Goal: Task Accomplishment & Management: Complete application form

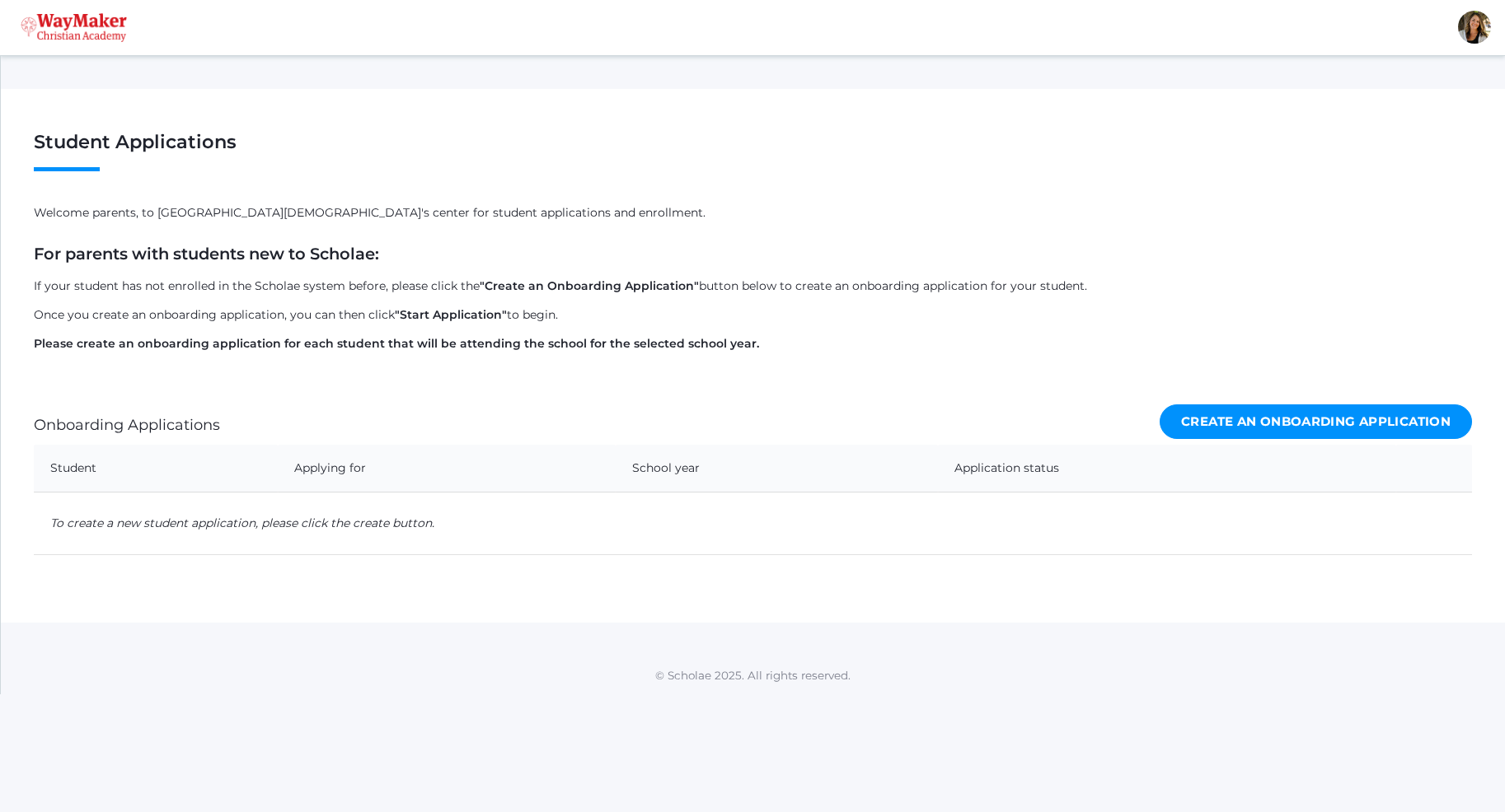
click at [1188, 424] on link "Create an Onboarding Application" at bounding box center [1316, 422] width 312 height 35
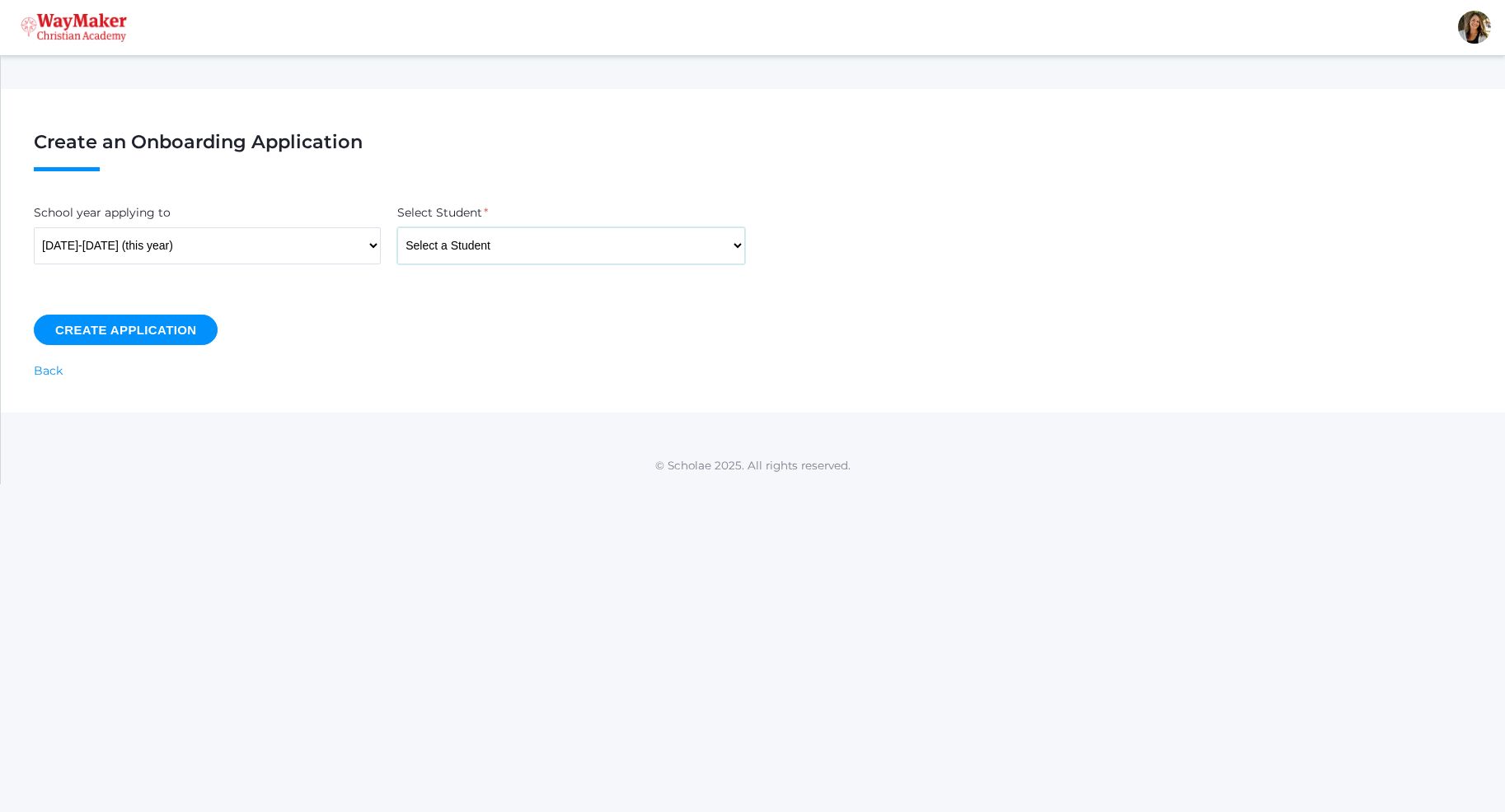
select select "4466"
click option "Farnes, Chase" at bounding box center [0, 0] width 0 height 0
click at [167, 335] on input "Create Application" at bounding box center [125, 329] width 184 height 30
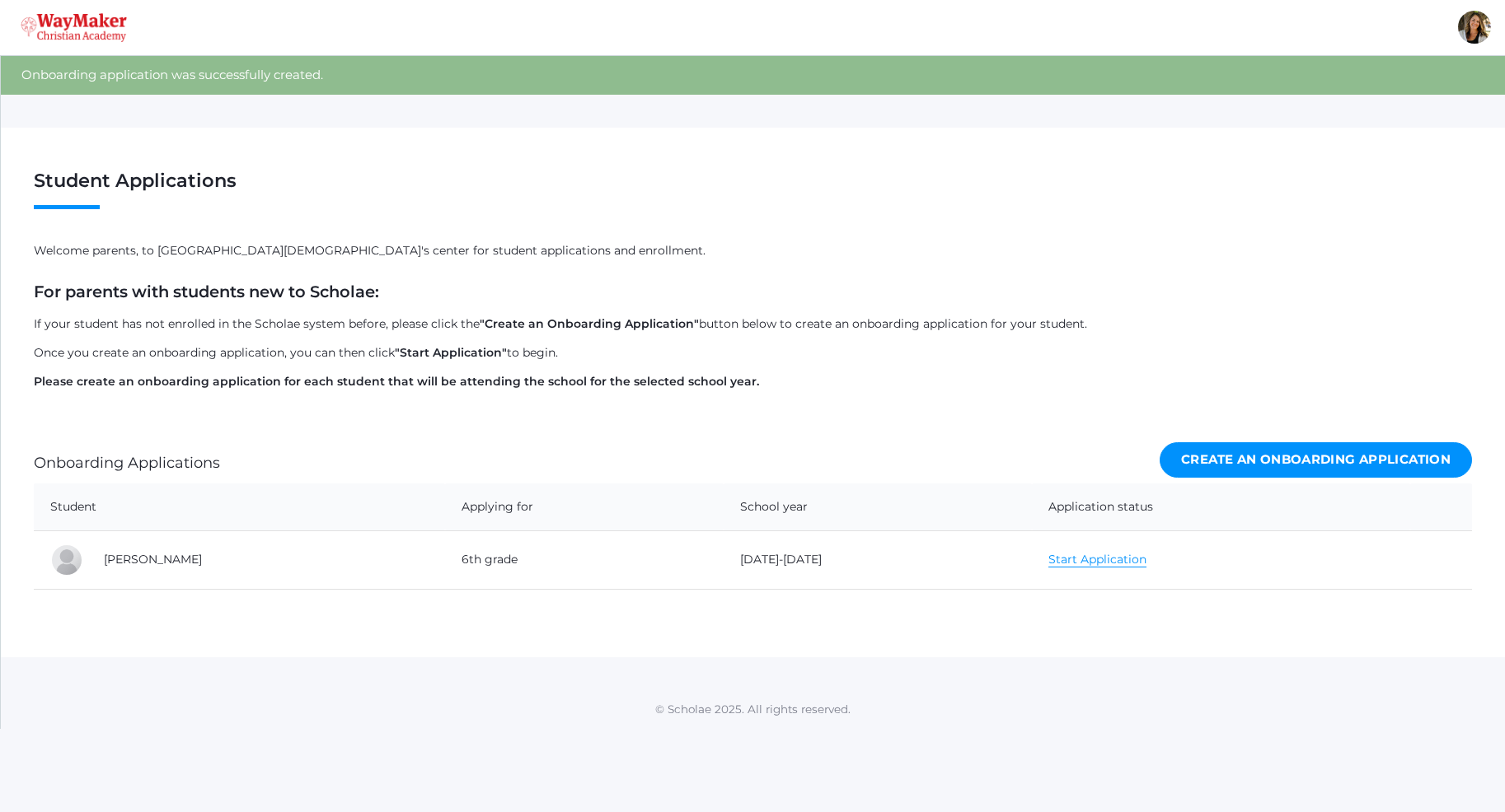
click at [1068, 562] on link "Start Application" at bounding box center [1097, 559] width 98 height 16
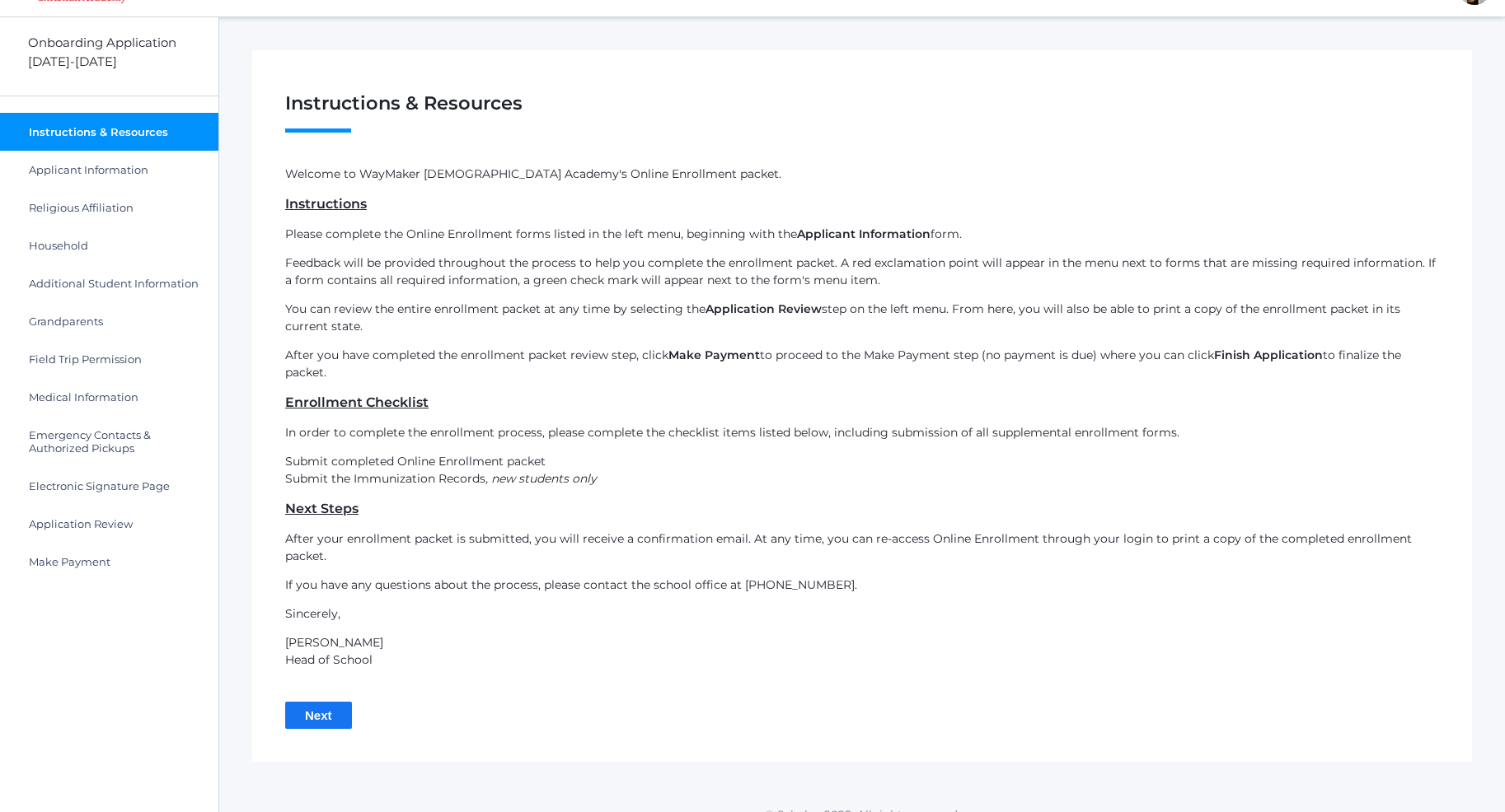
scroll to position [60, 0]
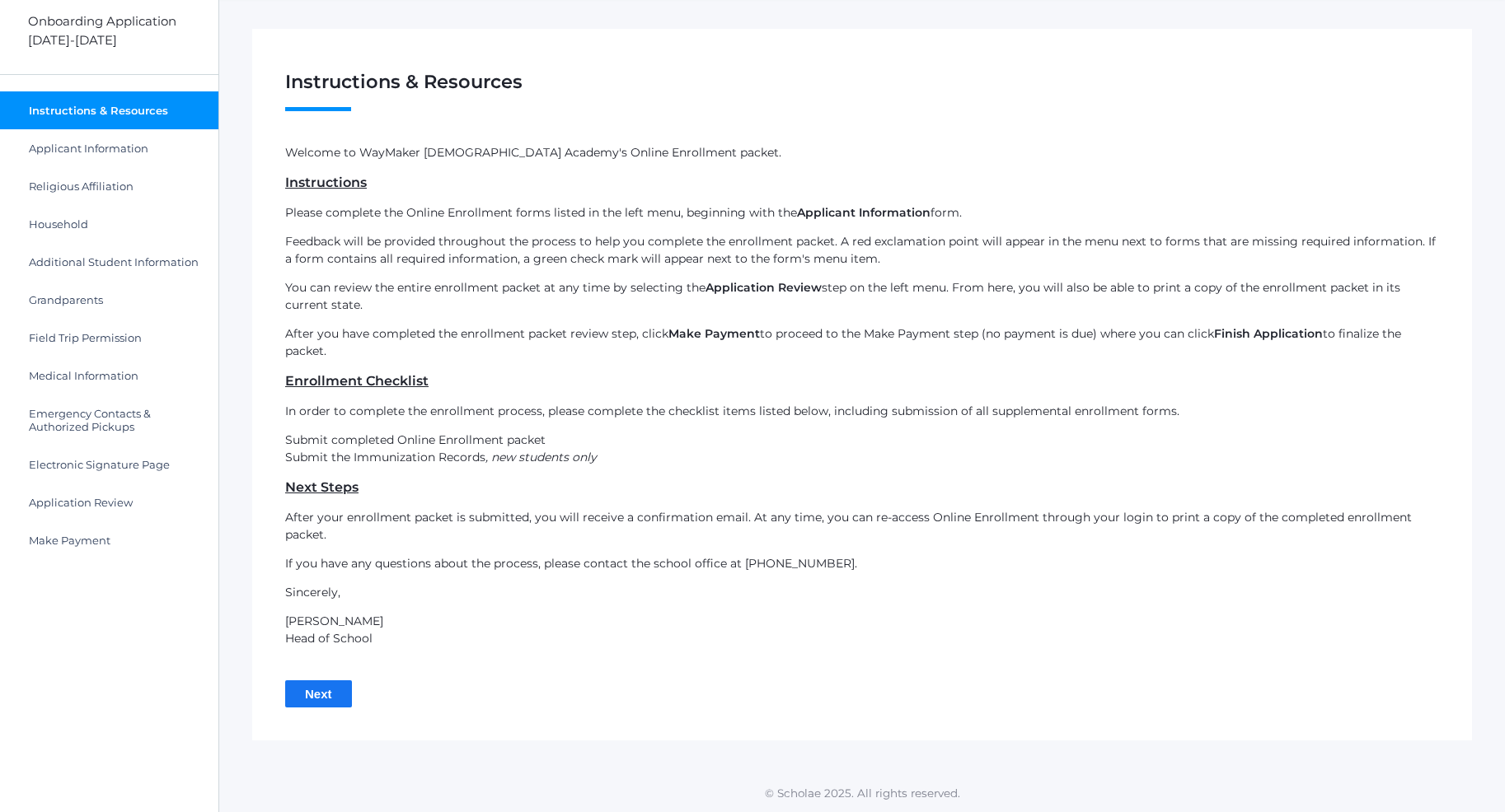
click at [321, 690] on input "Next" at bounding box center [319, 694] width 67 height 27
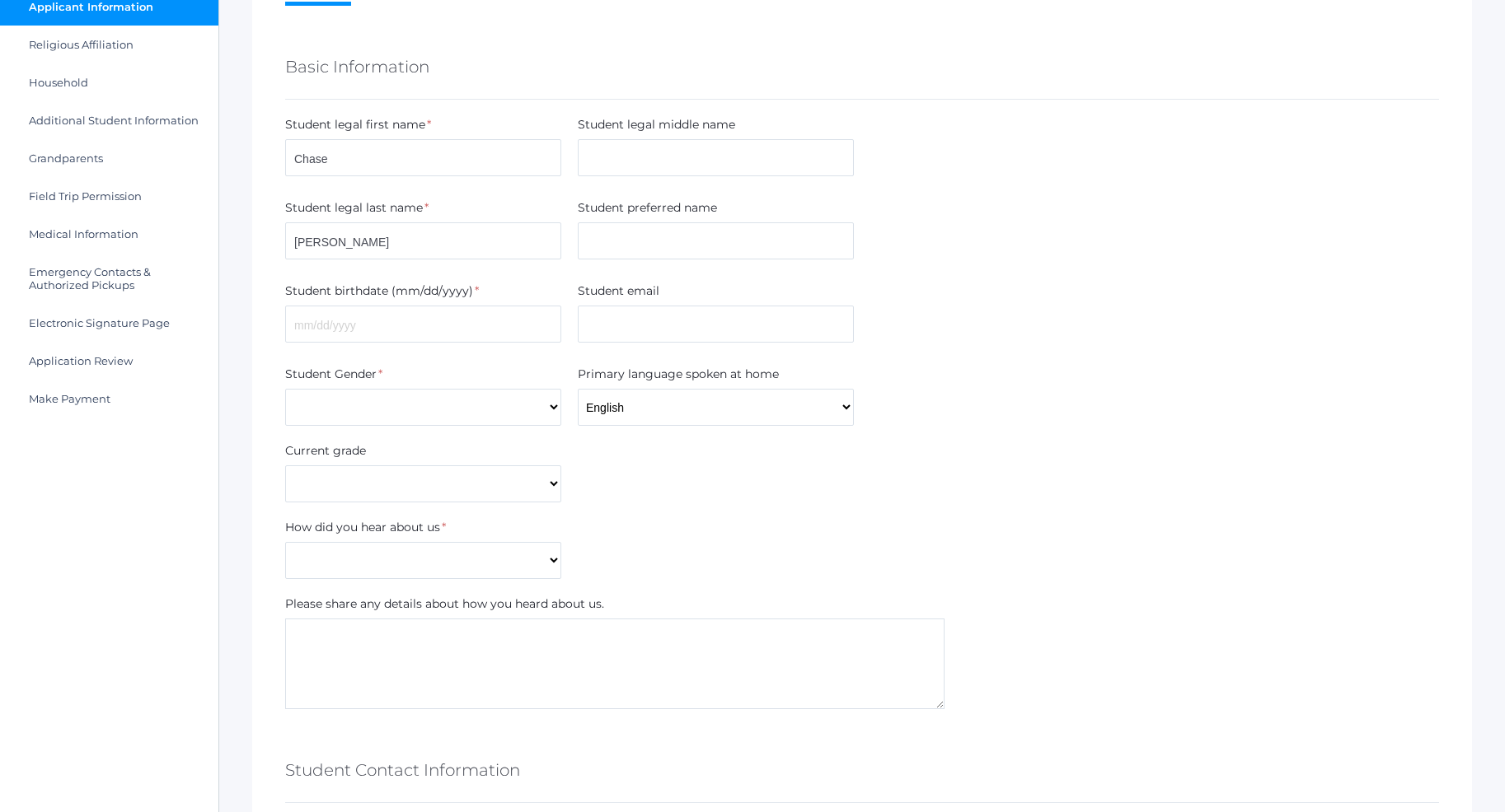
scroll to position [252, 0]
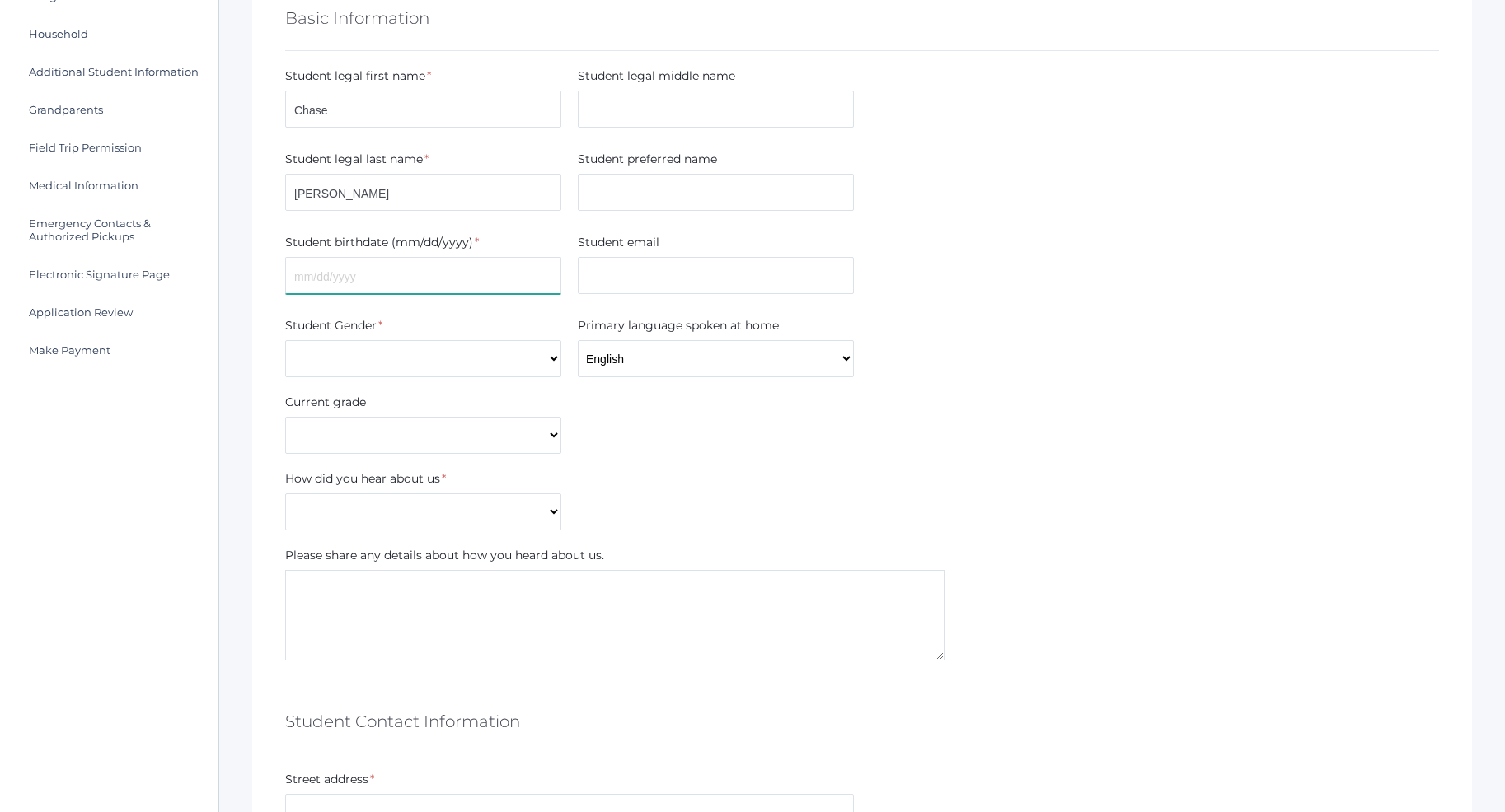
click at [347, 278] on input "text" at bounding box center [423, 276] width 276 height 37
click at [307, 276] on input "03072013" at bounding box center [423, 276] width 276 height 37
click at [324, 274] on input "03/072013" at bounding box center [423, 276] width 276 height 37
type input "03/07/2013"
click at [285, 340] on select "Male Female" at bounding box center [423, 359] width 276 height 37
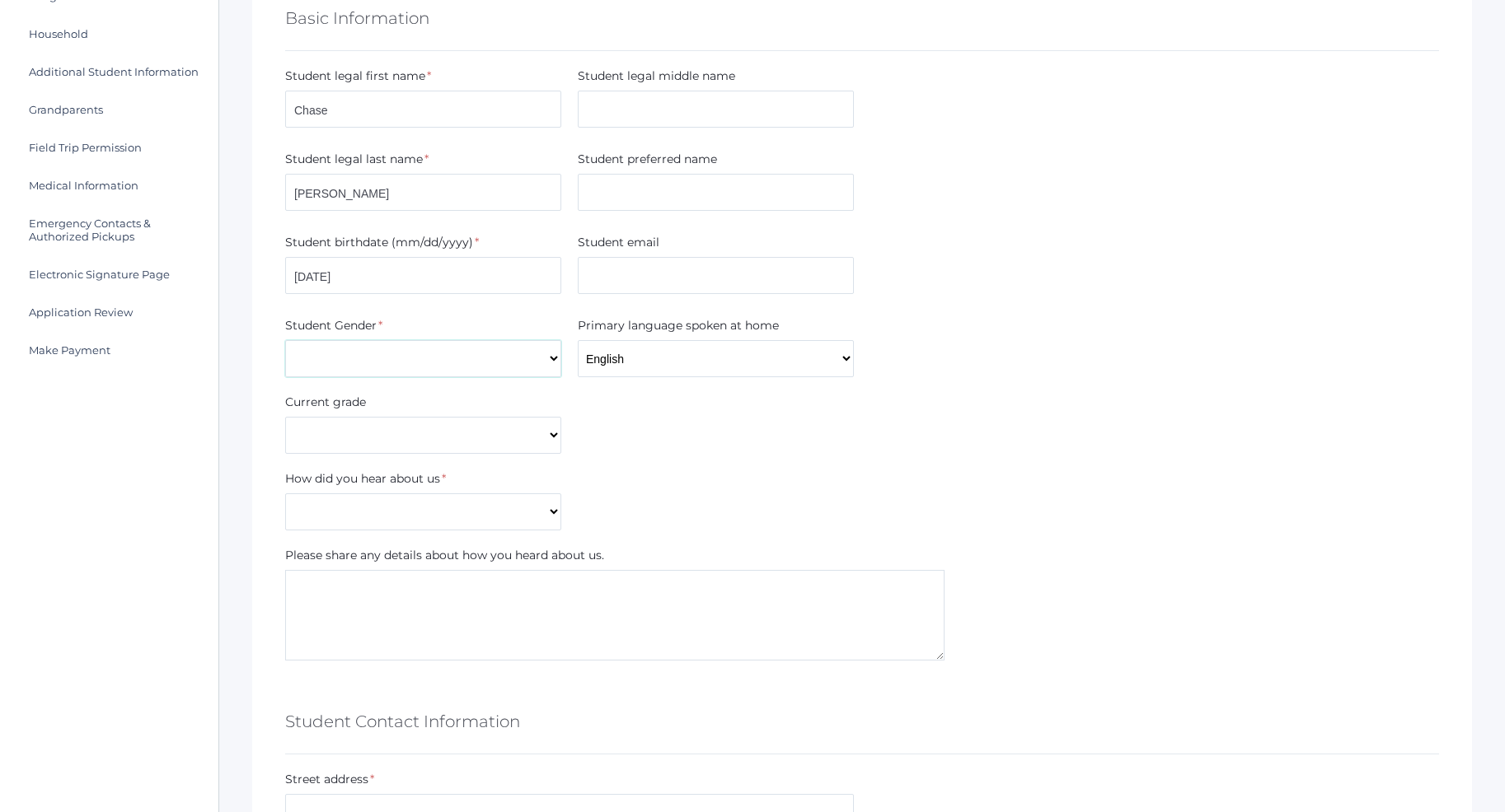
select select "[DEMOGRAPHIC_DATA]"
click option "[DEMOGRAPHIC_DATA]" at bounding box center [0, 0] width 0 height 0
click at [285, 416] on select "Pre-K Kindergarten 1st Grade 2nd Grade 3rd Grade 4th Grade 5th Grade 6th Grade …" at bounding box center [423, 435] width 276 height 37
select select "6th Grade"
click option "6th Grade" at bounding box center [0, 0] width 0 height 0
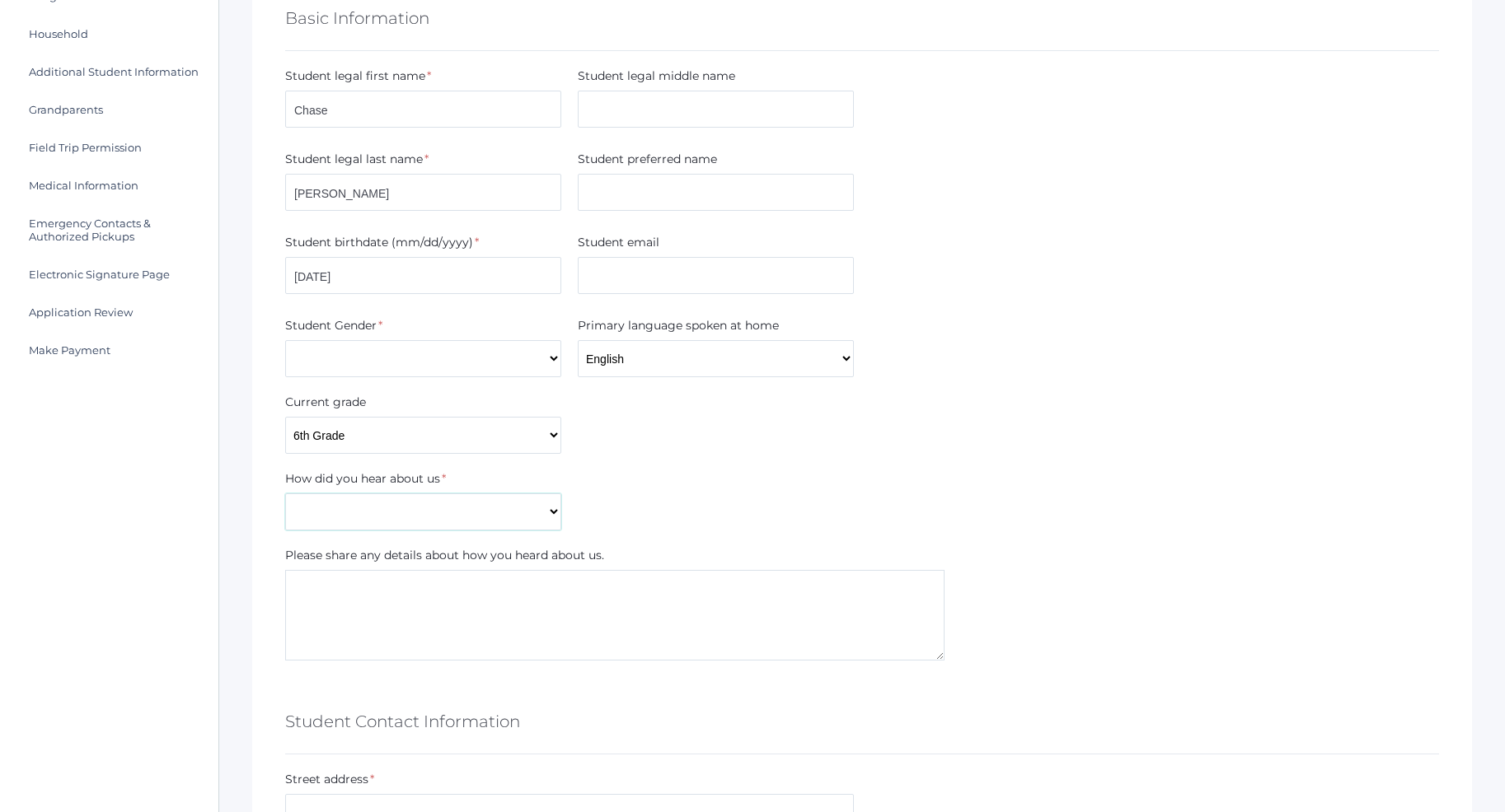
select select "Current Student"
click option "Current Student" at bounding box center [0, 0] width 0 height 0
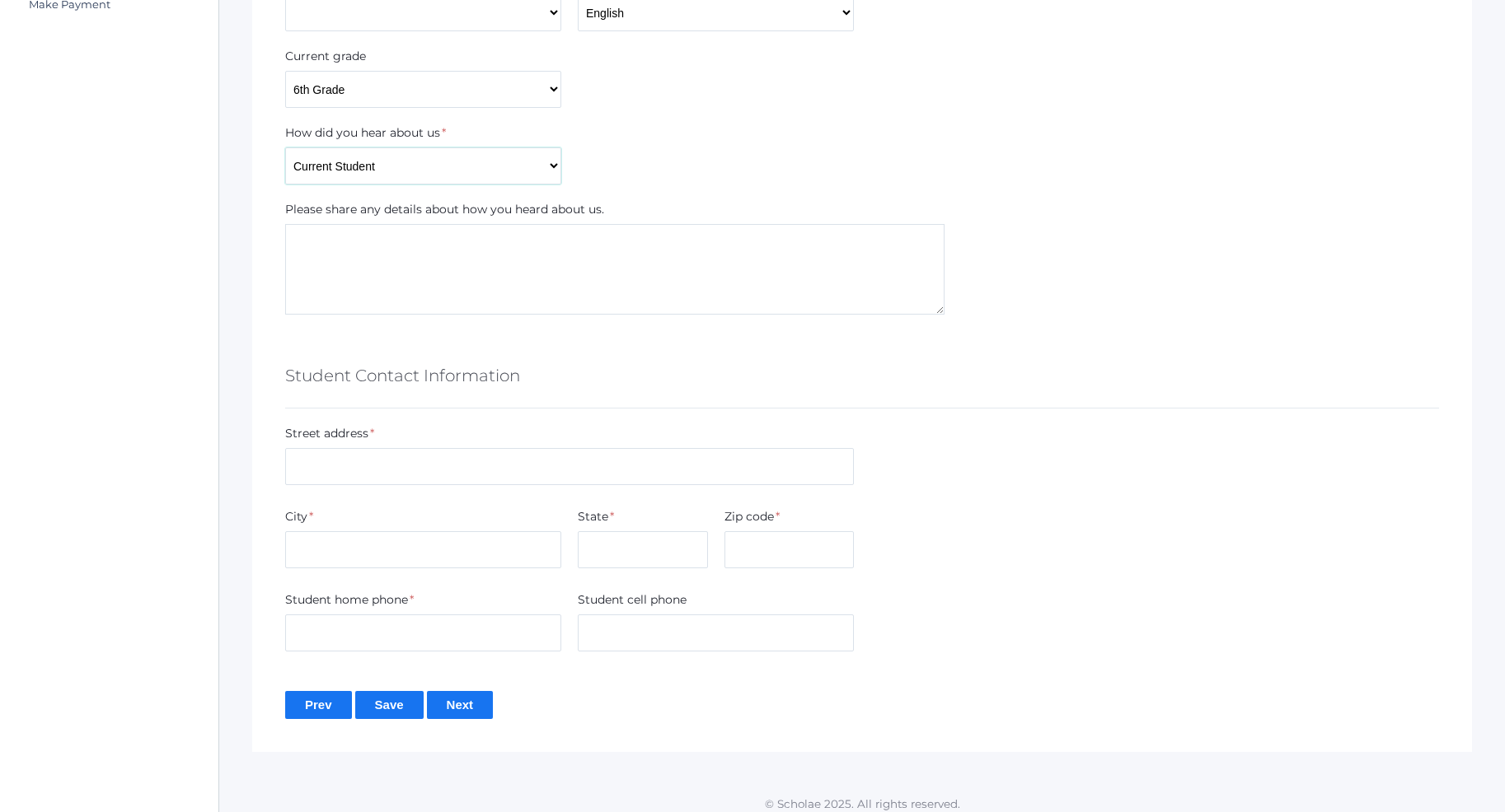
scroll to position [608, 0]
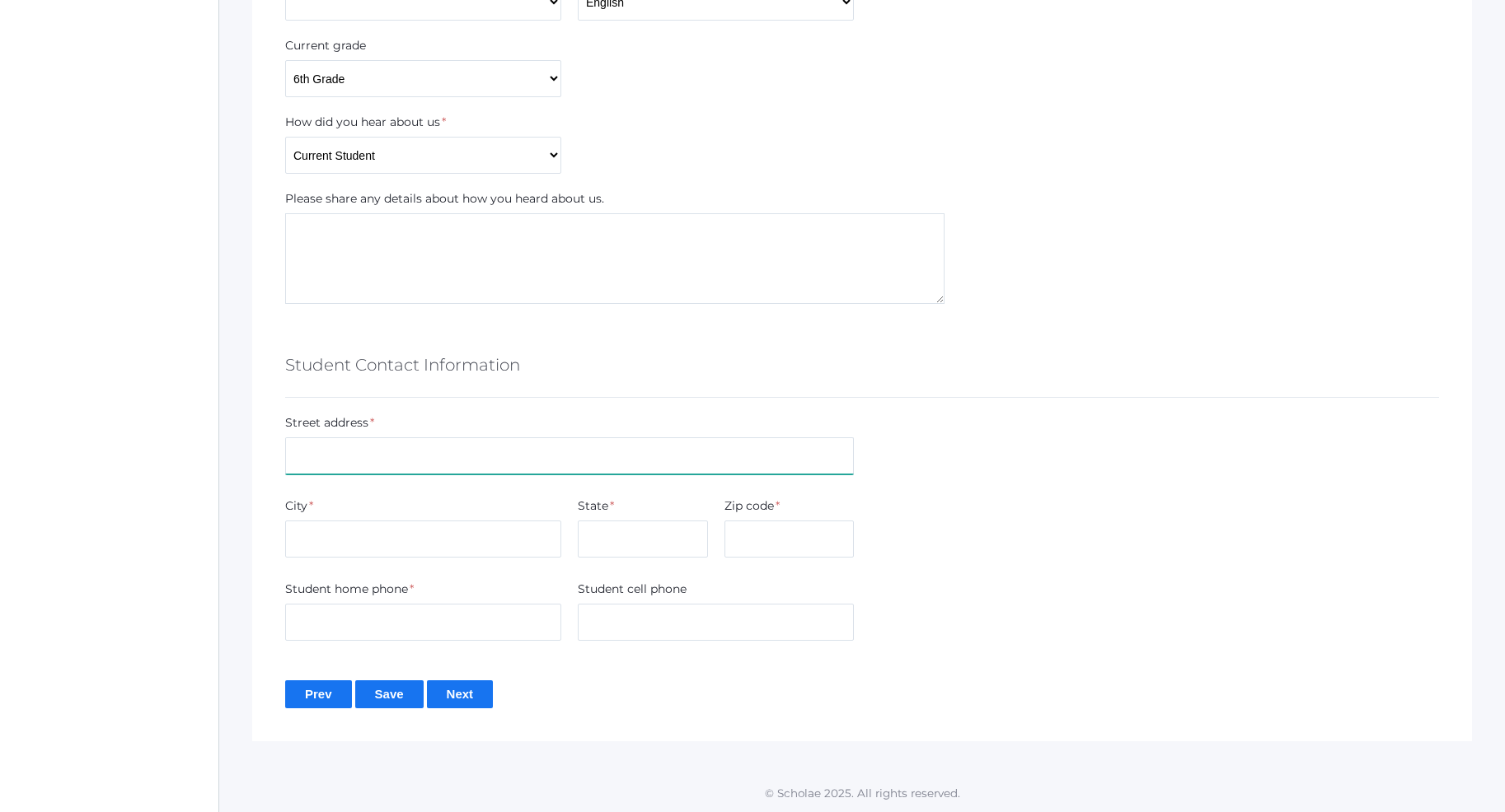
click at [353, 457] on input "text" at bounding box center [569, 456] width 568 height 37
type input "515 E 20th Ave"
click at [312, 546] on input "text" at bounding box center [423, 539] width 276 height 37
type input "Post Falls"
click at [632, 546] on input "text" at bounding box center [642, 539] width 130 height 37
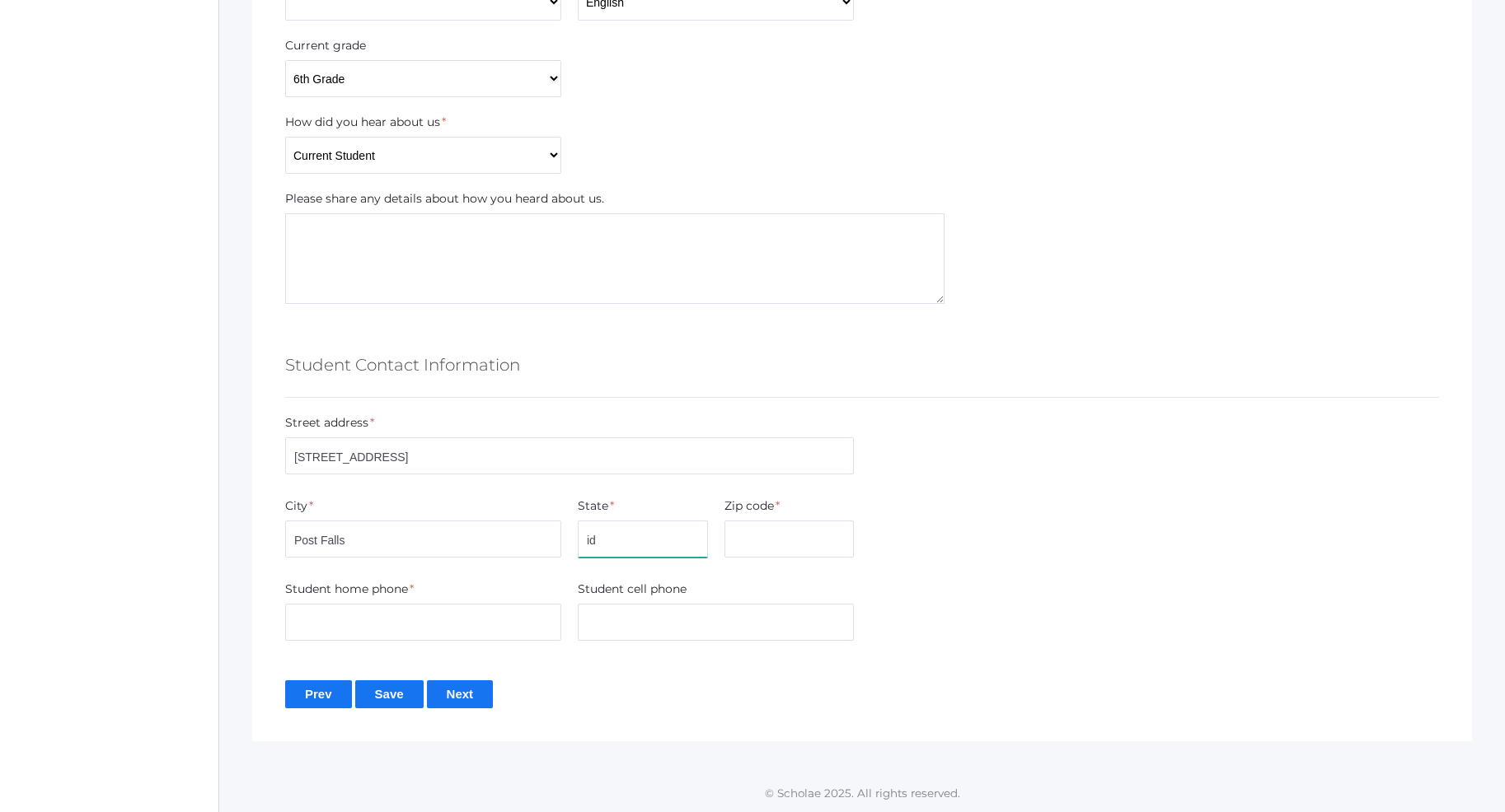
type input "i"
click at [653, 538] on input "Idaho" at bounding box center [642, 539] width 130 height 37
click at [646, 541] on input "Idaho" at bounding box center [642, 539] width 130 height 37
type input "I"
click at [627, 512] on div "State *" at bounding box center [642, 509] width 130 height 23
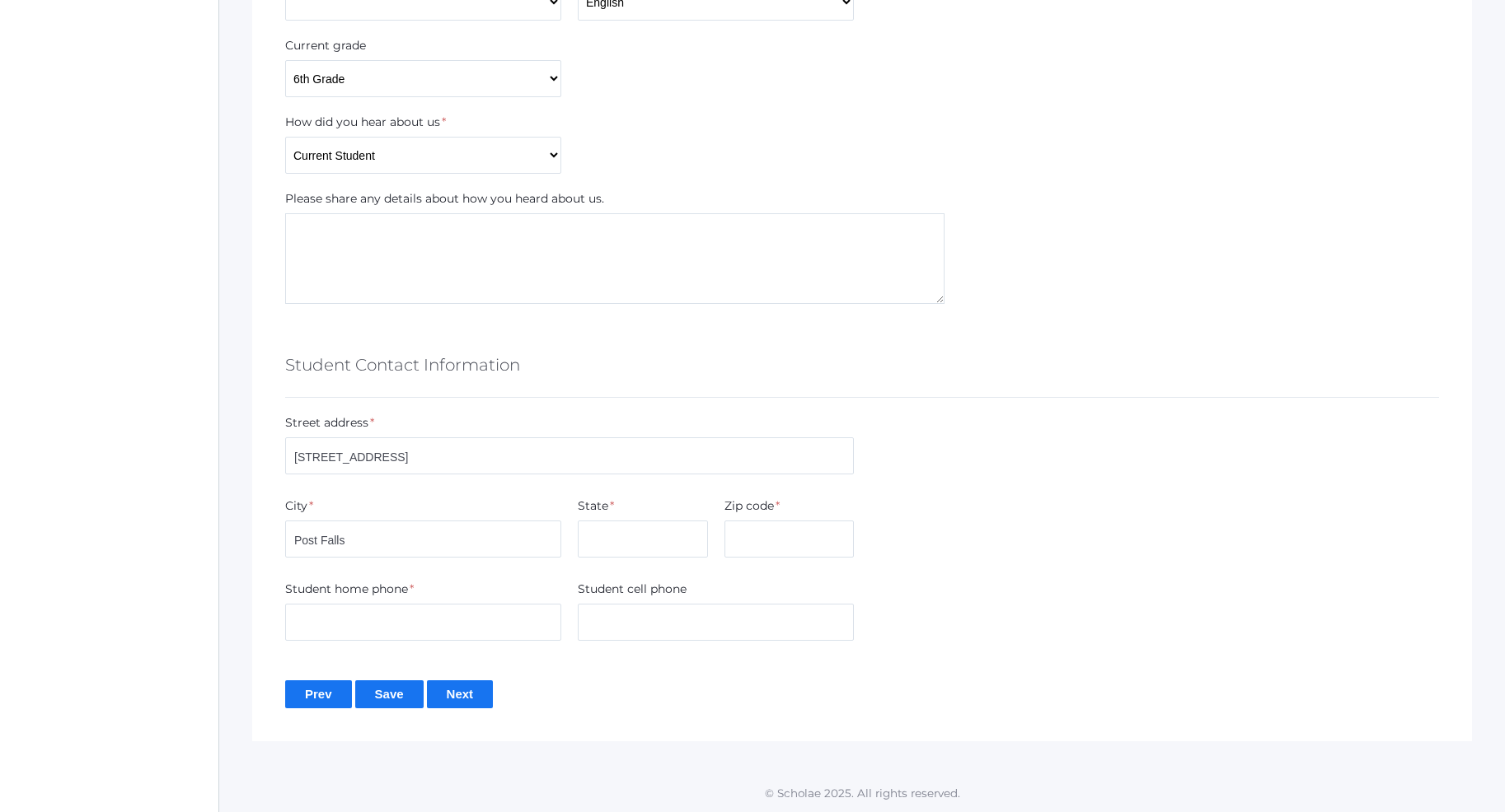
click at [635, 494] on form "Basic Information Student legal first name * Chase Student legal middle name St…" at bounding box center [862, 171] width 1154 height 1074
click at [614, 513] on div "State *" at bounding box center [642, 509] width 130 height 23
click at [613, 526] on input "text" at bounding box center [642, 539] width 130 height 37
type input "ID"
click at [760, 534] on input "text" at bounding box center [789, 539] width 130 height 37
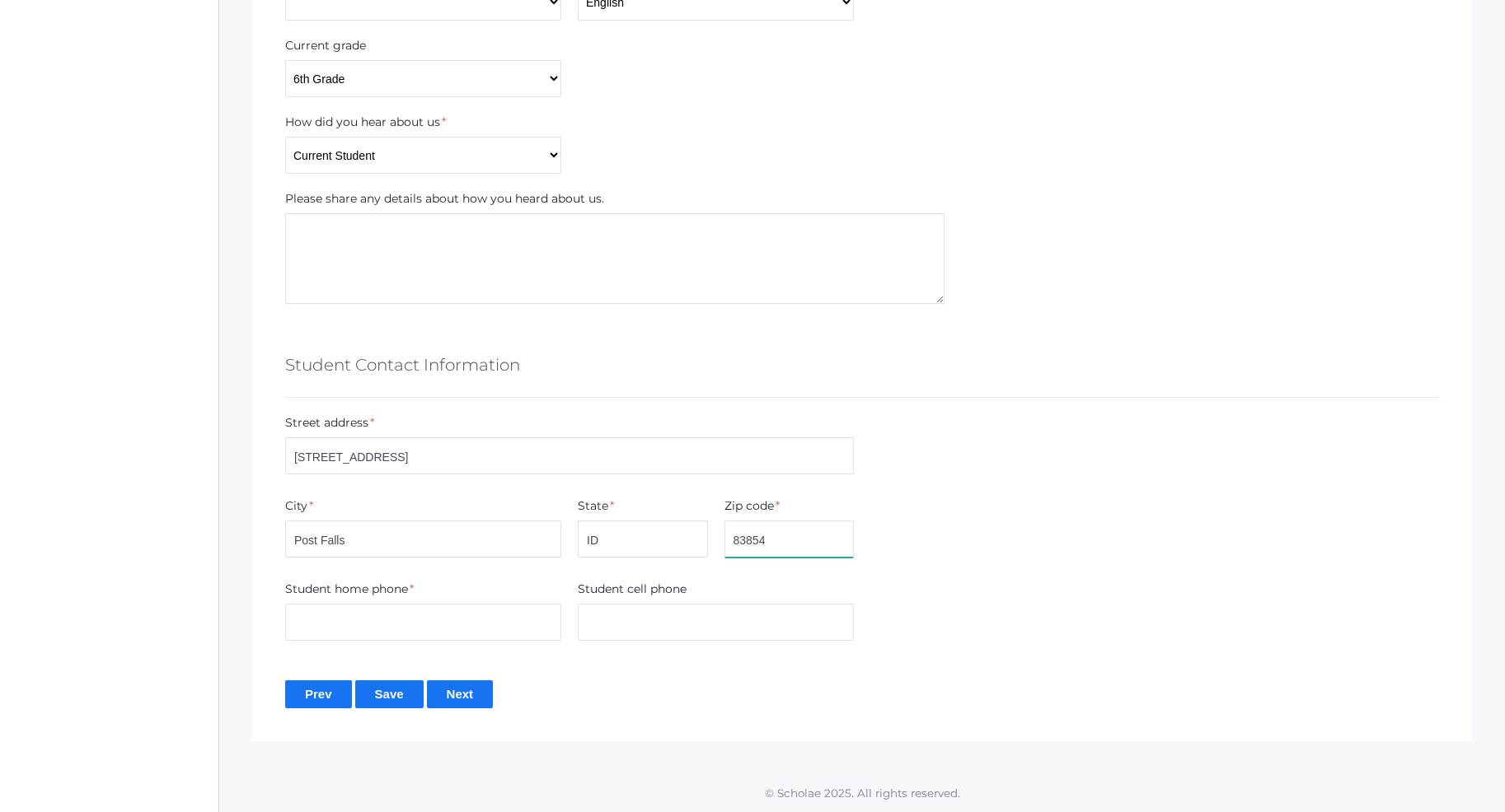
type input "83854"
click at [1050, 496] on form "Basic Information Student legal first name * Chase Student legal middle name St…" at bounding box center [862, 171] width 1154 height 1074
click at [437, 628] on input "text" at bounding box center [423, 622] width 276 height 37
click at [587, 626] on input "text" at bounding box center [715, 622] width 276 height 37
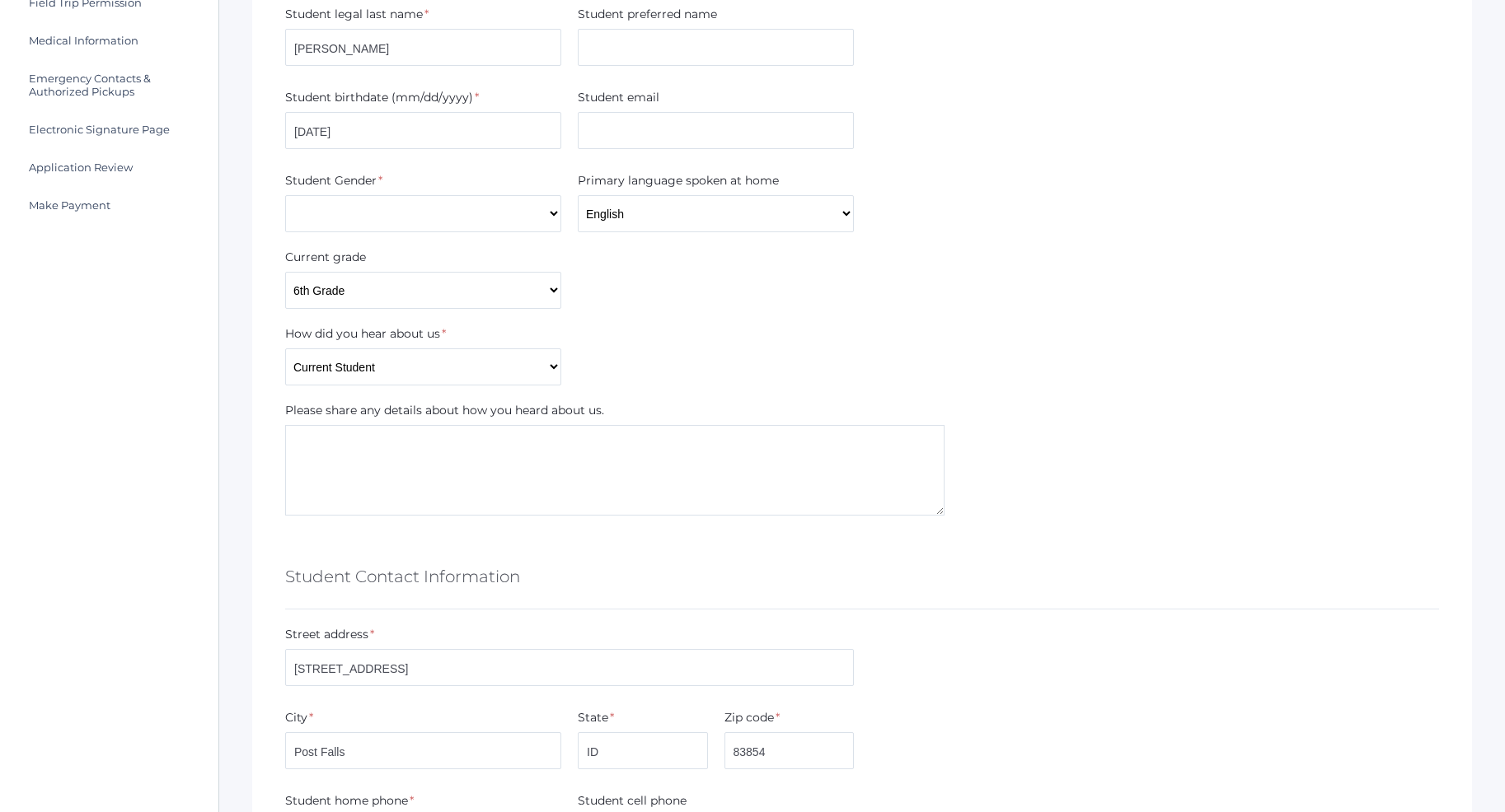
scroll to position [272, 0]
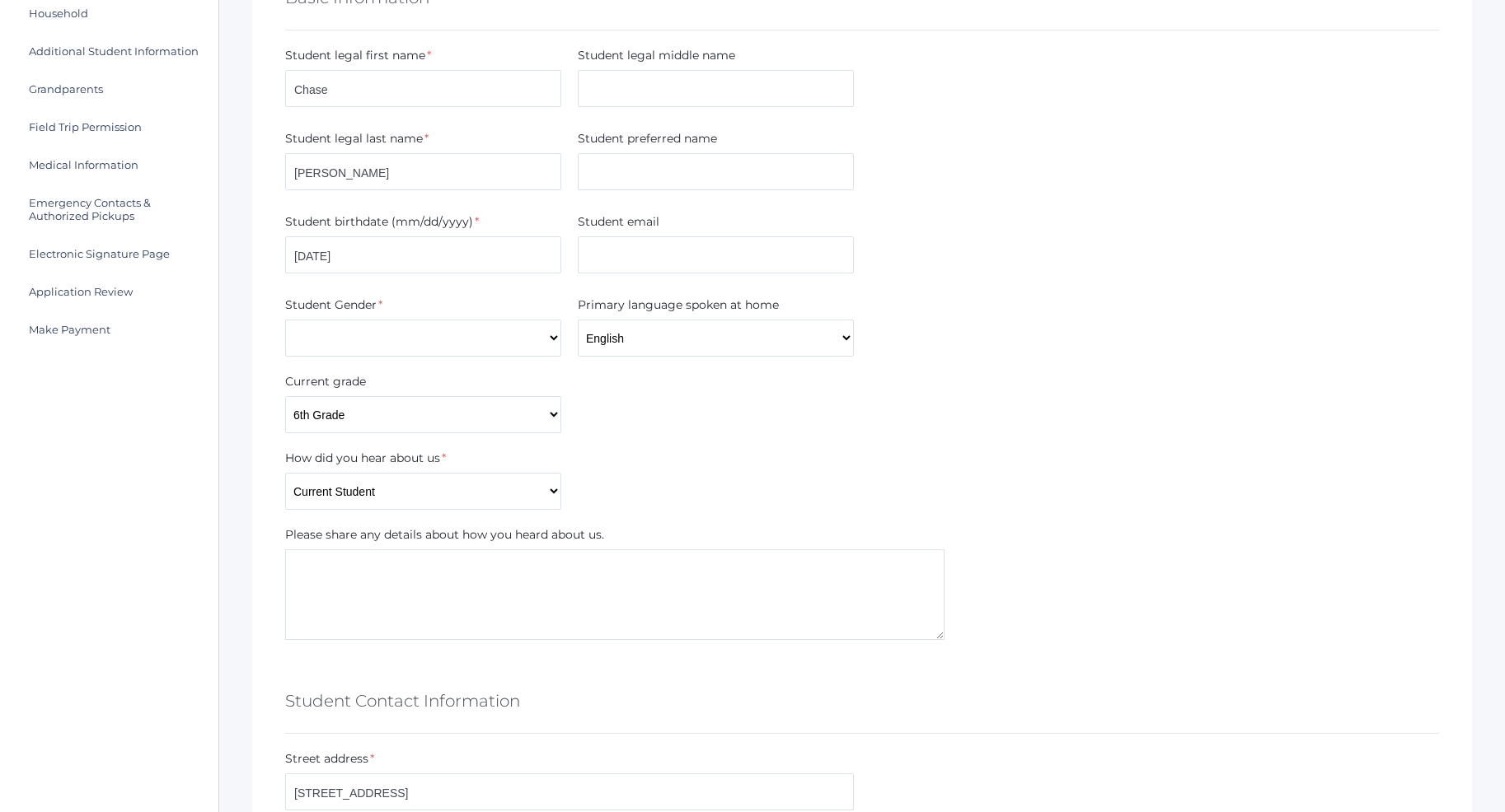
type input "7202014468"
click at [620, 253] on input "text" at bounding box center [715, 255] width 276 height 37
type input "amberfarnes@yahoo.com"
click at [1146, 390] on div "Current grade Pre-K Kindergarten 1st Grade 2nd Grade 3rd Grade 4th Grade 5th Gr…" at bounding box center [862, 403] width 1170 height 60
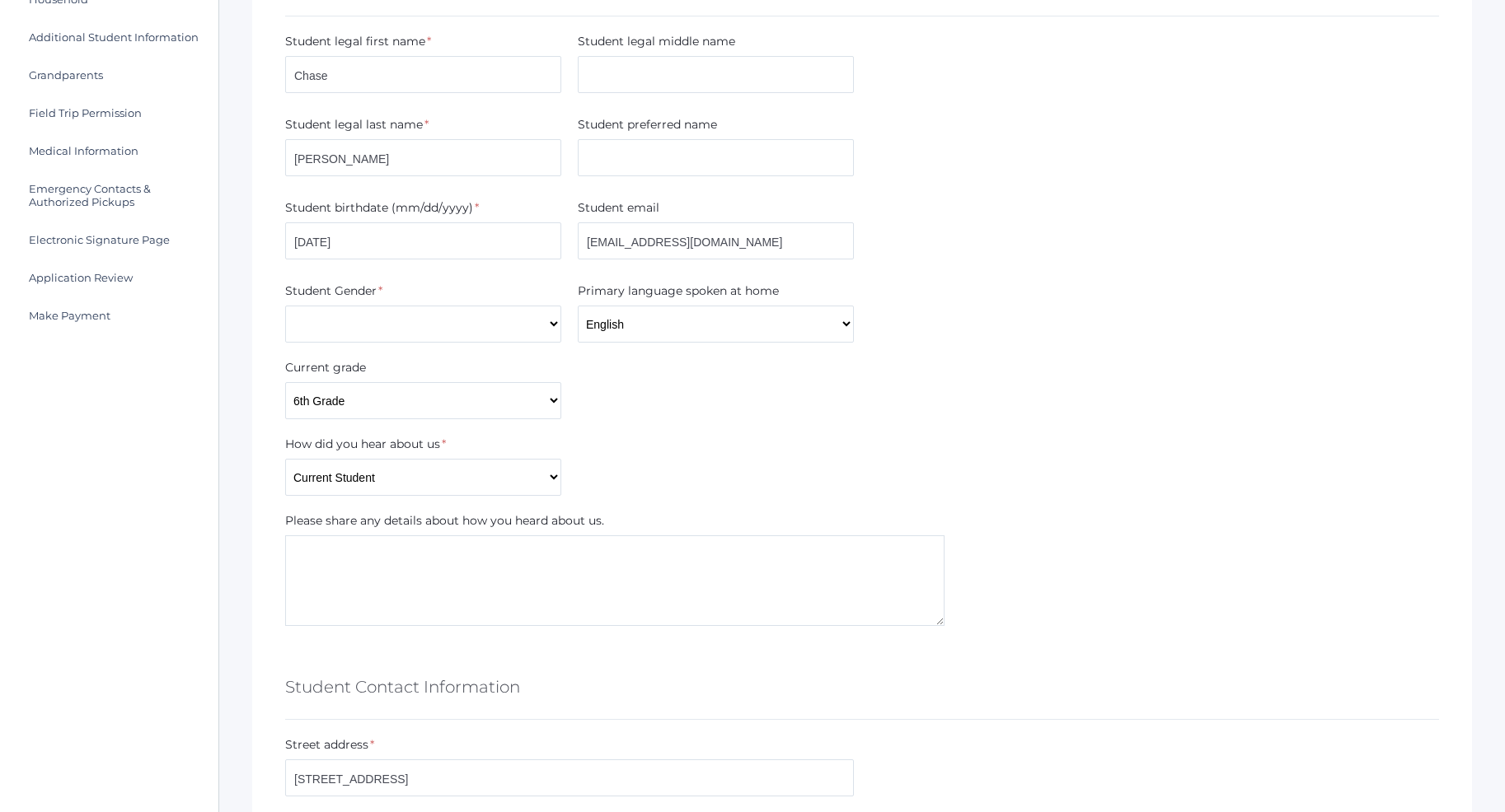
scroll to position [608, 0]
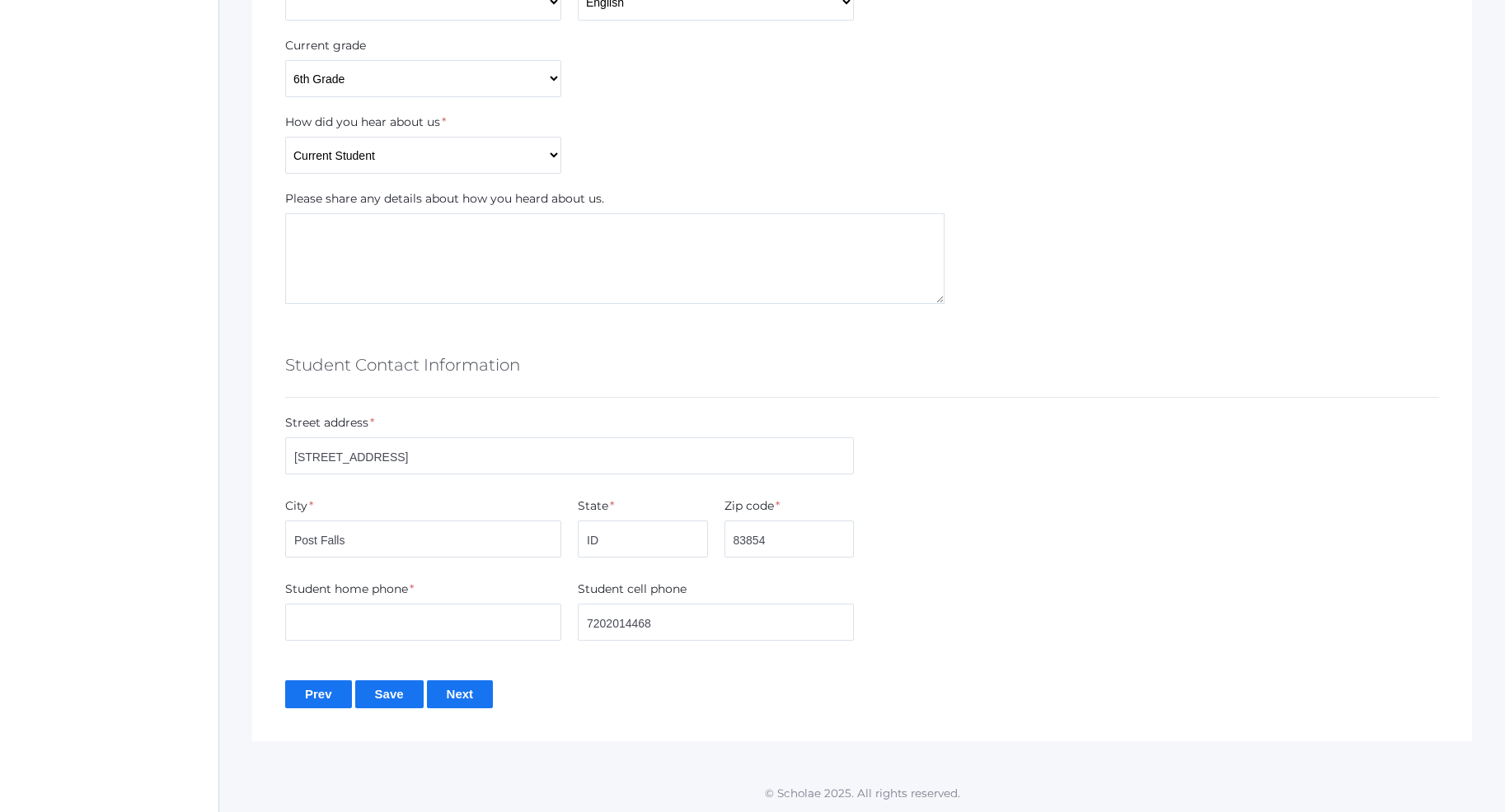
click at [392, 696] on input "Save" at bounding box center [390, 694] width 69 height 27
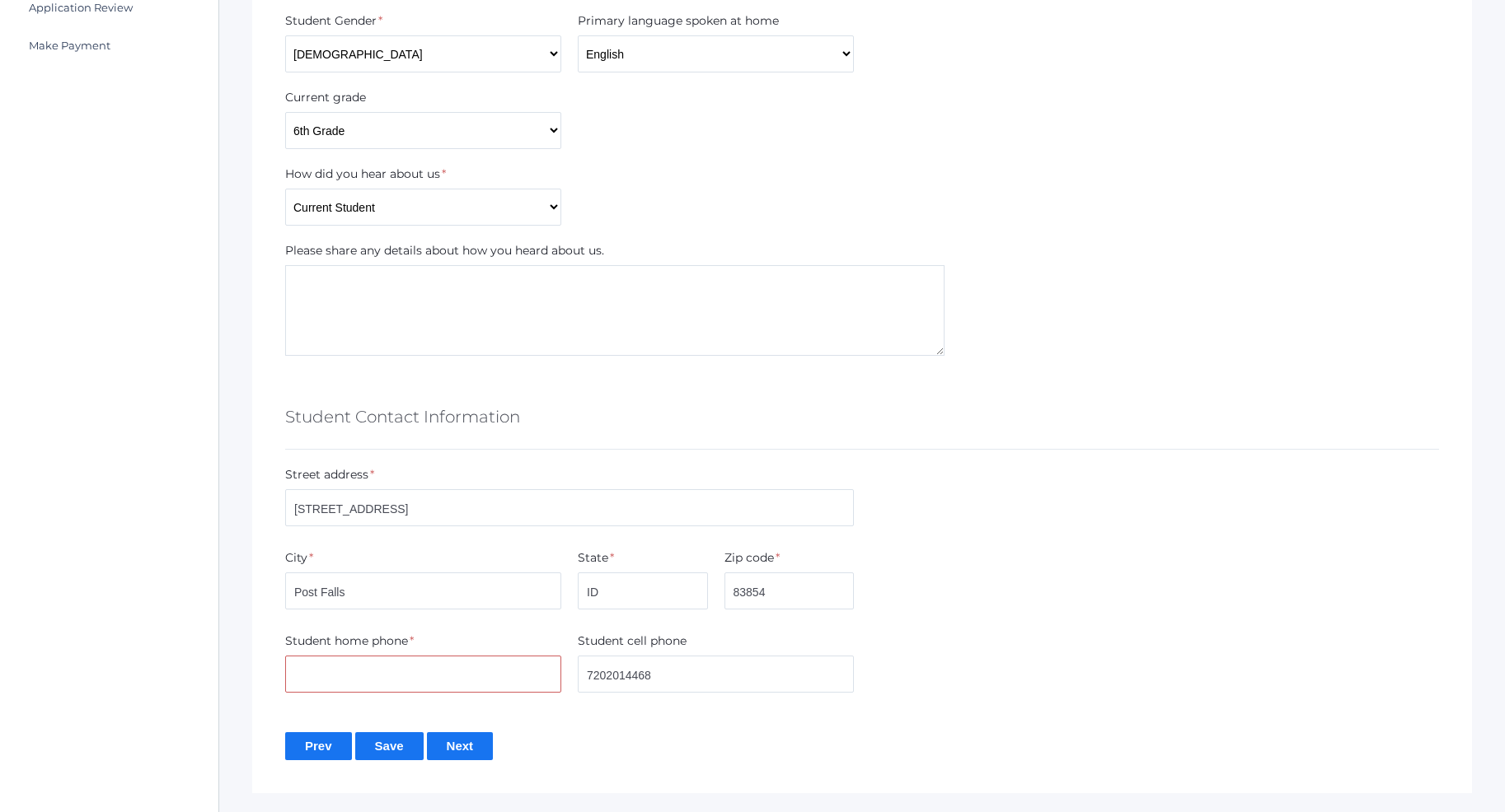
scroll to position [608, 0]
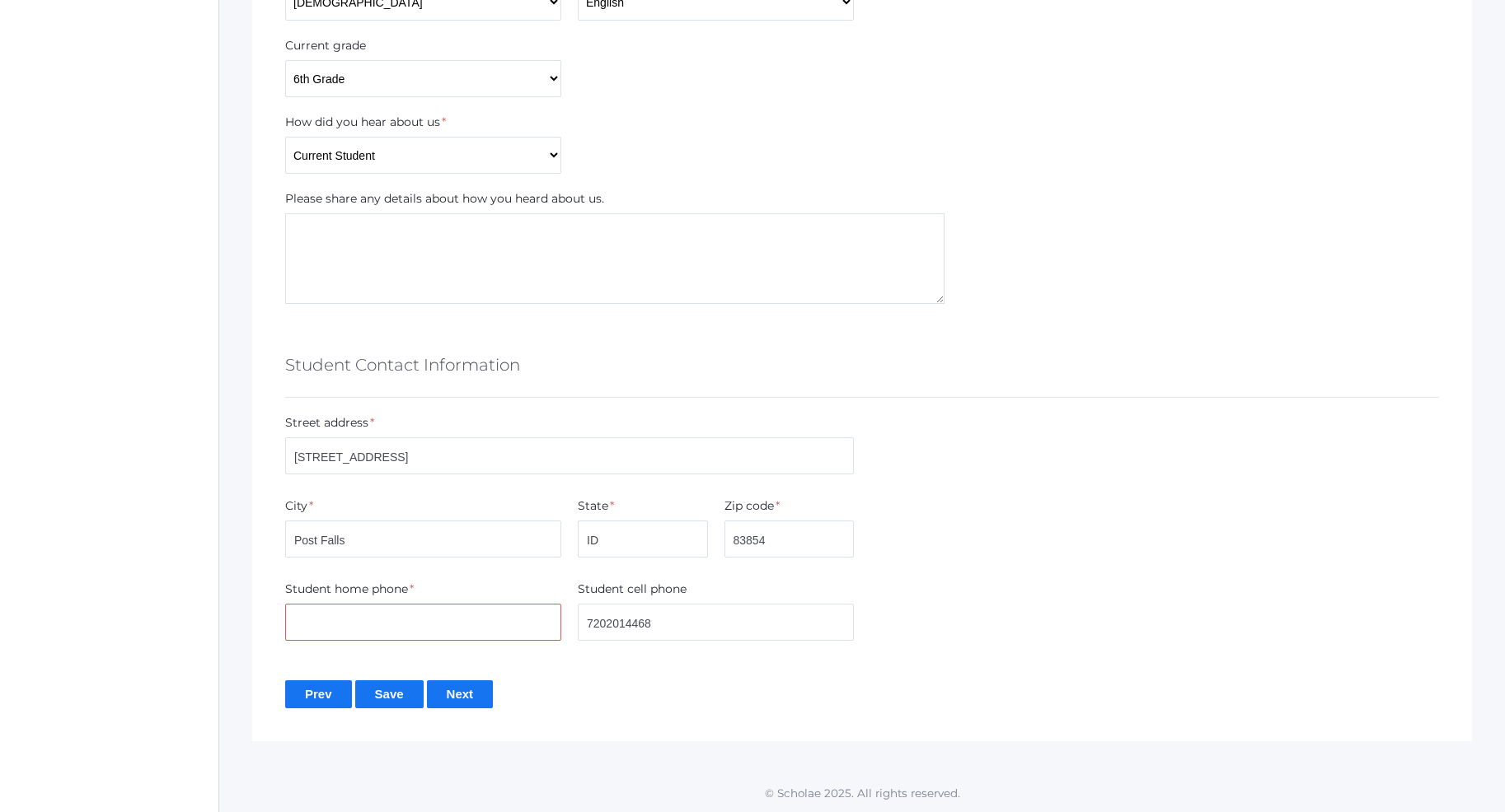
click at [460, 697] on input "Next" at bounding box center [460, 694] width 67 height 27
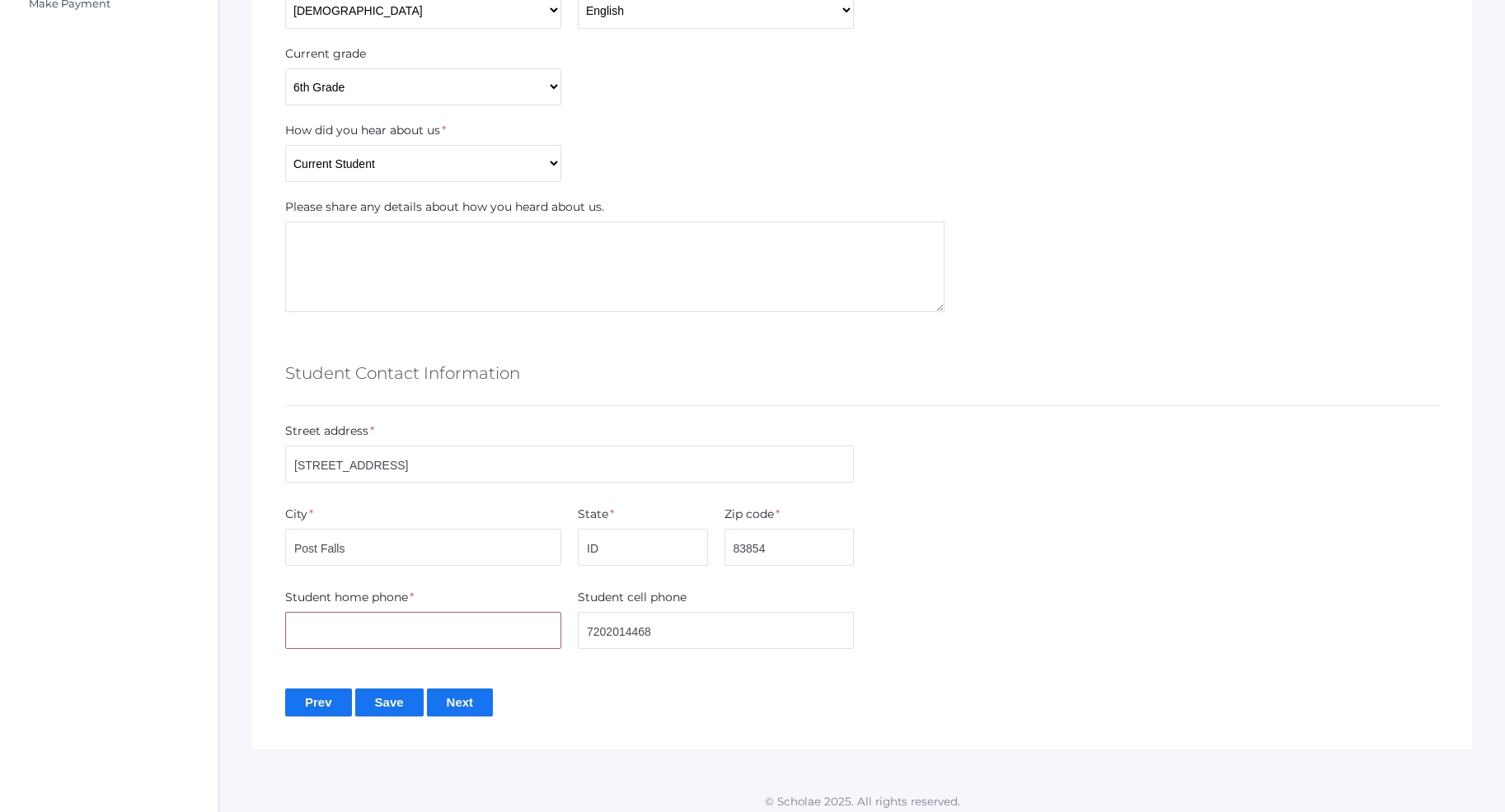
scroll to position [608, 0]
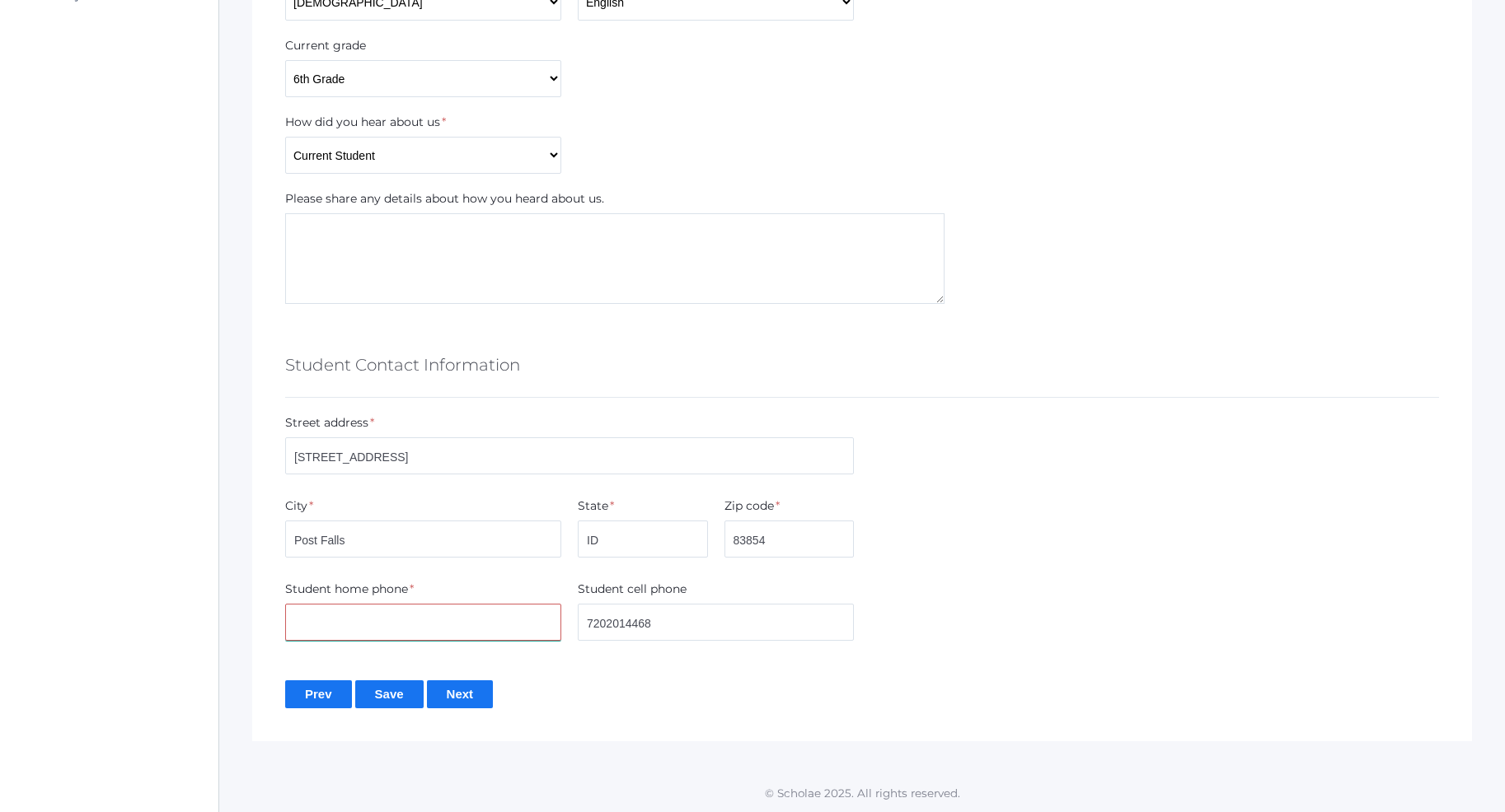
click at [347, 624] on input "text" at bounding box center [423, 622] width 276 height 37
type input "7202014468"
click at [477, 694] on input "Next" at bounding box center [460, 694] width 67 height 27
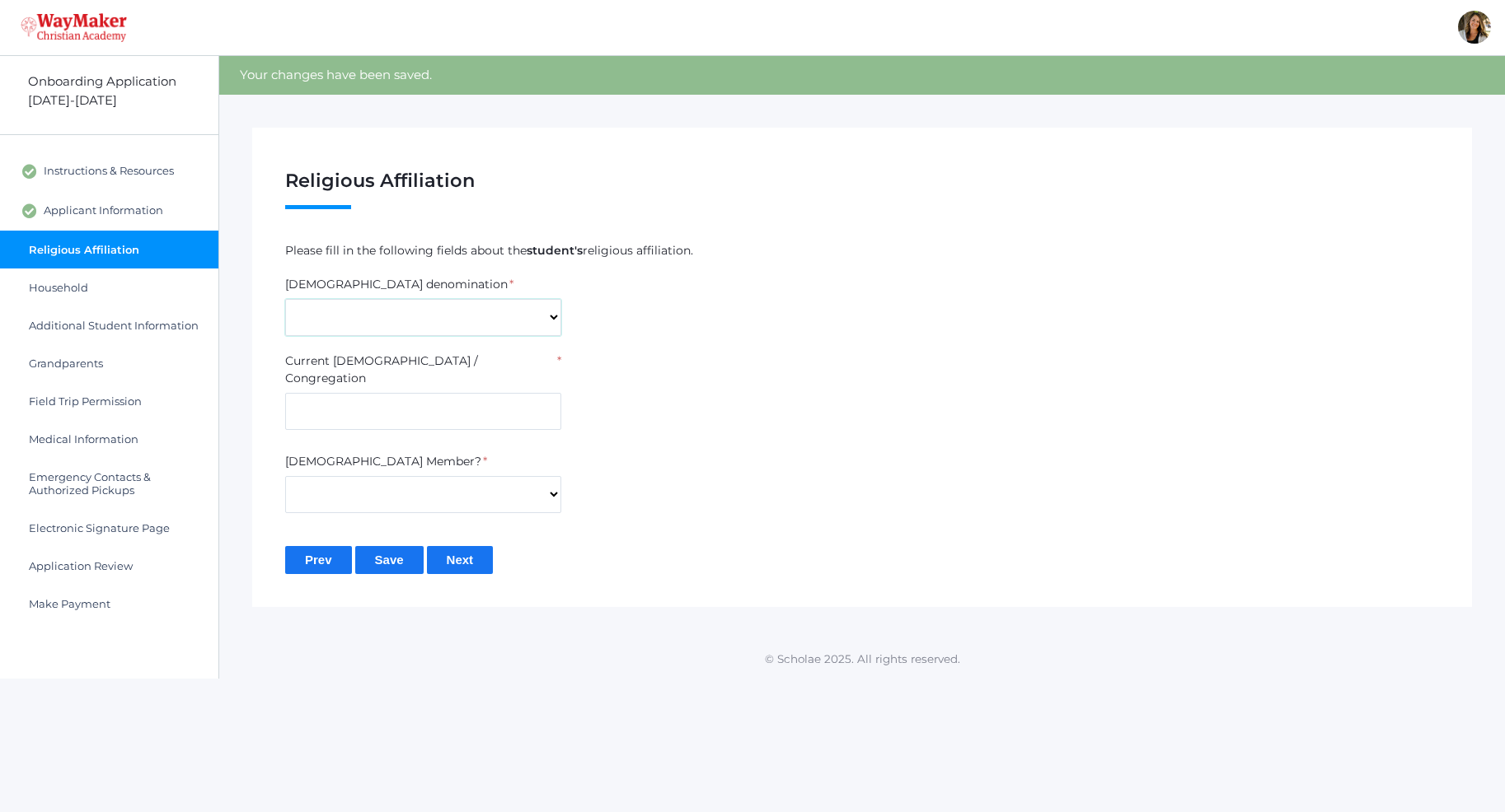
select select "Non-denominational"
click option "Non-denominational" at bounding box center [0, 0] width 0 height 0
click at [362, 406] on input "text" at bounding box center [423, 411] width 276 height 37
type input "Candlelight"
select select "Yes"
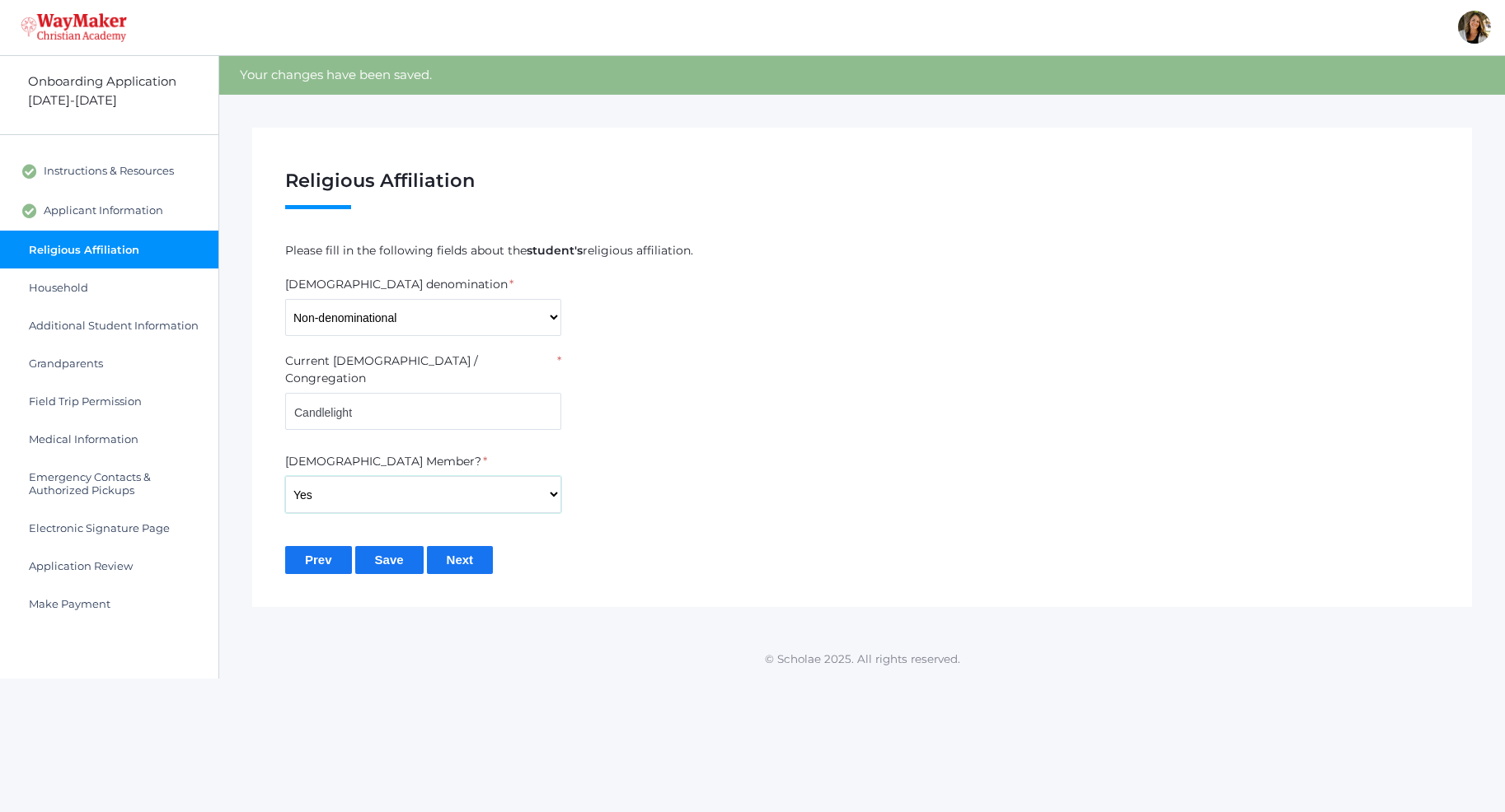
click option "Yes" at bounding box center [0, 0] width 0 height 0
click at [455, 546] on input "Next" at bounding box center [460, 560] width 67 height 27
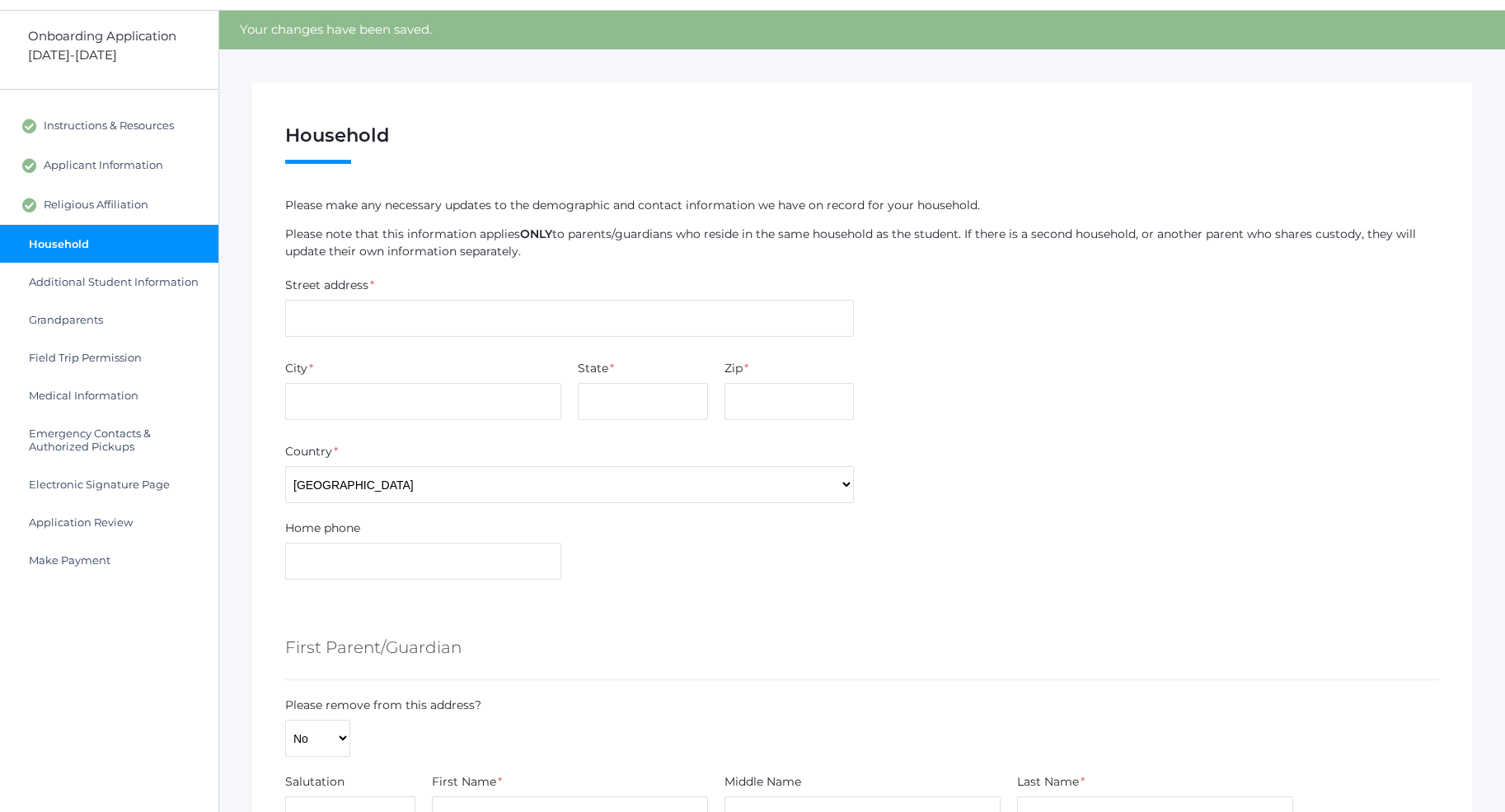
scroll to position [84, 0]
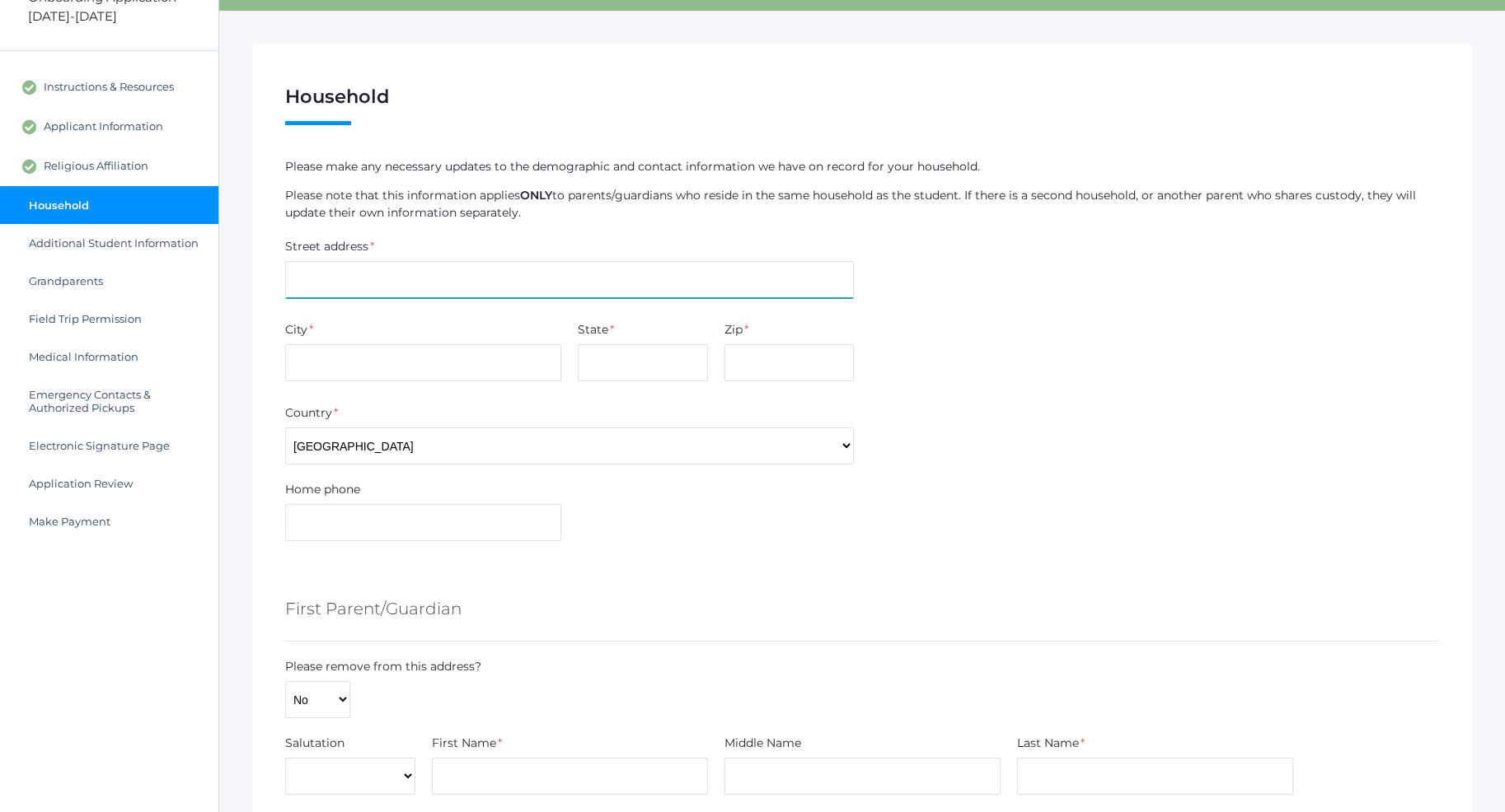
click at [387, 281] on input "text" at bounding box center [569, 280] width 568 height 37
type input "515 E 20th Ave"
type input "Post Falls"
type input "ID"
type input "83854"
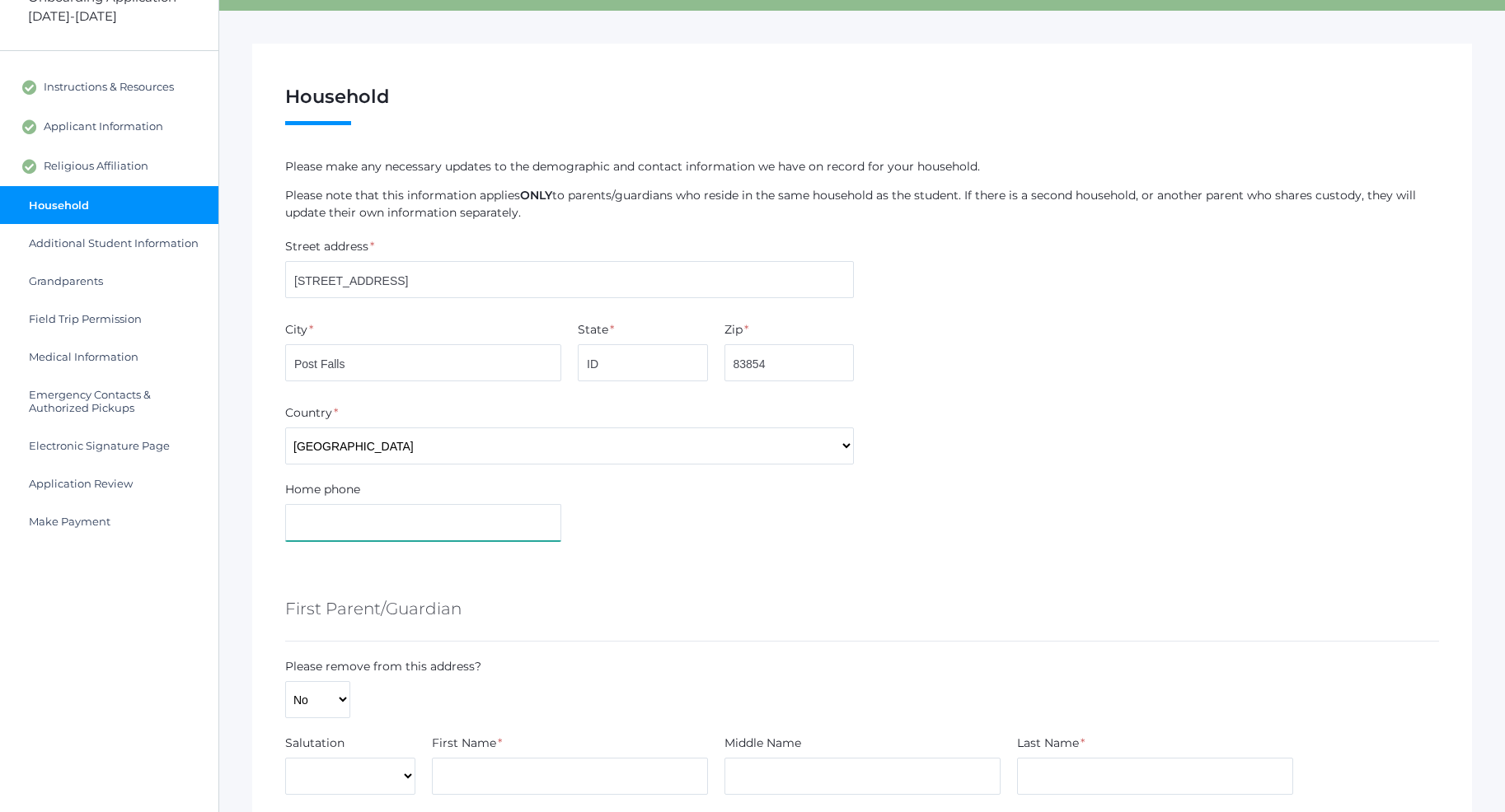
type input "7202014468"
type input "Chase"
type input "Farnes"
type input "amberfarnes@yahoo.com"
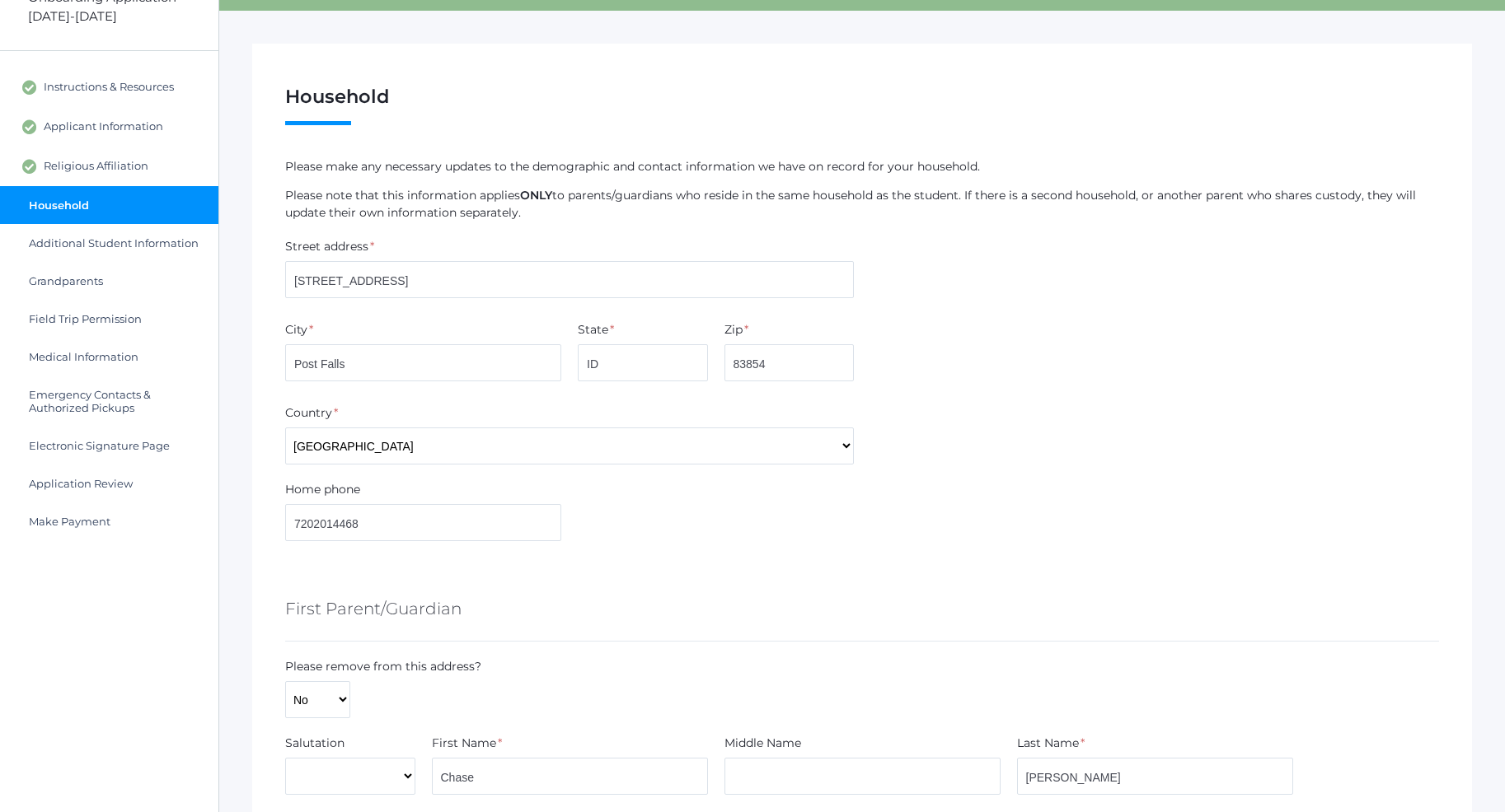
type input "720"
type input "201"
type input "4468"
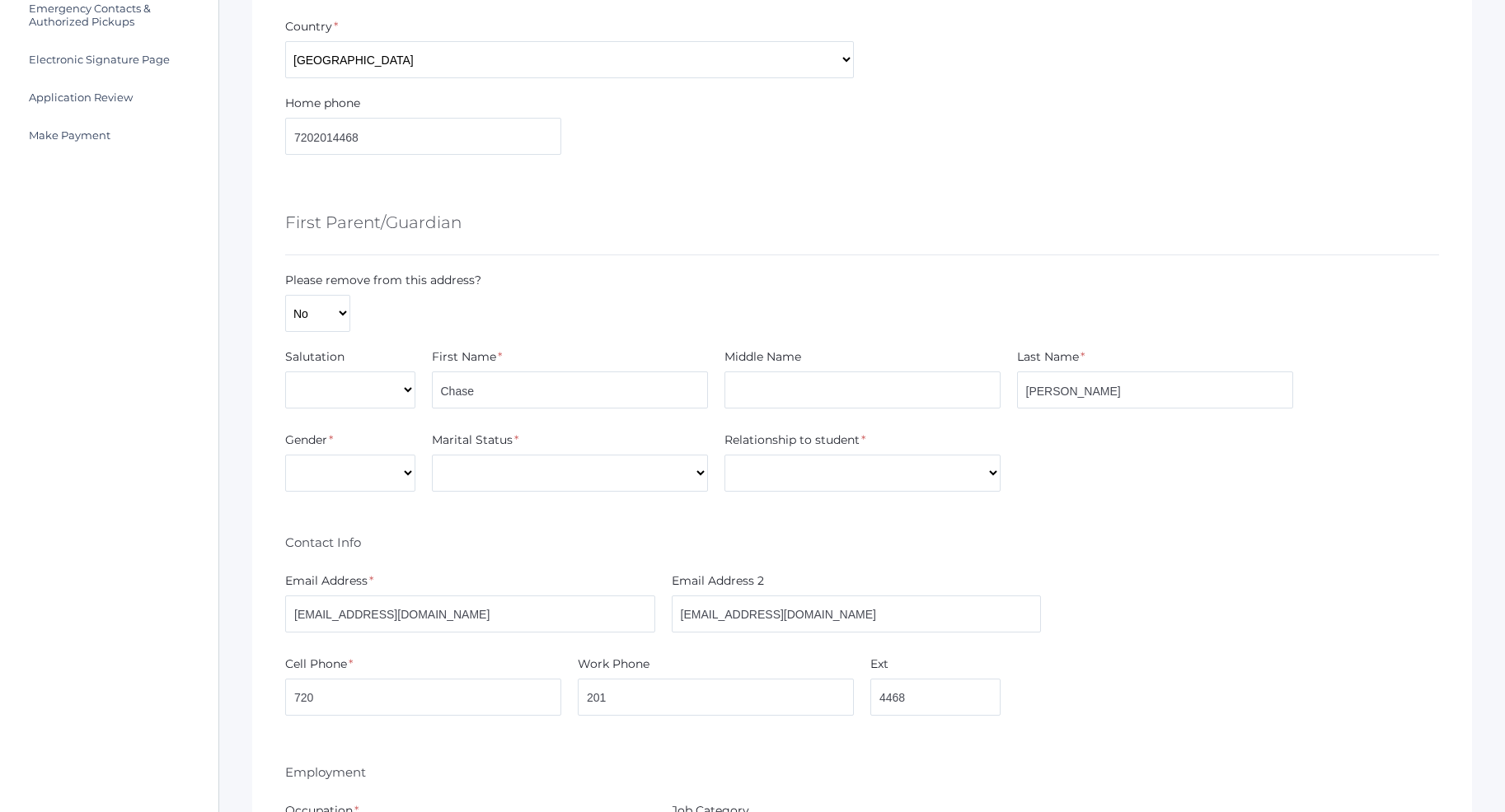
scroll to position [504, 0]
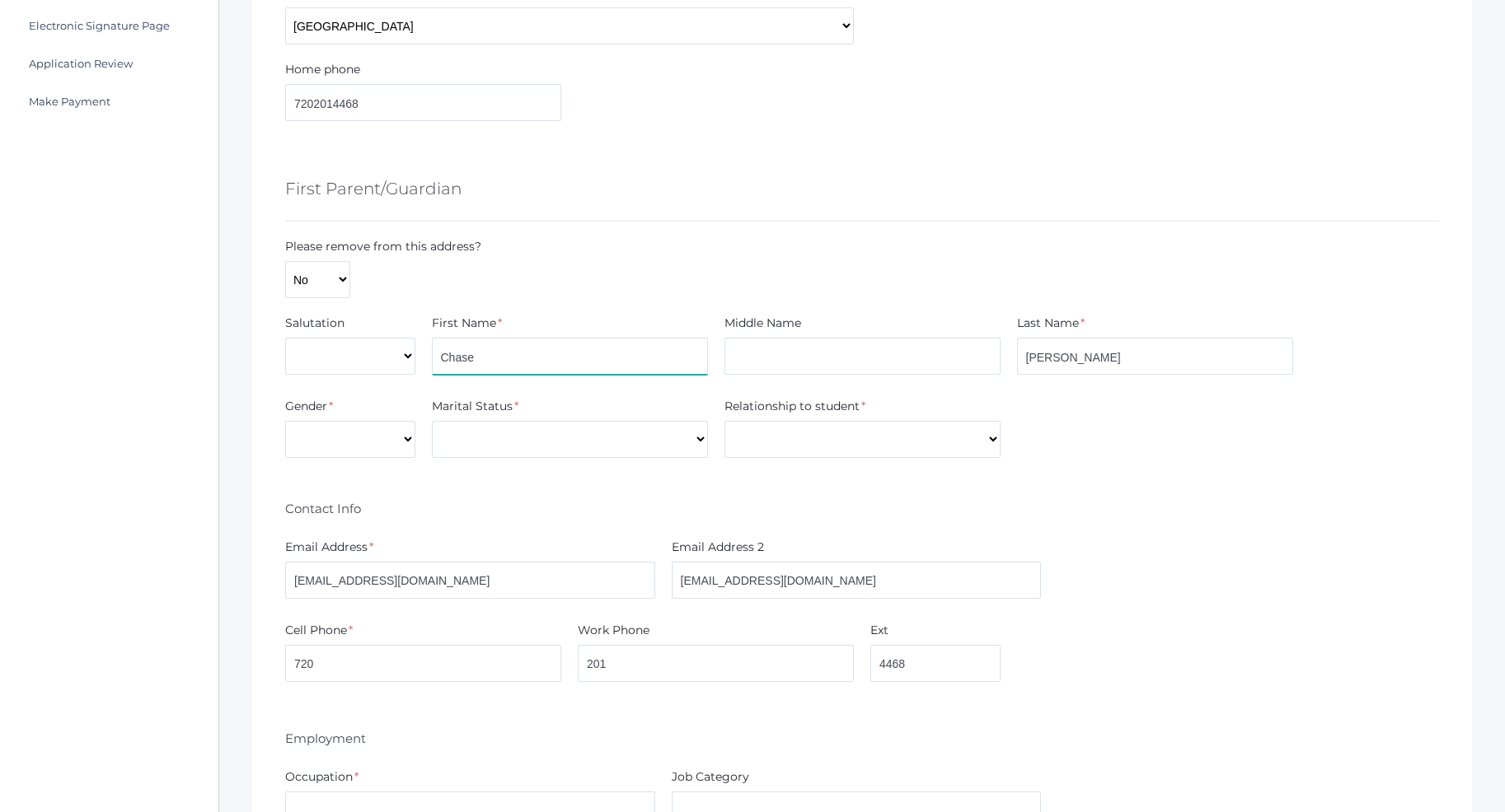
drag, startPoint x: 480, startPoint y: 359, endPoint x: 419, endPoint y: 359, distance: 61.0
click at [432, 359] on input "Chase" at bounding box center [569, 356] width 276 height 37
type input "Amber"
click at [285, 421] on select "Male Female" at bounding box center [350, 439] width 130 height 37
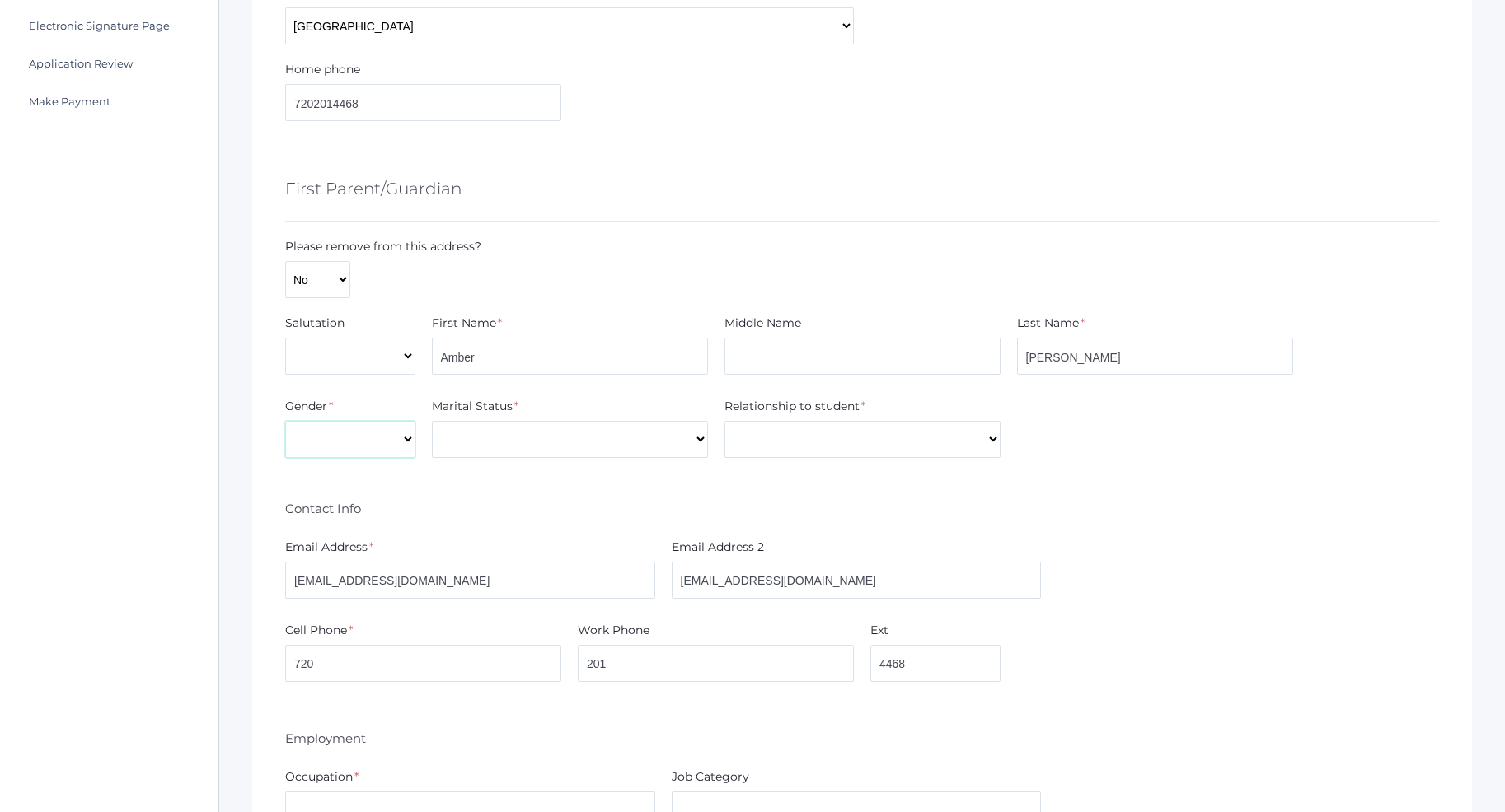
select select "Female"
click option "Female" at bounding box center [0, 0] width 0 height 0
click at [432, 421] on select "Divorced Married Remarried Separated Single Widowed" at bounding box center [569, 439] width 276 height 37
select select "Married"
click option "Married" at bounding box center [0, 0] width 0 height 0
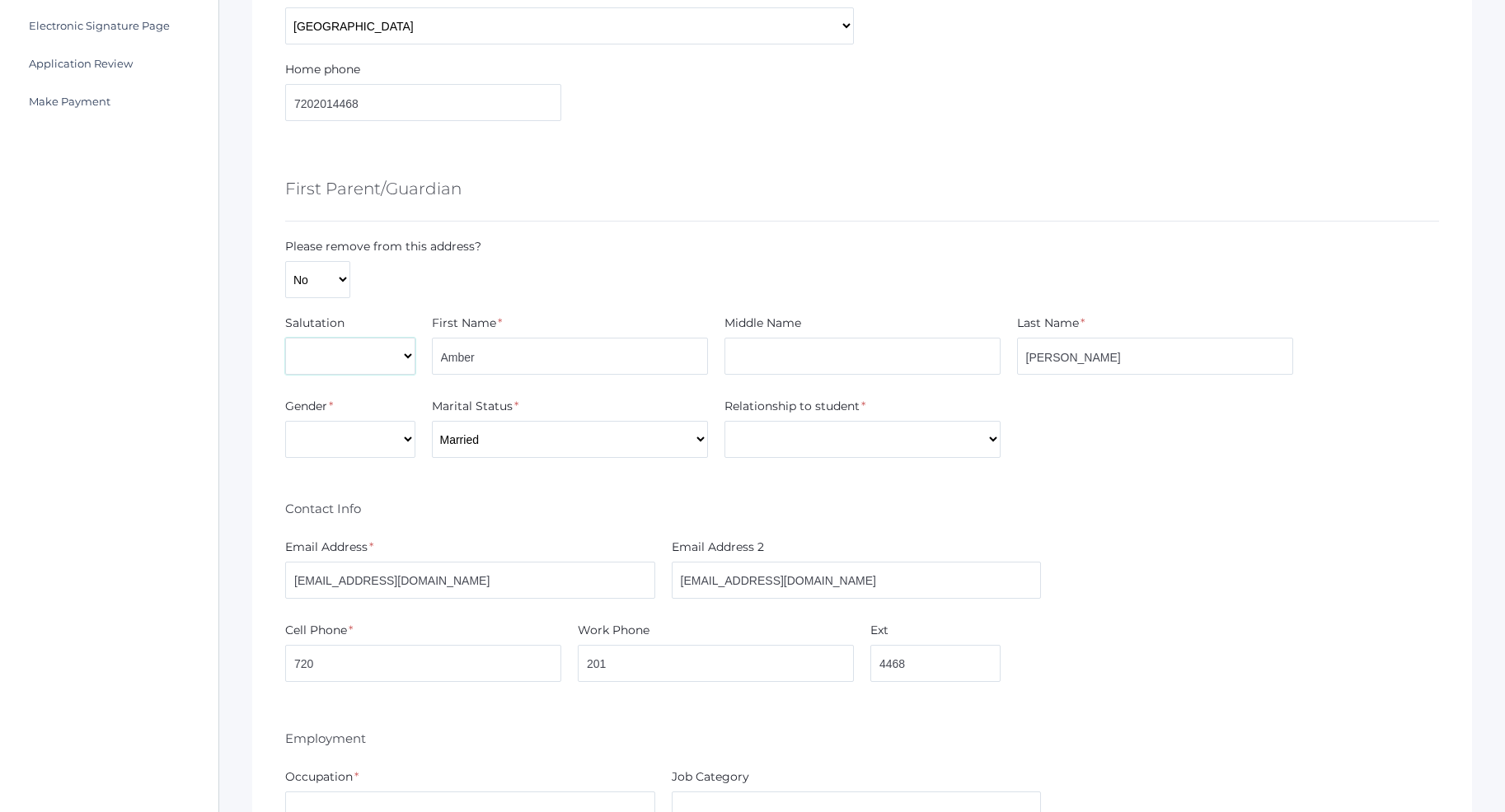
click at [285, 338] on select "Mr. Mrs. Miss Ms. Dr." at bounding box center [350, 356] width 130 height 37
select select "Mrs."
click option "Mrs." at bounding box center [0, 0] width 0 height 0
click at [724, 421] on select "Aunt Brother Father Friend Grandparent Guardian Mother Other Sister Step Father…" at bounding box center [862, 439] width 276 height 37
select select "Mother"
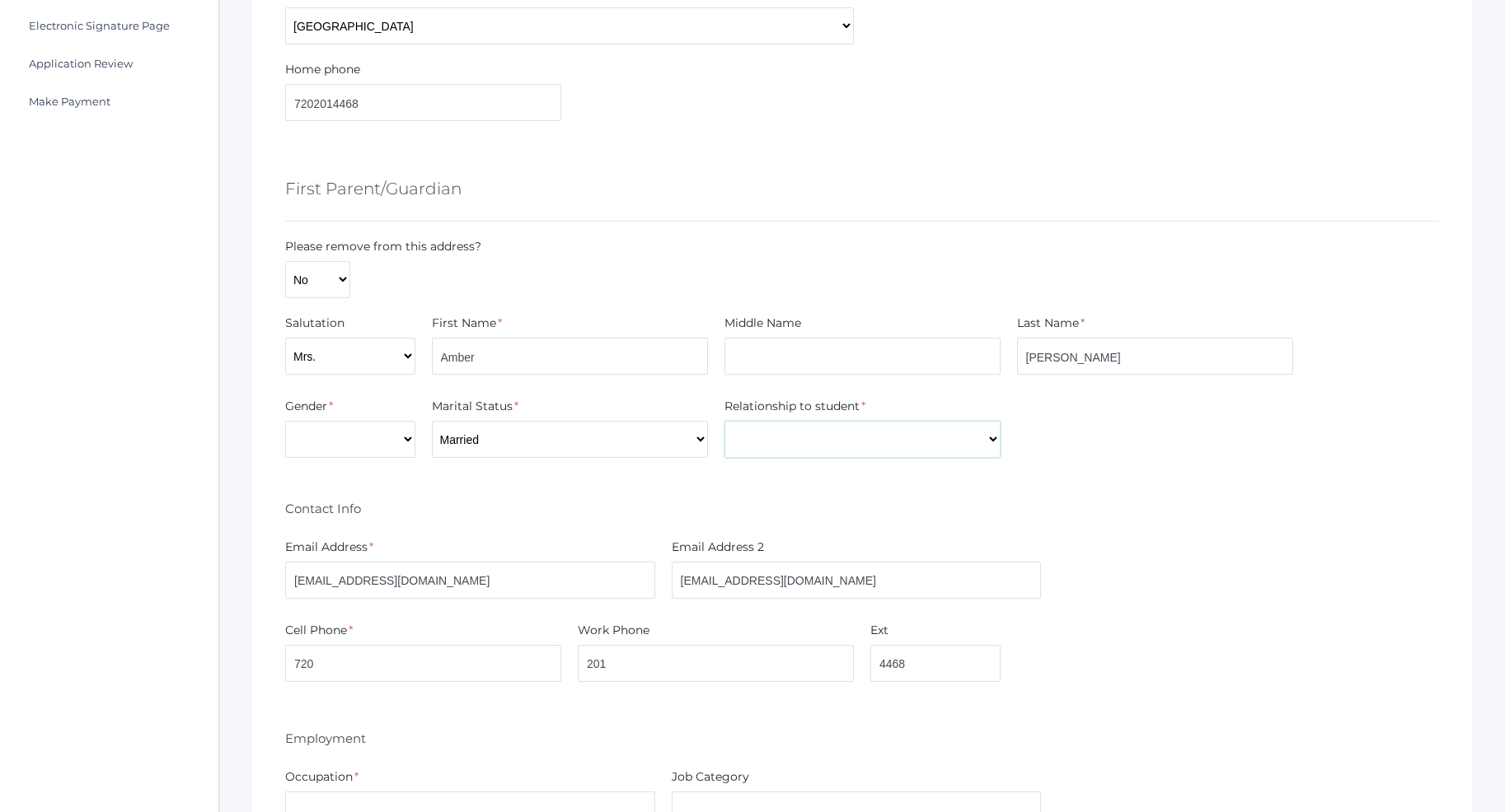
click option "Mother" at bounding box center [0, 0] width 0 height 0
click at [1225, 501] on div "Contact Info" at bounding box center [862, 506] width 1154 height 30
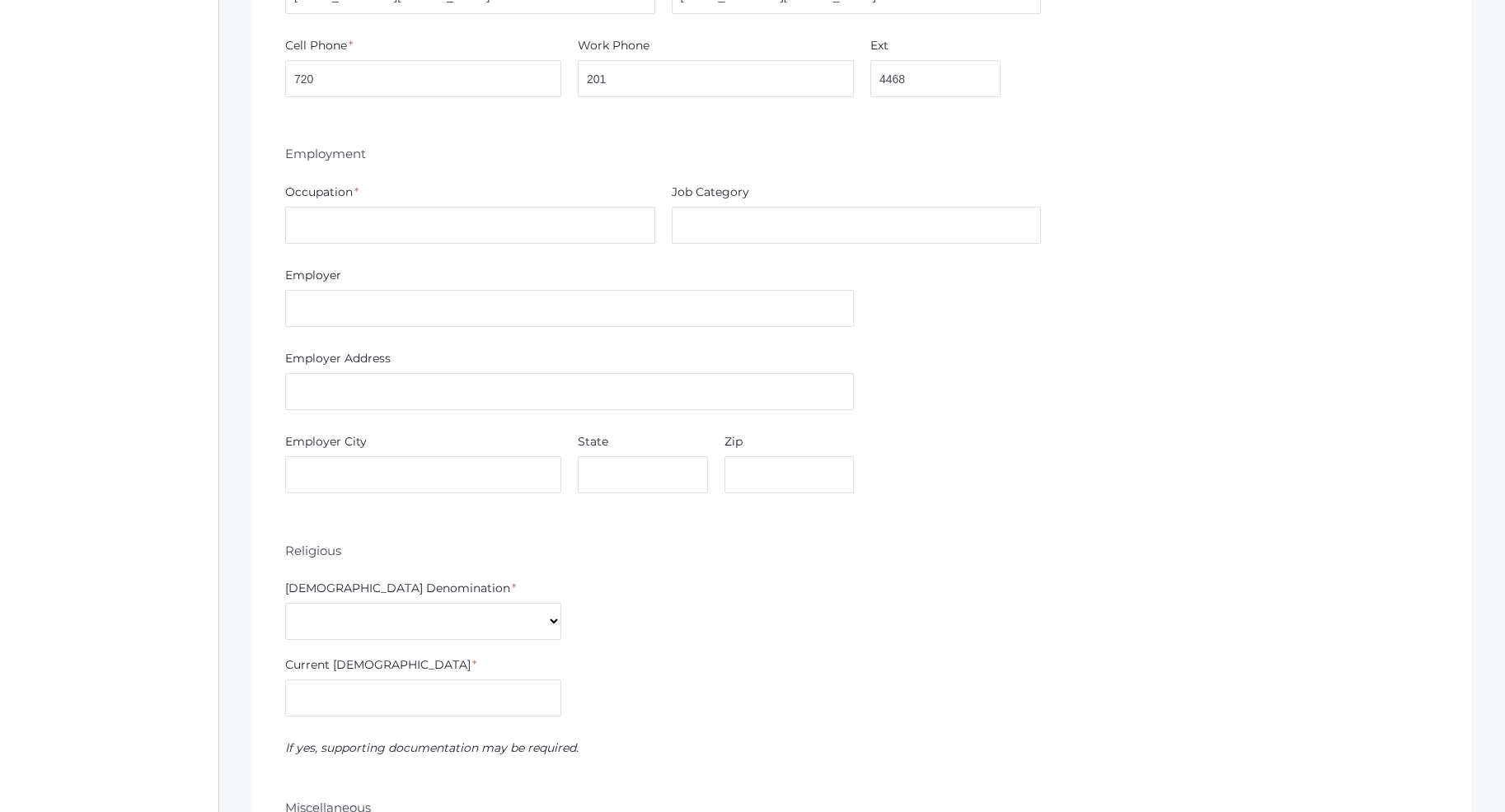
scroll to position [1092, 0]
click at [350, 227] on input "text" at bounding box center [470, 222] width 370 height 37
type input "Teacher"
click at [324, 313] on input "text" at bounding box center [569, 305] width 568 height 37
type input "WayMaker [DEMOGRAPHIC_DATA] Academy"
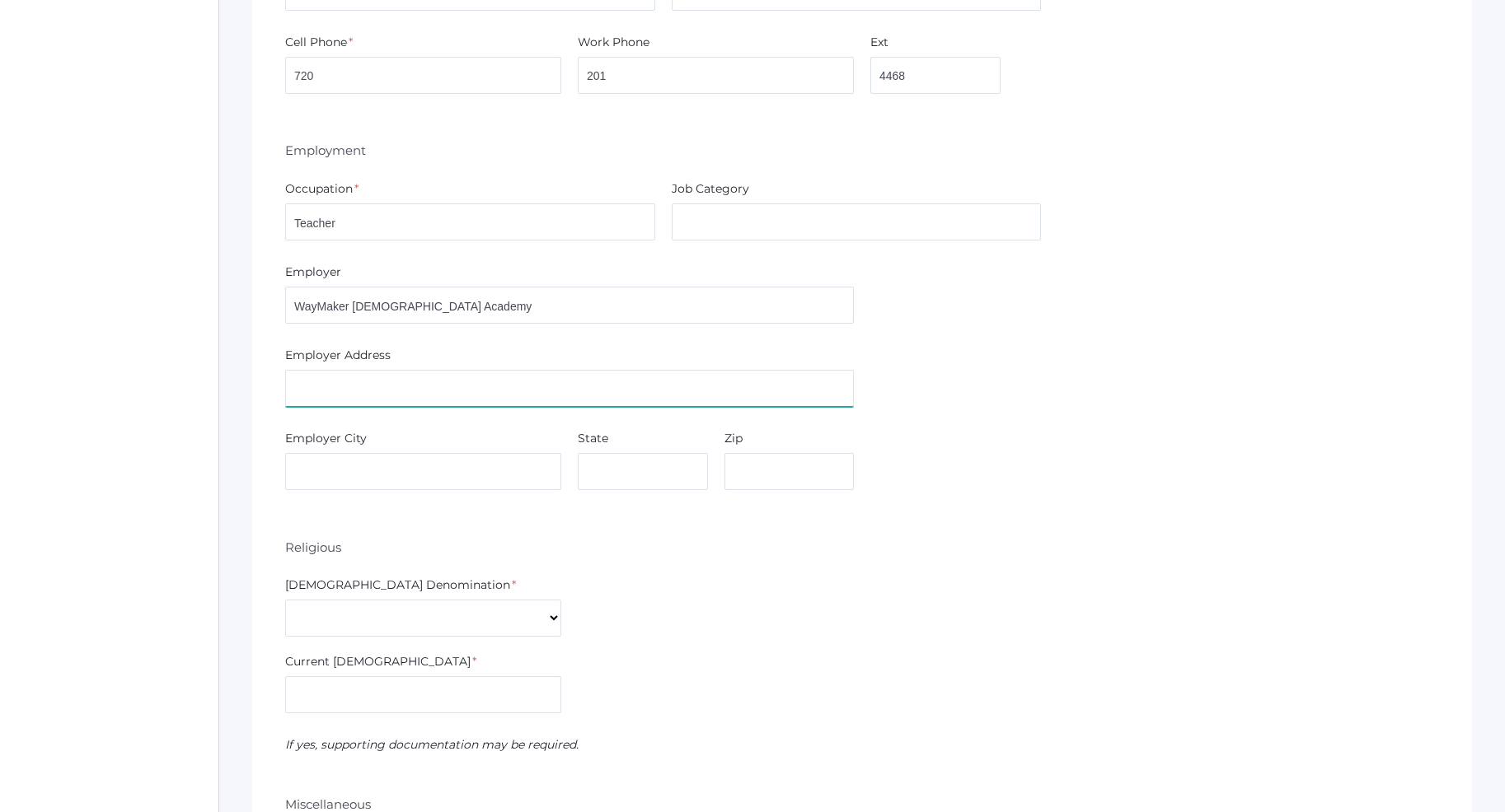
click at [298, 381] on input "text" at bounding box center [569, 388] width 568 height 37
type input "1165 W Ironwood Dr."
click at [396, 475] on input "text" at bounding box center [423, 472] width 276 height 37
type input "CDA"
click at [684, 476] on input "text" at bounding box center [642, 472] width 130 height 37
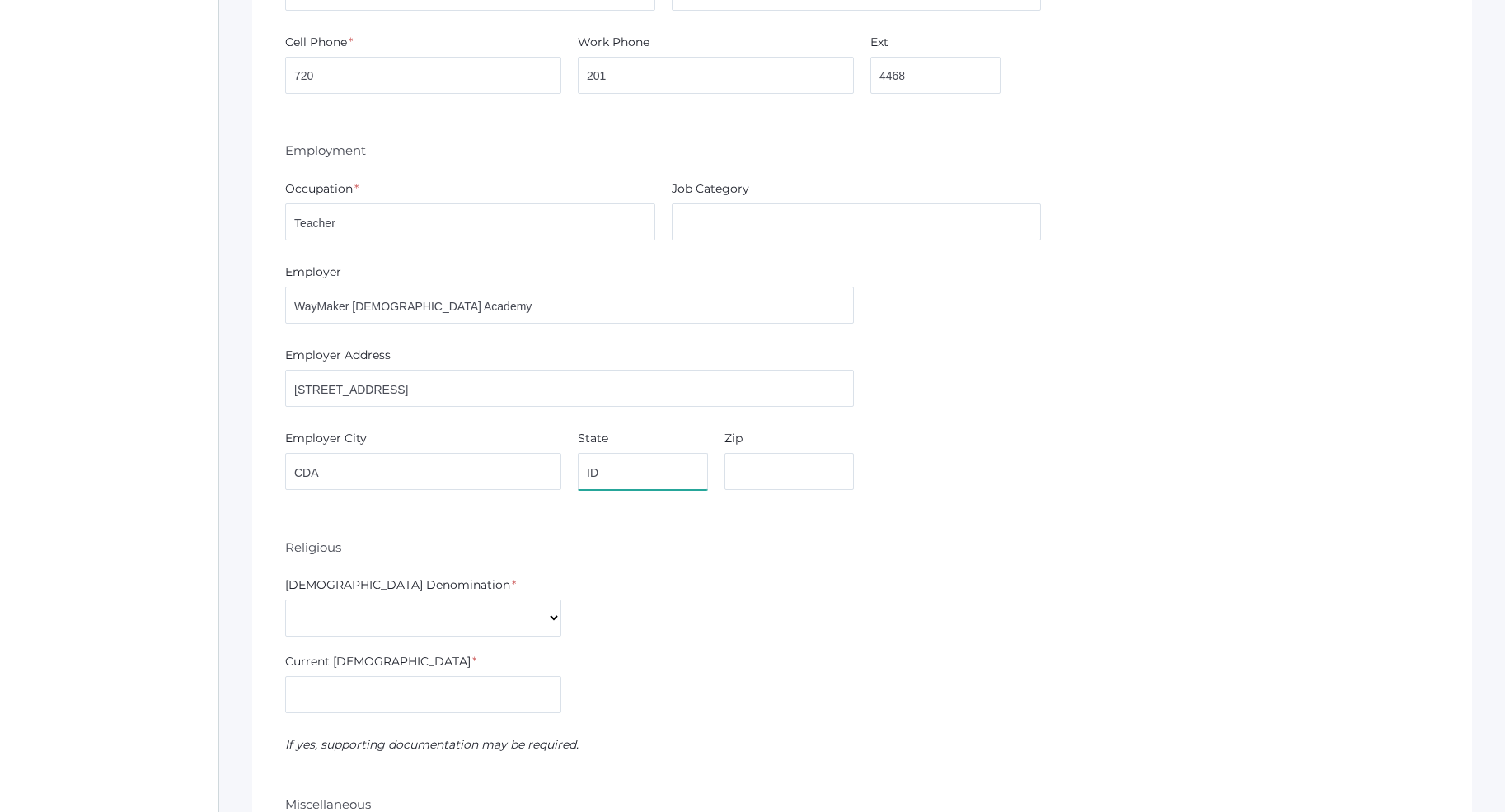
type input "ID"
click at [735, 462] on input "text" at bounding box center [789, 472] width 130 height 37
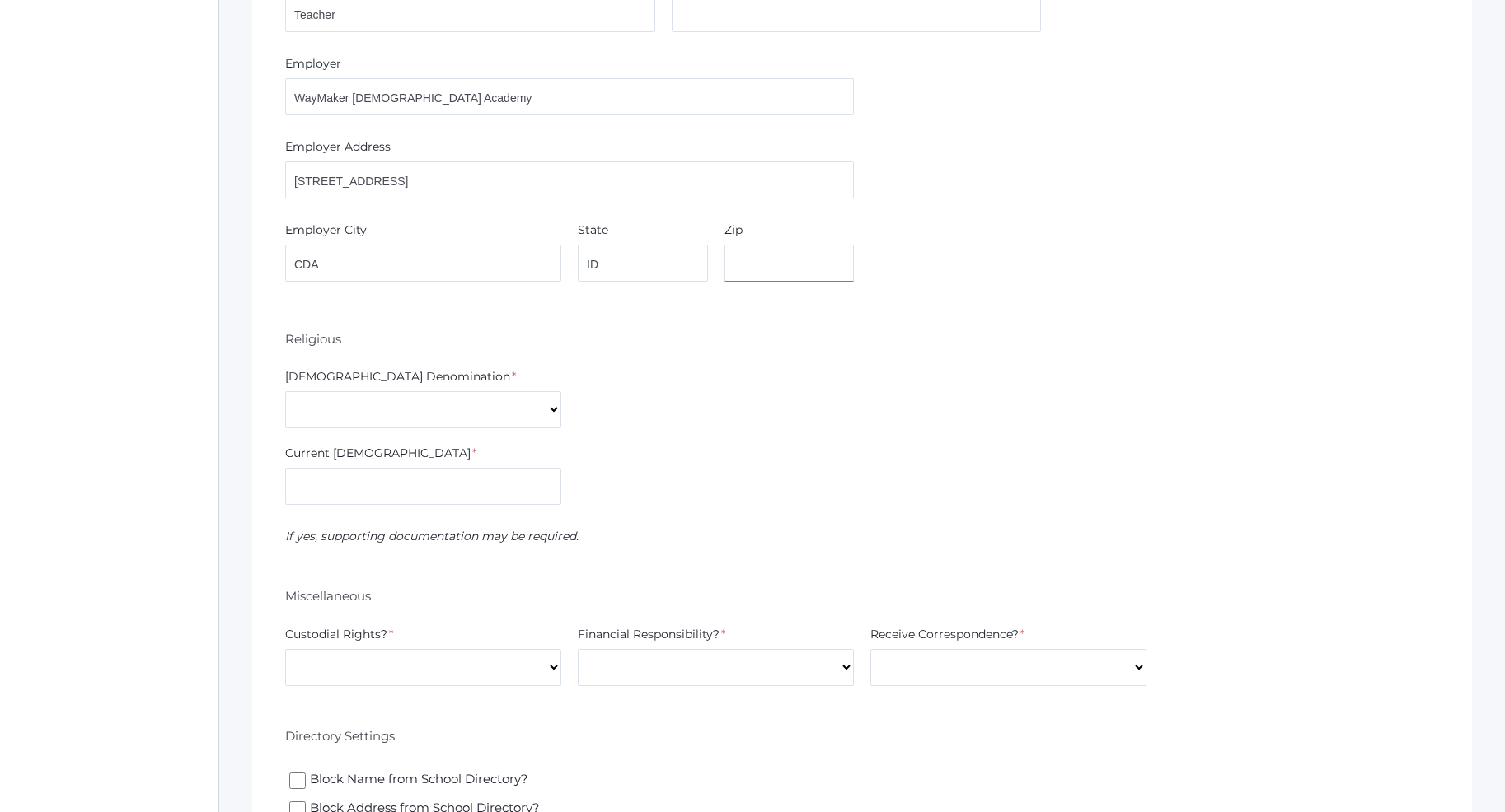
scroll to position [1344, 0]
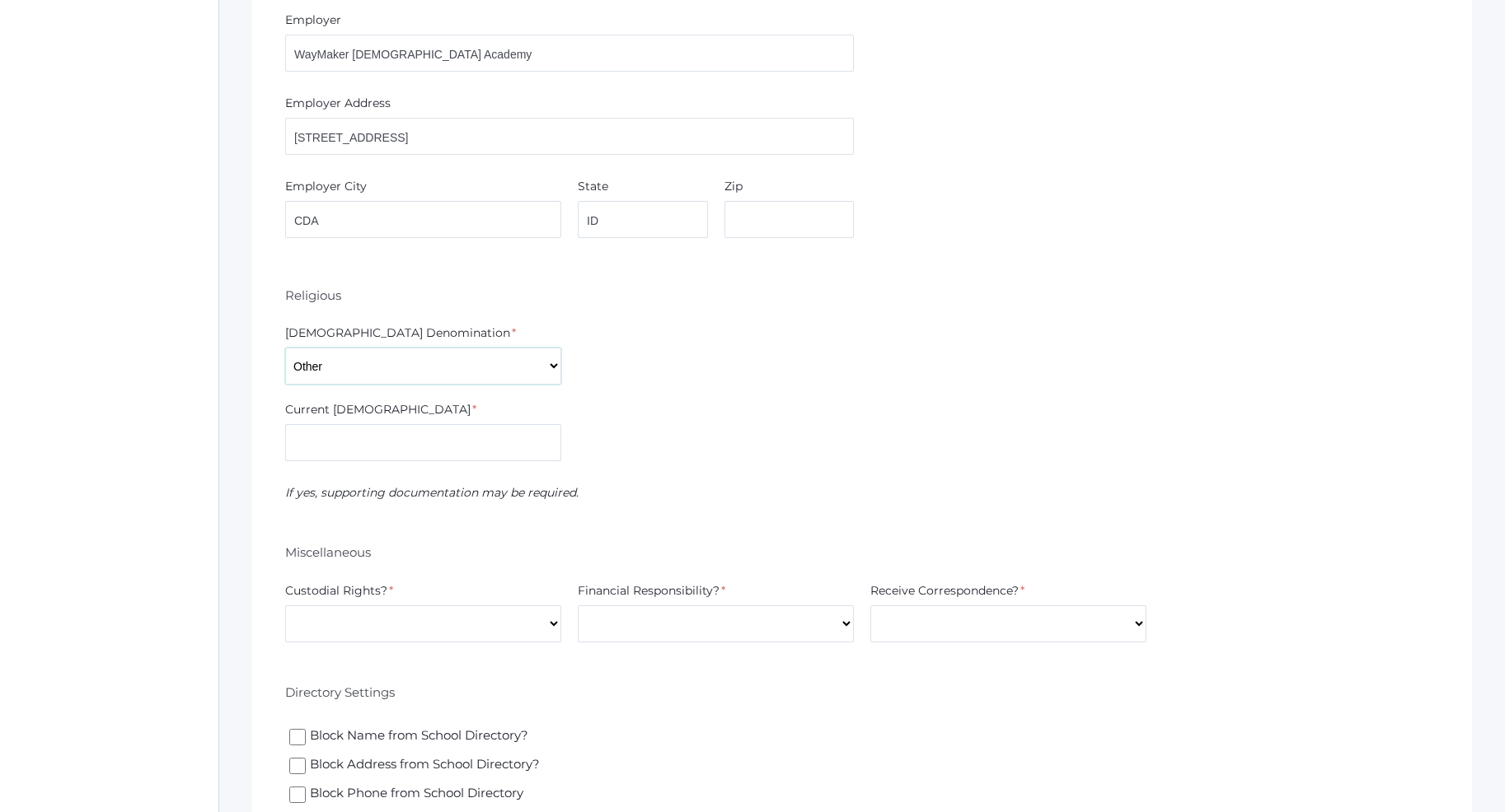
click option "Other" at bounding box center [0, 0] width 0 height 0
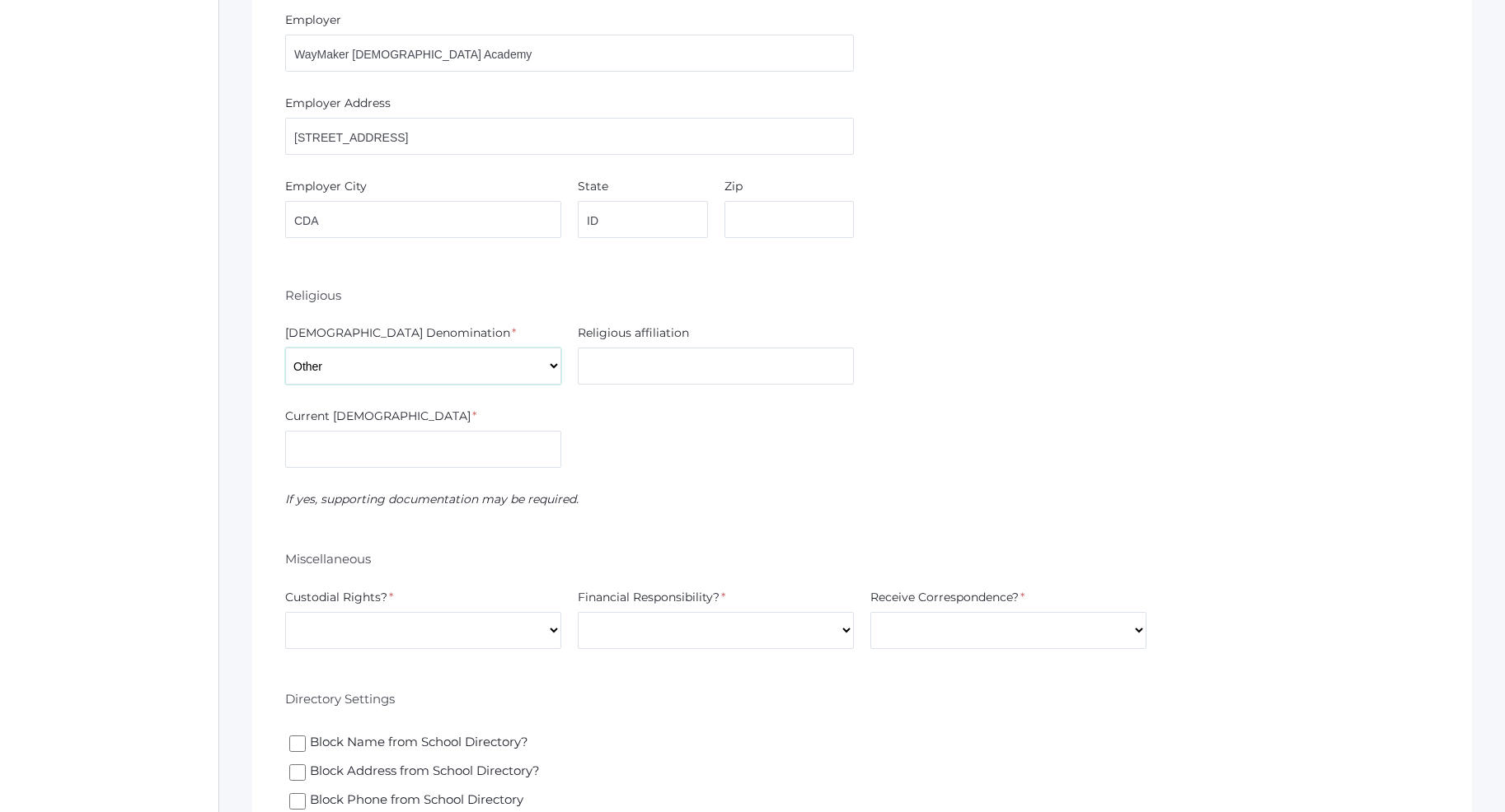
click at [285, 348] on select "7th Day Adventist Assembly of God Baptist Catholic Christian Church of Christ E…" at bounding box center [423, 366] width 276 height 37
select select "Non-denominational"
click option "Non-denominational" at bounding box center [0, 0] width 0 height 0
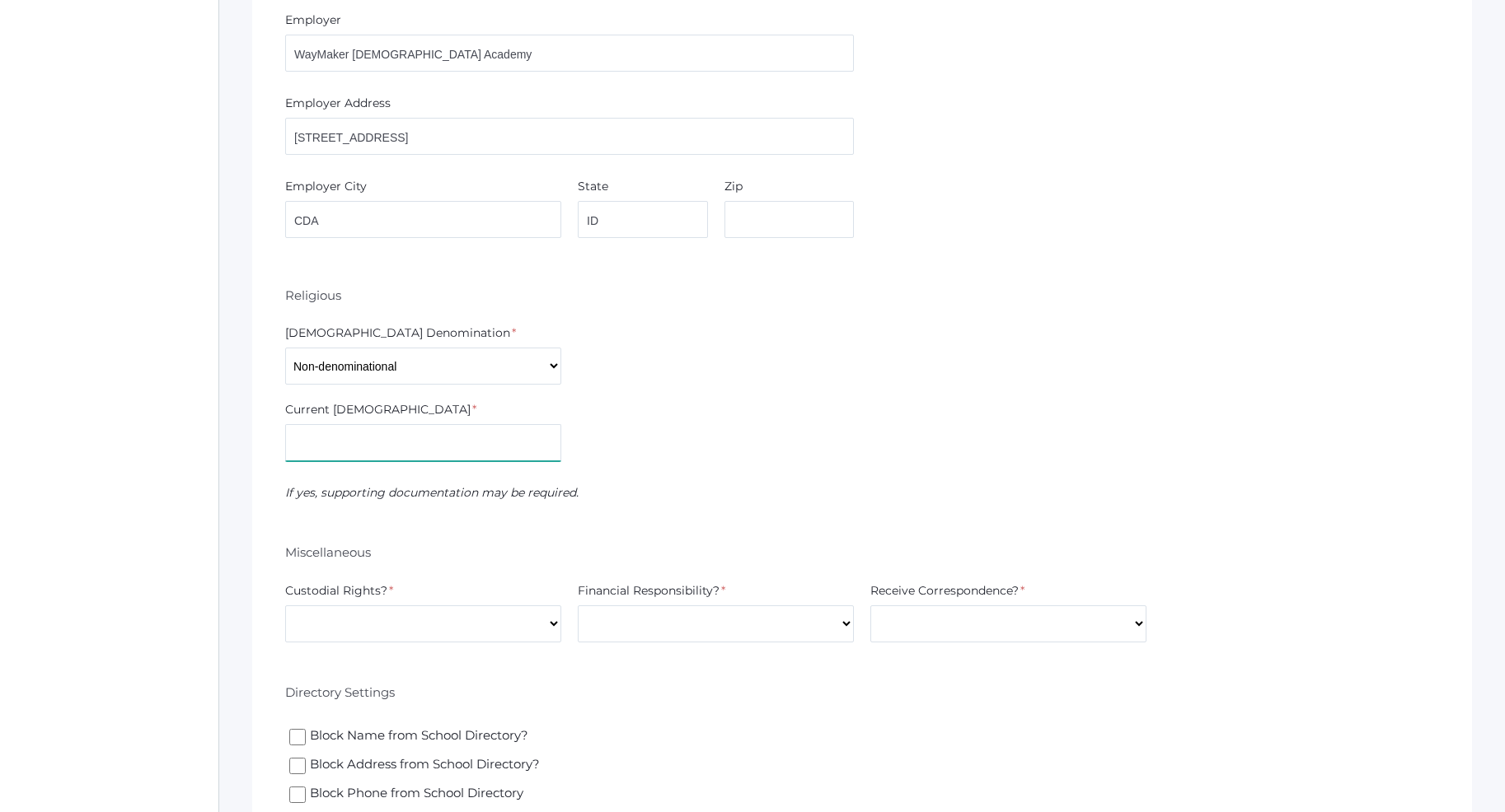
click at [330, 441] on input "text" at bounding box center [423, 442] width 276 height 37
click at [311, 447] on input "CAndlelight" at bounding box center [423, 442] width 276 height 37
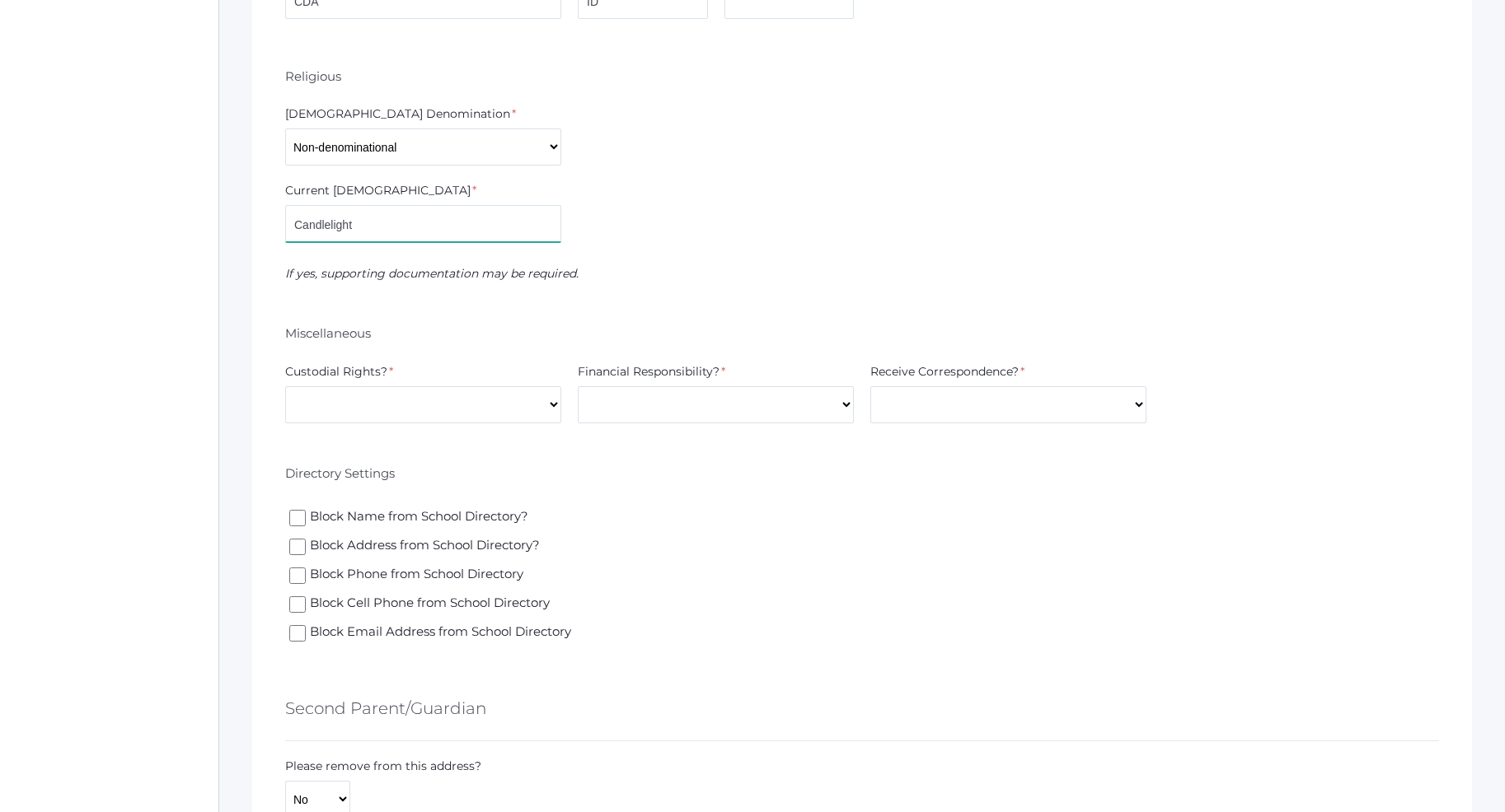
scroll to position [1596, 0]
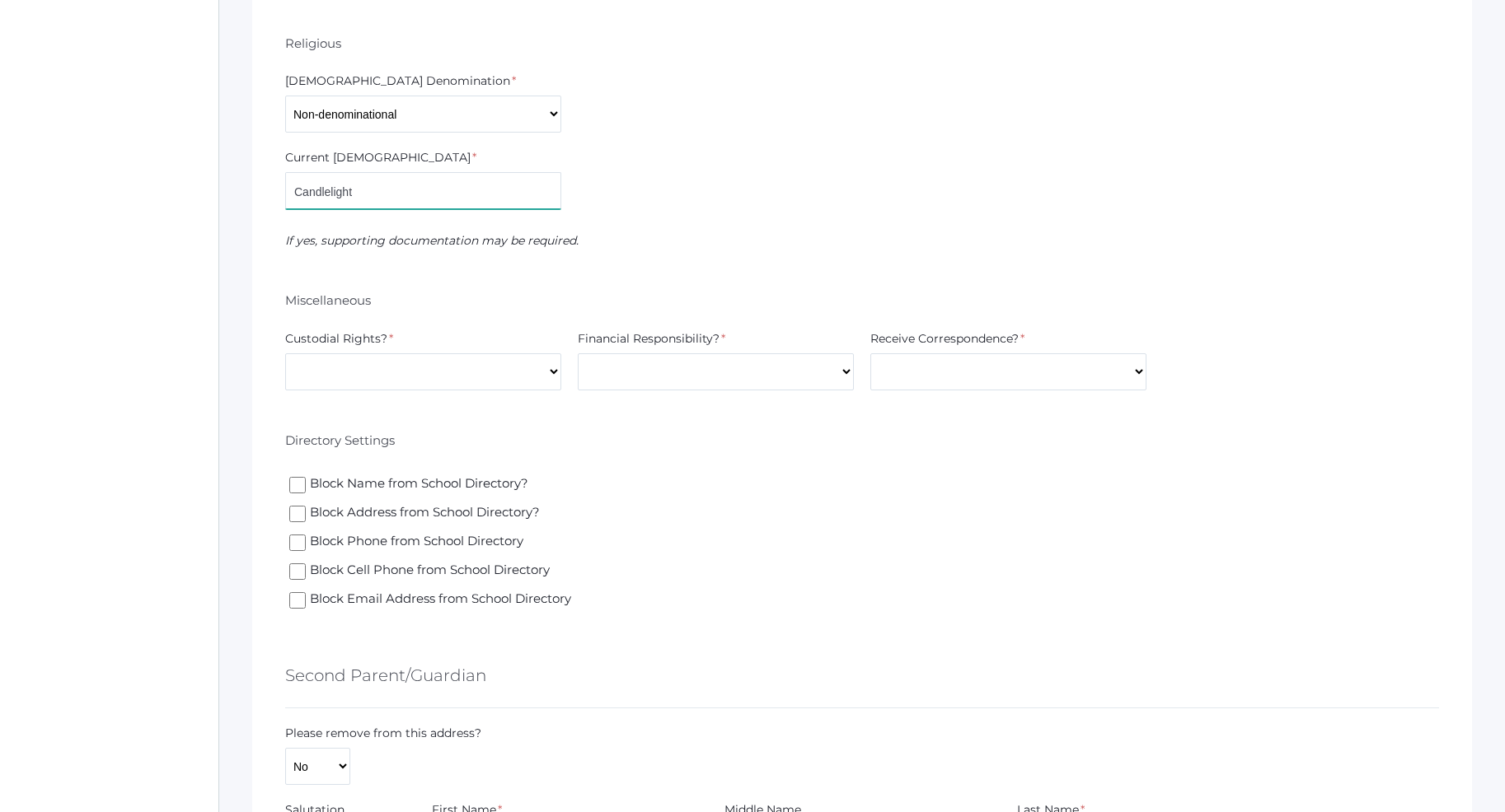
type input "Candlelight"
click at [285, 354] on select "Yes No" at bounding box center [423, 372] width 276 height 37
select select "Yes"
click option "Yes" at bounding box center [0, 0] width 0 height 0
click at [578, 354] on select "Yes No" at bounding box center [715, 372] width 276 height 37
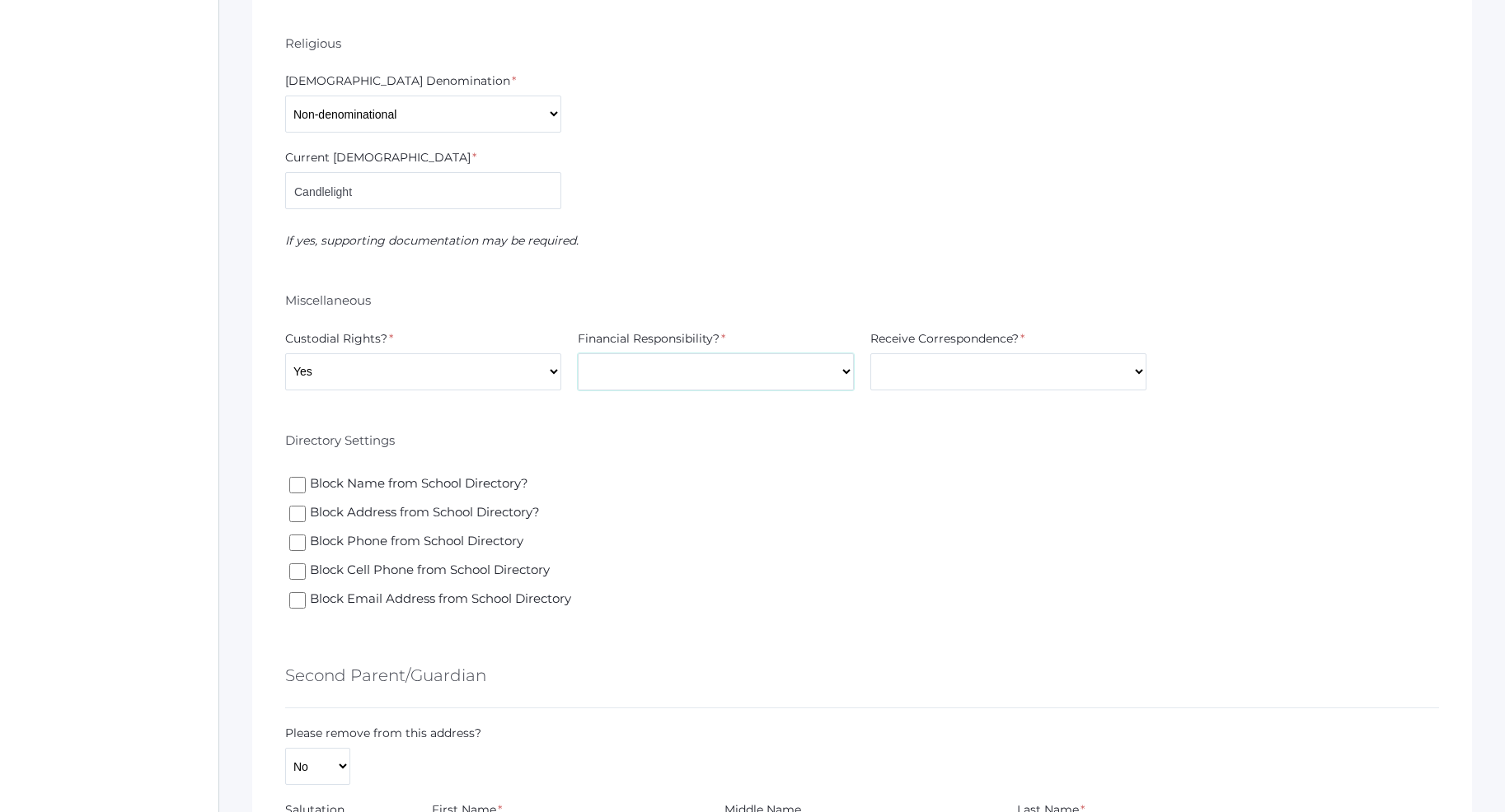
select select "Yes"
click option "Yes" at bounding box center [0, 0] width 0 height 0
select select "Yes"
click option "Yes" at bounding box center [0, 0] width 0 height 0
click at [771, 507] on label "Block Address from School Directory?" at bounding box center [569, 513] width 560 height 21
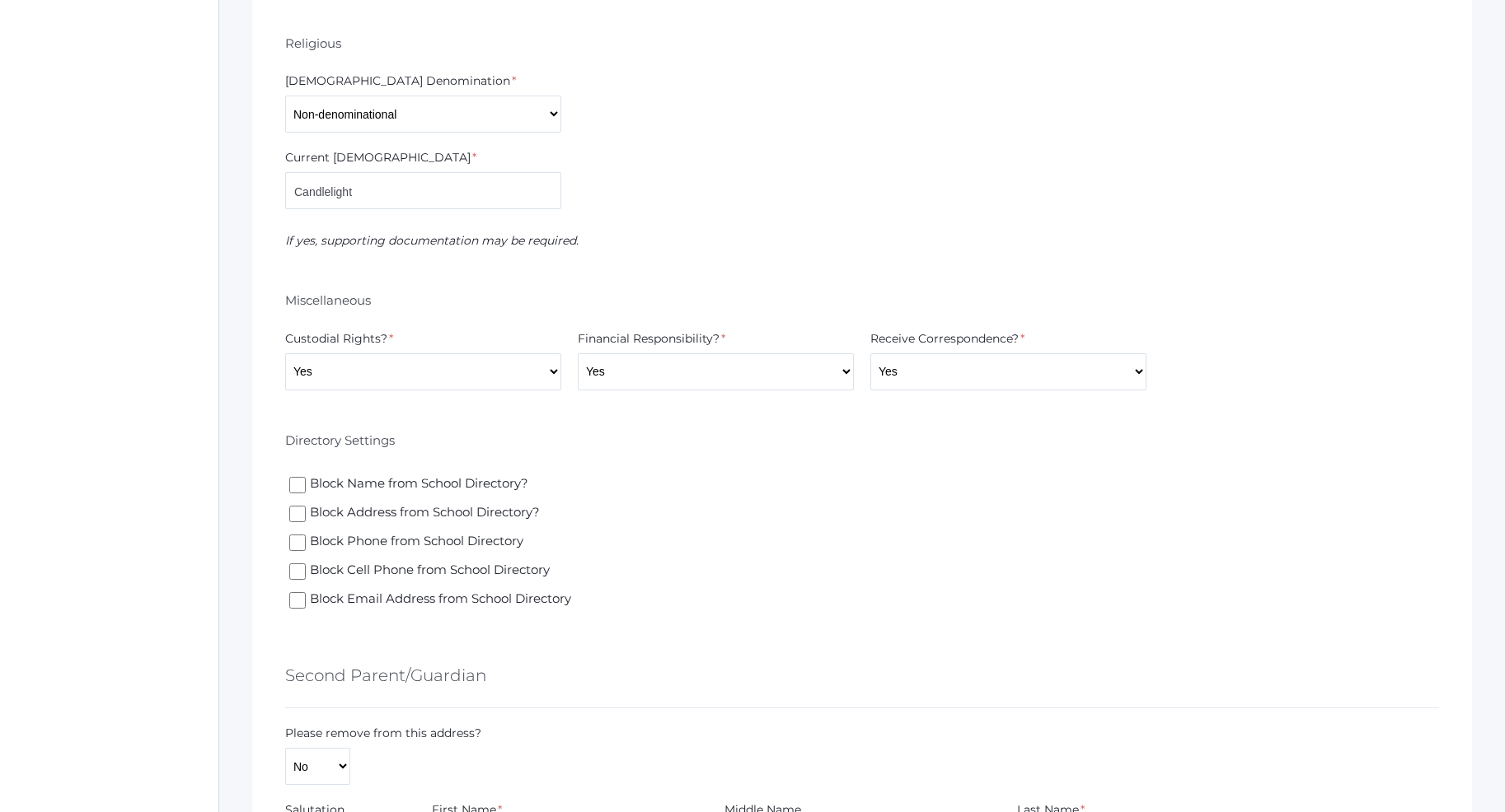
click at [306, 507] on input "Block Address from School Directory?" at bounding box center [298, 514] width 17 height 17
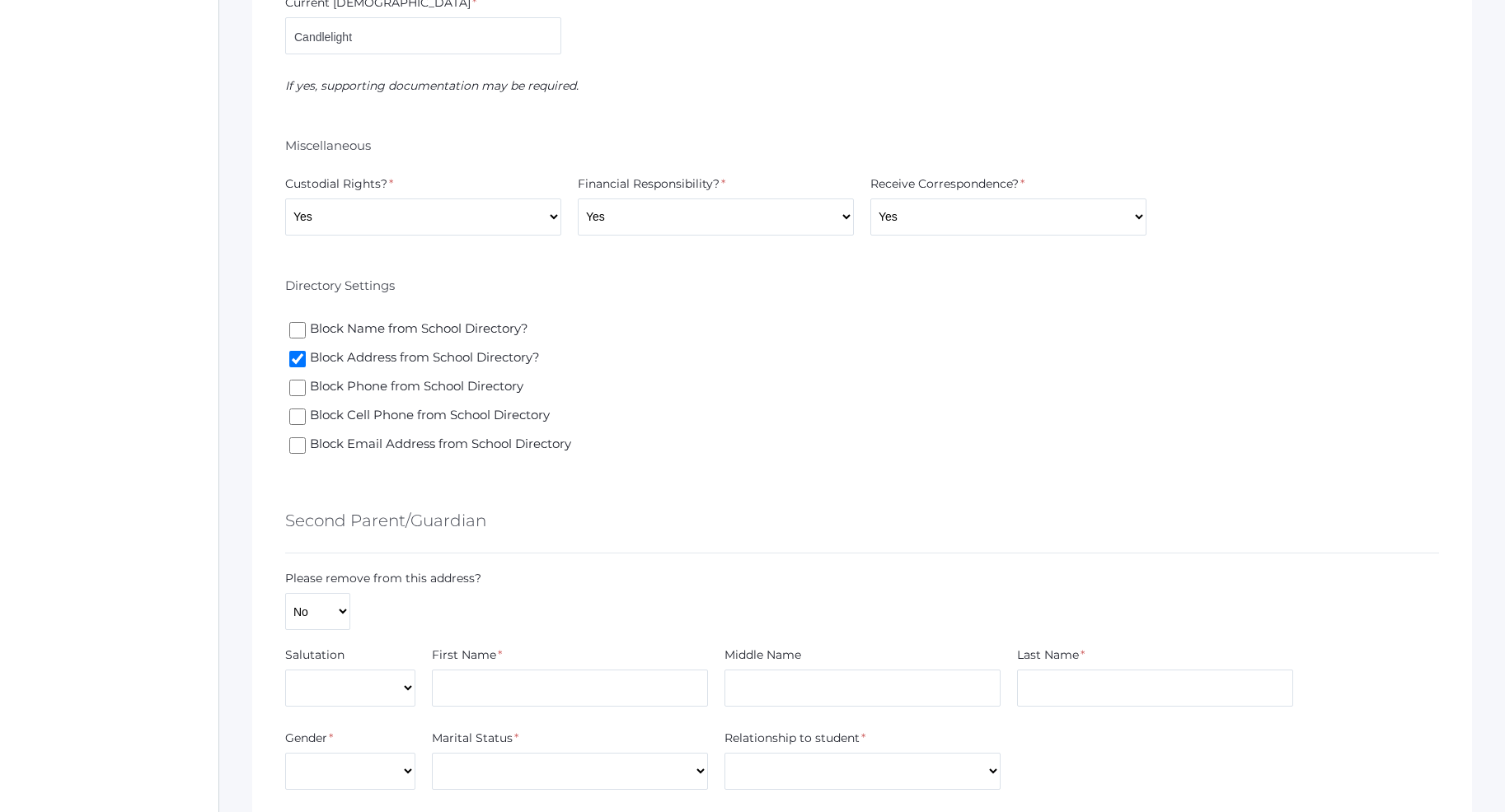
scroll to position [1764, 0]
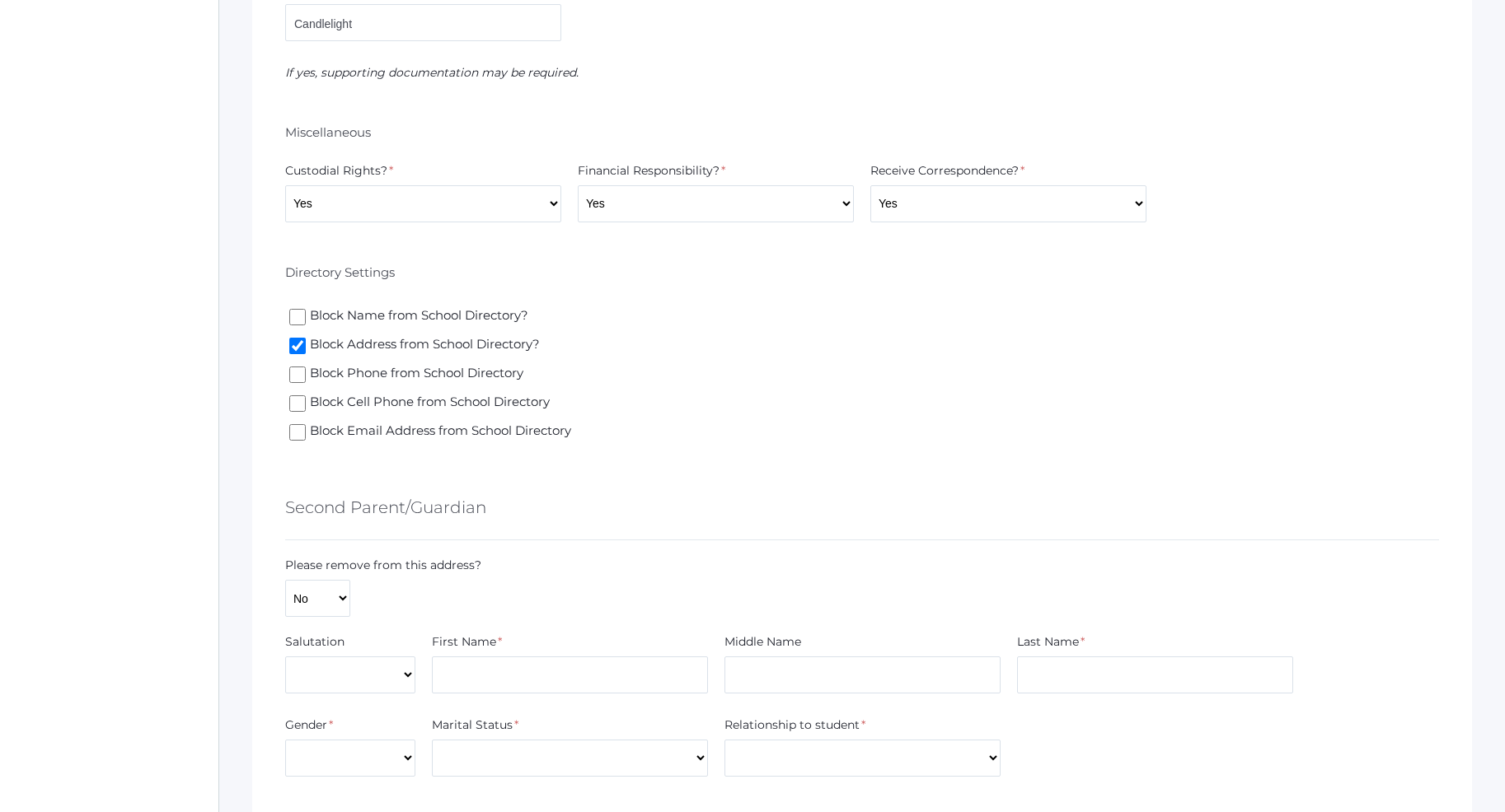
click at [625, 526] on div "Second Parent/Guardian" at bounding box center [862, 509] width 1154 height 61
click at [298, 341] on input "Block Address from School Directory?" at bounding box center [298, 346] width 17 height 17
checkbox input "false"
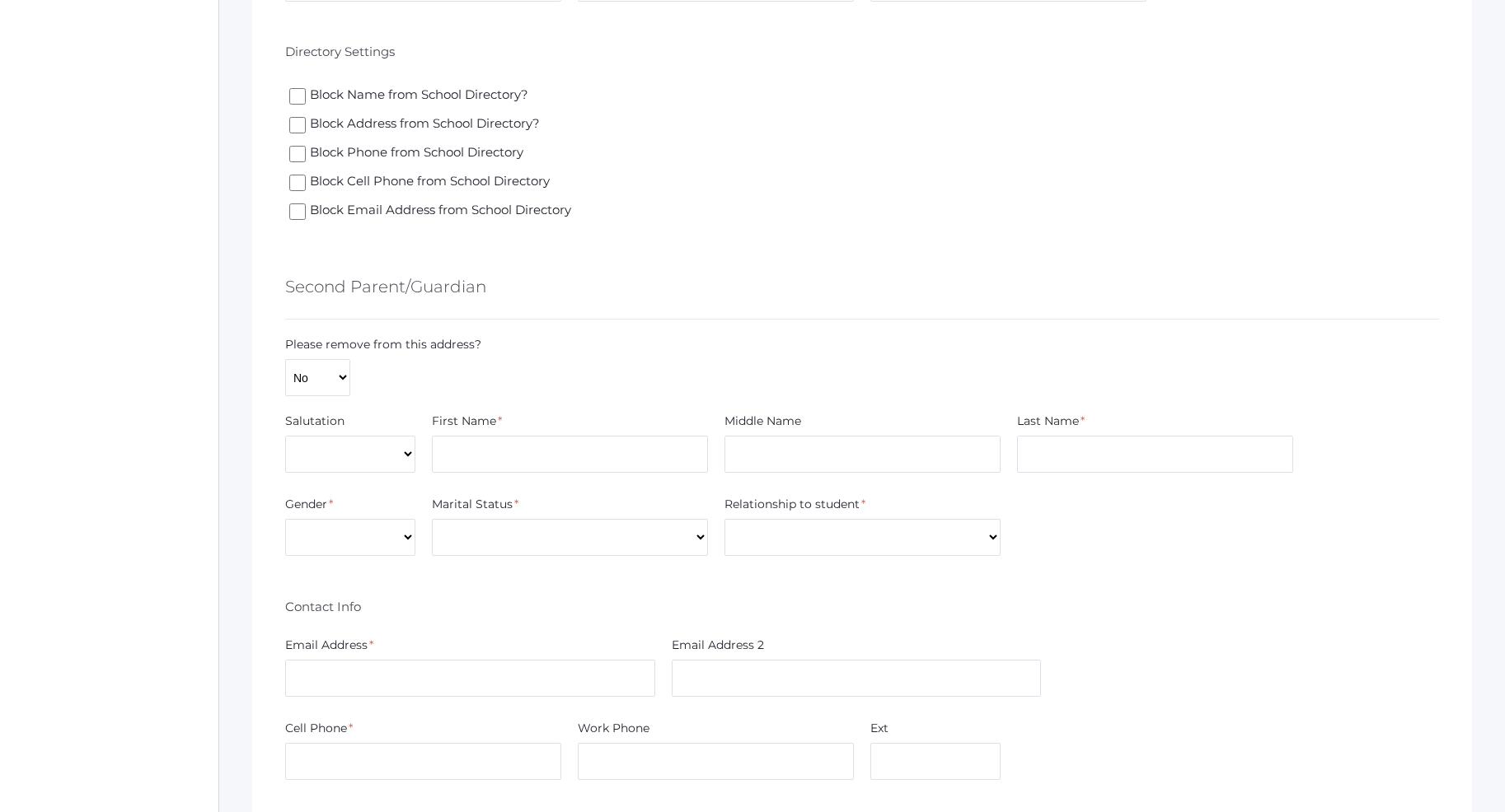
scroll to position [2016, 0]
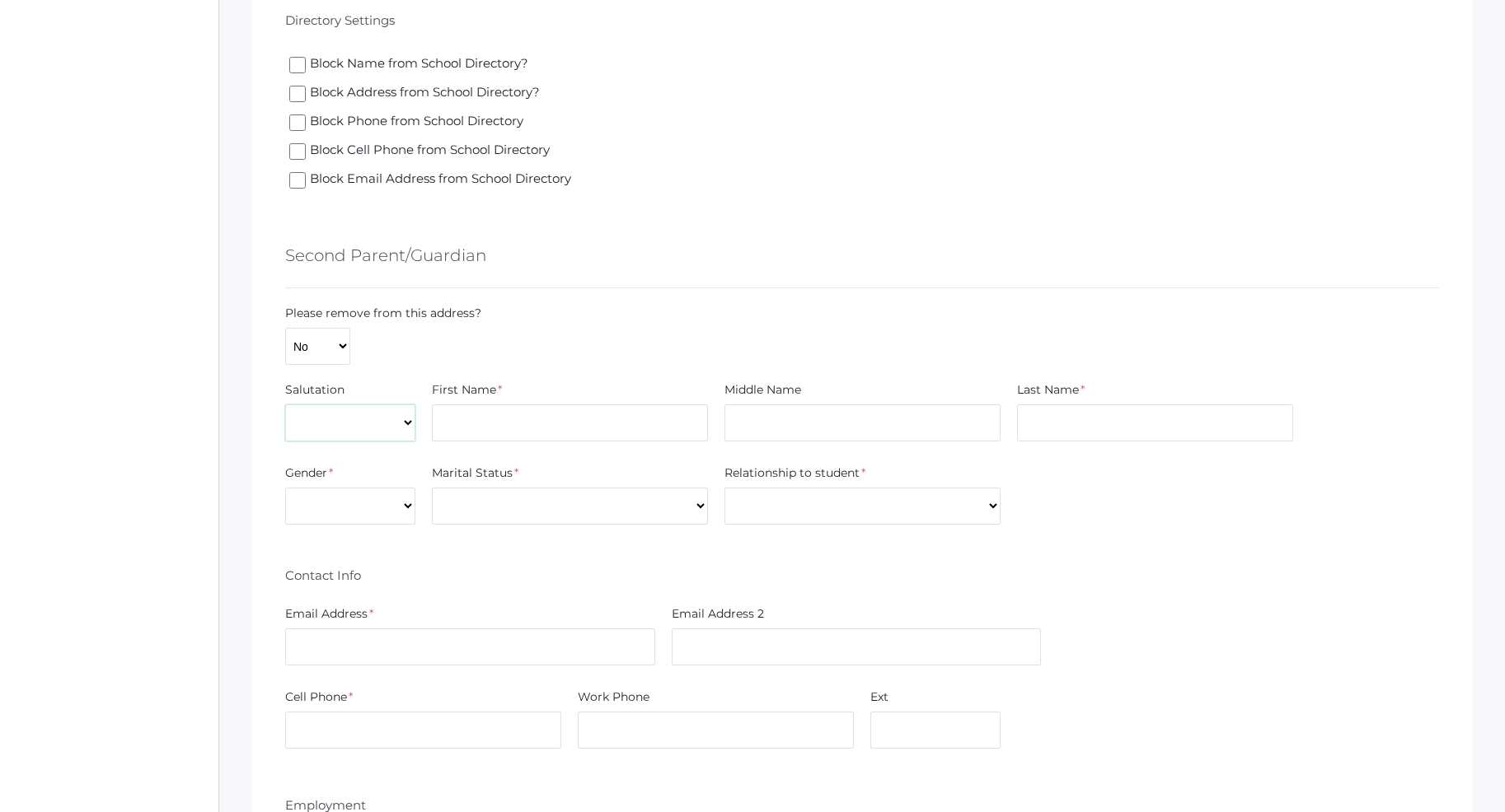
click at [285, 405] on select "Mr. Mrs. Miss Ms. Dr." at bounding box center [350, 423] width 130 height 37
select select "Mr."
click option "Mr." at bounding box center [0, 0] width 0 height 0
click at [462, 427] on input "text" at bounding box center [569, 423] width 276 height 37
type input "Tyler"
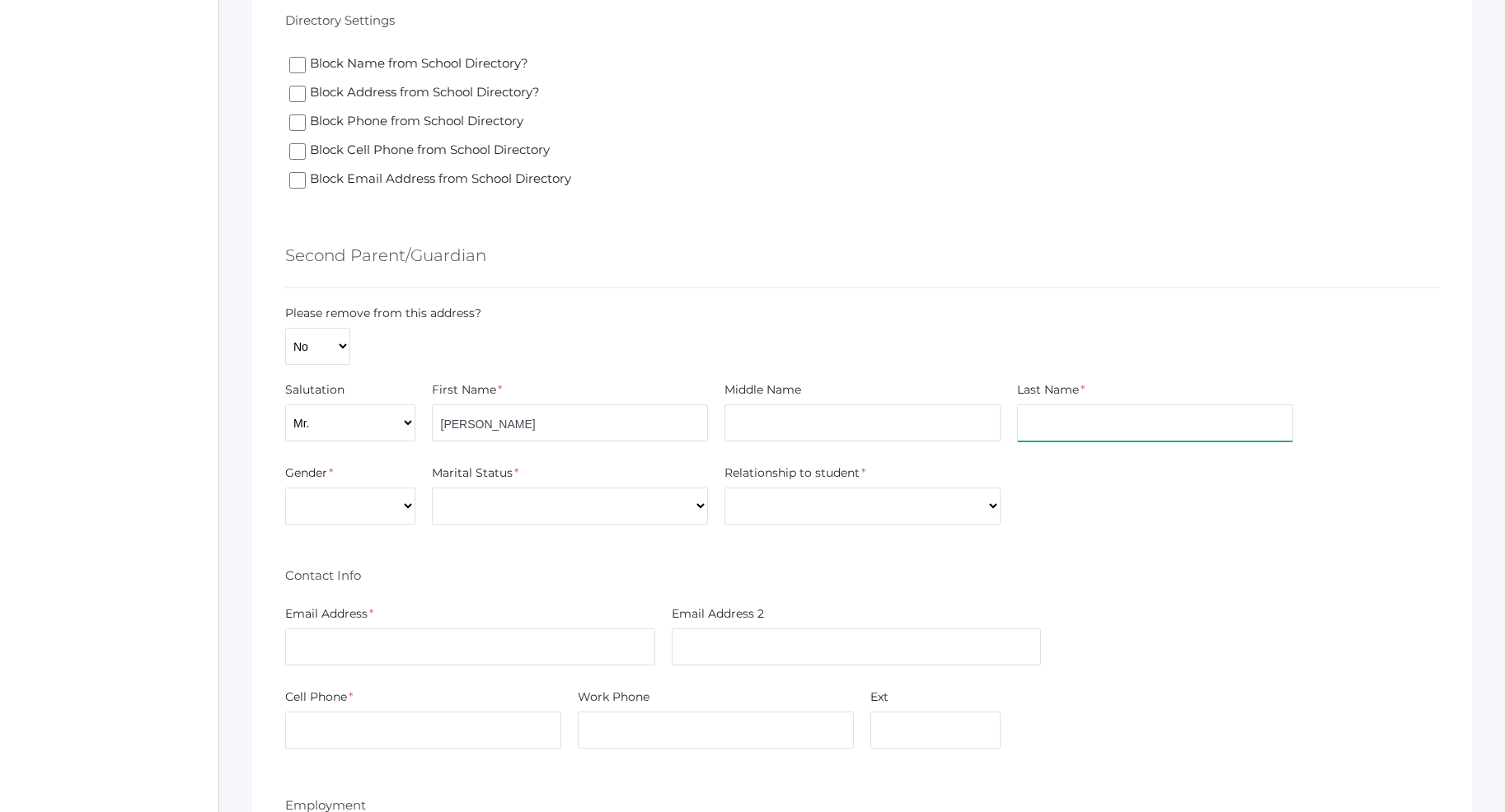
click at [1106, 413] on input "text" at bounding box center [1155, 423] width 276 height 37
type input "Farnes"
type input "83854"
type input "amberfarnes@yahoo.com"
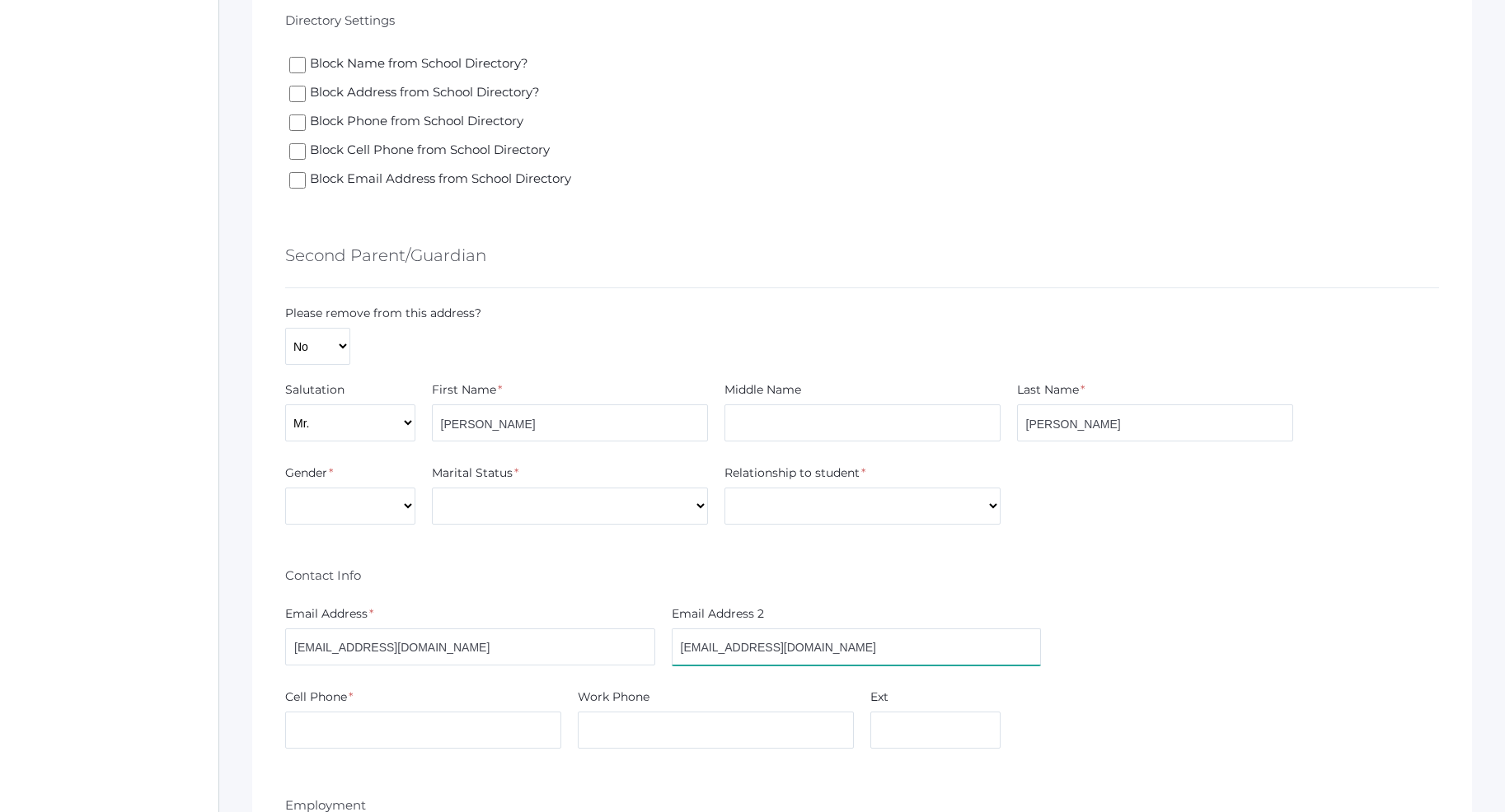
type input "720"
type input "201"
type input "4468"
click at [285, 488] on select "Male Female" at bounding box center [350, 506] width 130 height 37
select select "Male"
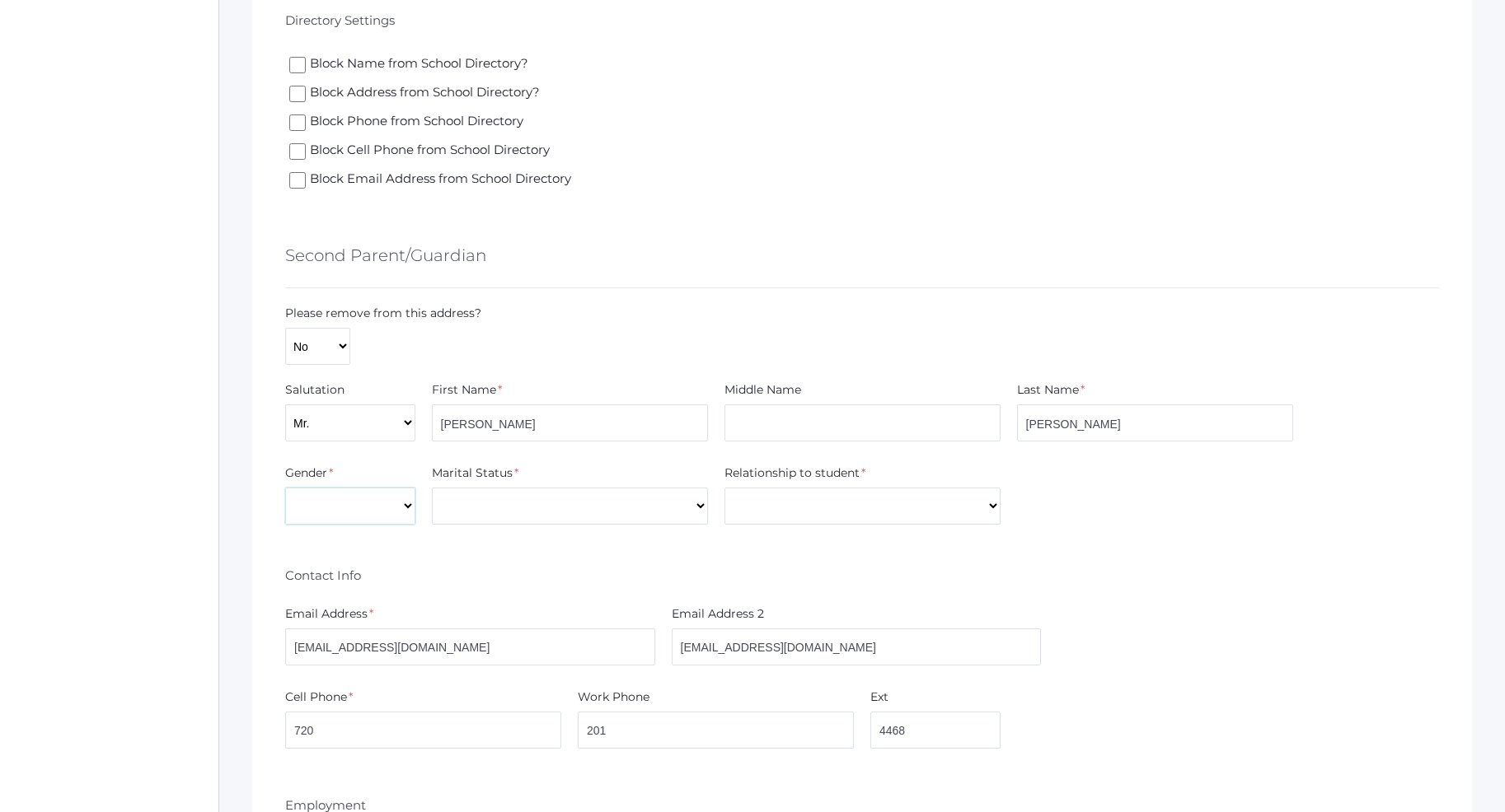
click option "[DEMOGRAPHIC_DATA]" at bounding box center [0, 0] width 0 height 0
select select "Married"
click option "Married" at bounding box center [0, 0] width 0 height 0
click at [760, 487] on div "Relationship to student *" at bounding box center [862, 476] width 276 height 23
click at [724, 488] on select "Aunt Brother Father Friend Grandparent Guardian Mother Other Sister Step Father…" at bounding box center [862, 506] width 276 height 37
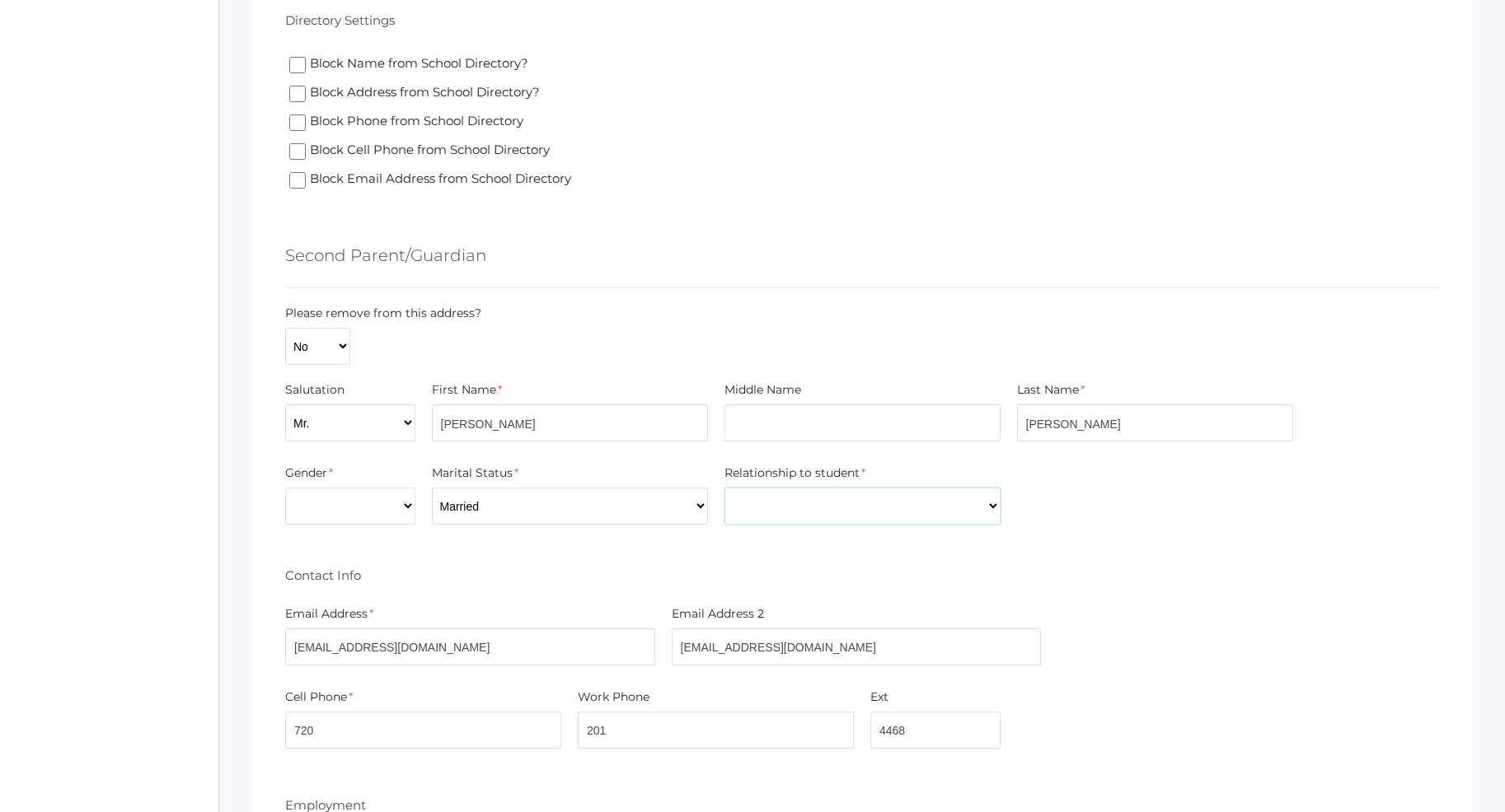
select select "Father"
click option "Father" at bounding box center [0, 0] width 0 height 0
click at [584, 565] on div "Contact Info" at bounding box center [862, 572] width 1154 height 30
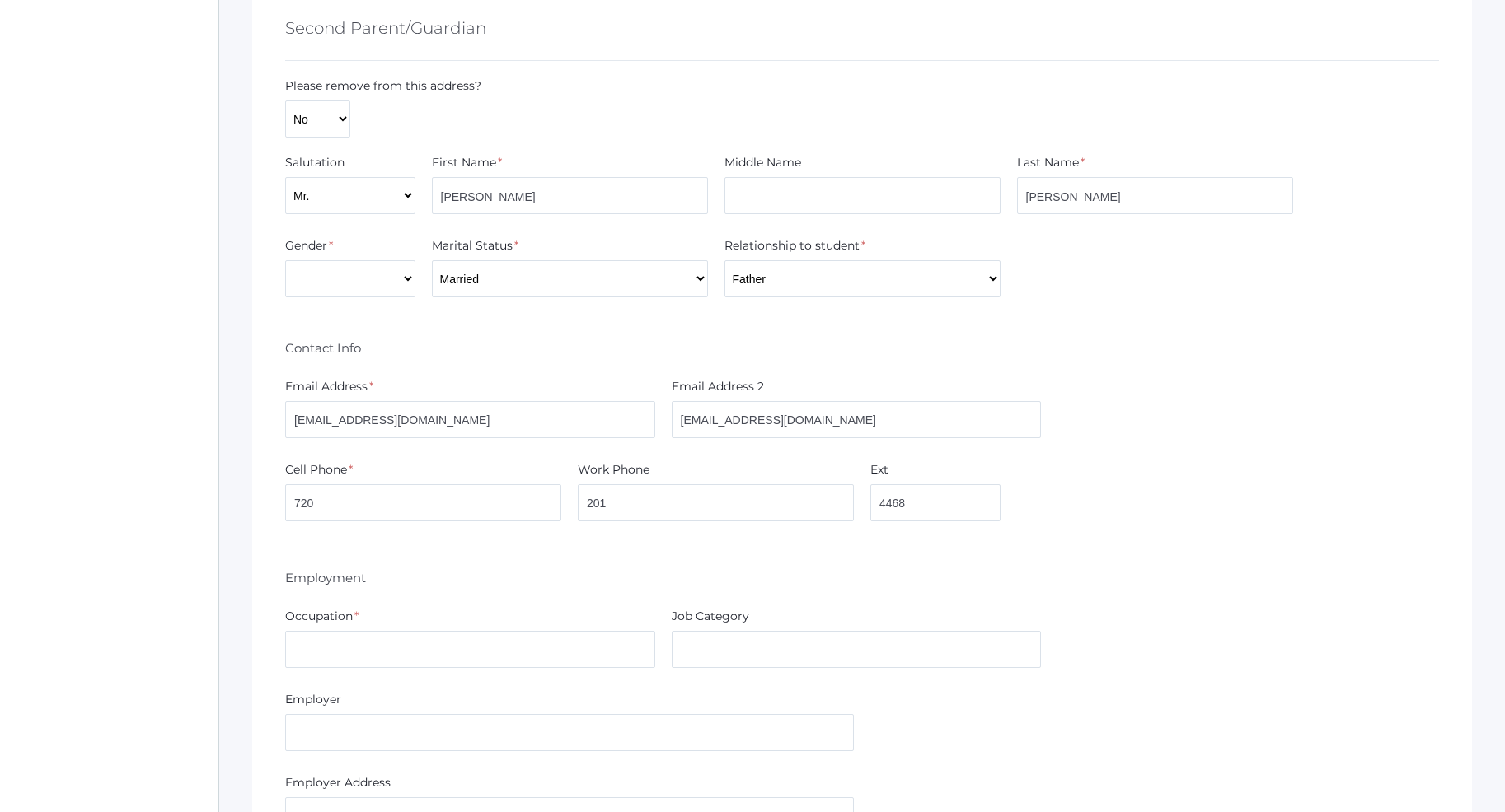
scroll to position [2352, 0]
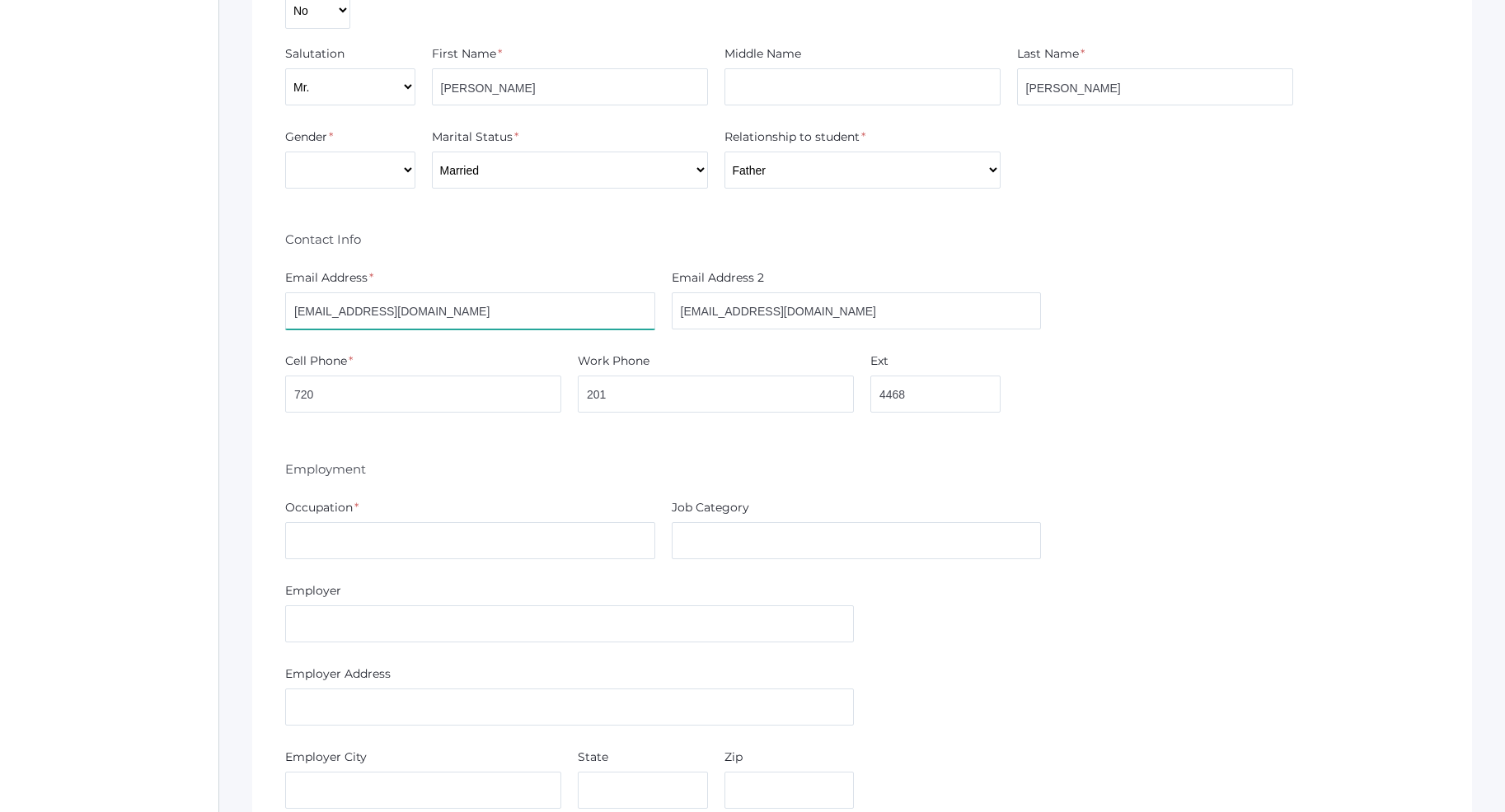
drag, startPoint x: 442, startPoint y: 317, endPoint x: 270, endPoint y: 323, distance: 172.1
click at [285, 323] on input "[EMAIL_ADDRESS][DOMAIN_NAME]" at bounding box center [470, 311] width 370 height 37
type input "[EMAIL_ADDRESS][DOMAIN_NAME]"
click at [712, 396] on input "201" at bounding box center [715, 394] width 276 height 37
drag, startPoint x: 648, startPoint y: 386, endPoint x: 559, endPoint y: 400, distance: 90.1
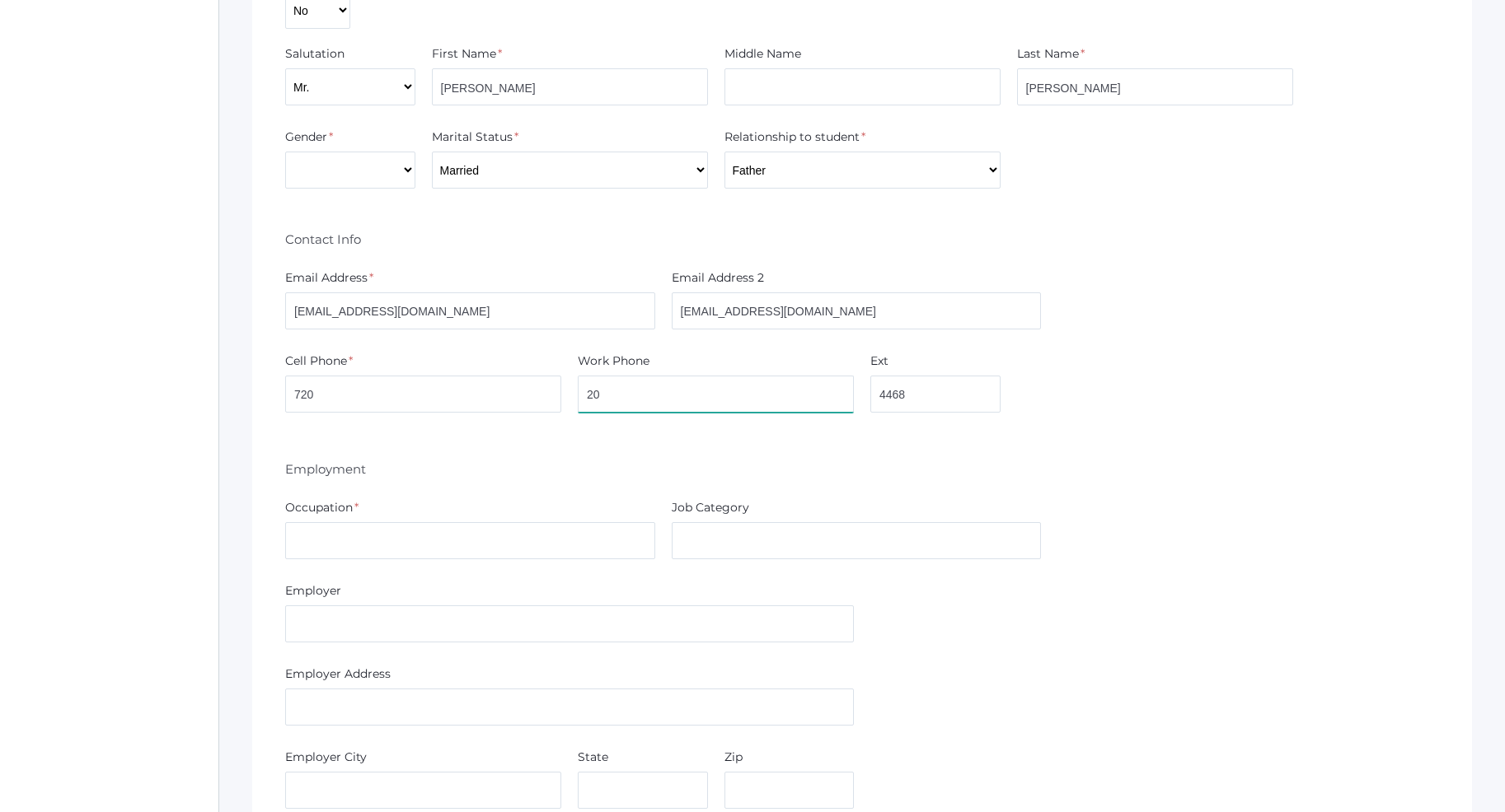
click at [578, 400] on input "20" at bounding box center [715, 394] width 276 height 37
type input "800"
drag, startPoint x: 925, startPoint y: 398, endPoint x: 837, endPoint y: 411, distance: 89.0
click at [870, 411] on input "4468" at bounding box center [935, 394] width 130 height 37
click at [618, 399] on input "800" at bounding box center [715, 394] width 276 height 37
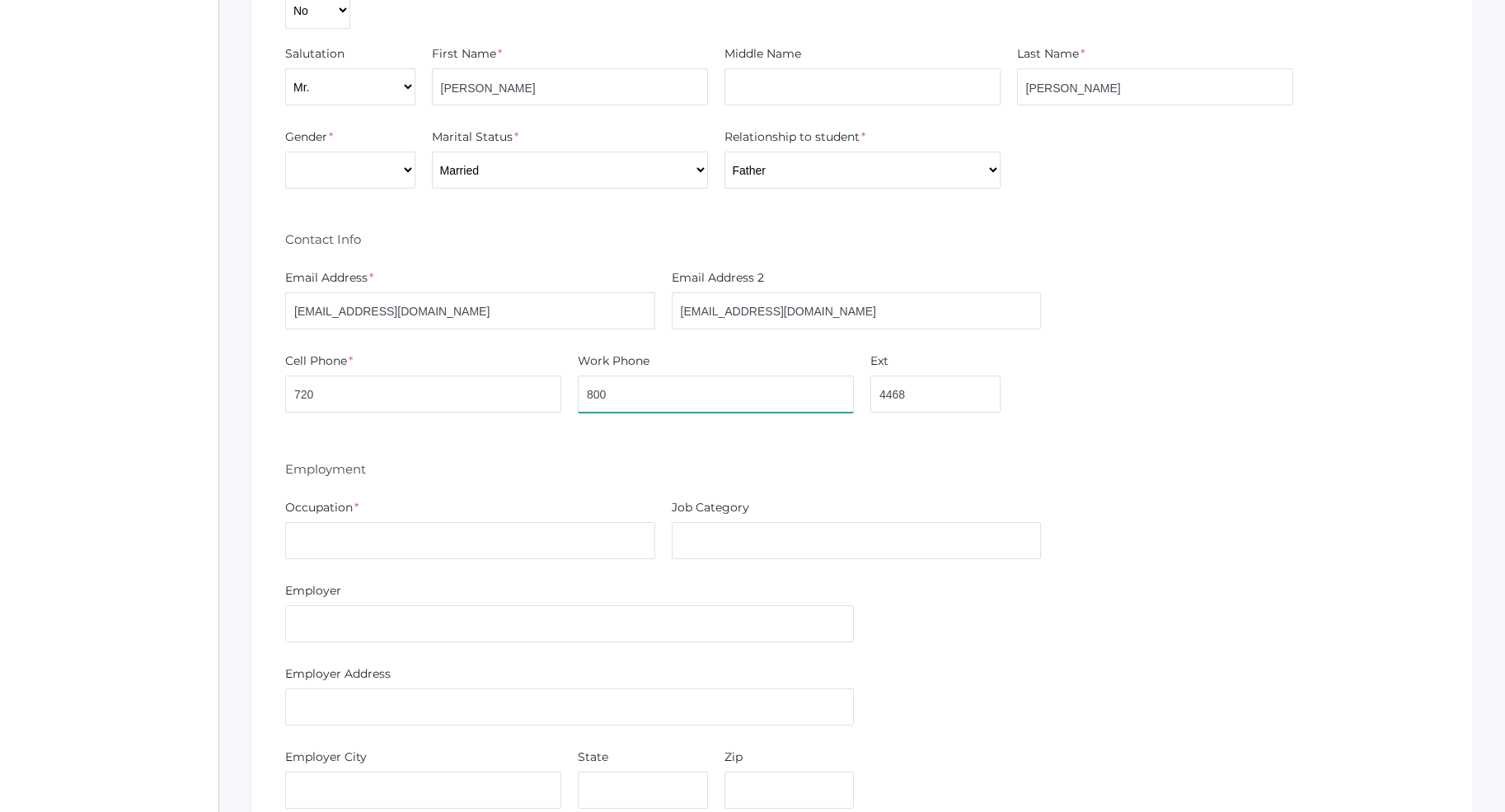
drag, startPoint x: 637, startPoint y: 398, endPoint x: 571, endPoint y: 400, distance: 66.0
click at [578, 400] on input "800" at bounding box center [715, 394] width 276 height 37
drag, startPoint x: 911, startPoint y: 396, endPoint x: 740, endPoint y: 406, distance: 171.3
click at [870, 406] on input "text" at bounding box center [935, 394] width 130 height 37
click at [494, 386] on input "720" at bounding box center [423, 394] width 276 height 37
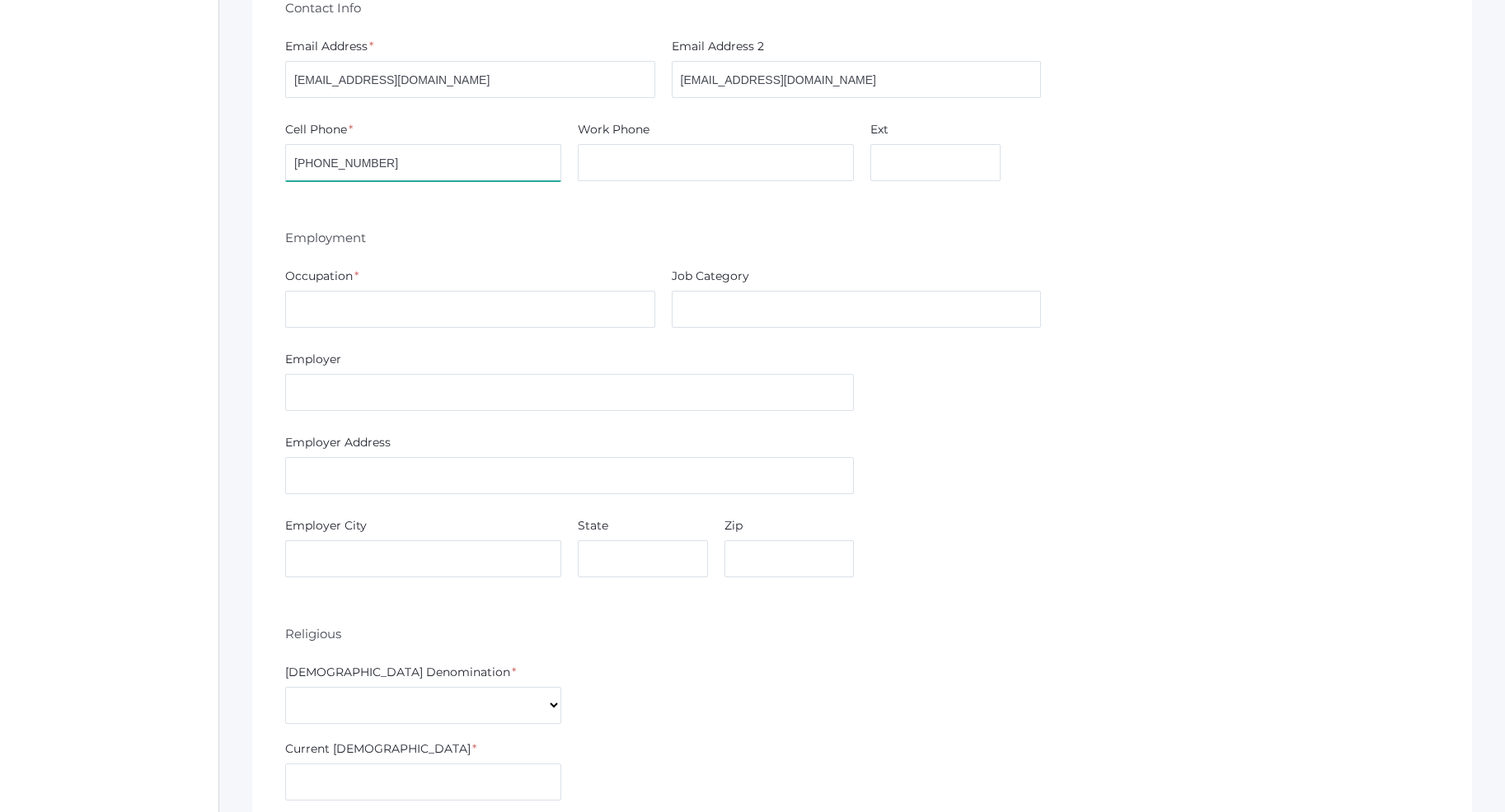
scroll to position [2604, 0]
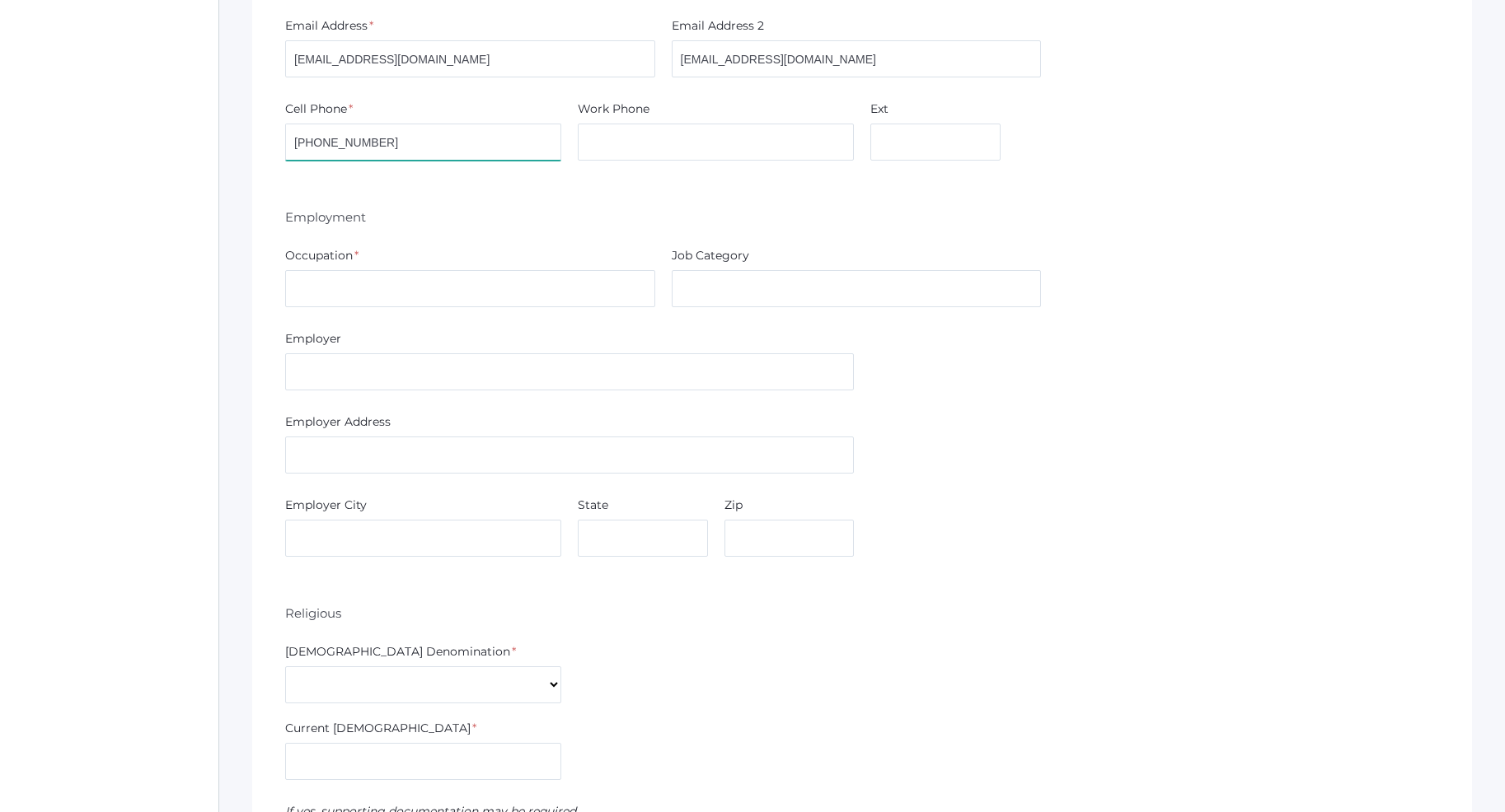
type input "720-800-2829"
click at [371, 274] on input "text" at bounding box center [470, 288] width 370 height 37
type input "Pro Shop"
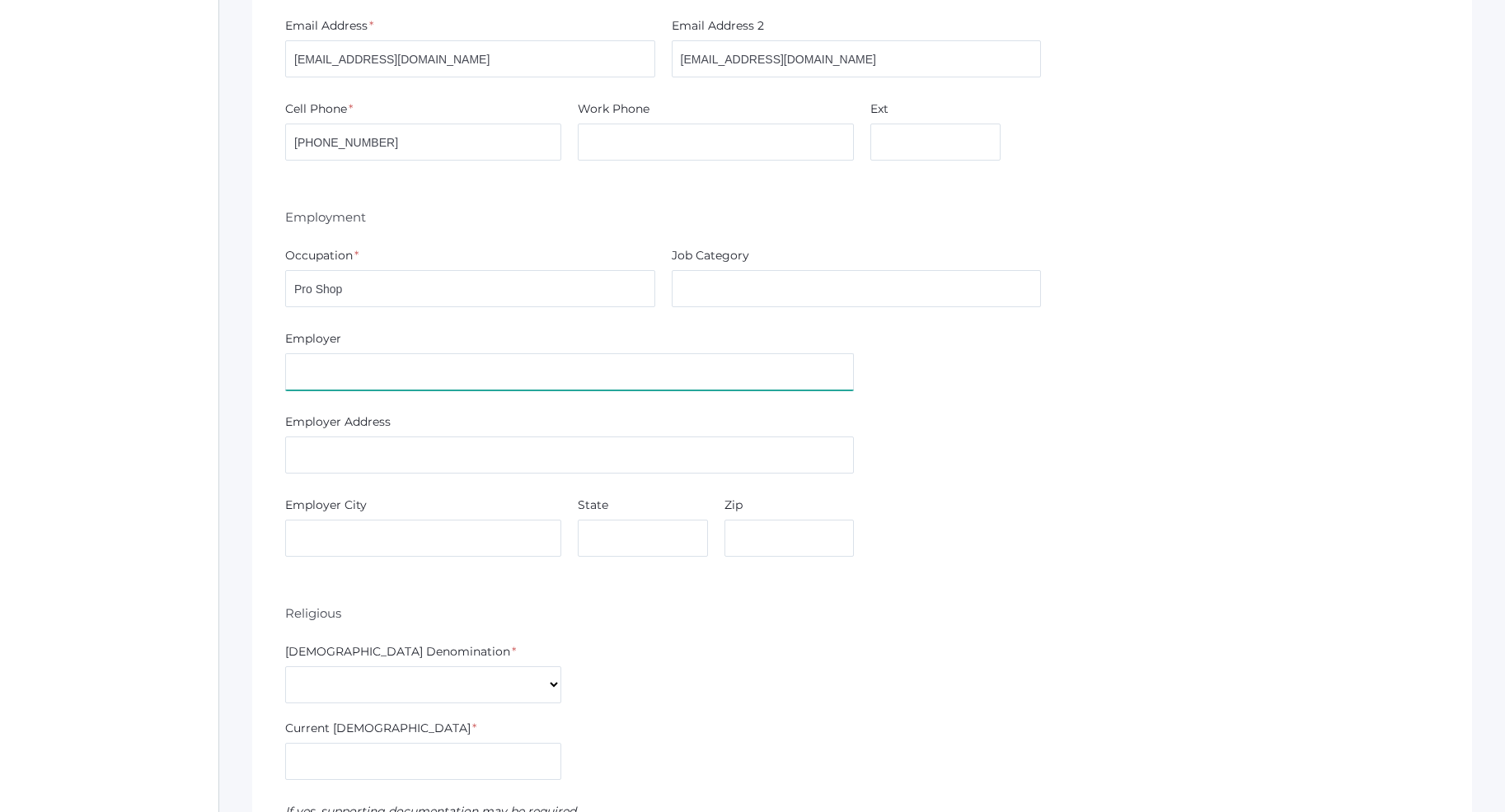
click at [392, 369] on input "text" at bounding box center [569, 372] width 568 height 37
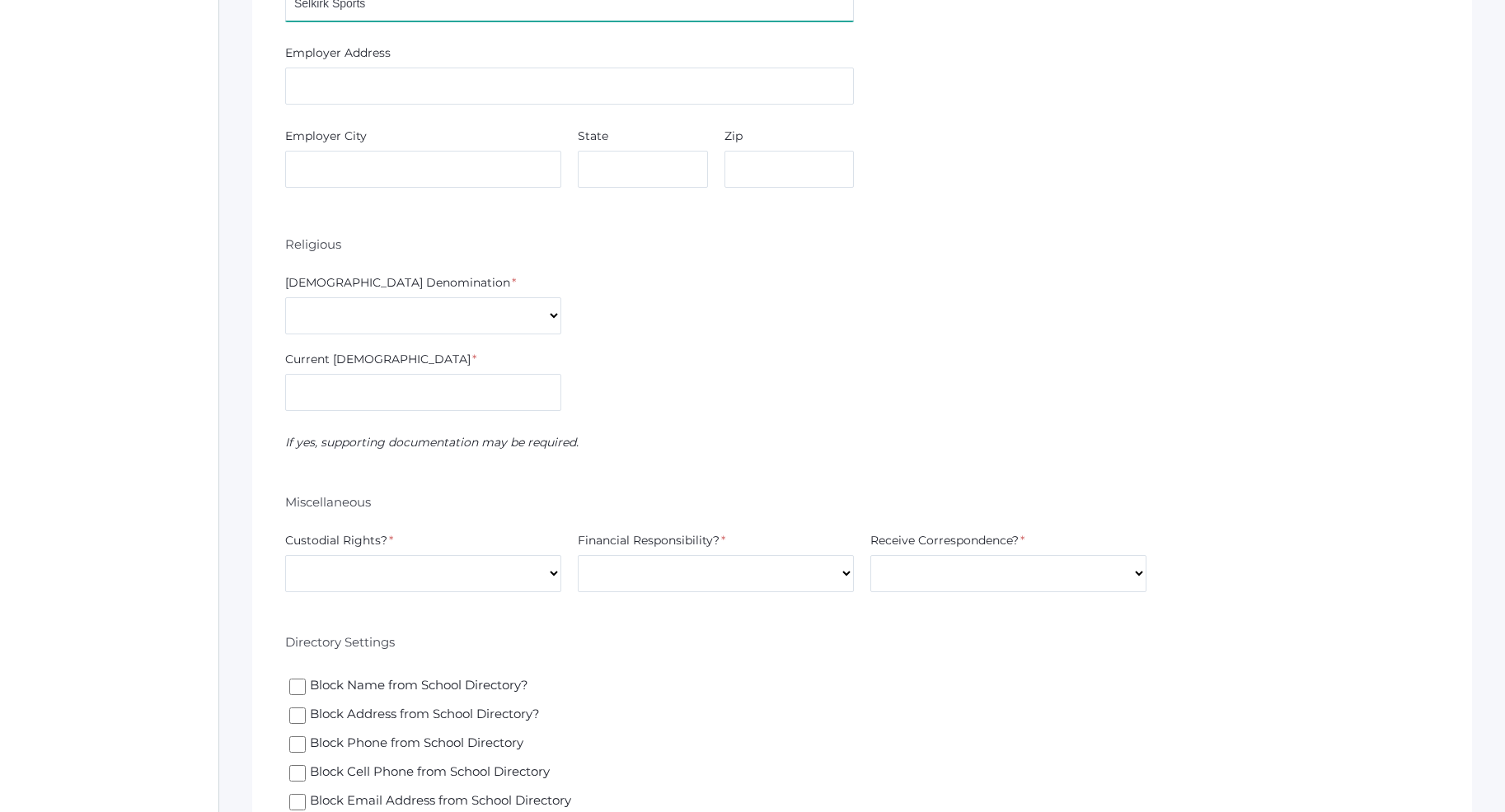
scroll to position [3024, 0]
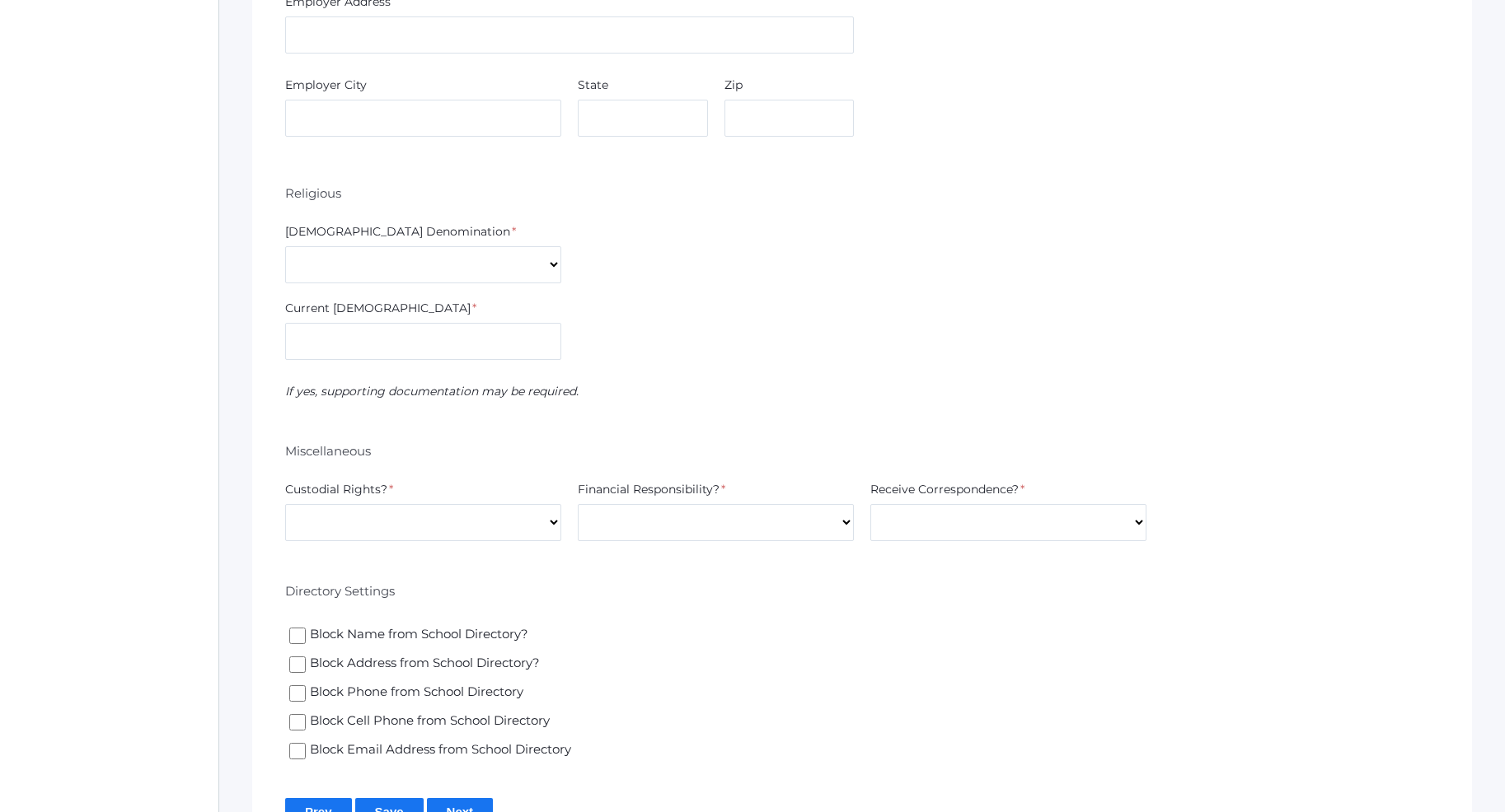
type input "Selkirk Sports"
click at [285, 246] on select "7th Day Adventist Assembly of God Baptist Catholic Christian Church of Christ E…" at bounding box center [423, 265] width 276 height 37
select select "Non-denominational"
click option "Non-denominational" at bounding box center [0, 0] width 0 height 0
click at [338, 349] on input "text" at bounding box center [423, 341] width 276 height 37
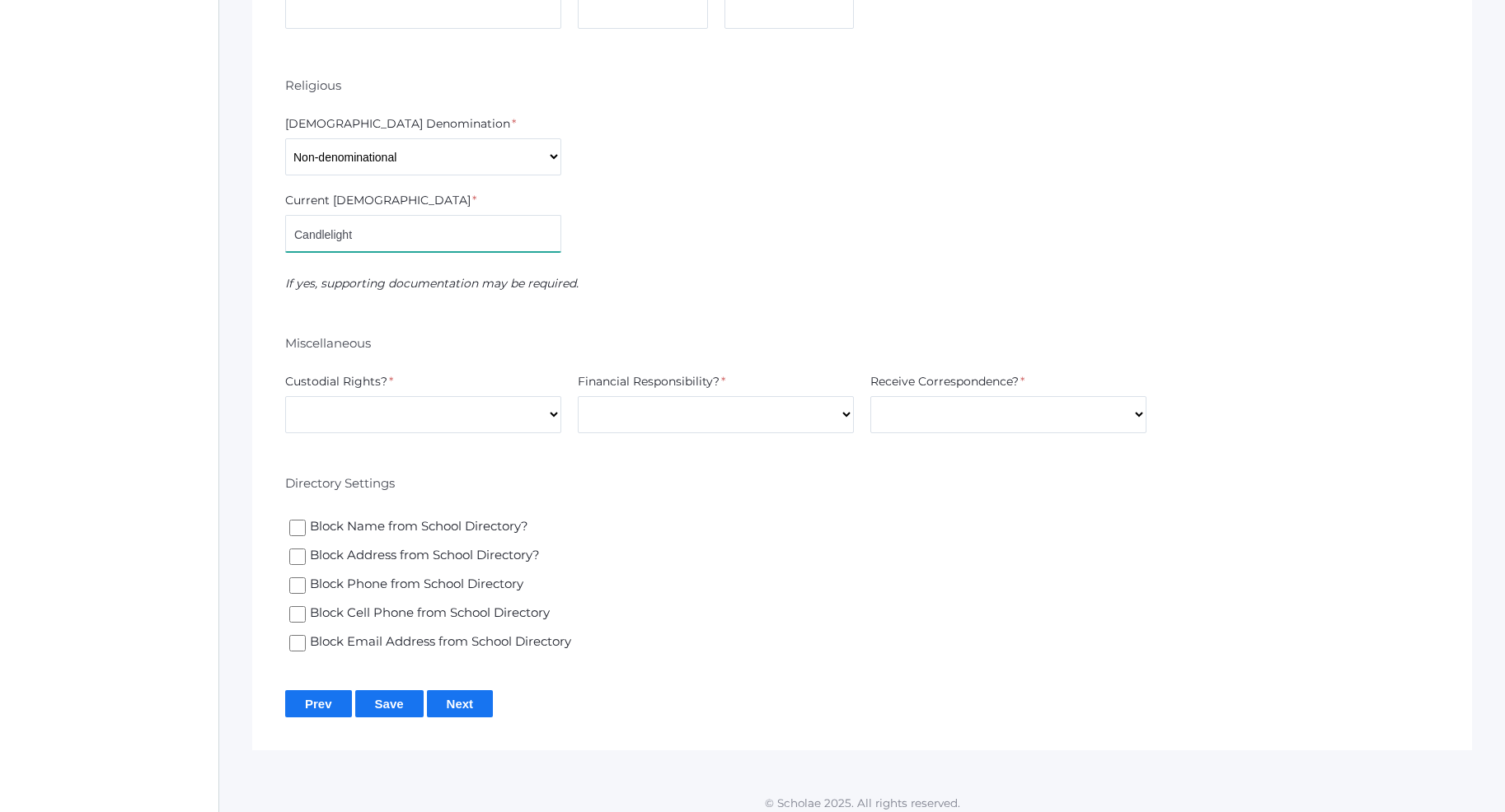
scroll to position [3142, 0]
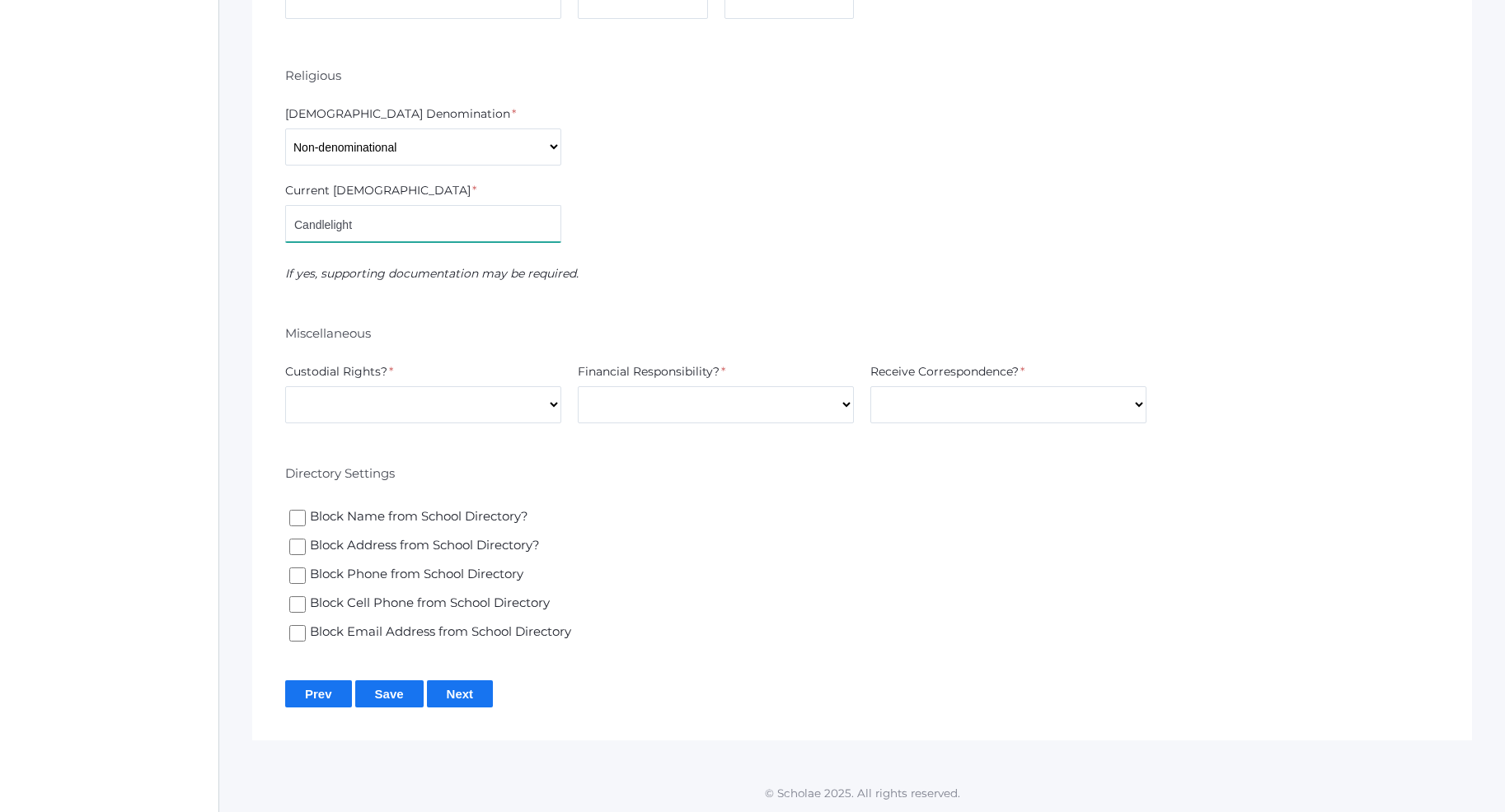
type input "Candlelight"
click at [285, 386] on select "Yes No" at bounding box center [423, 405] width 276 height 37
select select "Yes"
click option "Yes" at bounding box center [0, 0] width 0 height 0
click at [578, 386] on select "Yes No" at bounding box center [715, 405] width 276 height 37
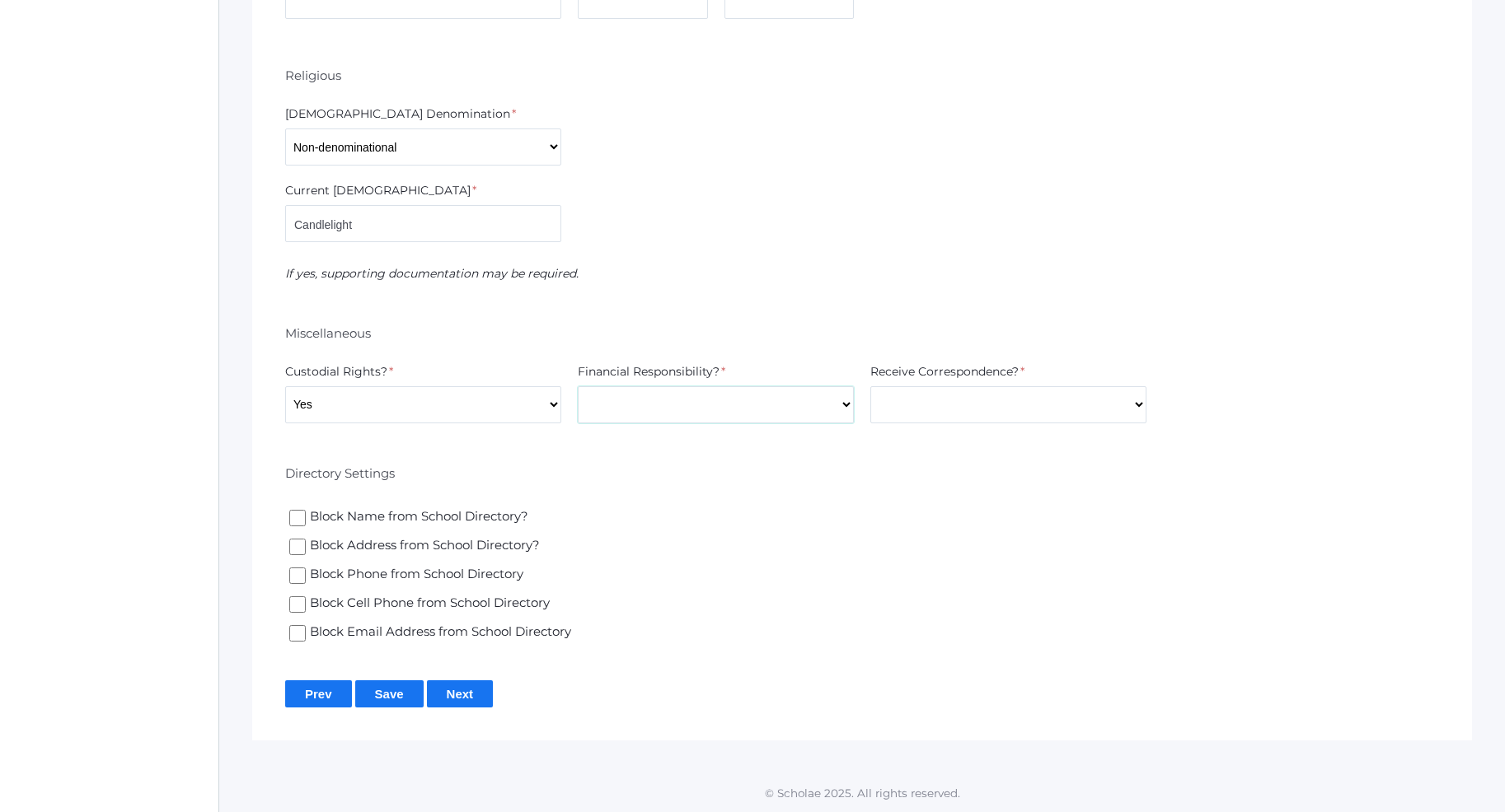
select select "Yes"
click option "Yes" at bounding box center [0, 0] width 0 height 0
click at [870, 386] on select "Yes No" at bounding box center [1008, 405] width 276 height 37
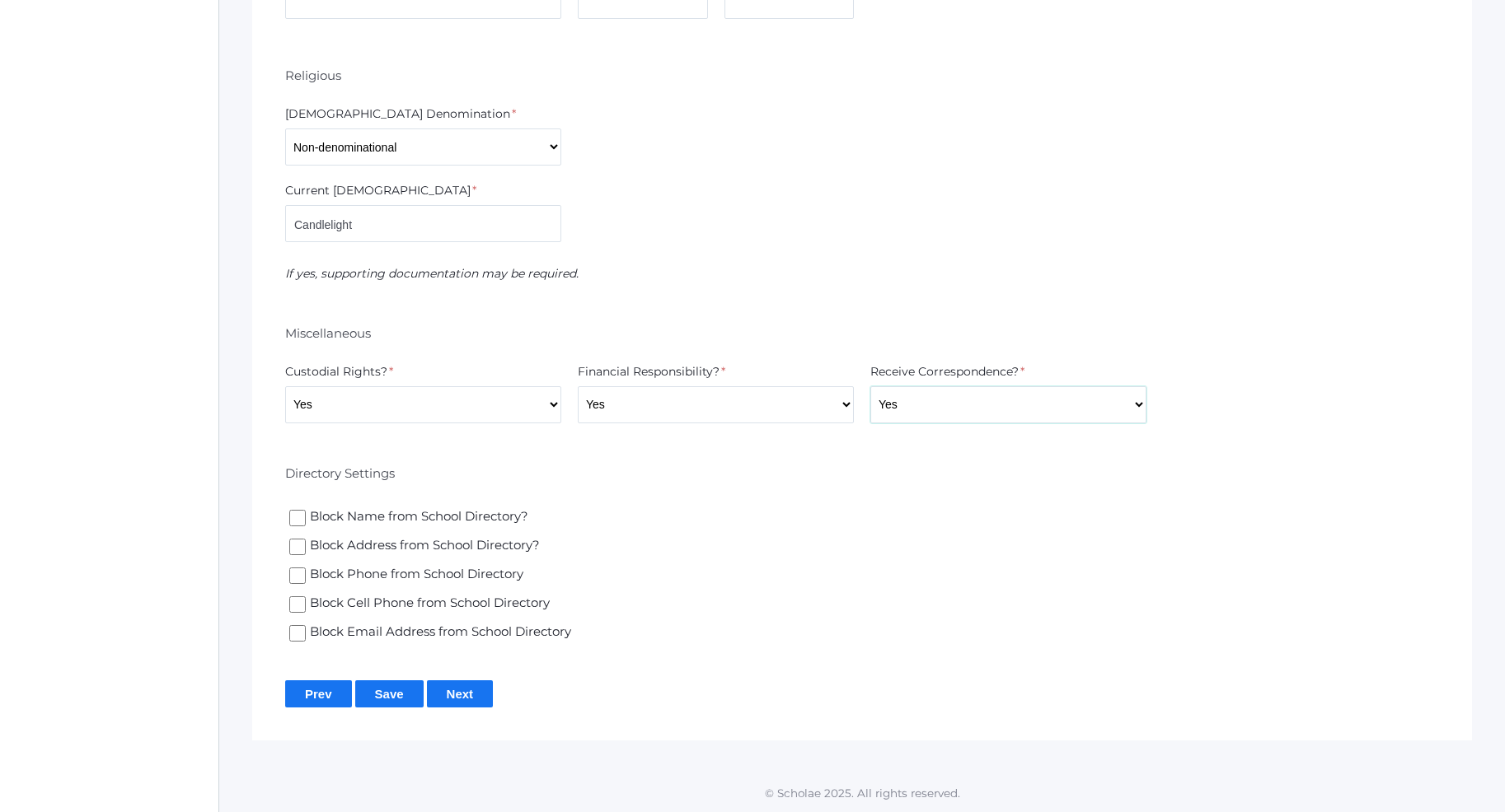
select select "No"
click option "No" at bounding box center [0, 0] width 0 height 0
click at [813, 566] on label "Block Phone from School Directory" at bounding box center [569, 575] width 560 height 21
click at [306, 567] on input "Block Phone from School Directory" at bounding box center [298, 576] width 17 height 17
click at [295, 579] on input "Block Phone from School Directory" at bounding box center [298, 576] width 17 height 17
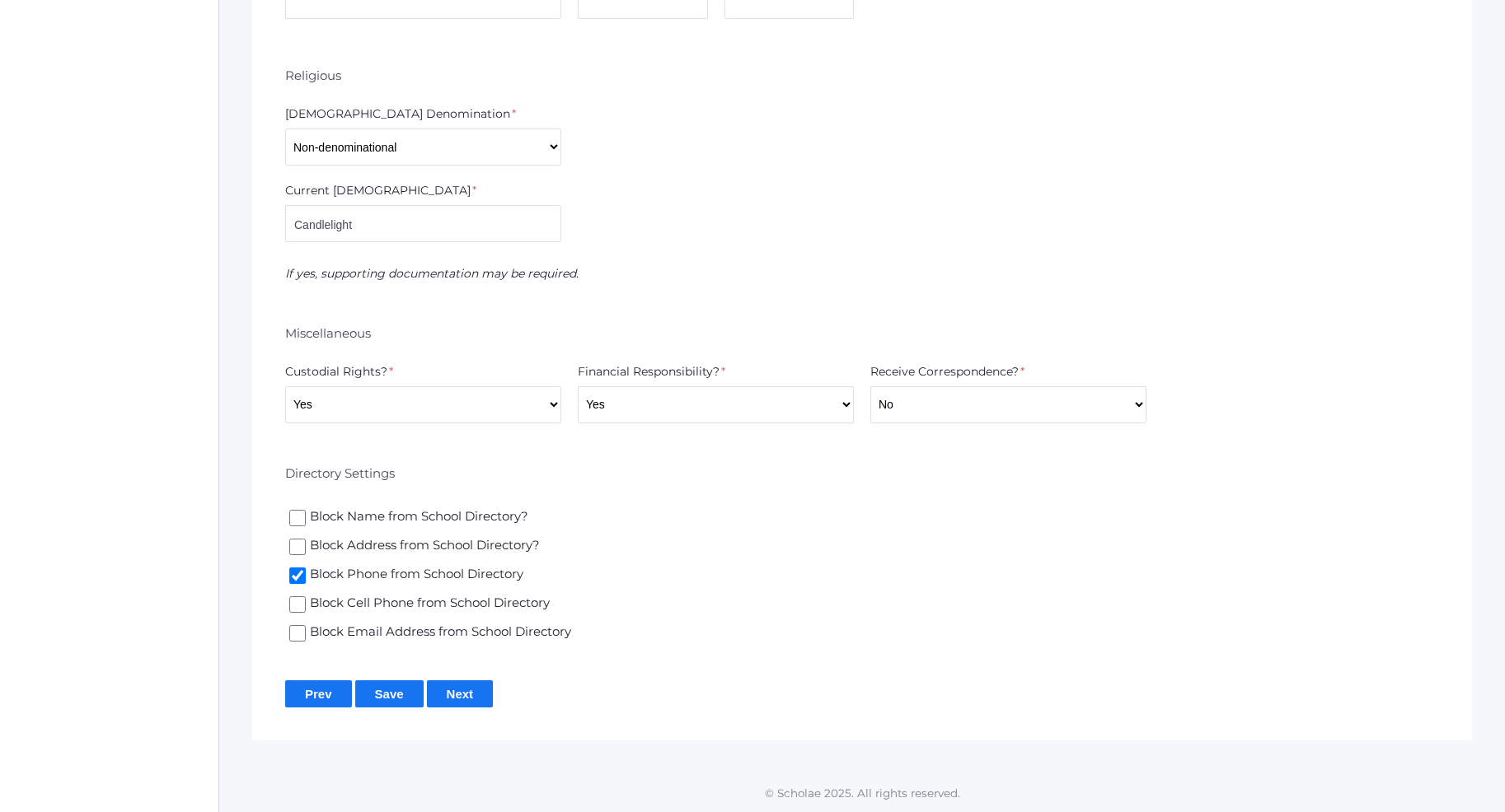
checkbox input "false"
click at [462, 698] on input "Next" at bounding box center [460, 694] width 67 height 27
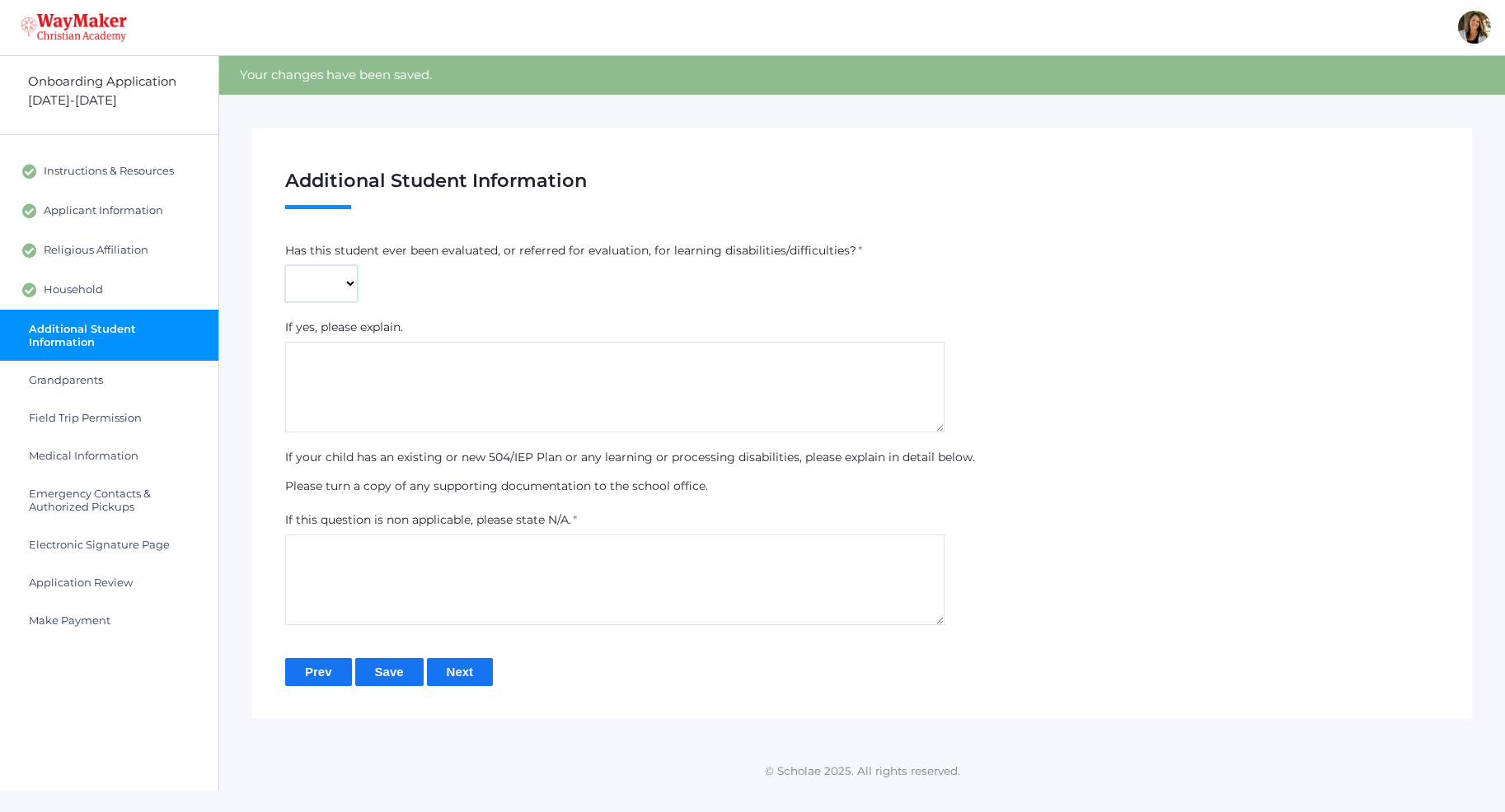
select select "No"
click option "No" at bounding box center [0, 0] width 0 height 0
click at [352, 569] on textarea at bounding box center [615, 580] width 659 height 91
type textarea "N/A"
click at [463, 665] on input "Next" at bounding box center [460, 671] width 67 height 27
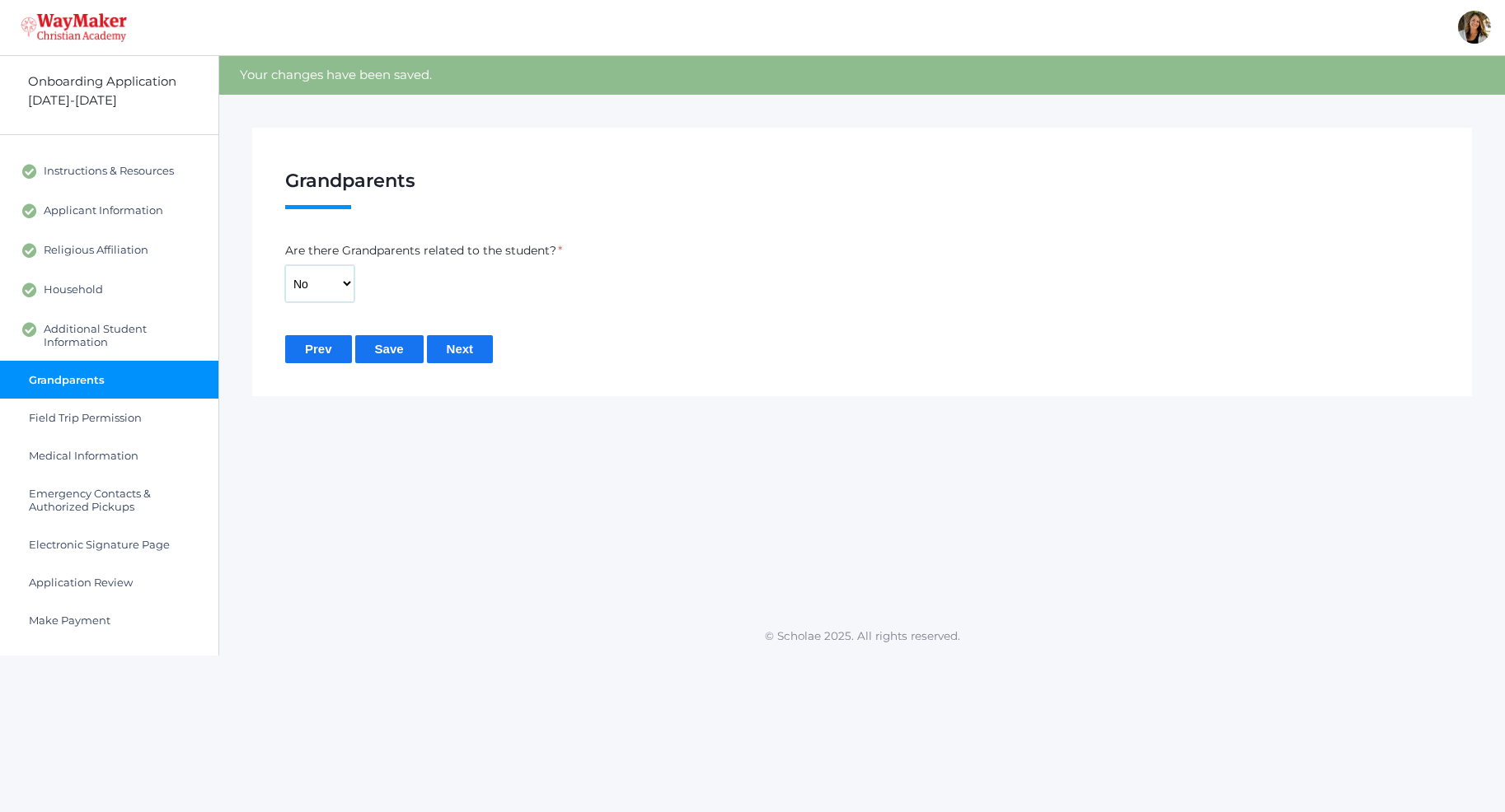
click at [285, 265] on select "Yes No" at bounding box center [319, 283] width 70 height 37
select select "Yes"
click option "Yes" at bounding box center [0, 0] width 0 height 0
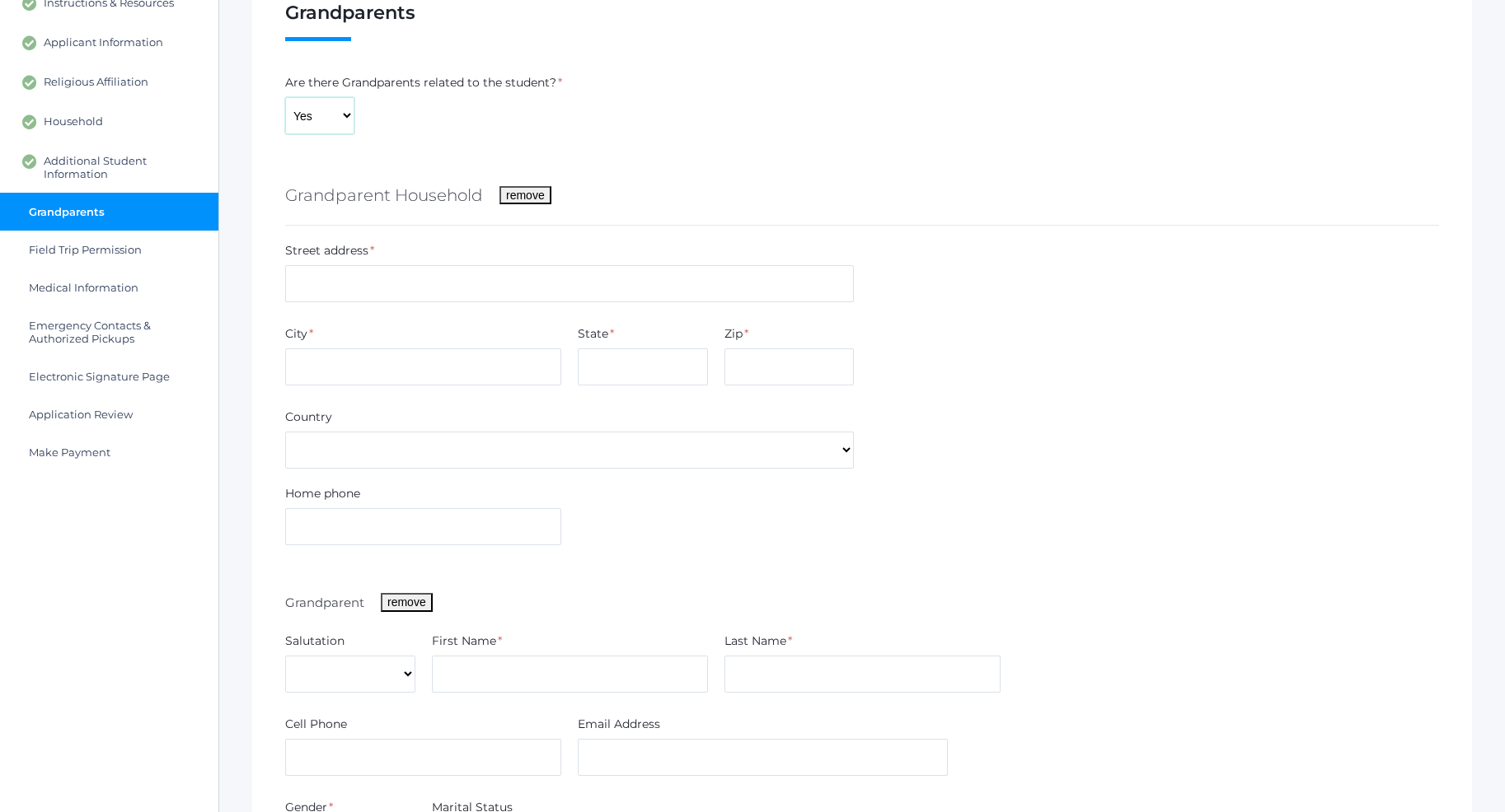
scroll to position [252, 0]
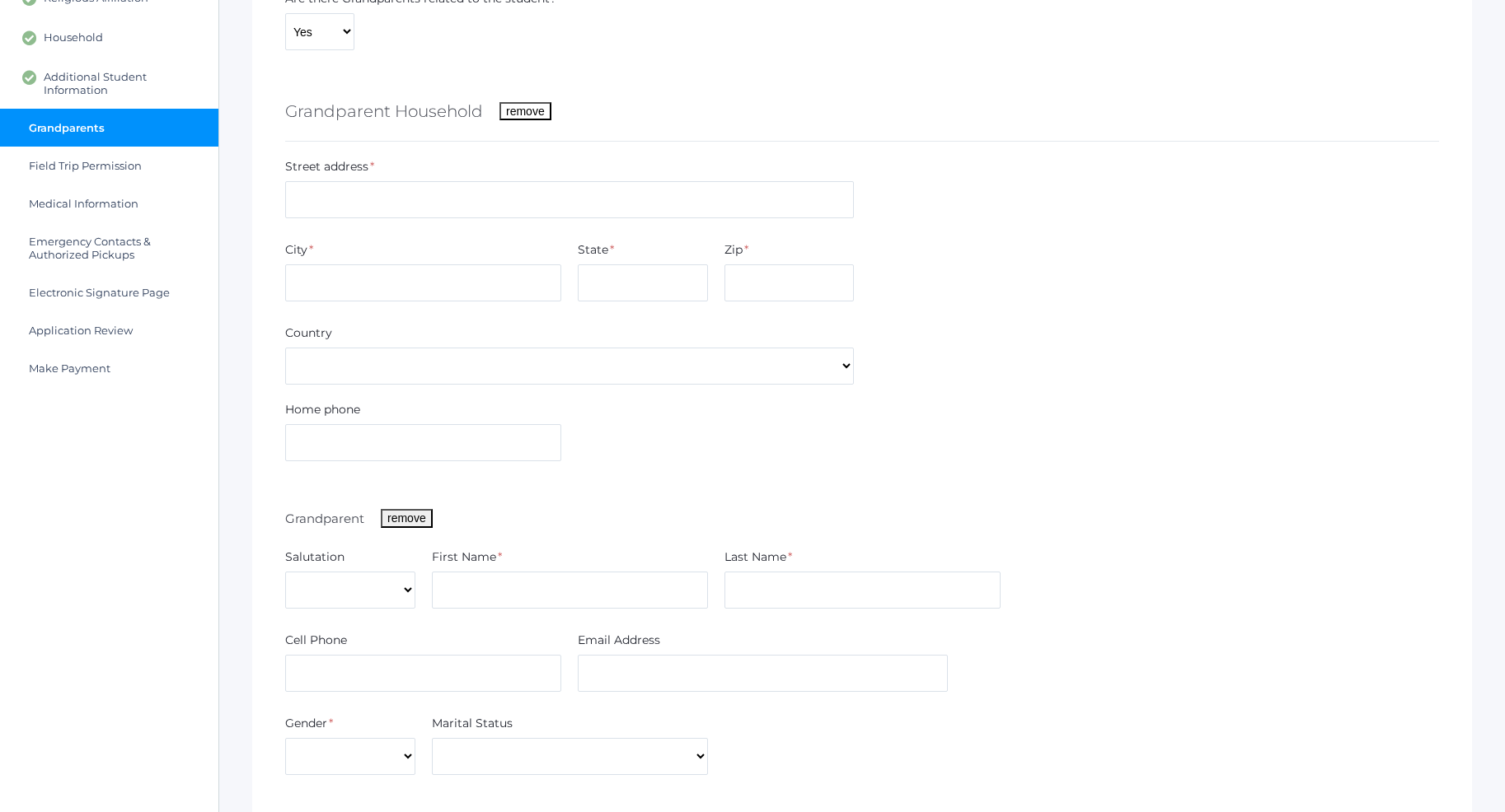
click at [537, 117] on button "remove" at bounding box center [526, 111] width 52 height 18
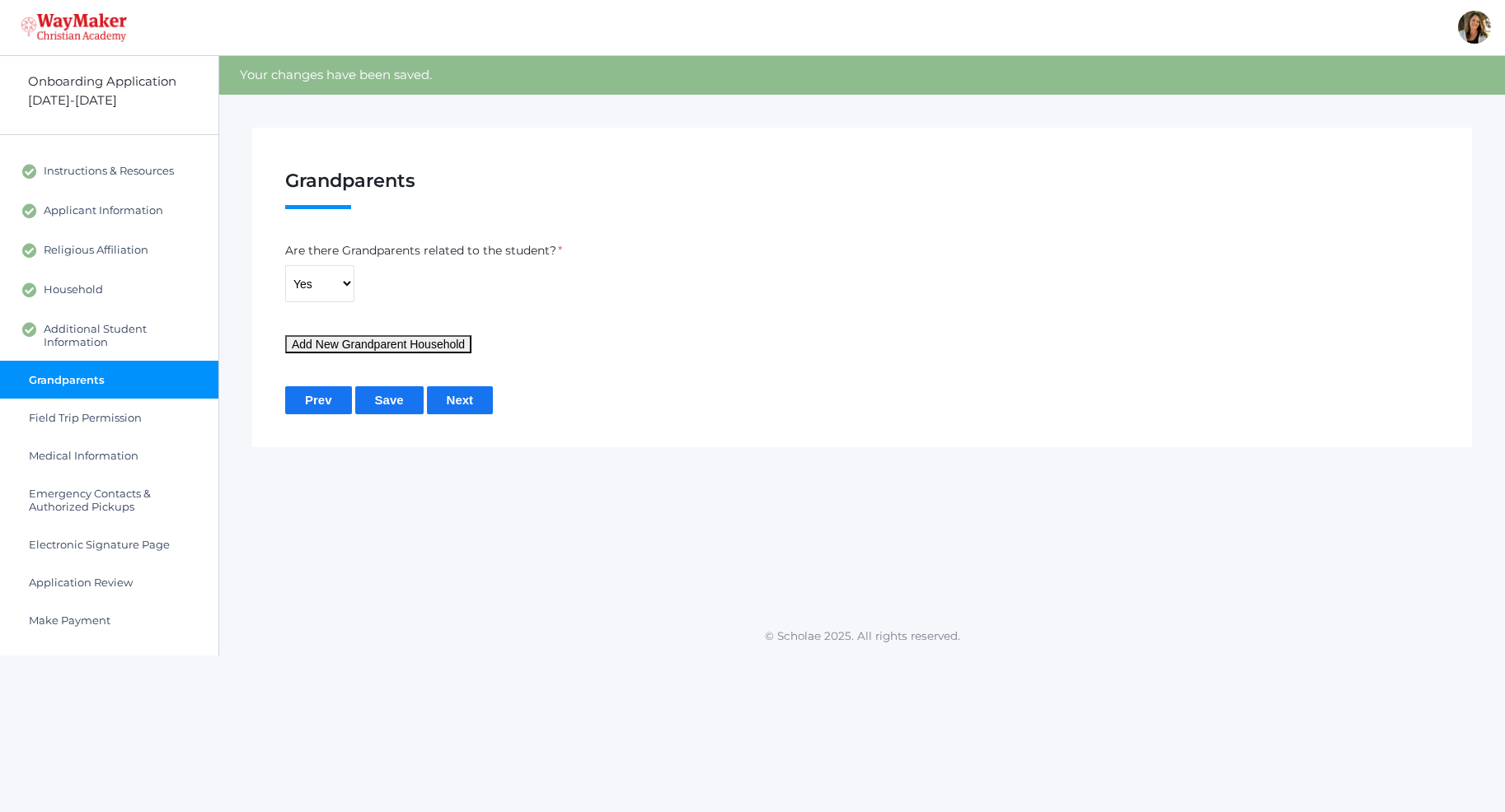
scroll to position [0, 0]
click at [454, 402] on input "Next" at bounding box center [460, 400] width 67 height 27
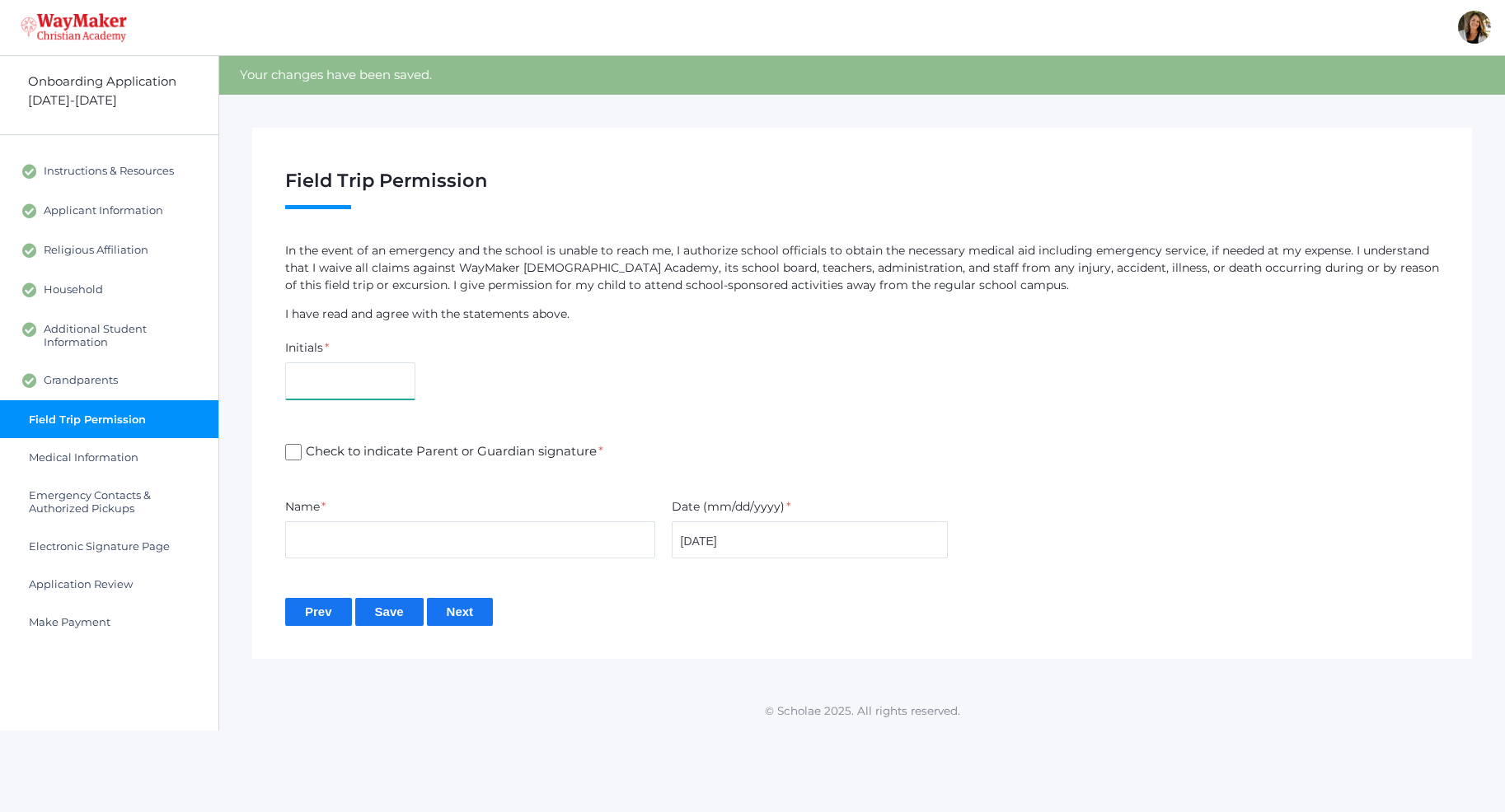
click at [381, 384] on input "text" at bounding box center [350, 380] width 130 height 37
type input "AF"
click at [300, 454] on input "Check to indicate Parent or Guardian signature *" at bounding box center [293, 453] width 17 height 17
checkbox input "true"
click at [320, 539] on input "text" at bounding box center [470, 540] width 370 height 37
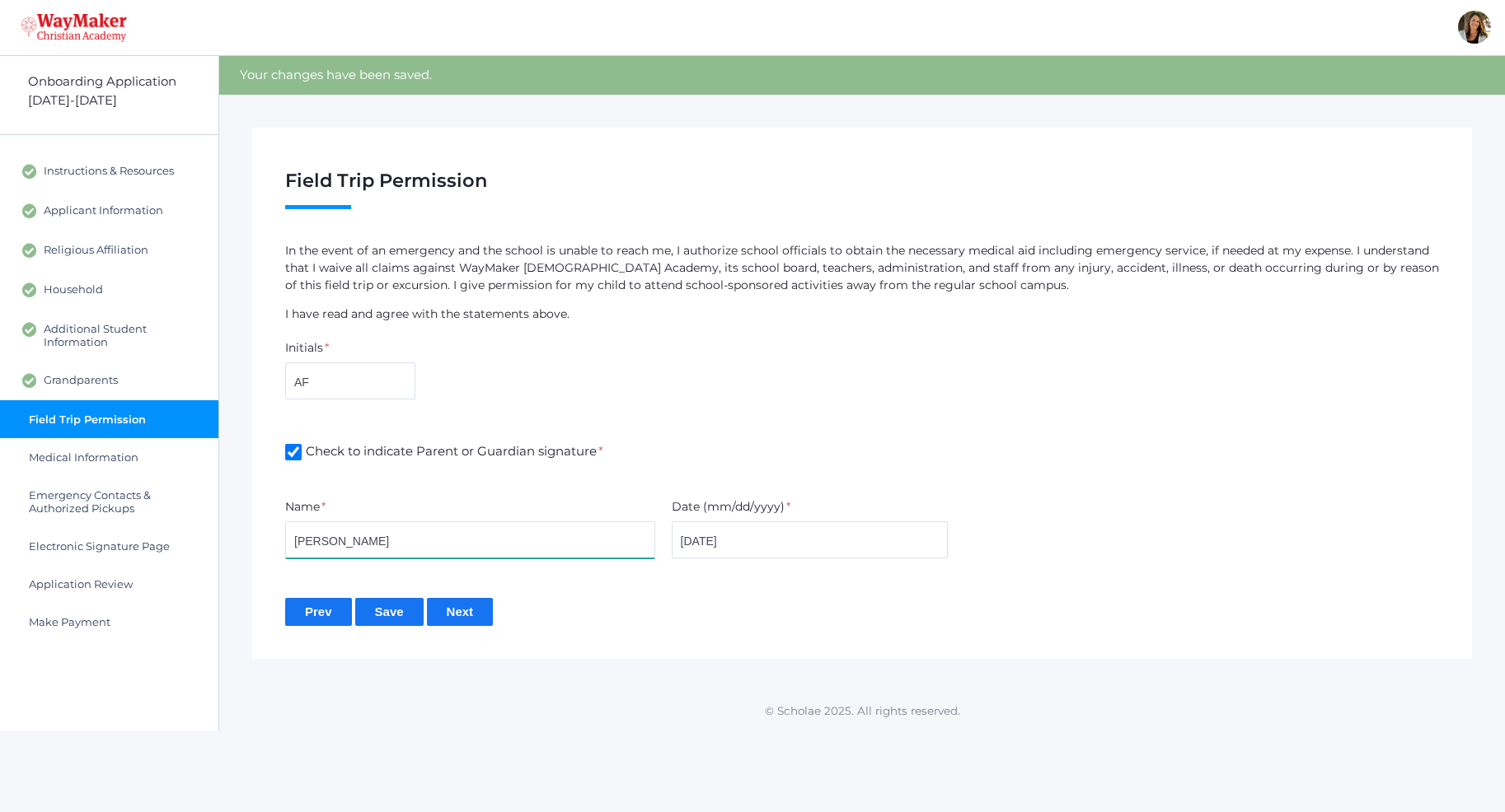
type input "[PERSON_NAME]"
click at [459, 614] on input "Next" at bounding box center [460, 612] width 67 height 27
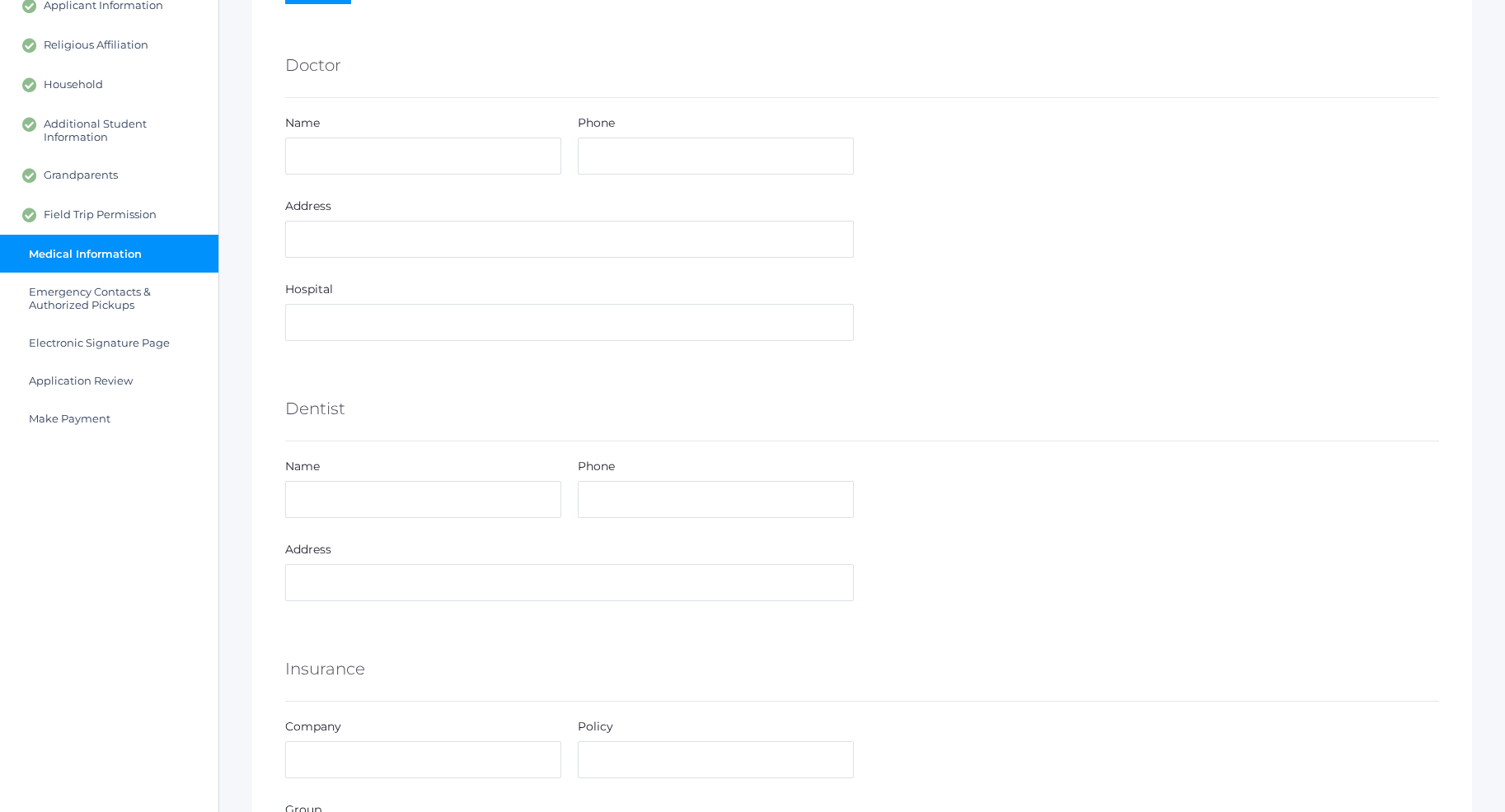
scroll to position [168, 0]
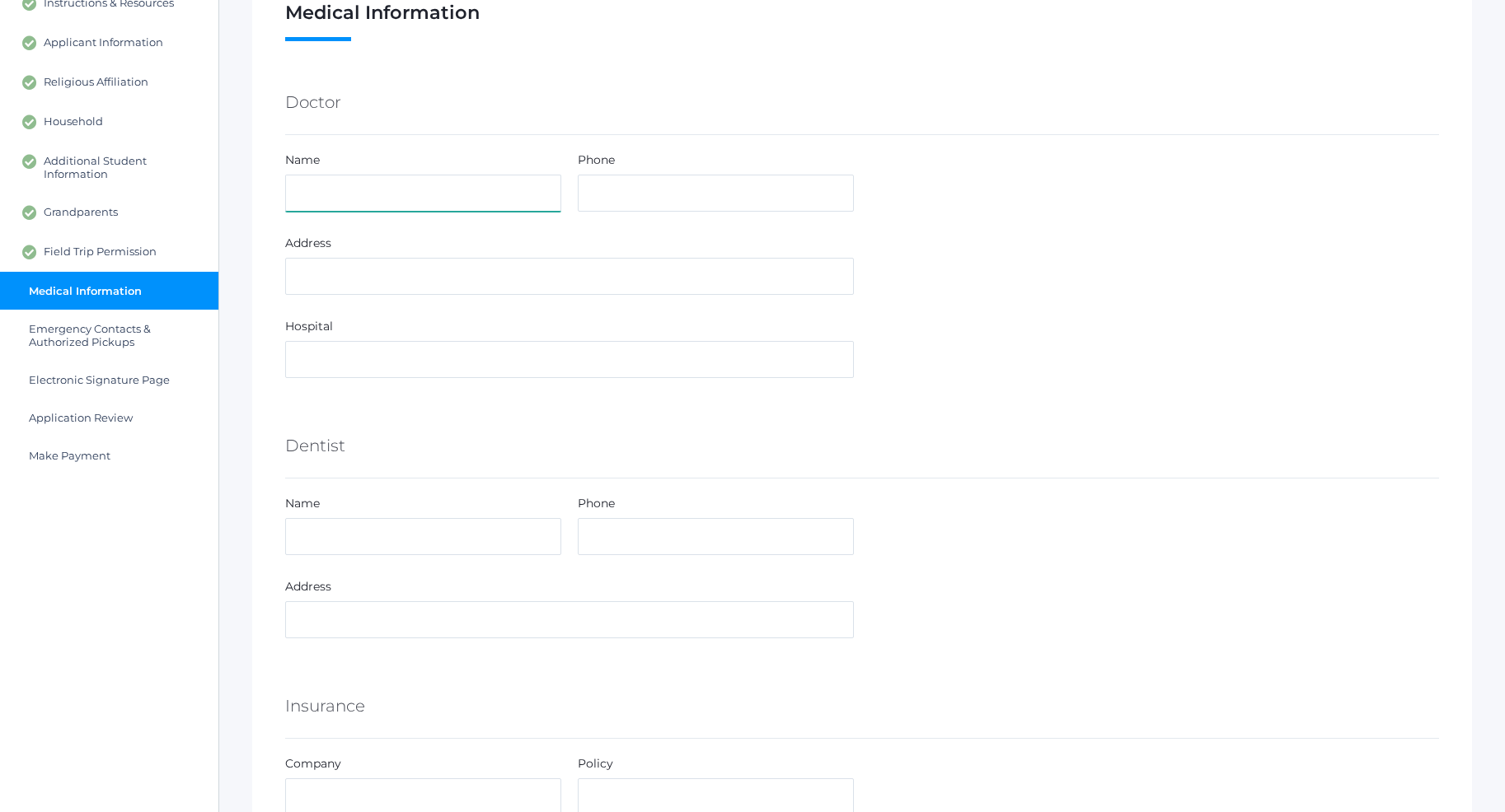
click at [354, 196] on input "text" at bounding box center [423, 193] width 276 height 37
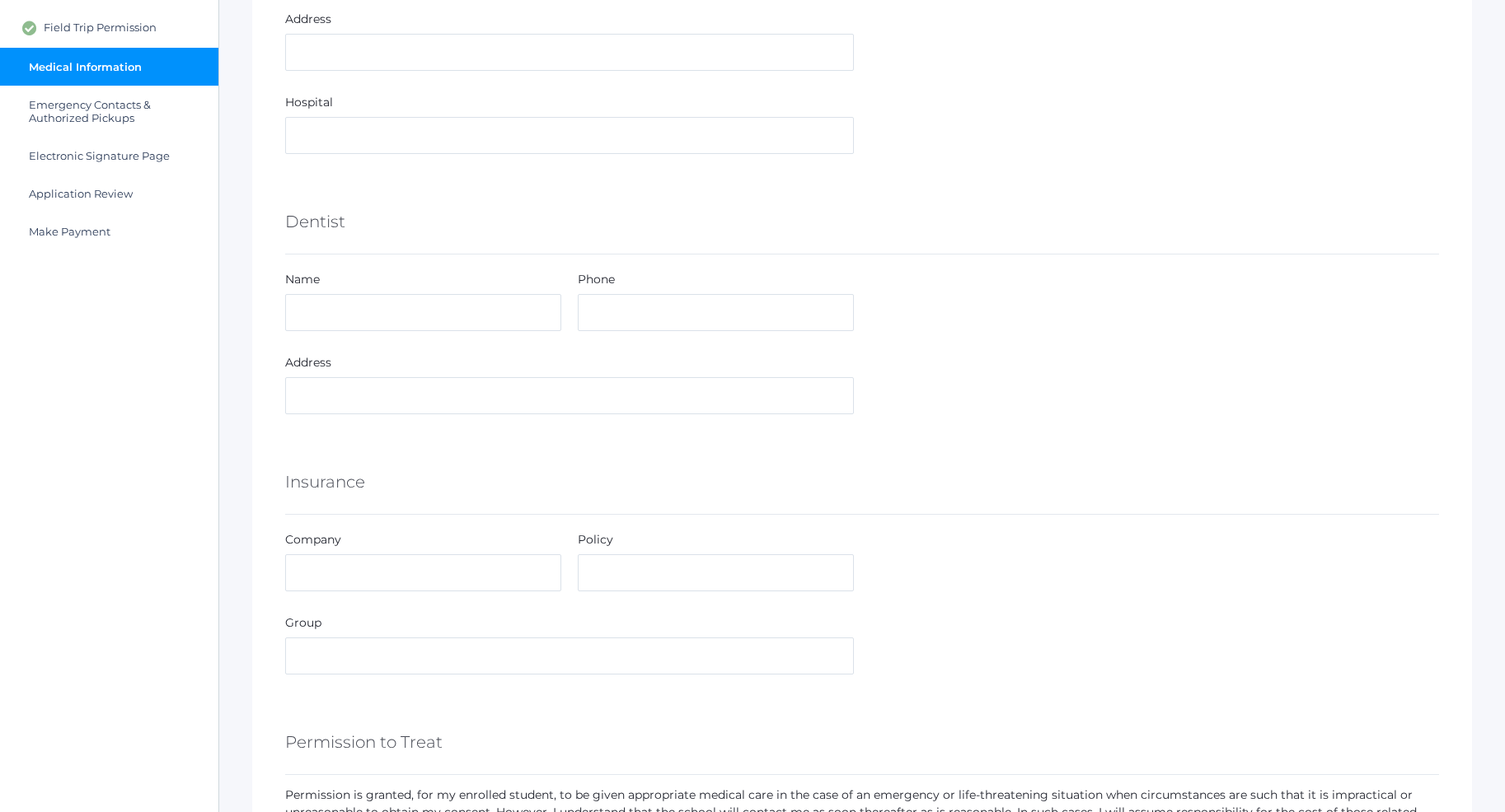
scroll to position [420, 0]
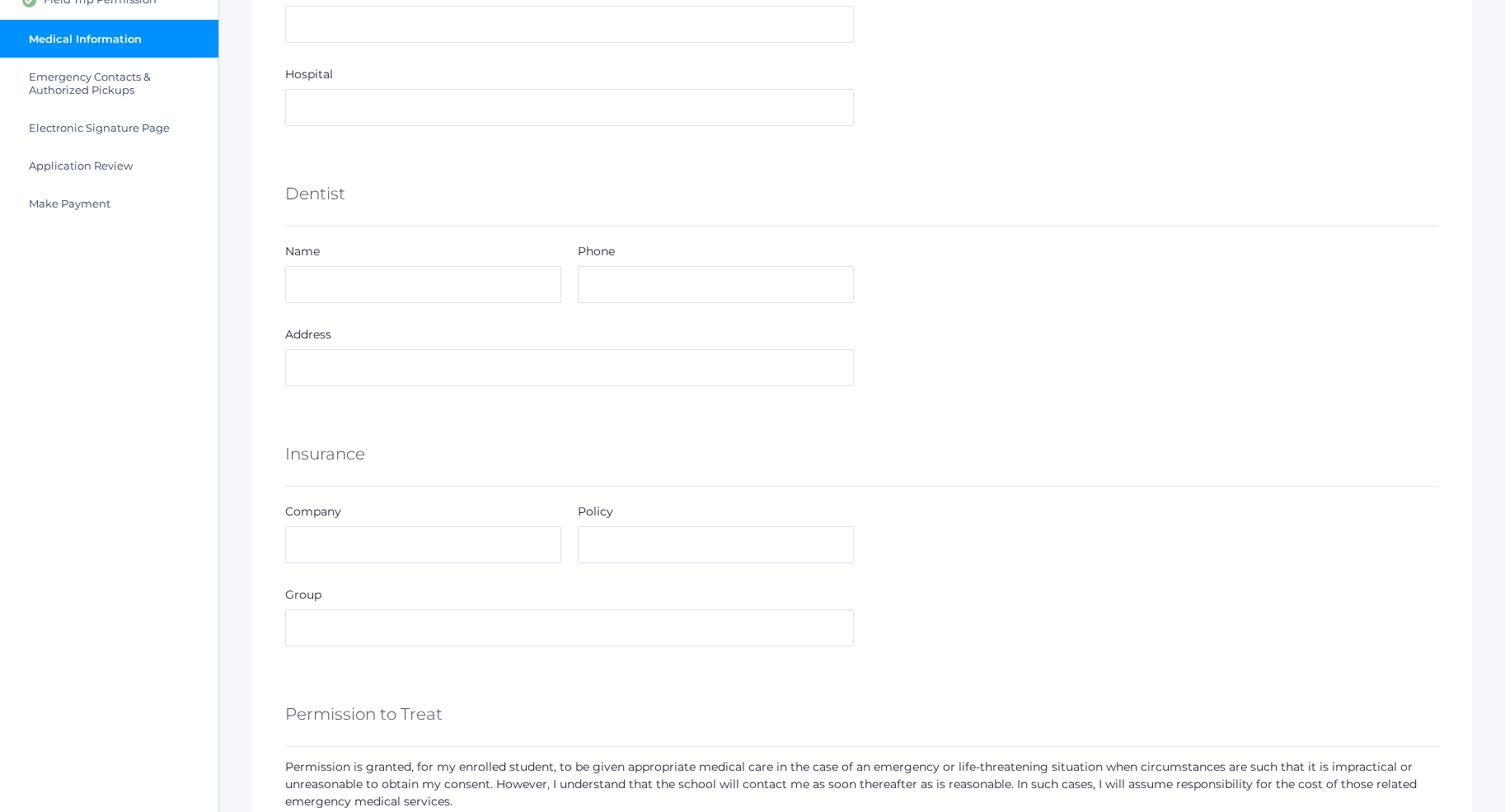
type input "CDA Pediatrics"
click at [366, 292] on input "text" at bounding box center [423, 284] width 276 height 37
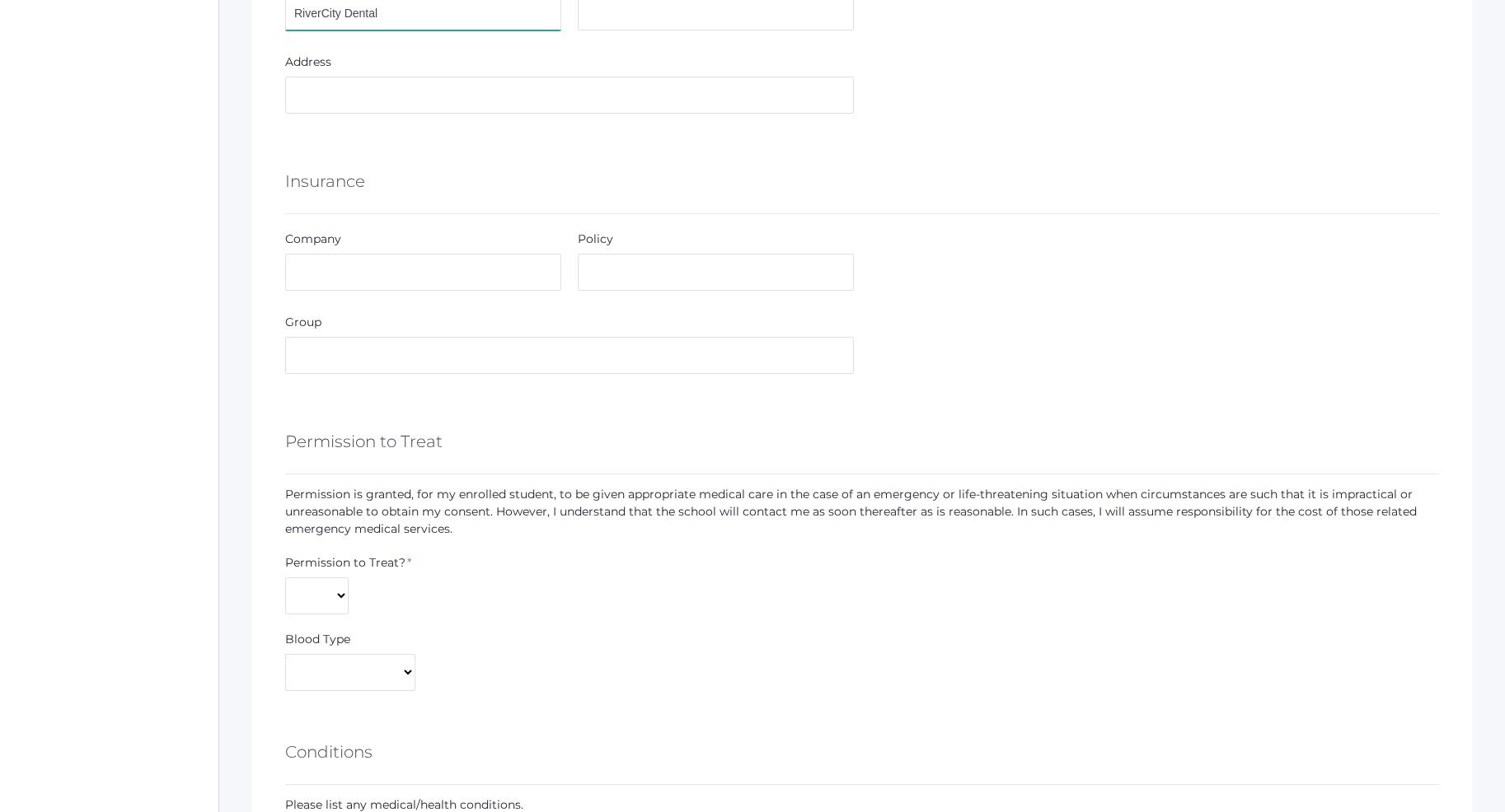
scroll to position [756, 0]
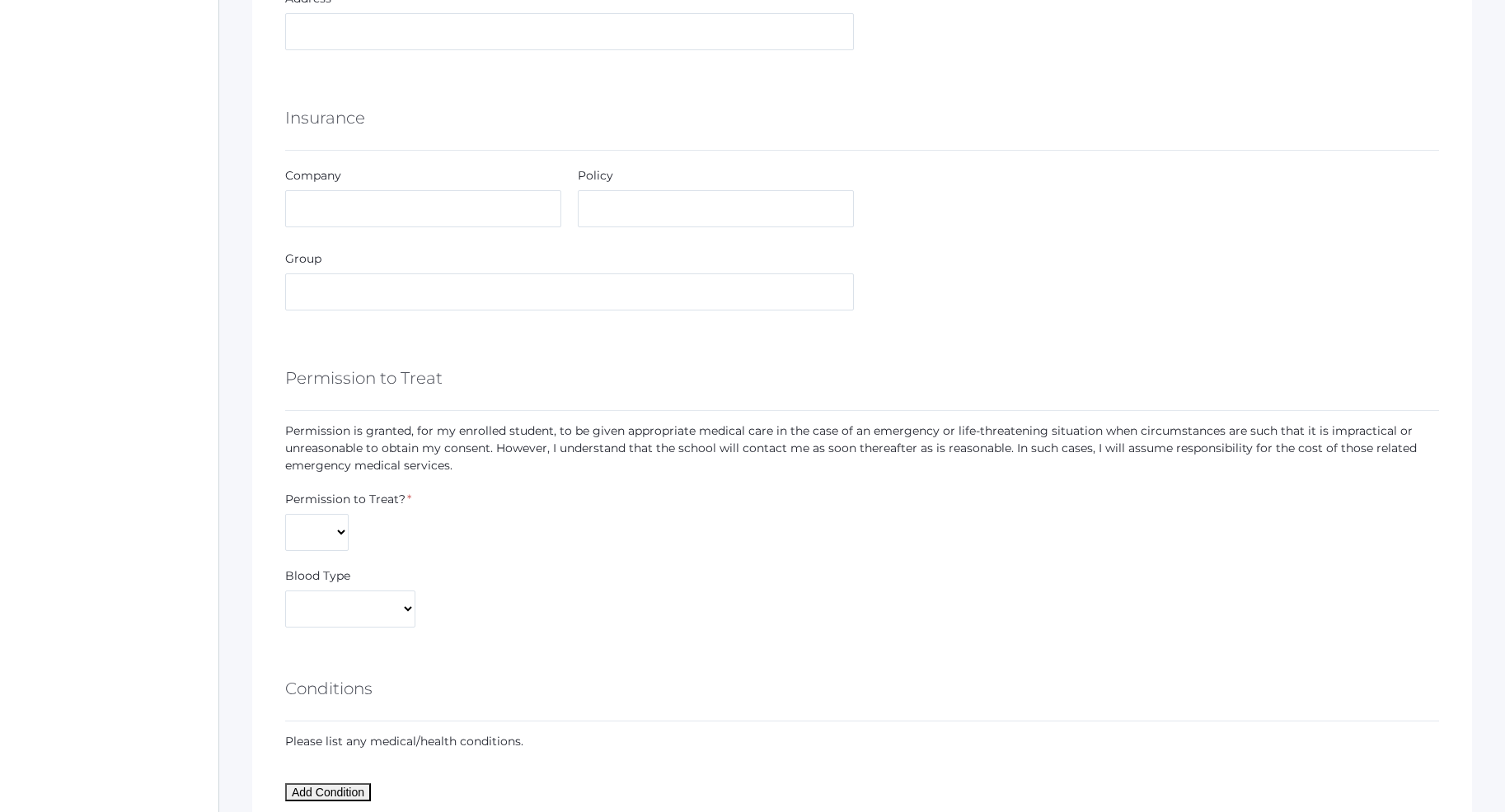
type input "RiverCity Dental"
click at [327, 203] on input "text" at bounding box center [423, 209] width 276 height 37
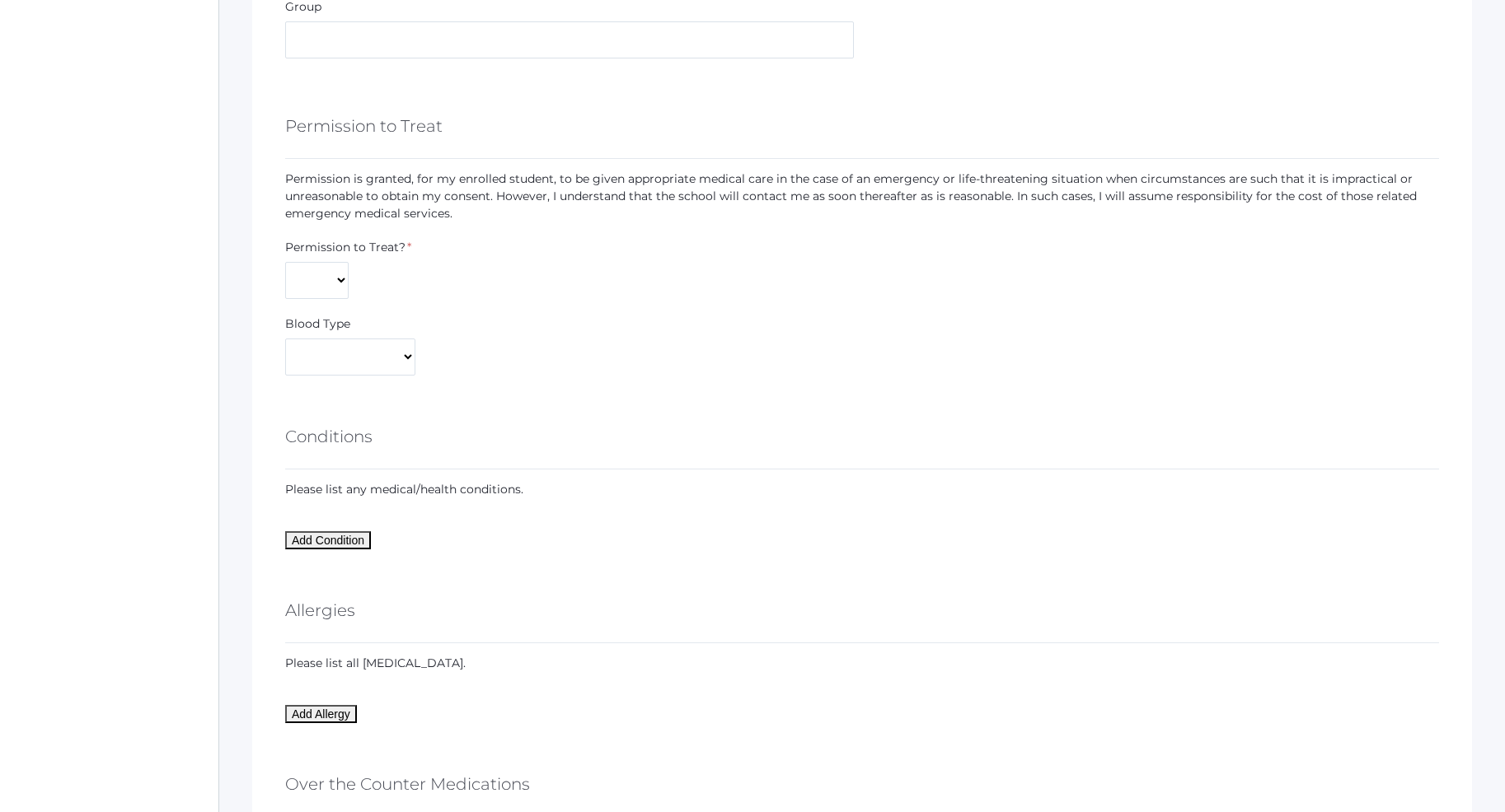
type input "Blue Cross"
click at [285, 262] on select "Yes No" at bounding box center [317, 281] width 64 height 37
select select "Yes"
click option "Yes" at bounding box center [0, 0] width 0 height 0
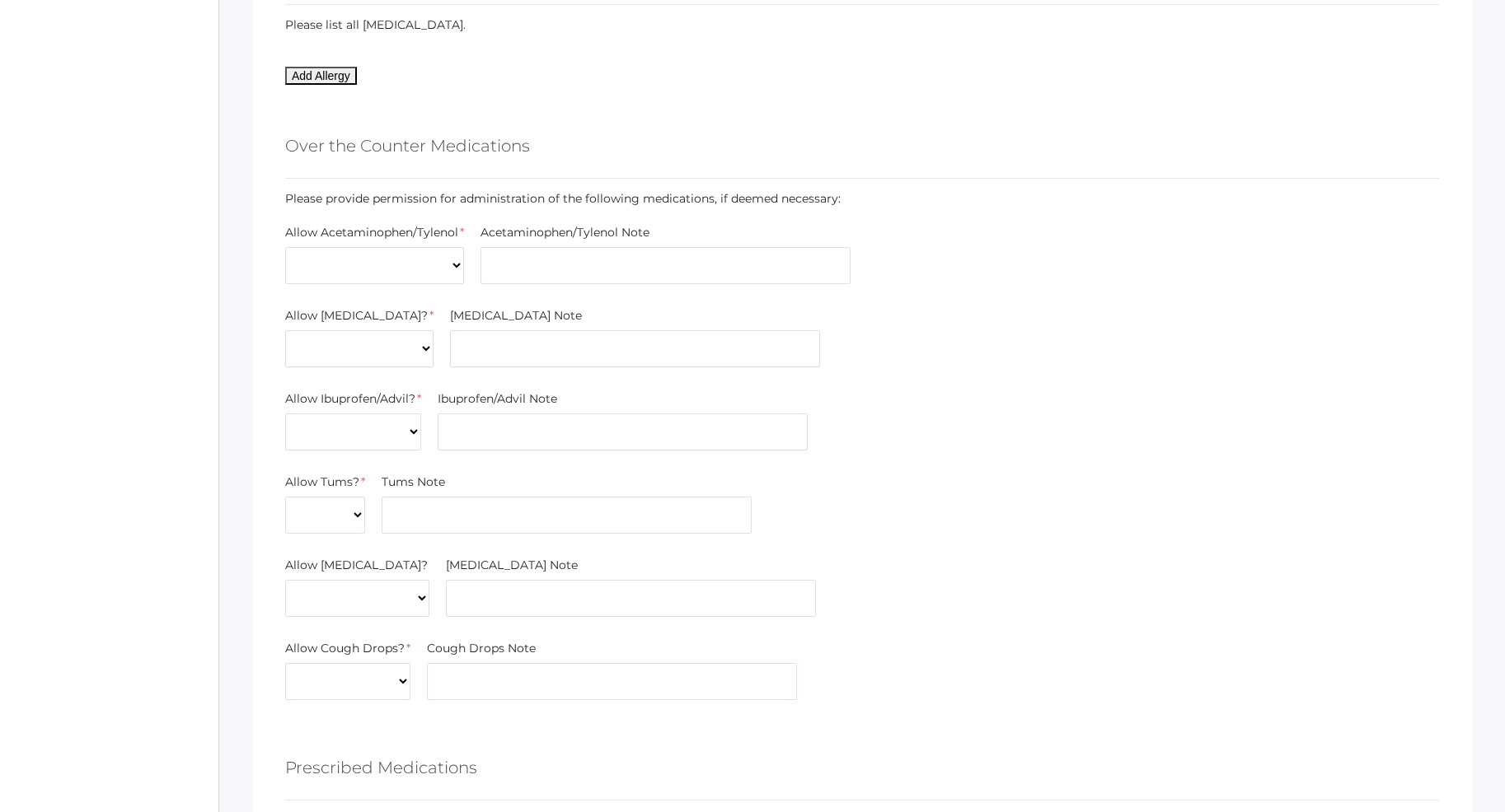
scroll to position [1680, 0]
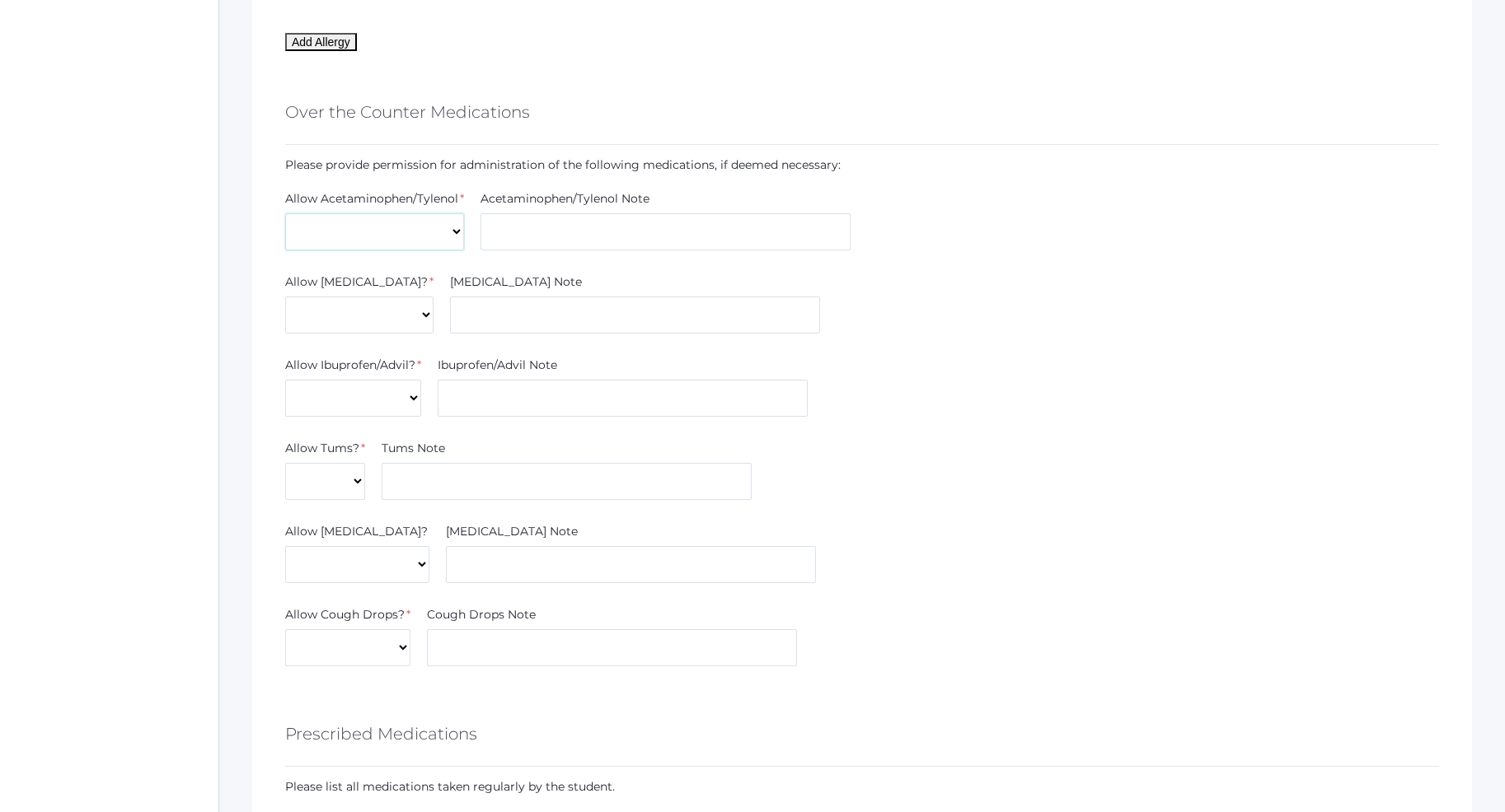
click at [285, 214] on select "Yes No" at bounding box center [374, 232] width 179 height 37
select select "Yes"
click option "Yes" at bounding box center [0, 0] width 0 height 0
click at [285, 297] on select "Yes No" at bounding box center [359, 315] width 148 height 37
select select "Yes"
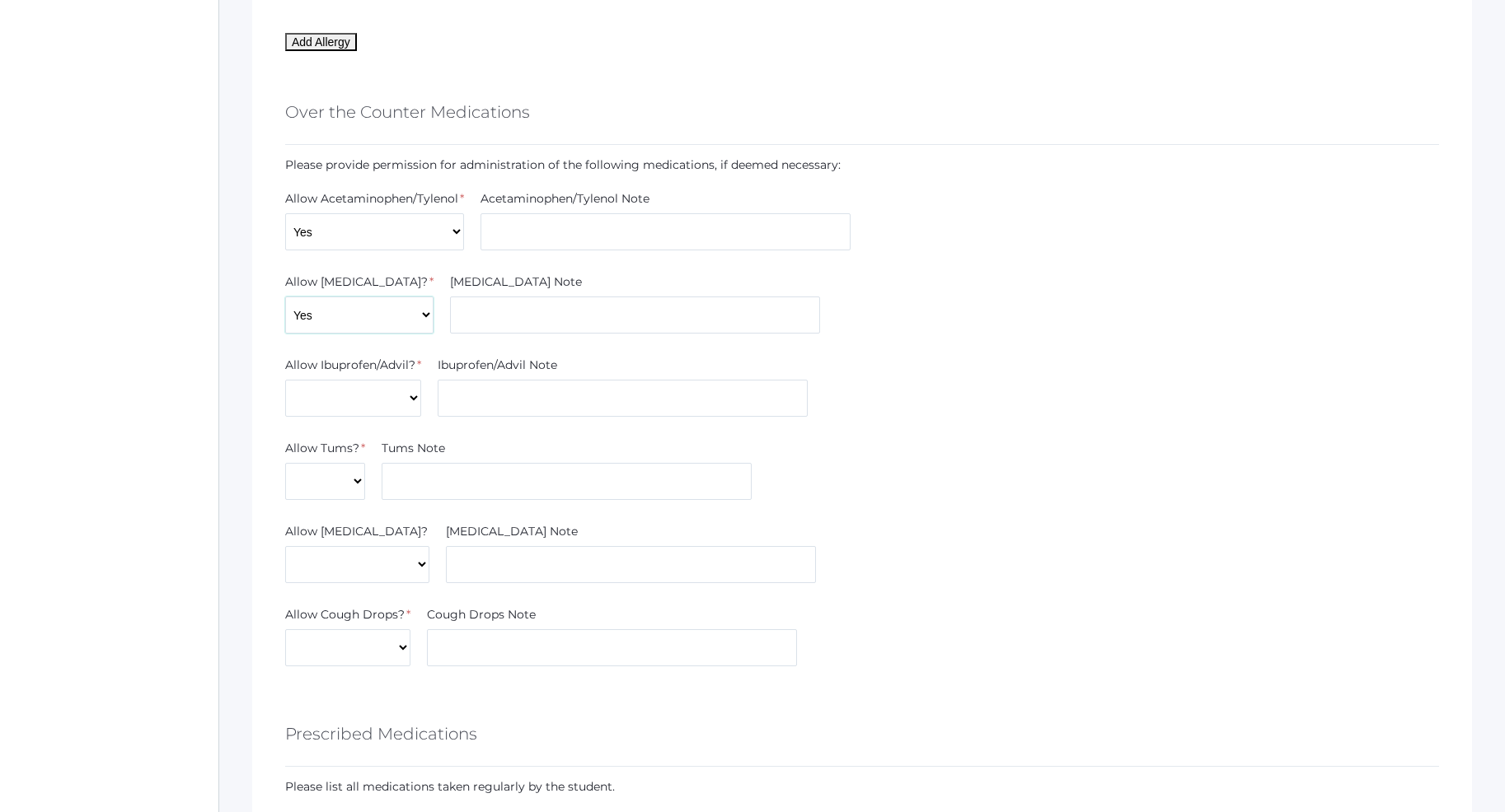
click option "Yes" at bounding box center [0, 0] width 0 height 0
click at [285, 380] on select "Yes No" at bounding box center [353, 398] width 136 height 37
select select "Yes"
click option "Yes" at bounding box center [0, 0] width 0 height 0
click at [285, 463] on select "Yes No" at bounding box center [324, 481] width 80 height 37
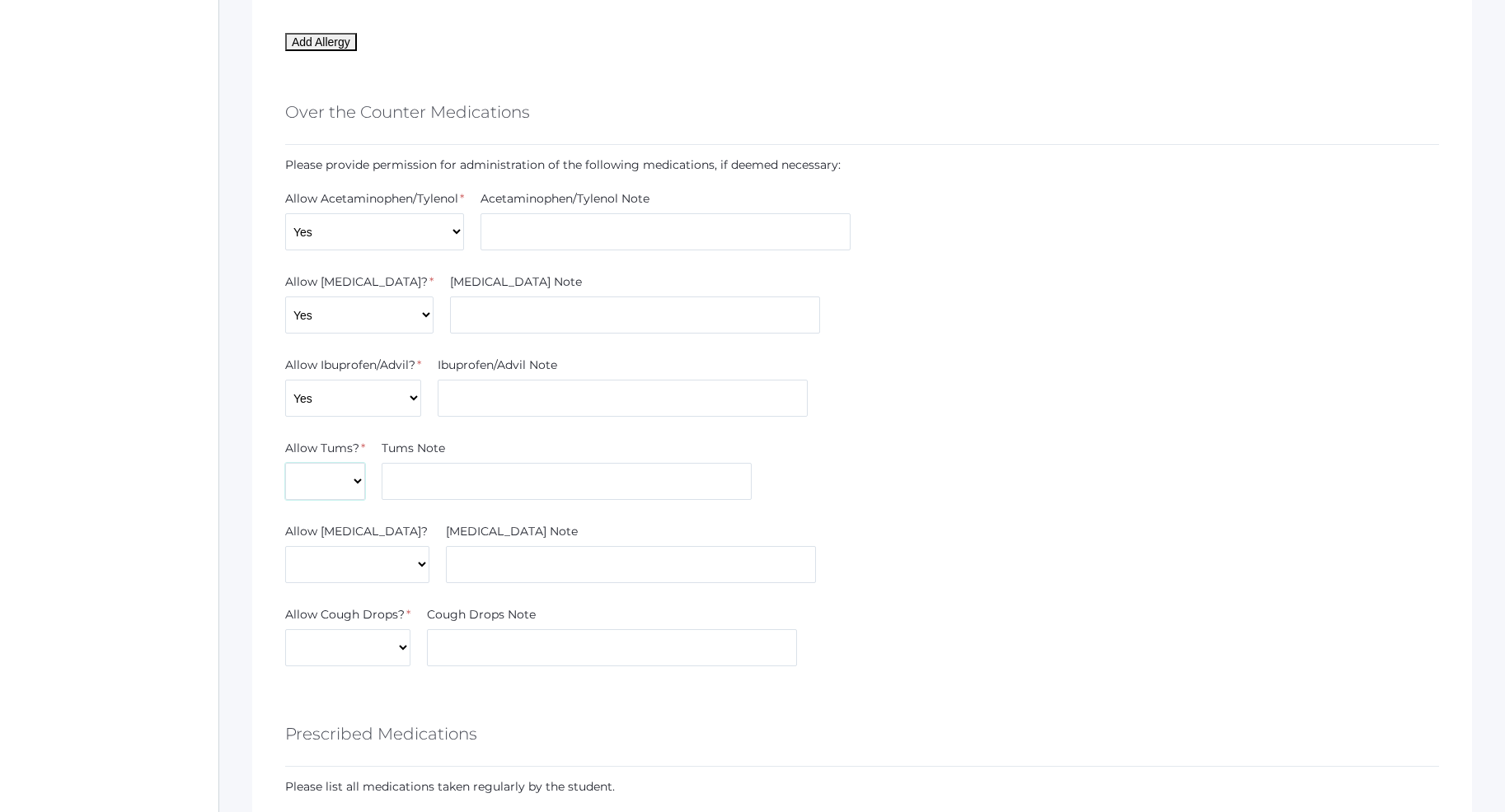
select select "Yes"
click option "Yes" at bounding box center [0, 0] width 0 height 0
click at [285, 546] on select "Yes No" at bounding box center [357, 565] width 144 height 37
select select "Yes"
click option "Yes" at bounding box center [0, 0] width 0 height 0
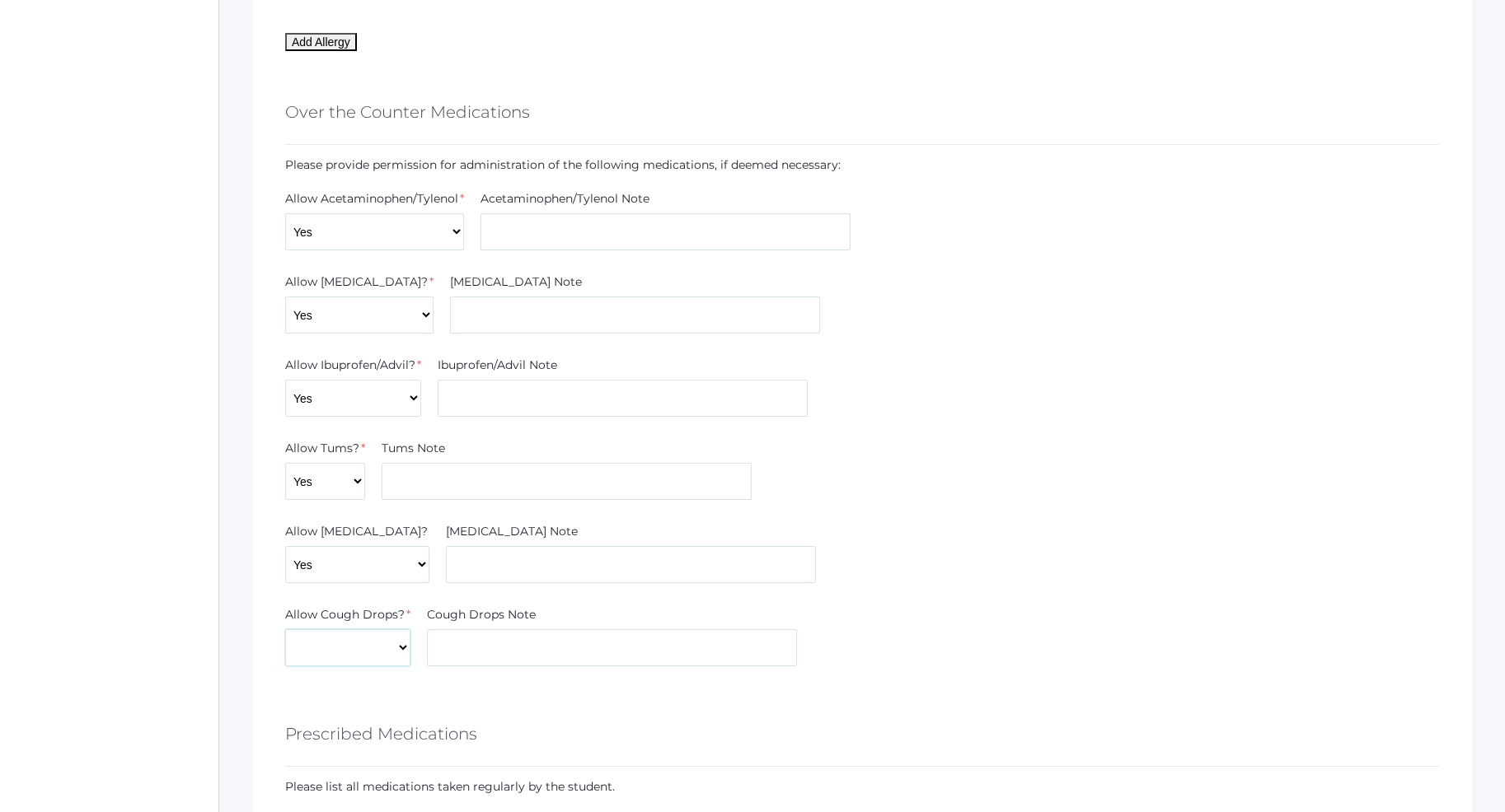
click at [285, 629] on select "Yes No" at bounding box center [347, 648] width 125 height 37
select select "Yes"
click option "Yes" at bounding box center [0, 0] width 0 height 0
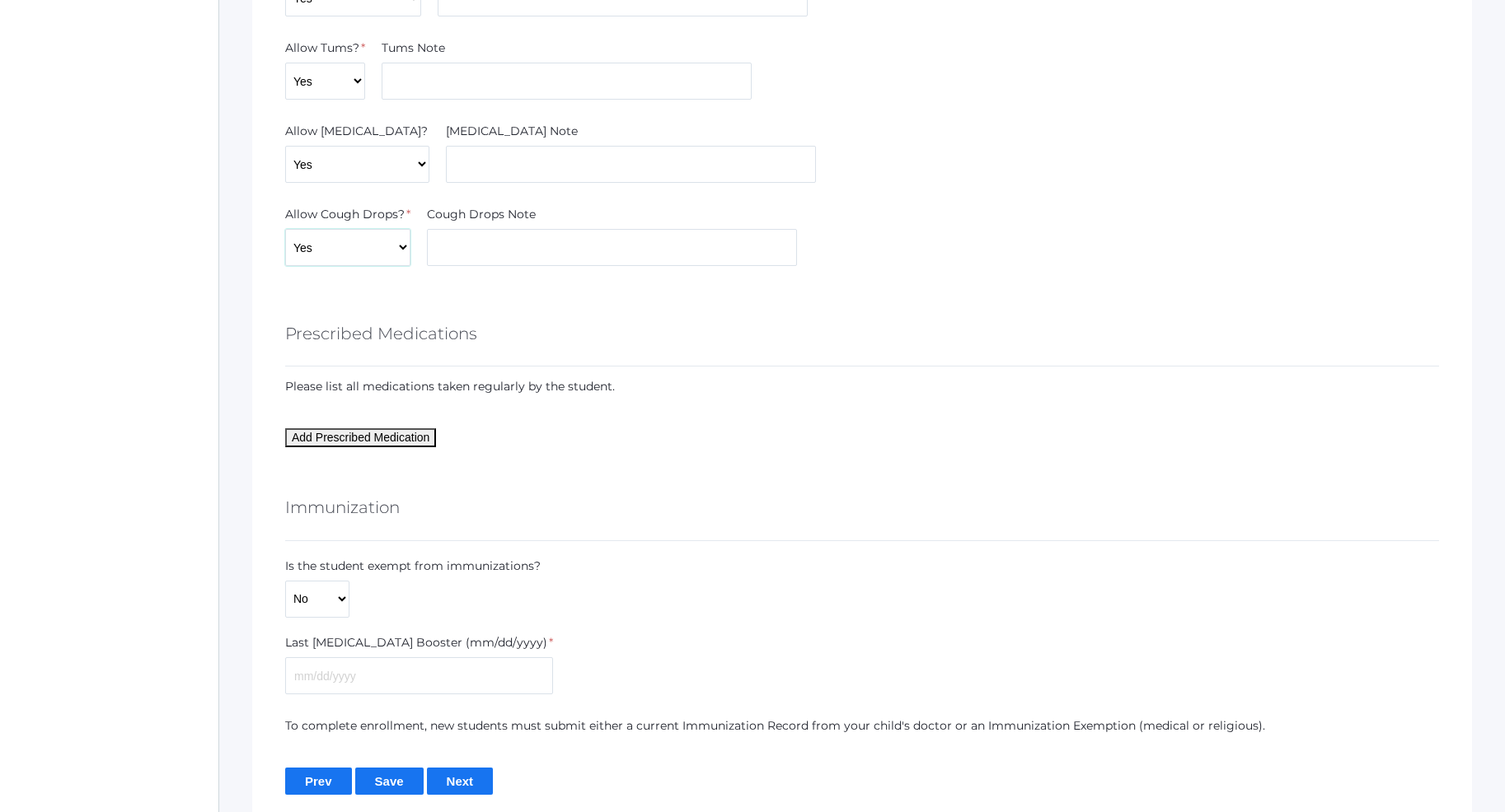
scroll to position [2164, 0]
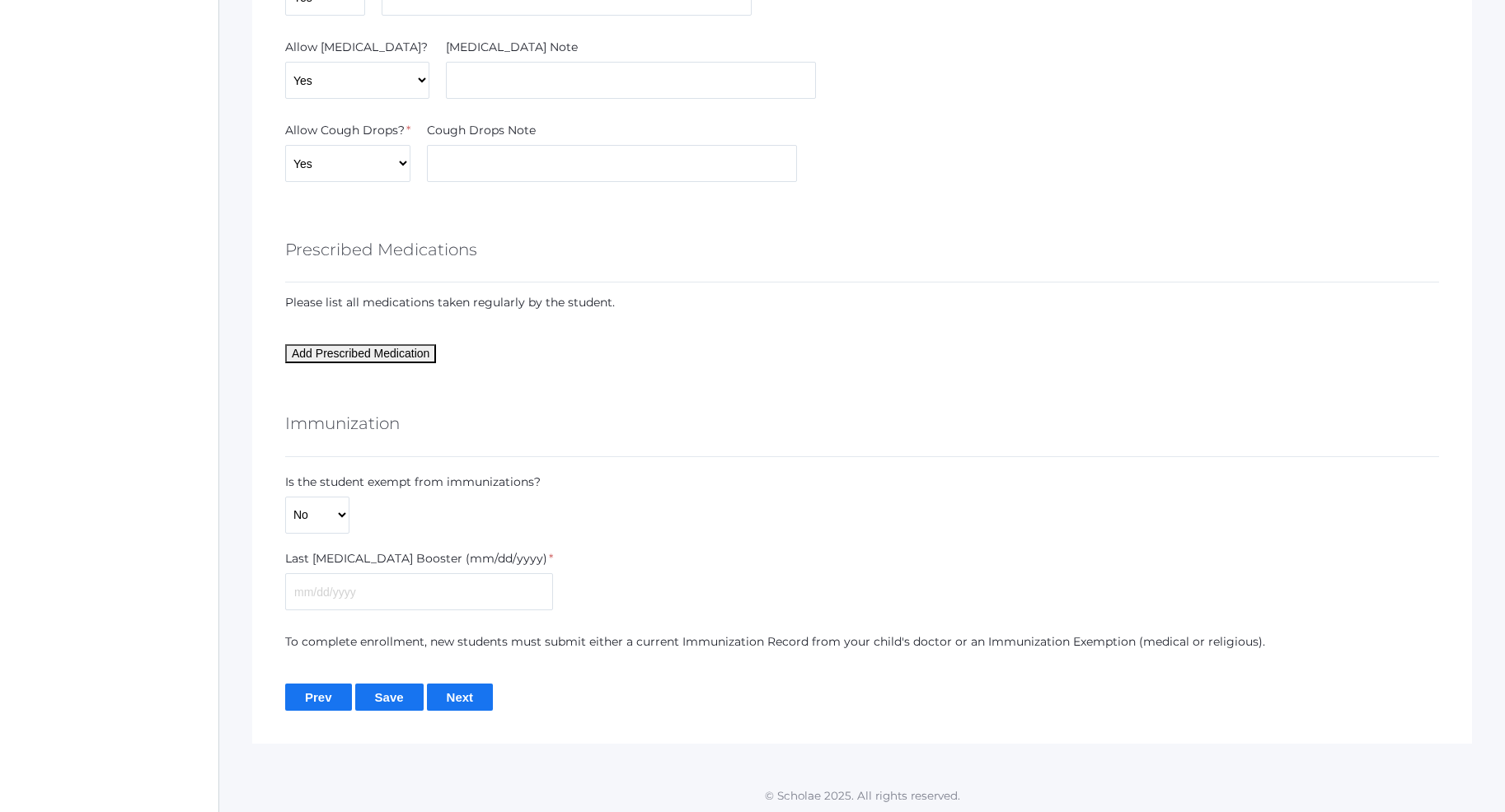
click at [470, 690] on input "Next" at bounding box center [460, 697] width 67 height 27
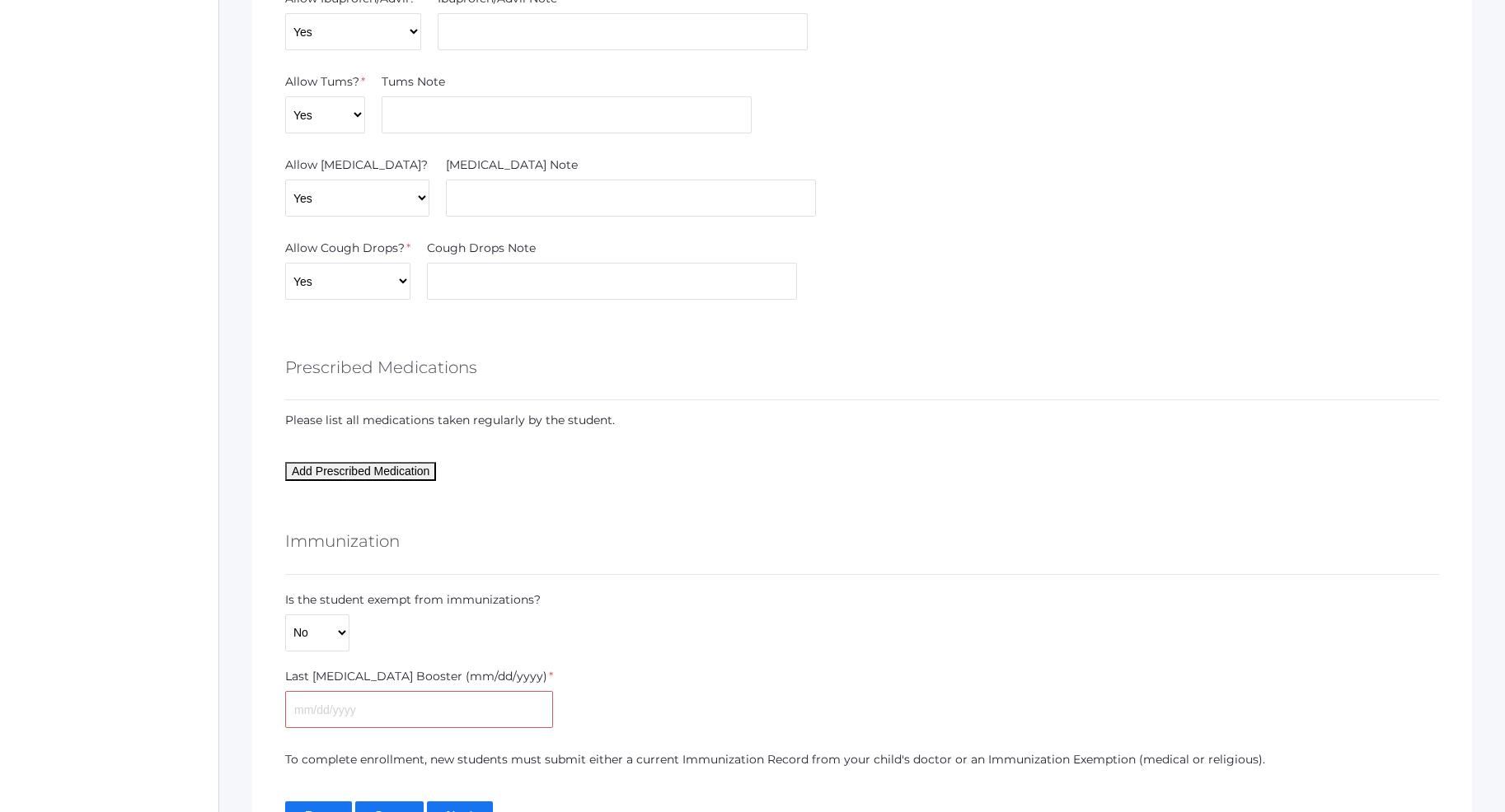
scroll to position [2164, 0]
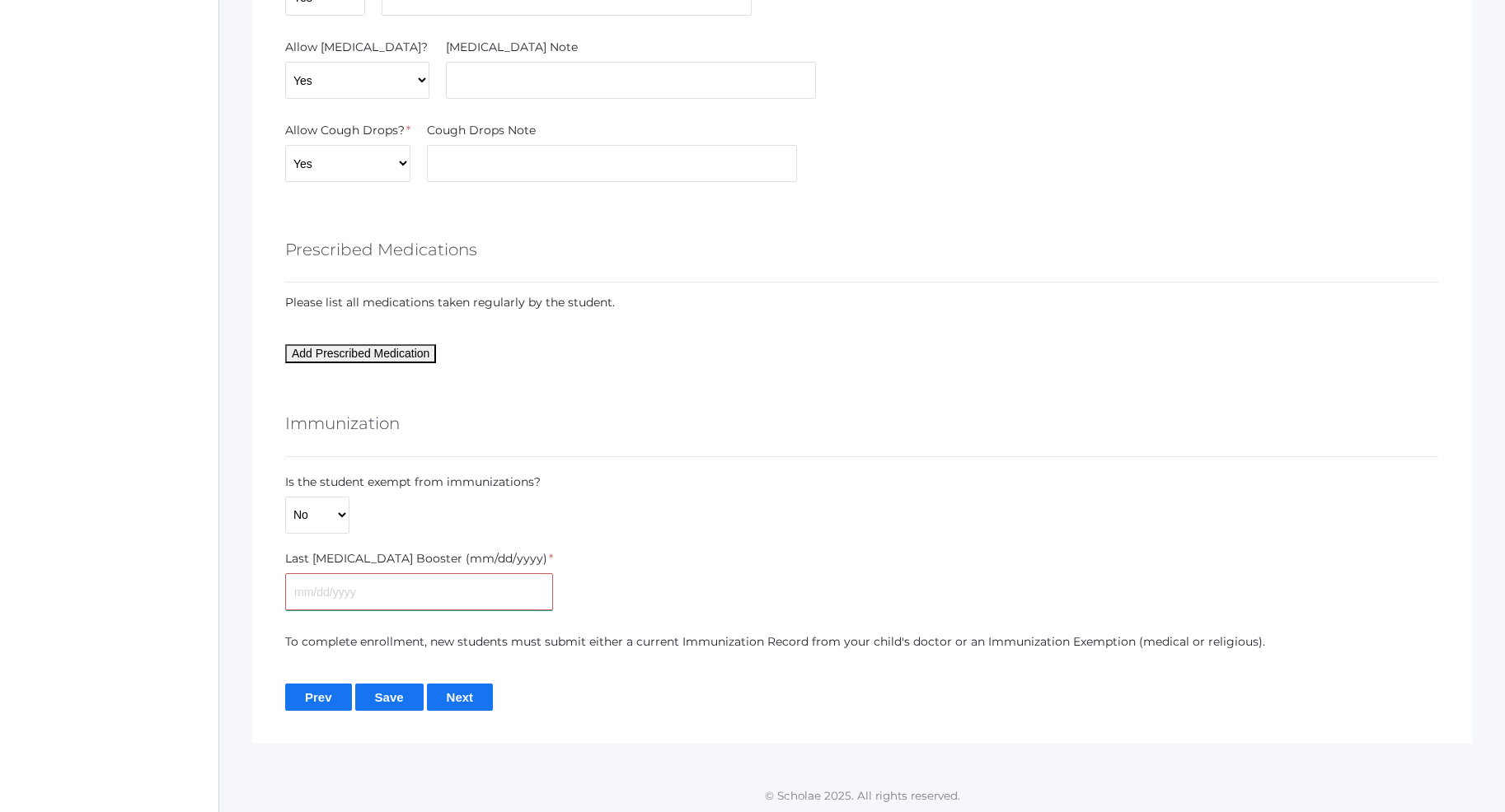
click at [330, 597] on input "text" at bounding box center [418, 592] width 267 height 37
type input "00/00/000"
click at [460, 694] on input "Next" at bounding box center [460, 697] width 67 height 27
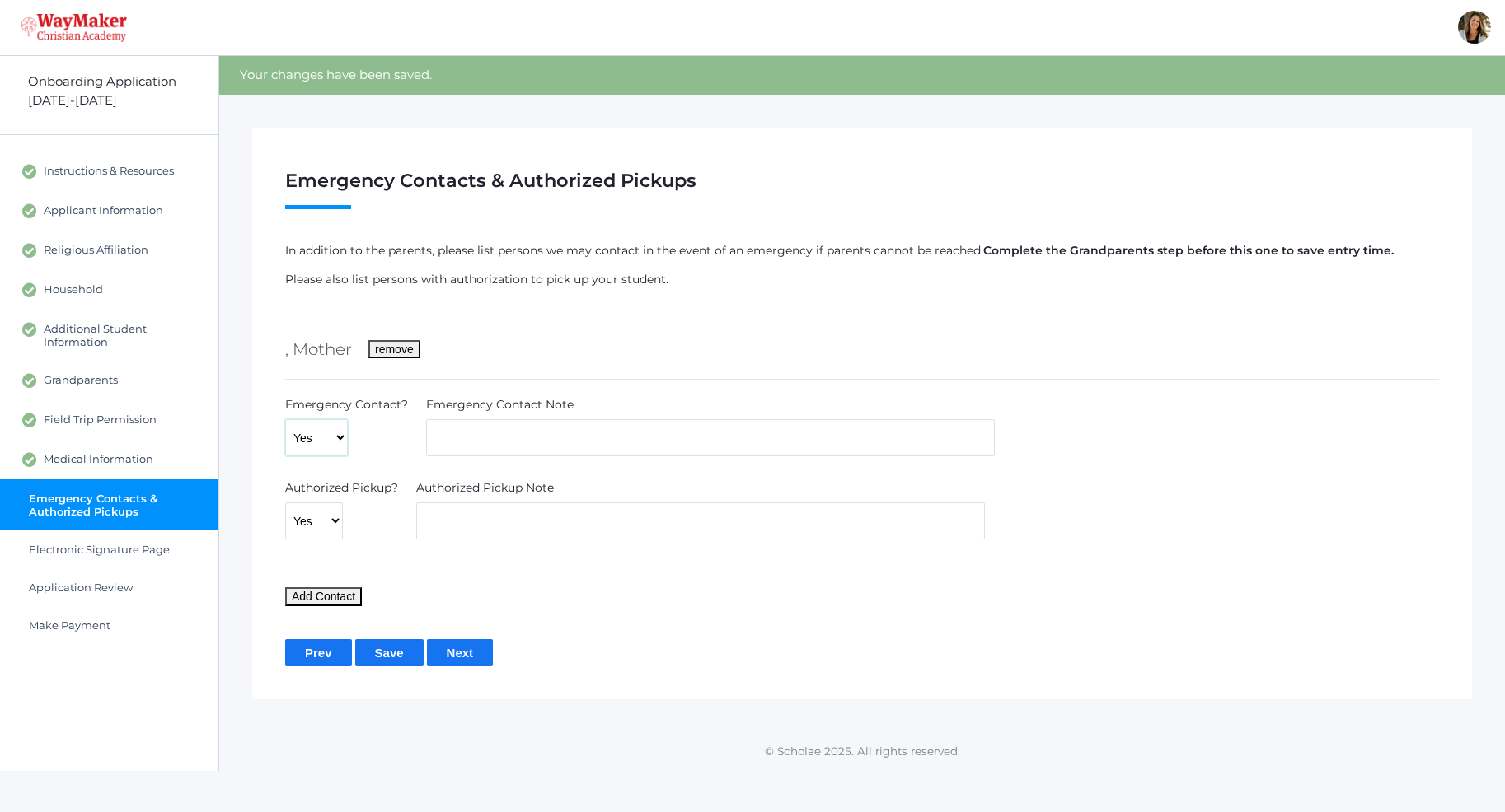
click at [285, 419] on select "Yes No" at bounding box center [316, 437] width 63 height 37
click at [324, 435] on select "Yes No" at bounding box center [316, 437] width 63 height 37
click at [458, 448] on input "text" at bounding box center [710, 437] width 568 height 37
type input "Call dad next"
click at [439, 520] on input "text" at bounding box center [700, 520] width 568 height 37
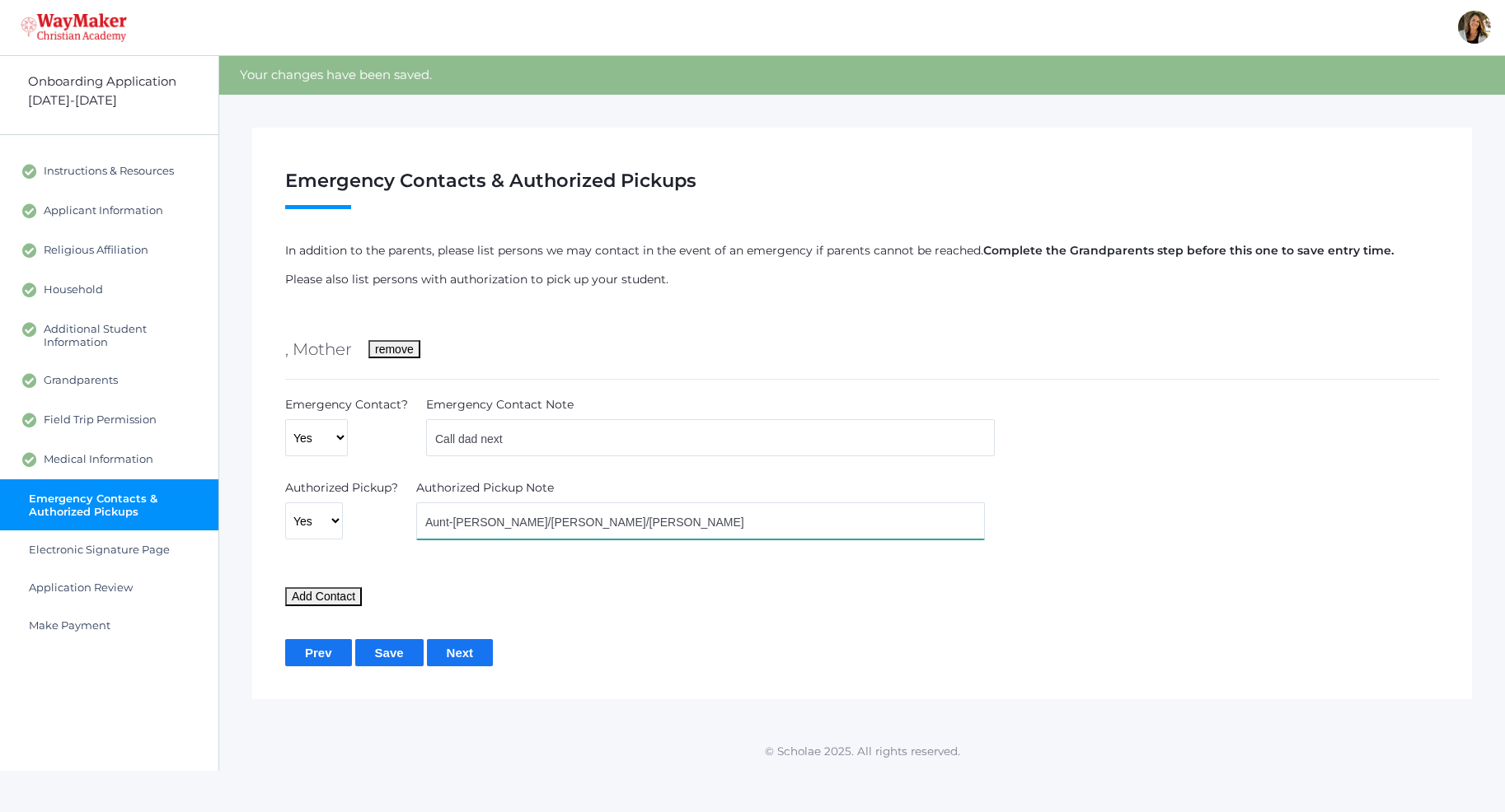
type input "Aunt-[PERSON_NAME]/[PERSON_NAME]/[PERSON_NAME]"
click at [457, 650] on input "Next" at bounding box center [460, 653] width 67 height 27
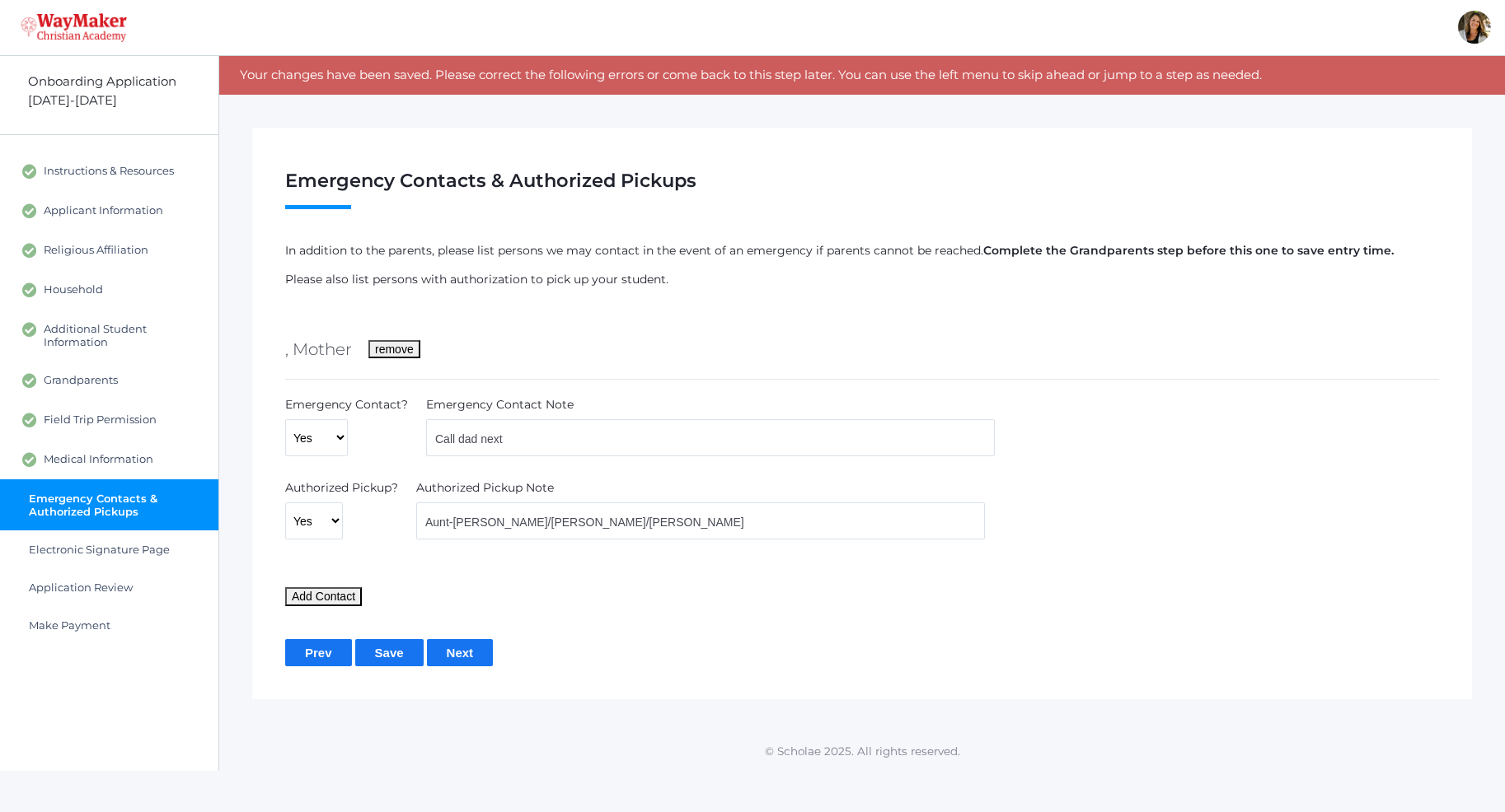
click at [459, 651] on input "Next" at bounding box center [460, 653] width 67 height 27
click at [402, 655] on input "Save" at bounding box center [390, 653] width 69 height 27
click at [285, 419] on select "Yes No" at bounding box center [316, 437] width 63 height 37
click at [341, 438] on select "Yes No" at bounding box center [316, 437] width 63 height 37
click at [285, 502] on select "Yes No" at bounding box center [314, 520] width 58 height 37
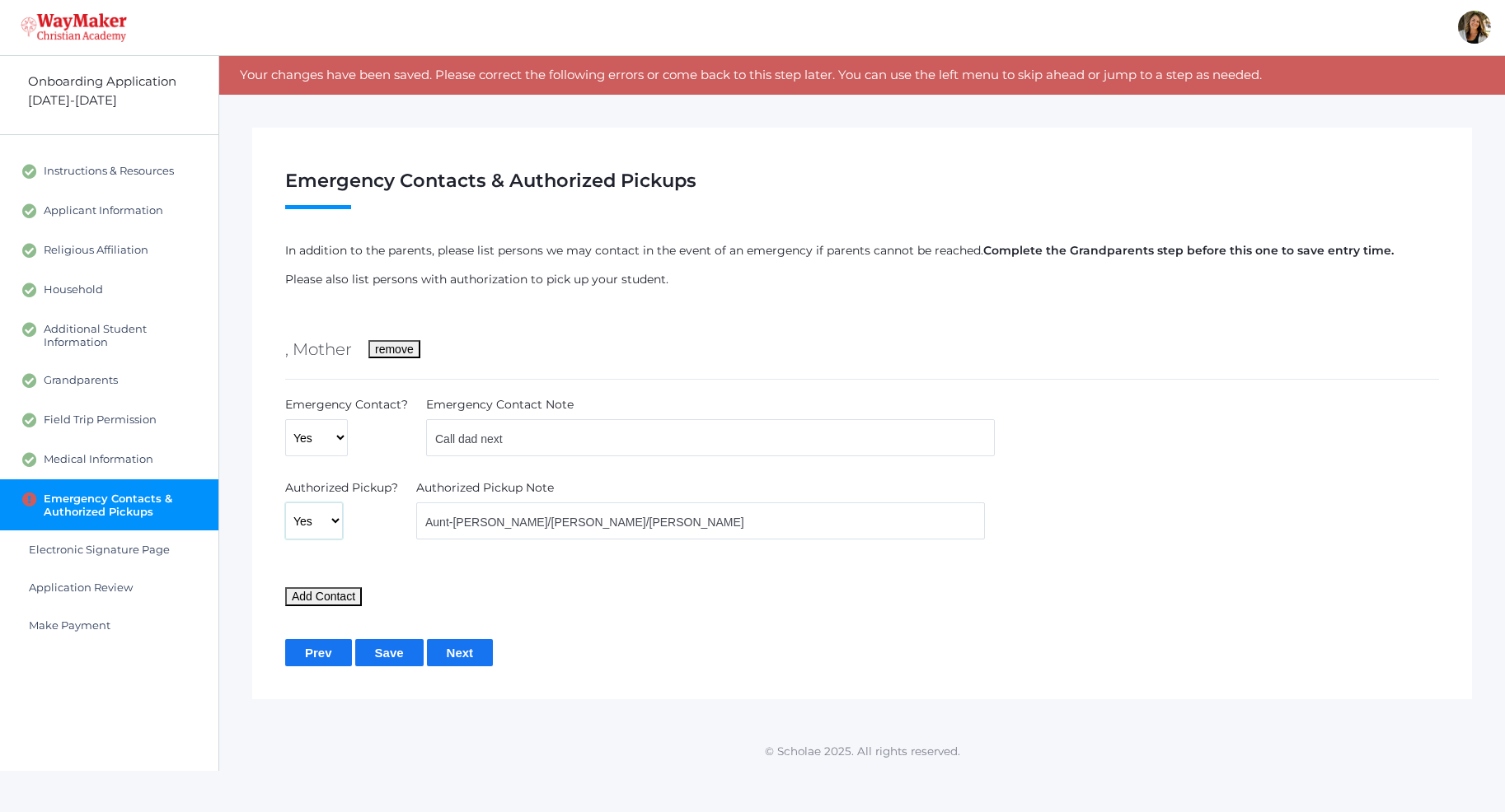
click at [330, 524] on select "Yes No" at bounding box center [314, 520] width 58 height 37
click at [520, 685] on div "Emergency Contacts & Authorized Pickups Step 9 / 12 ( see hide steps) [PERSON_N…" at bounding box center [862, 413] width 1220 height 572
click at [340, 596] on button "Add Contact" at bounding box center [323, 597] width 76 height 18
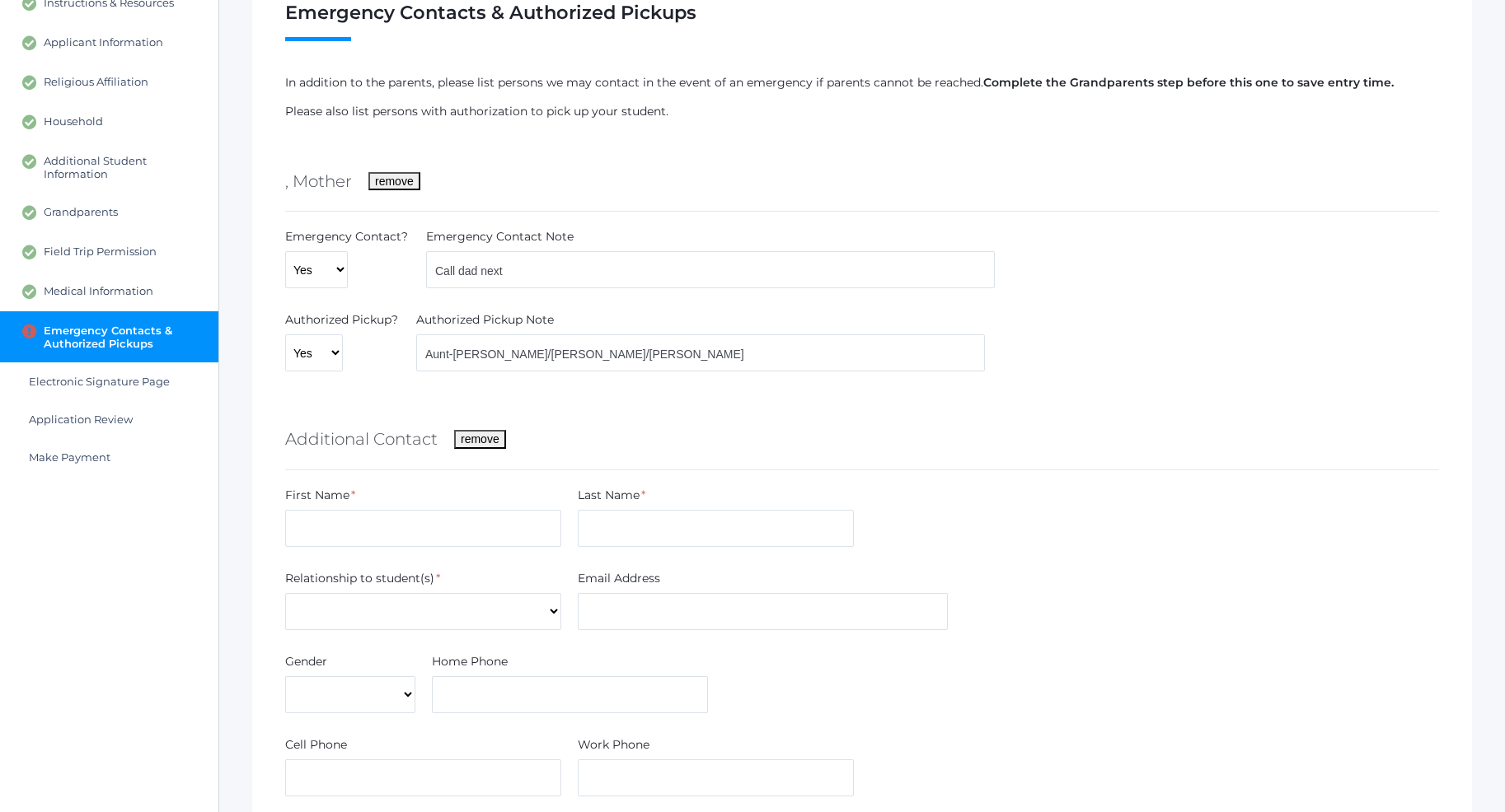
scroll to position [129, 0]
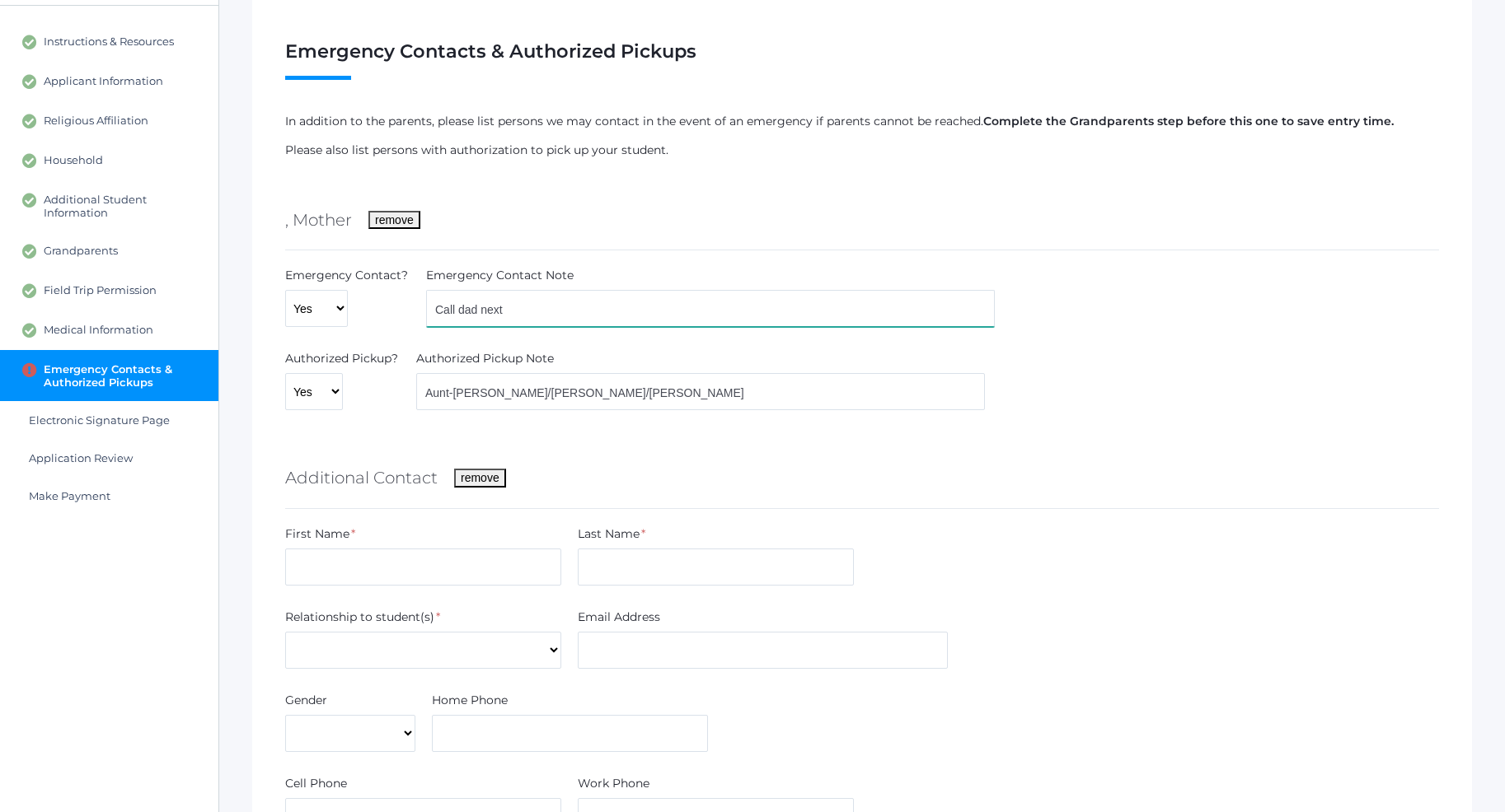
drag, startPoint x: 533, startPoint y: 313, endPoint x: 433, endPoint y: 317, distance: 100.1
click at [433, 317] on input "Call dad next" at bounding box center [710, 308] width 568 height 37
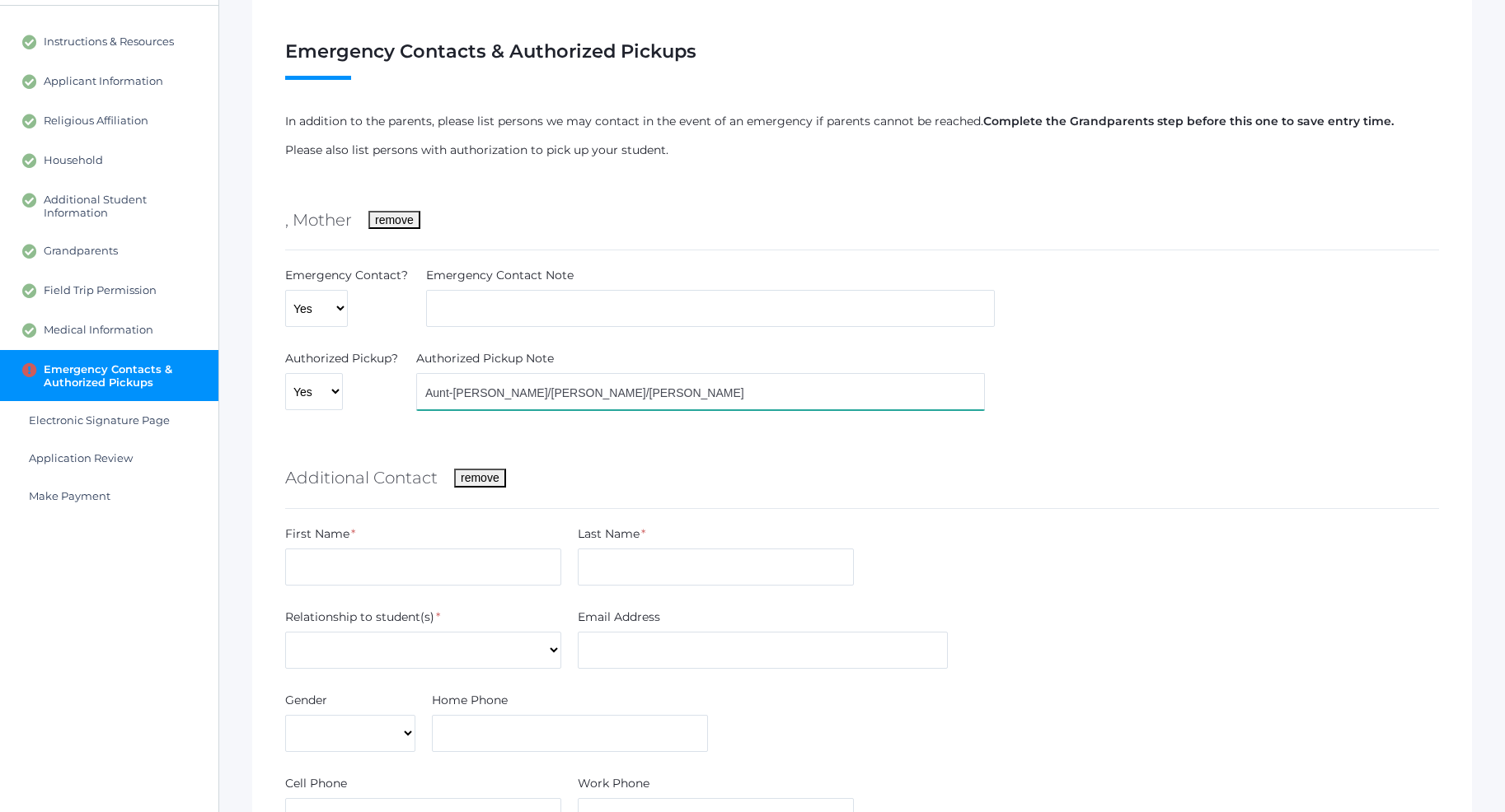
drag, startPoint x: 698, startPoint y: 390, endPoint x: 419, endPoint y: 415, distance: 280.1
click at [419, 410] on input "Aunt-[PERSON_NAME]/[PERSON_NAME]/[PERSON_NAME]" at bounding box center [700, 391] width 568 height 37
click at [377, 437] on div ", Mother remove Emergency Contact? Yes No Emergency Contact Note Authorized Pic…" at bounding box center [862, 599] width 1154 height 815
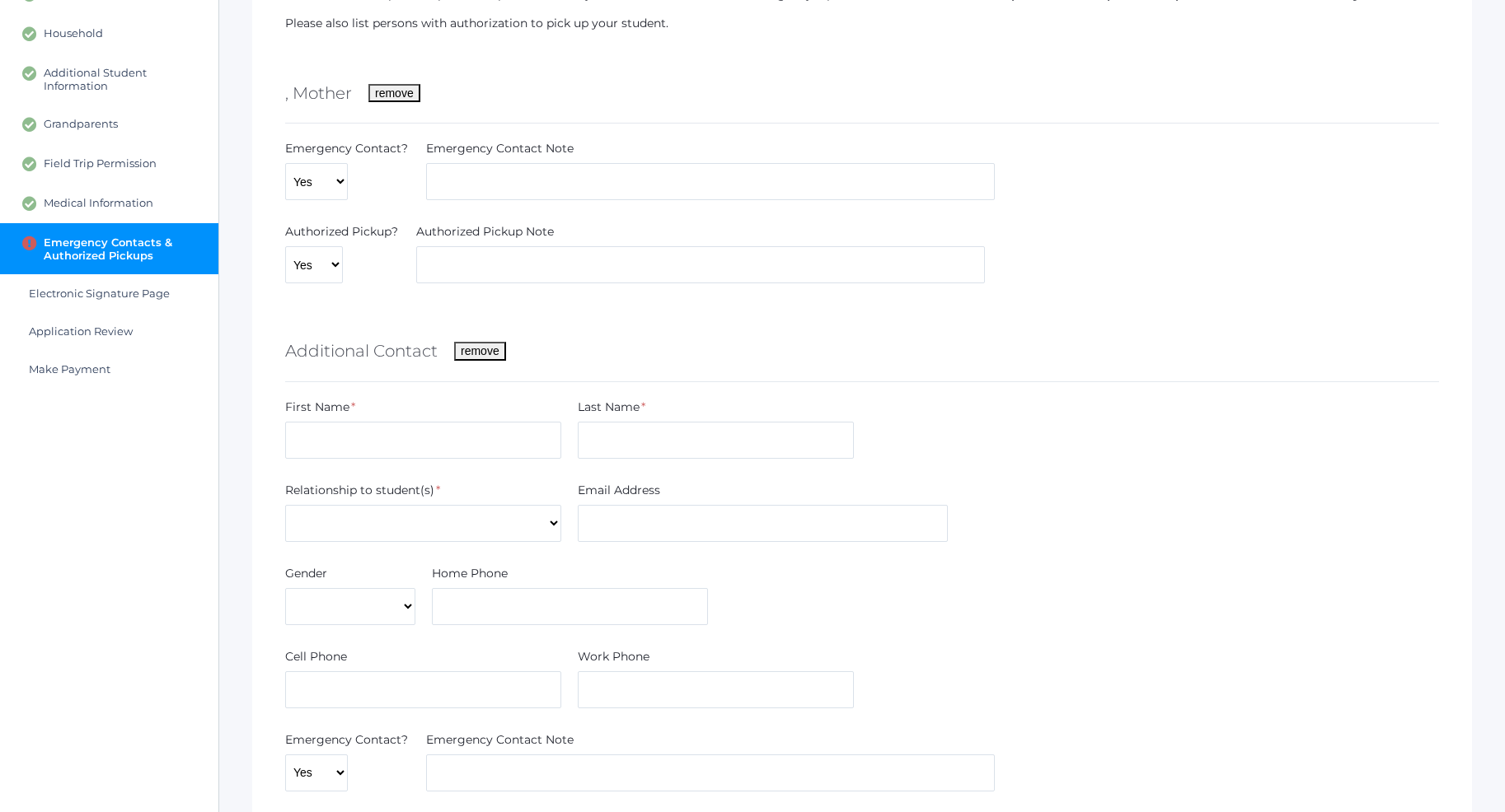
scroll to position [297, 0]
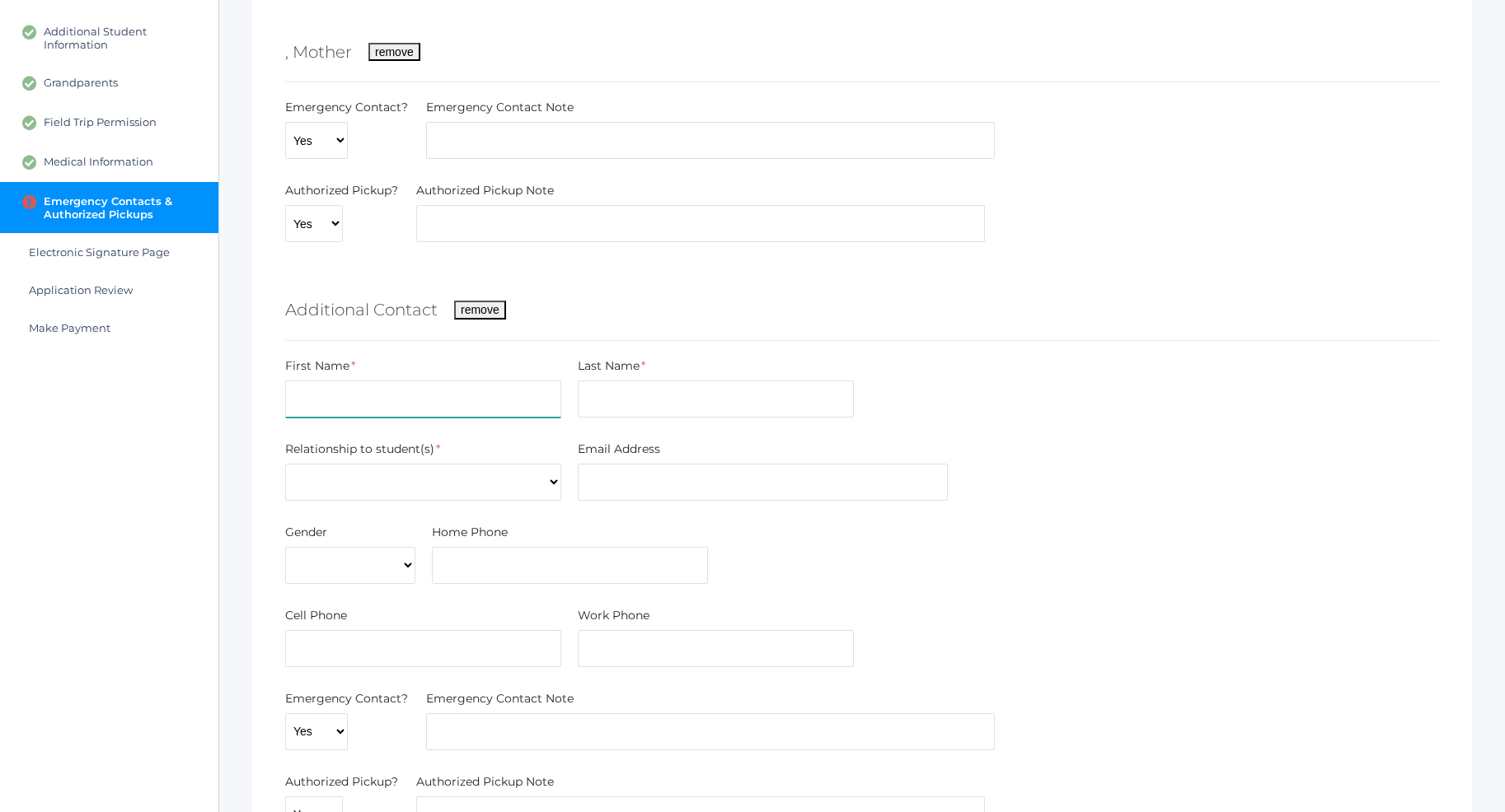
click at [339, 406] on input "text" at bounding box center [423, 399] width 276 height 37
type input "[PERSON_NAME]"
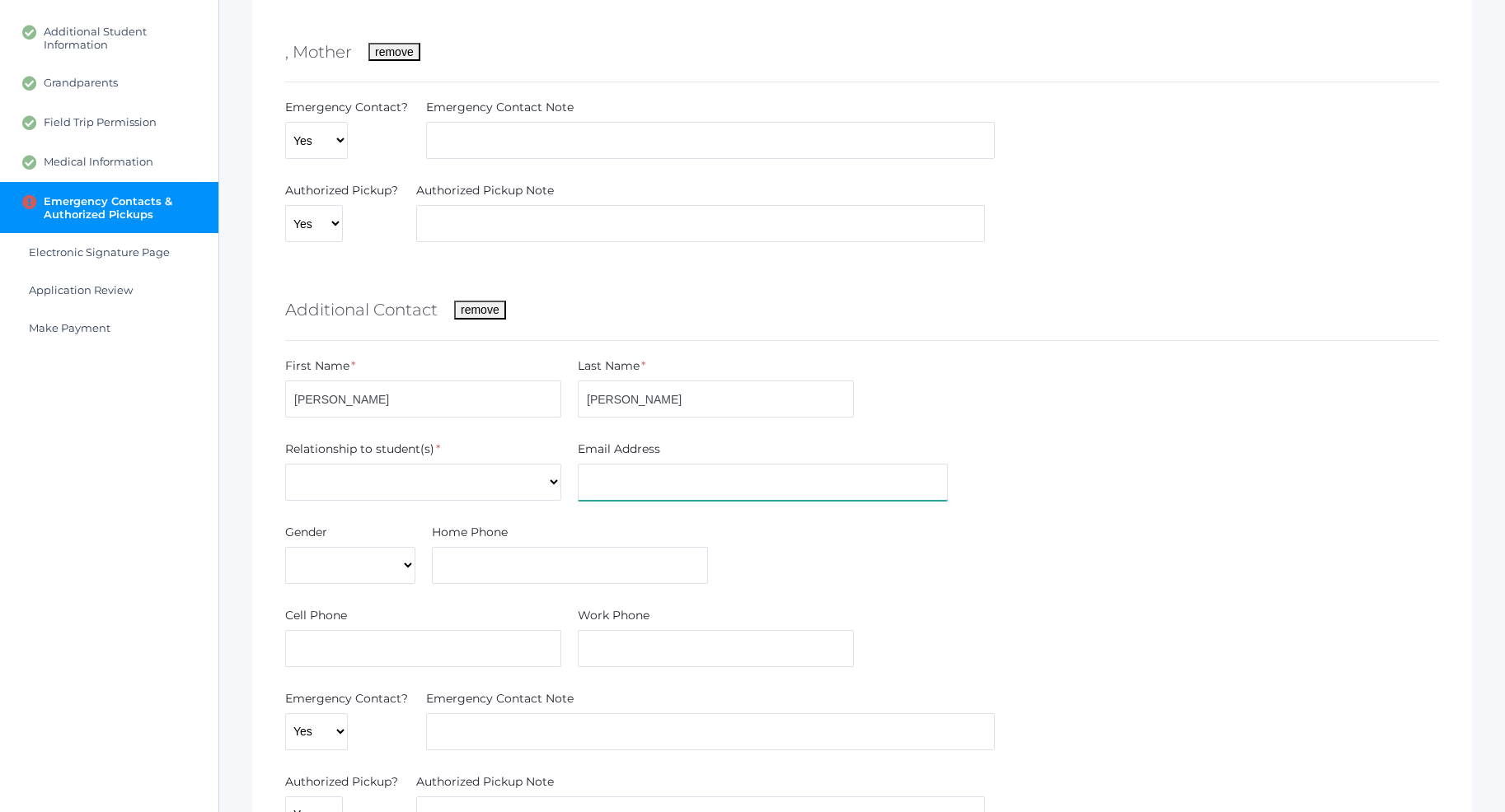
type input "[EMAIL_ADDRESS][DOMAIN_NAME]"
type input "720"
type input "800"
type input "2829"
select select "Father"
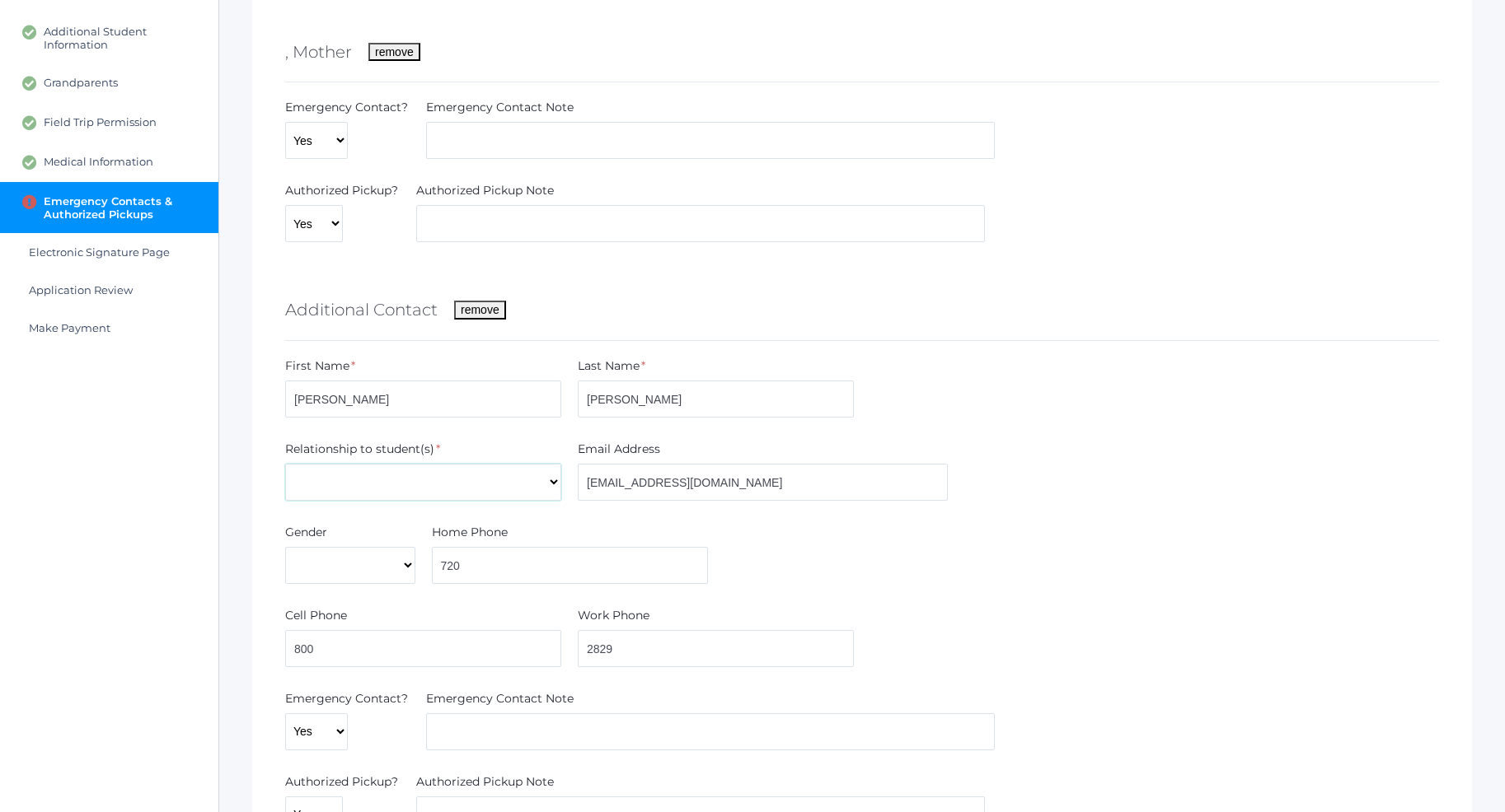
click option "Father" at bounding box center [0, 0] width 0 height 0
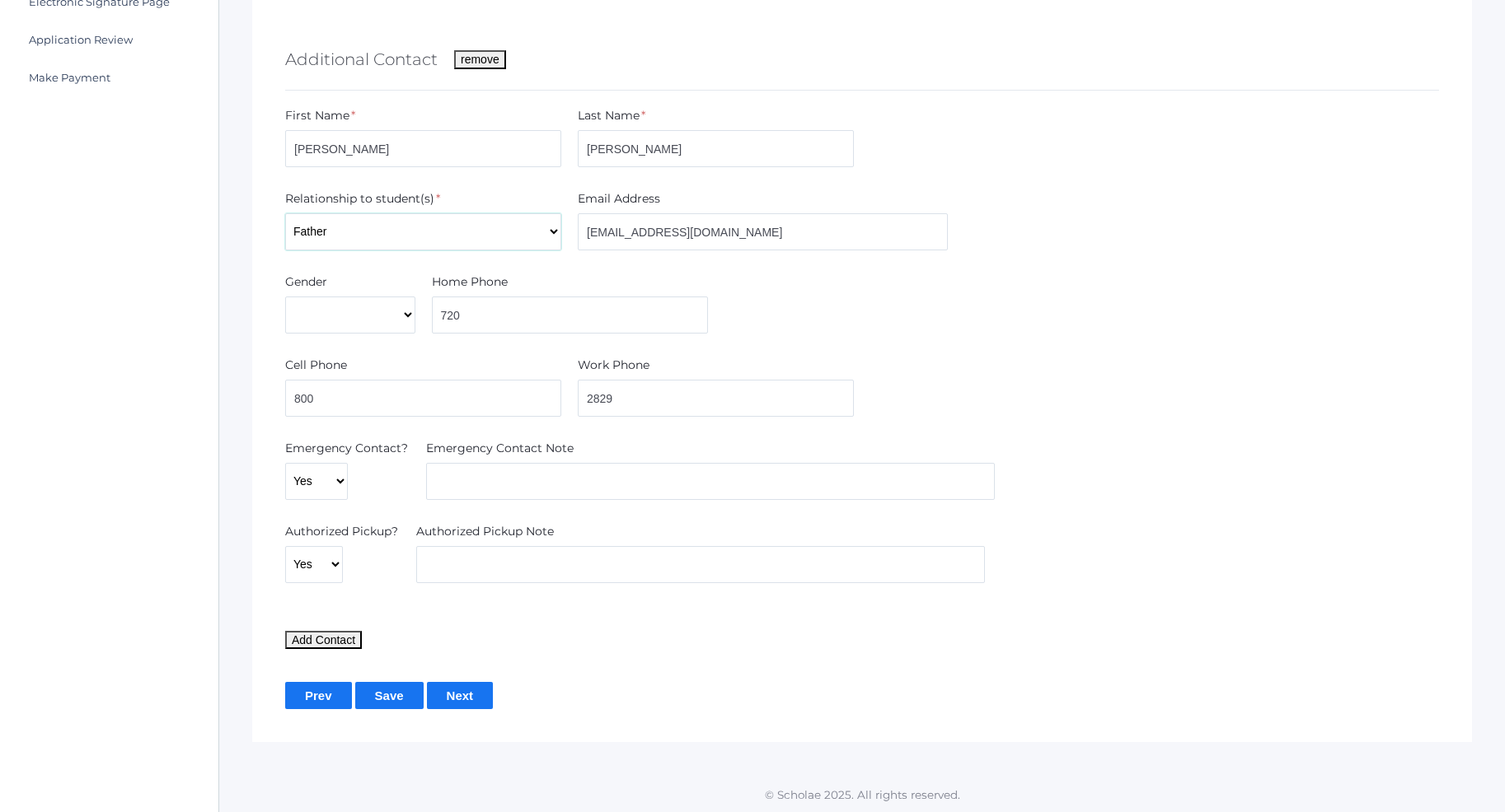
scroll to position [550, 0]
click at [353, 334] on div "Gender Male Female Home Phone 720" at bounding box center [862, 305] width 1170 height 67
click at [285, 295] on select "Male Female" at bounding box center [350, 313] width 130 height 37
select select "[DEMOGRAPHIC_DATA]"
click option "[DEMOGRAPHIC_DATA]" at bounding box center [0, 0] width 0 height 0
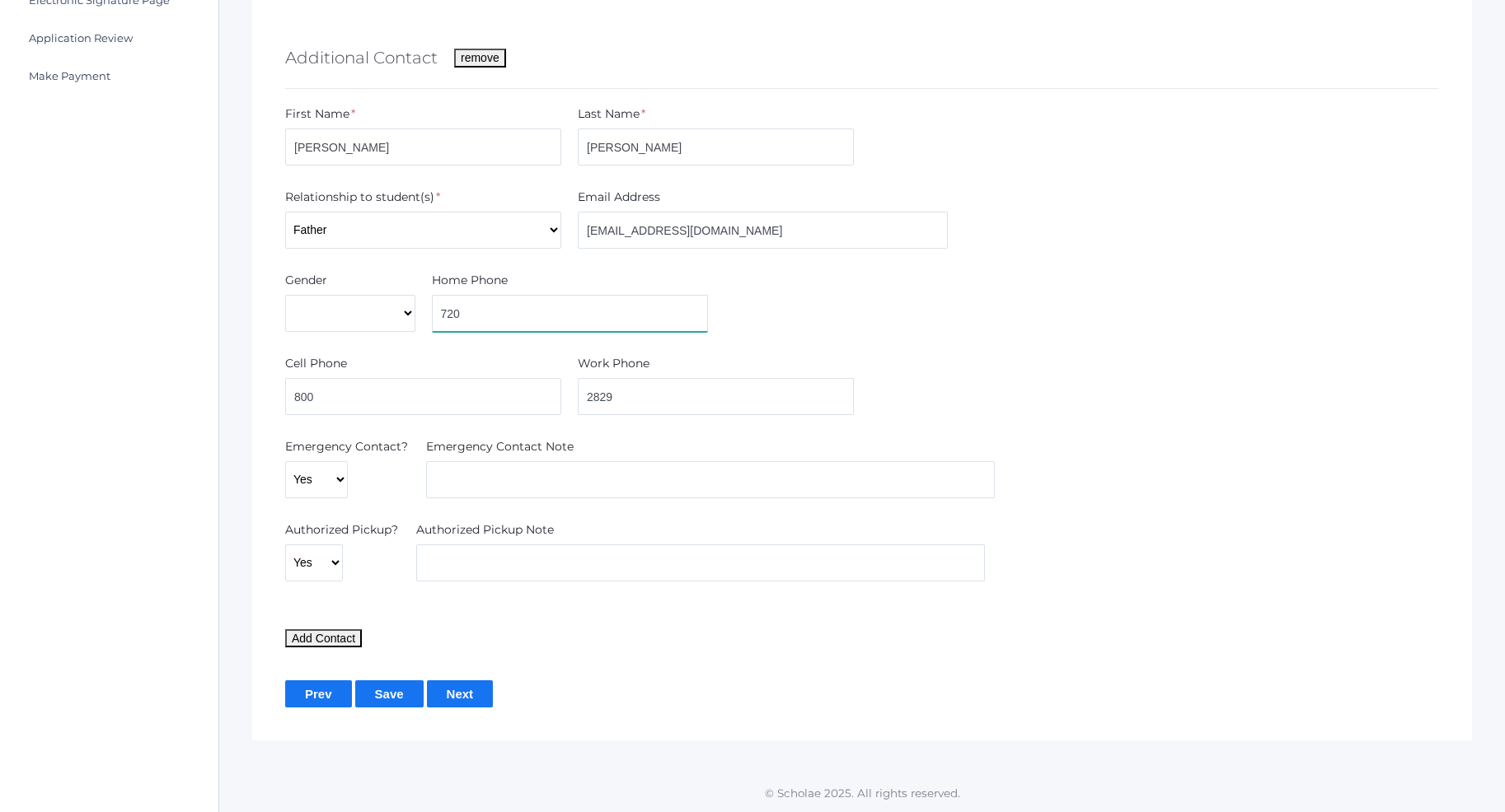
click at [486, 323] on input "720" at bounding box center [569, 313] width 276 height 37
type input "[PHONE_NUMBER]"
drag, startPoint x: 357, startPoint y: 407, endPoint x: 257, endPoint y: 403, distance: 100.1
click at [285, 402] on input "800" at bounding box center [423, 396] width 276 height 37
drag, startPoint x: 565, startPoint y: 401, endPoint x: 547, endPoint y: 403, distance: 18.1
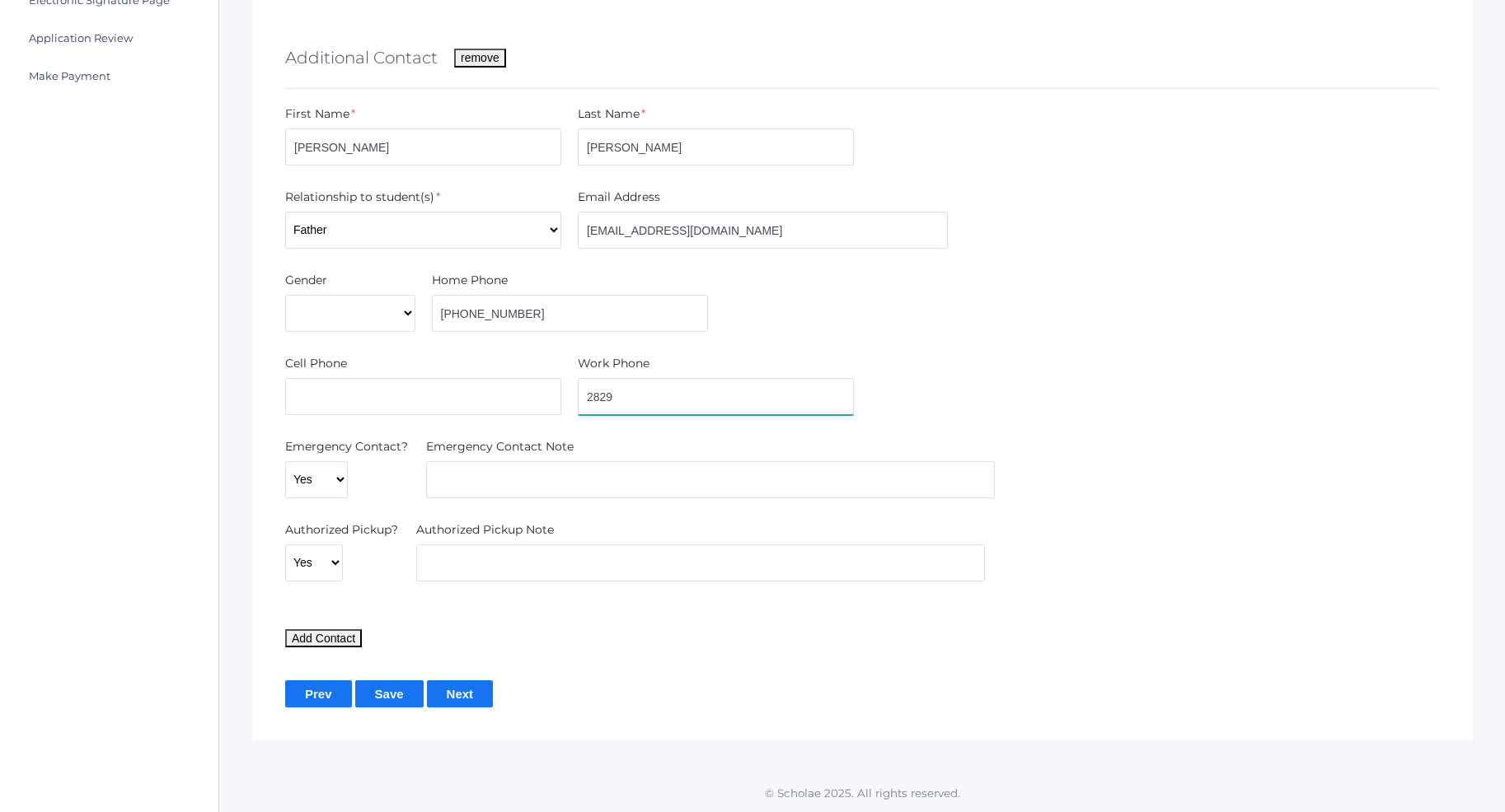
click at [578, 403] on input "2829" at bounding box center [715, 396] width 276 height 37
drag, startPoint x: 524, startPoint y: 313, endPoint x: 427, endPoint y: 315, distance: 97.0
click at [432, 315] on input "[PHONE_NUMBER]" at bounding box center [569, 313] width 276 height 37
click at [392, 407] on input "text" at bounding box center [423, 396] width 276 height 37
paste input "[PHONE_NUMBER]"
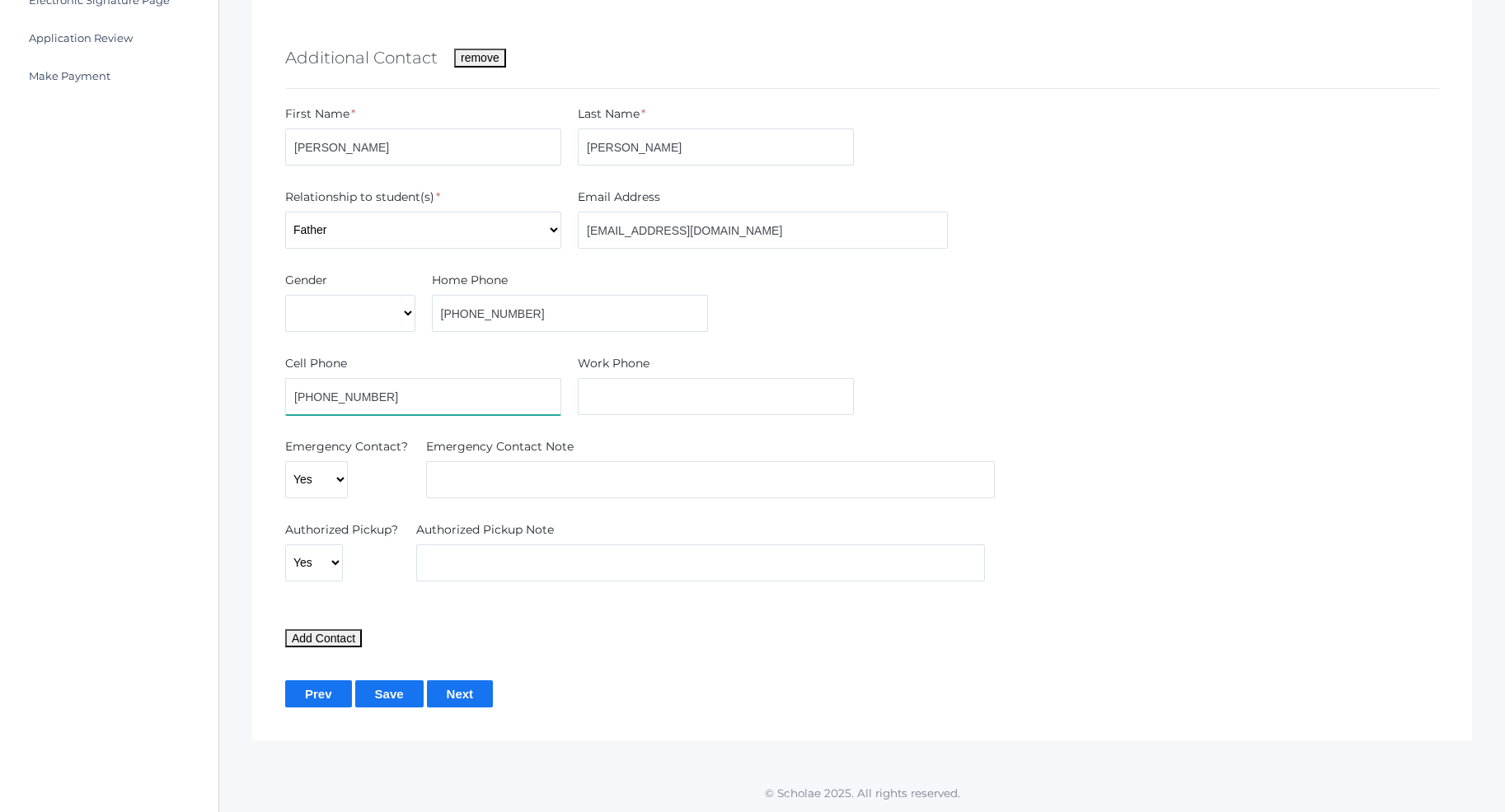
type input "[PHONE_NUMBER]"
click at [470, 696] on input "Next" at bounding box center [460, 694] width 67 height 27
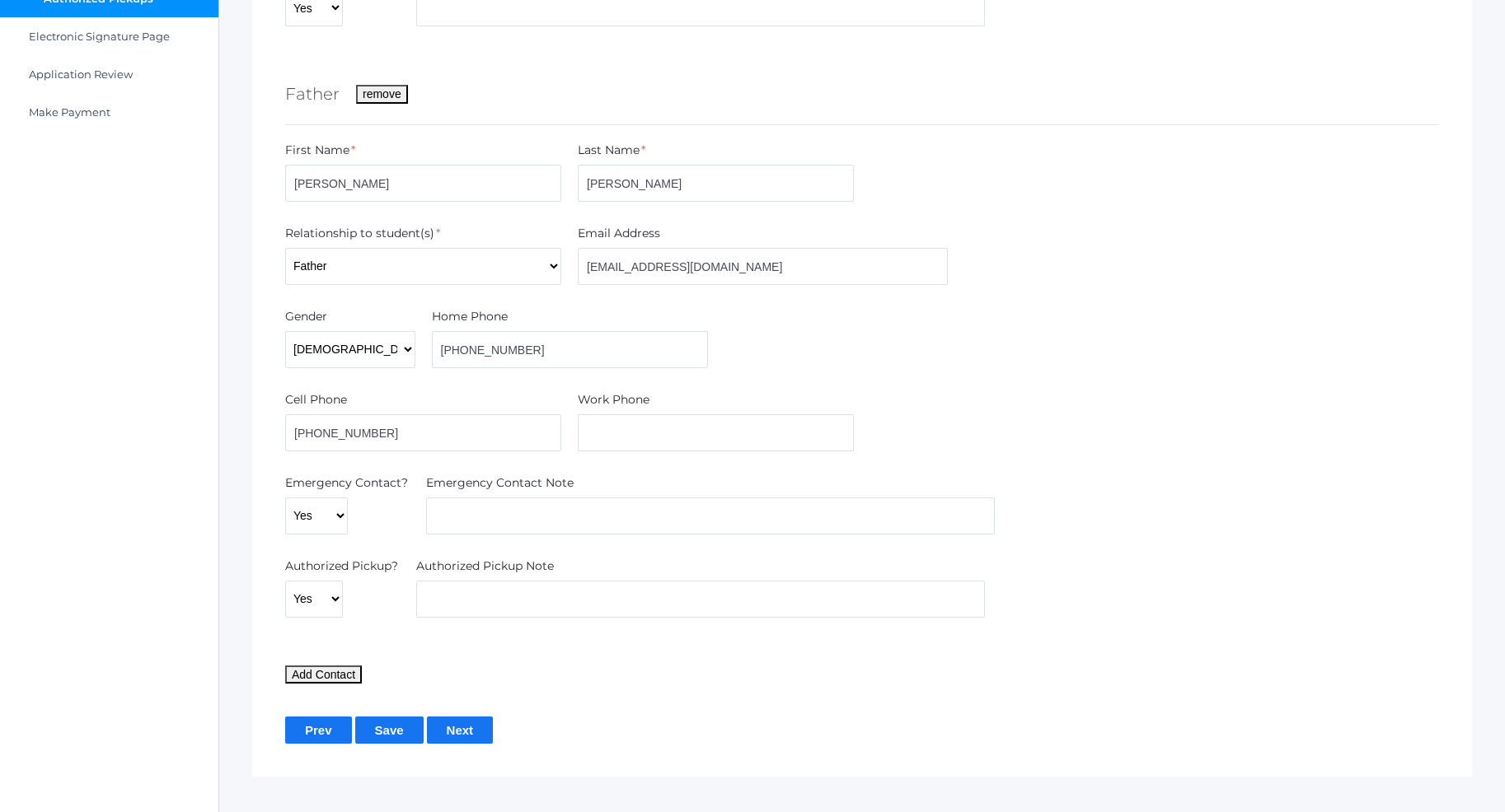
scroll to position [550, 0]
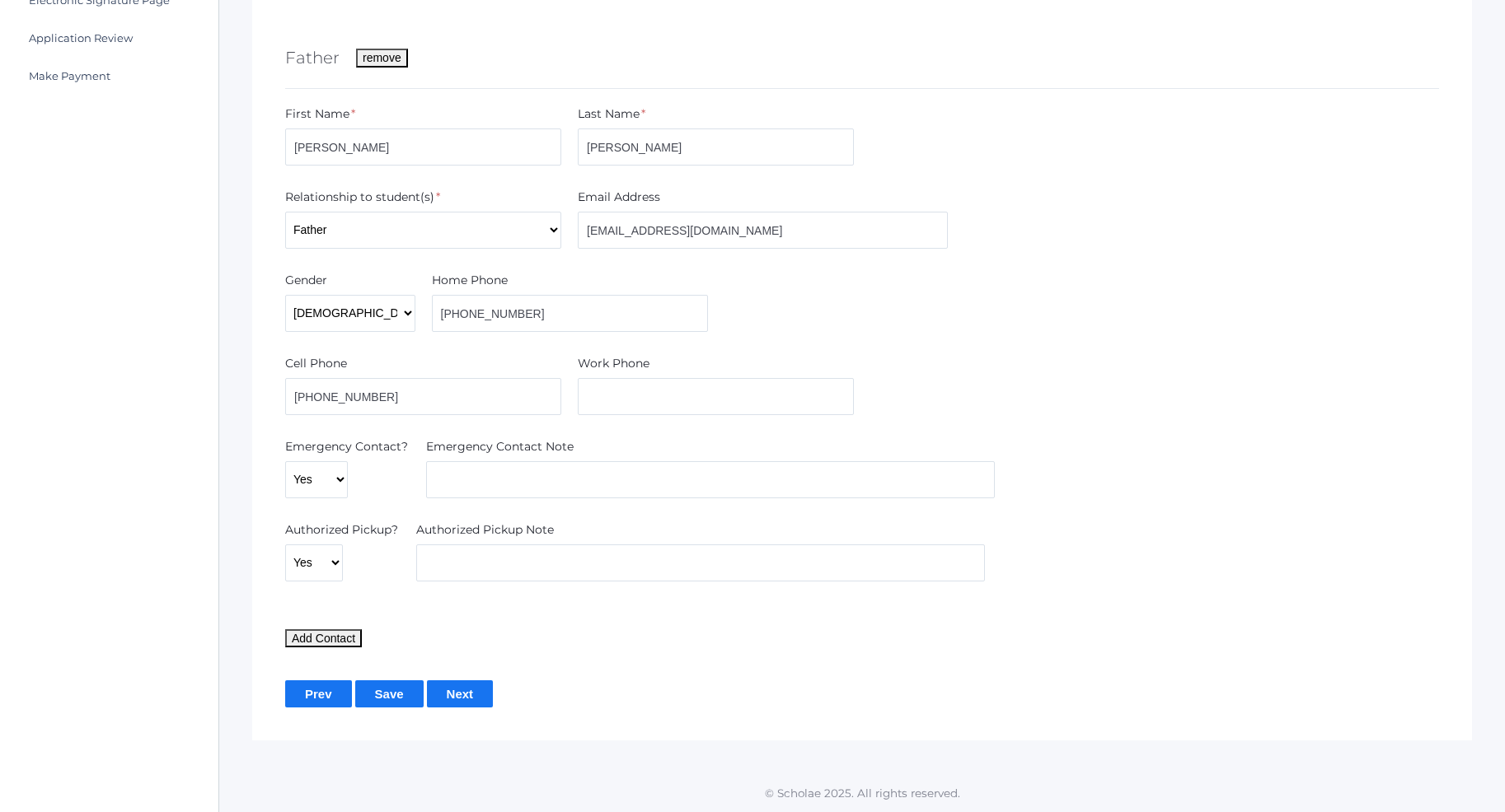
click at [384, 693] on input "Save" at bounding box center [390, 694] width 69 height 27
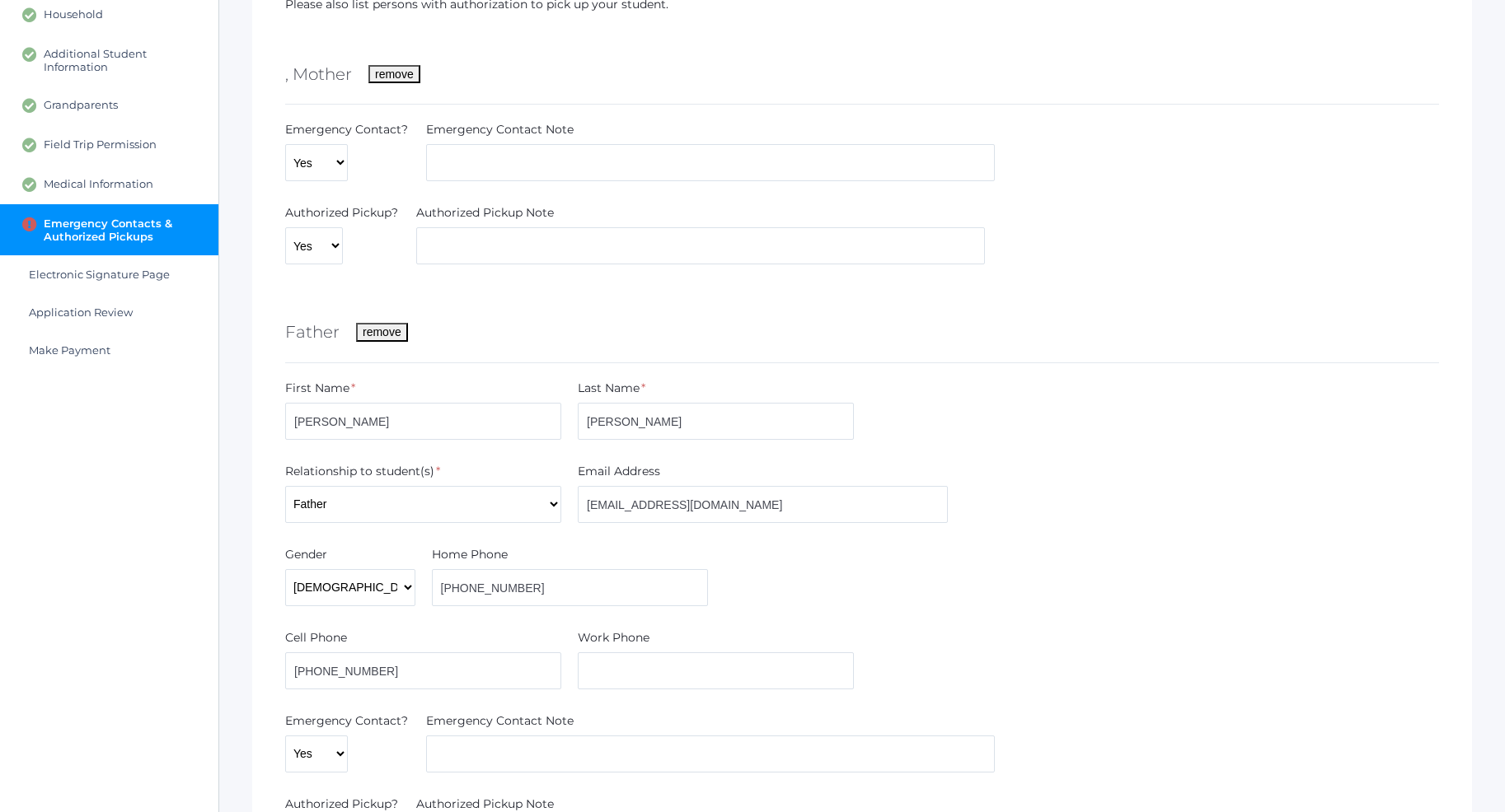
scroll to position [550, 0]
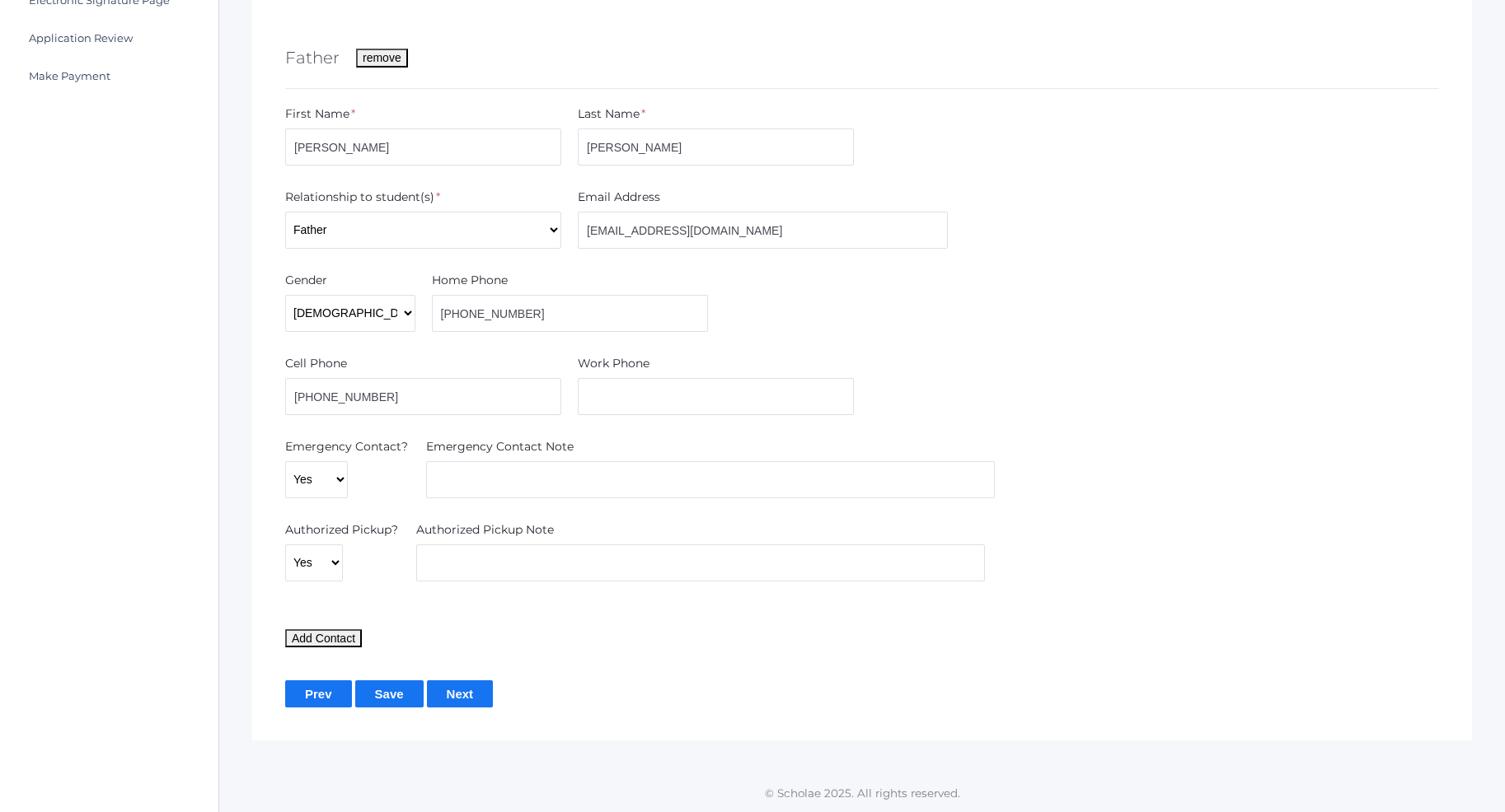
click at [469, 696] on input "Next" at bounding box center [460, 694] width 67 height 27
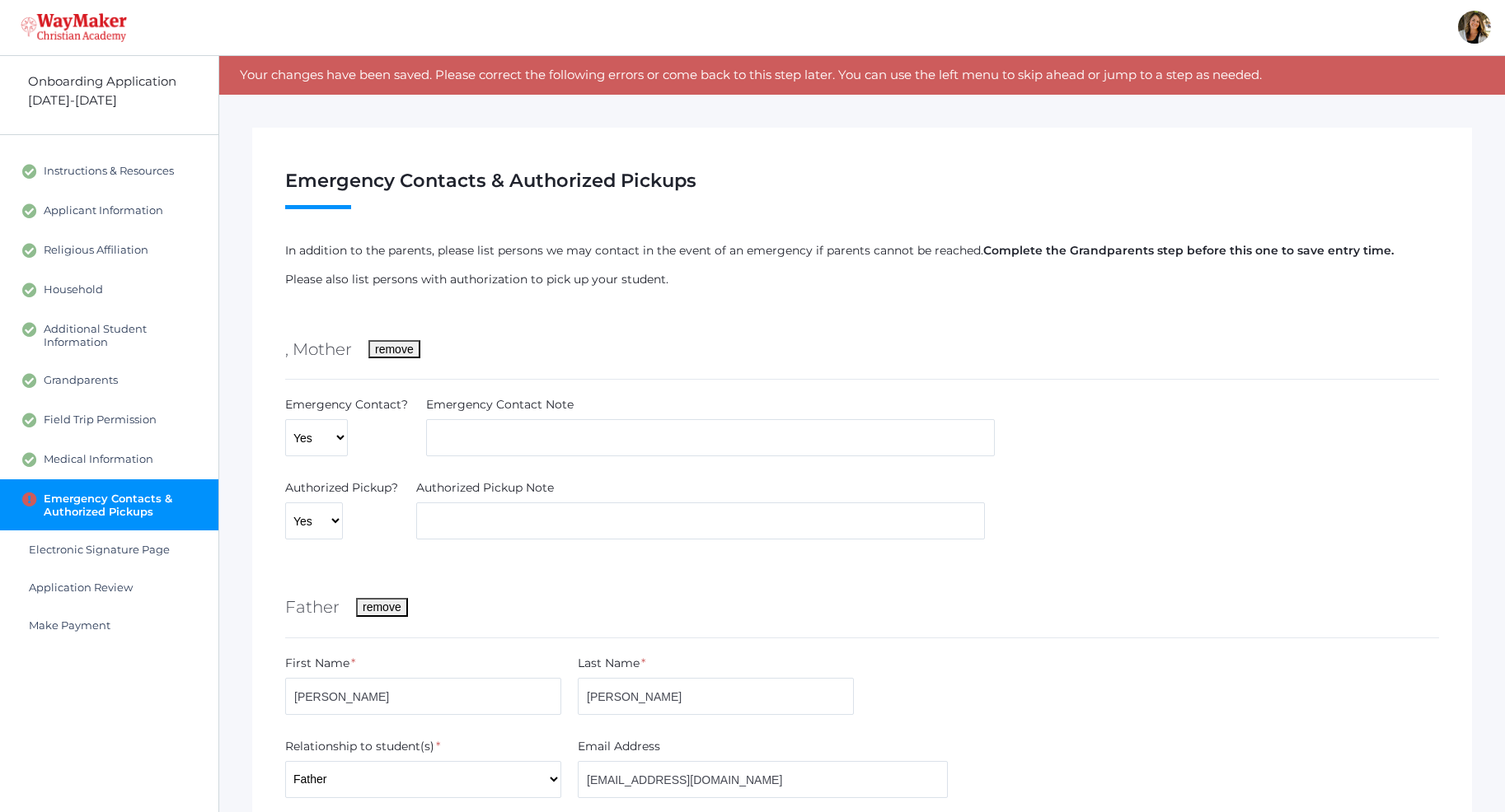
click at [154, 510] on span "Emergency Contacts & Authorized Pickups" at bounding box center [122, 504] width 158 height 26
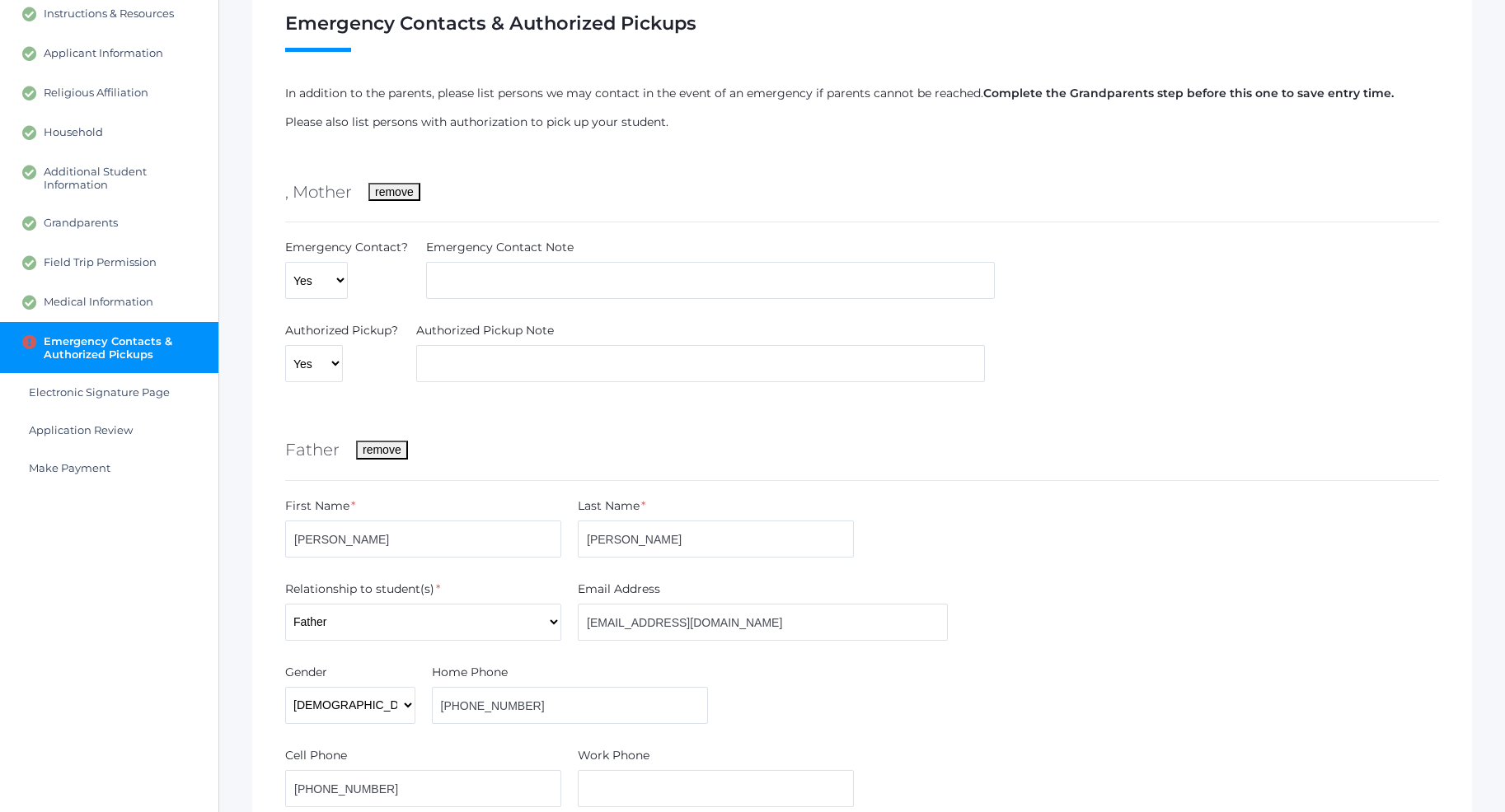
scroll to position [129, 0]
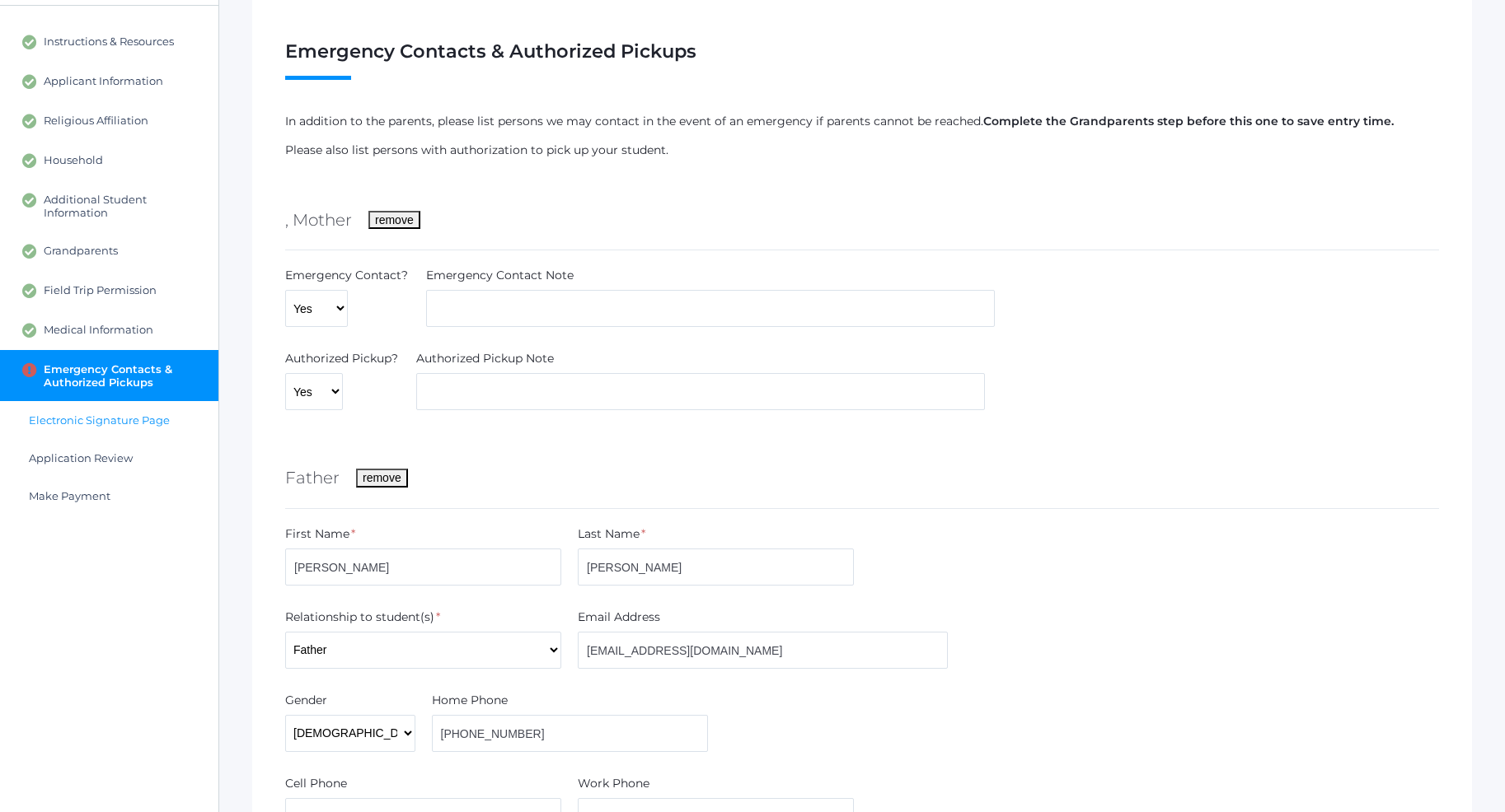
click at [153, 430] on link "Electronic Signature Page" at bounding box center [109, 420] width 218 height 38
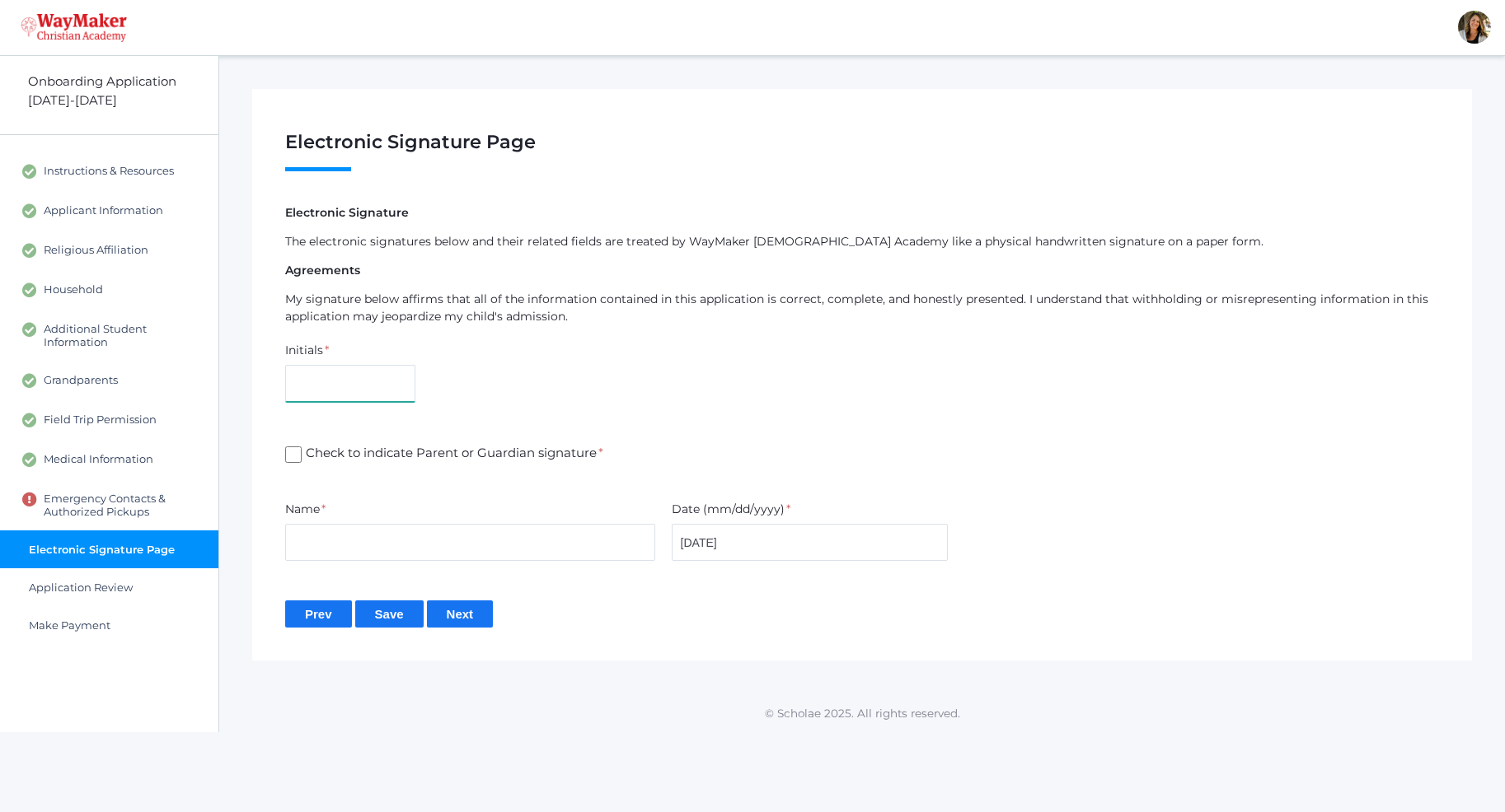
click at [361, 388] on input "text" at bounding box center [350, 383] width 130 height 37
type input "af"
click at [290, 458] on input "Check to indicate Parent or Guardian signature *" at bounding box center [293, 455] width 17 height 17
checkbox input "true"
click at [339, 559] on input "text" at bounding box center [470, 542] width 370 height 37
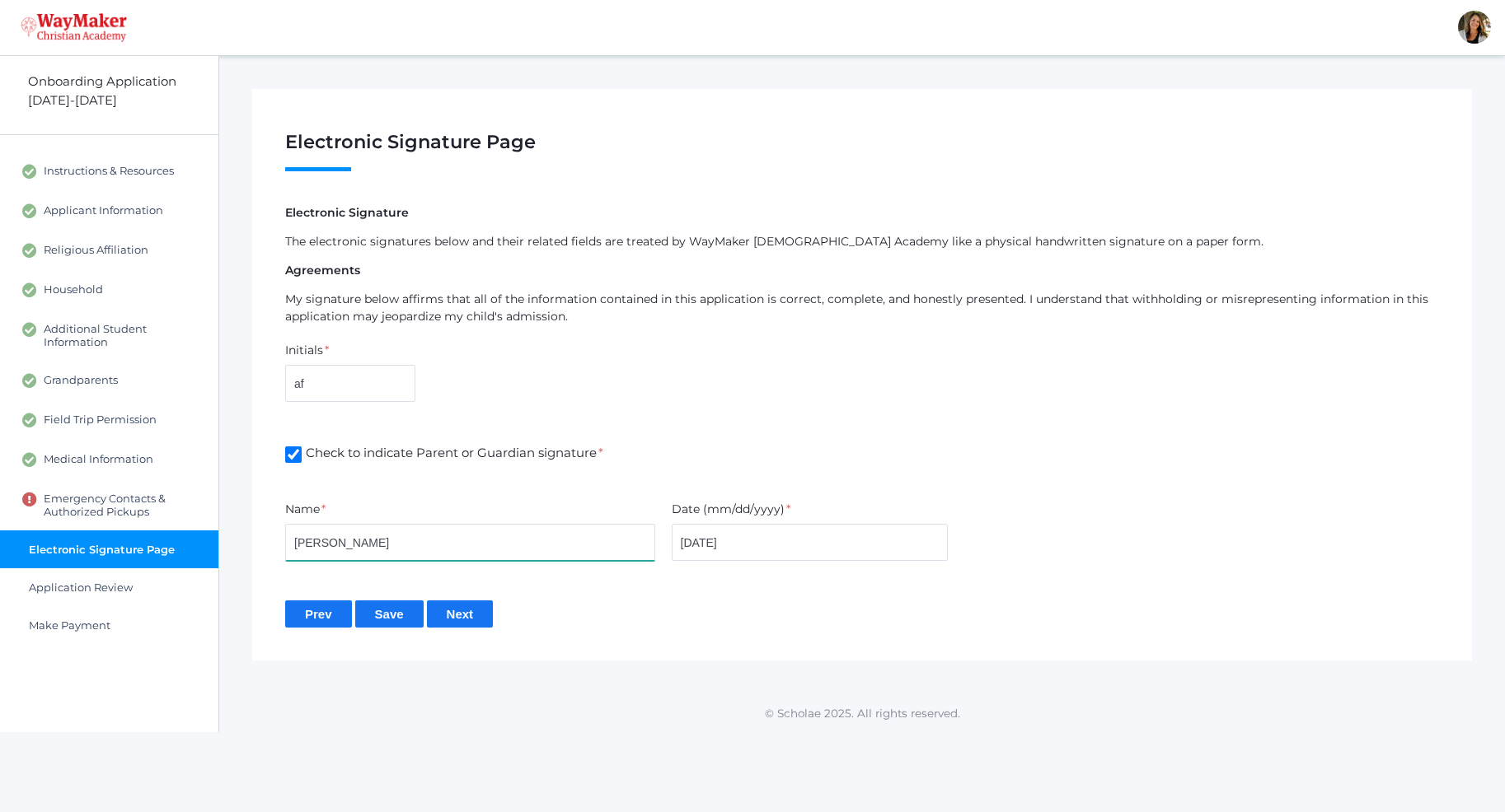
type input "[PERSON_NAME]"
click at [454, 615] on input "Next" at bounding box center [460, 613] width 67 height 27
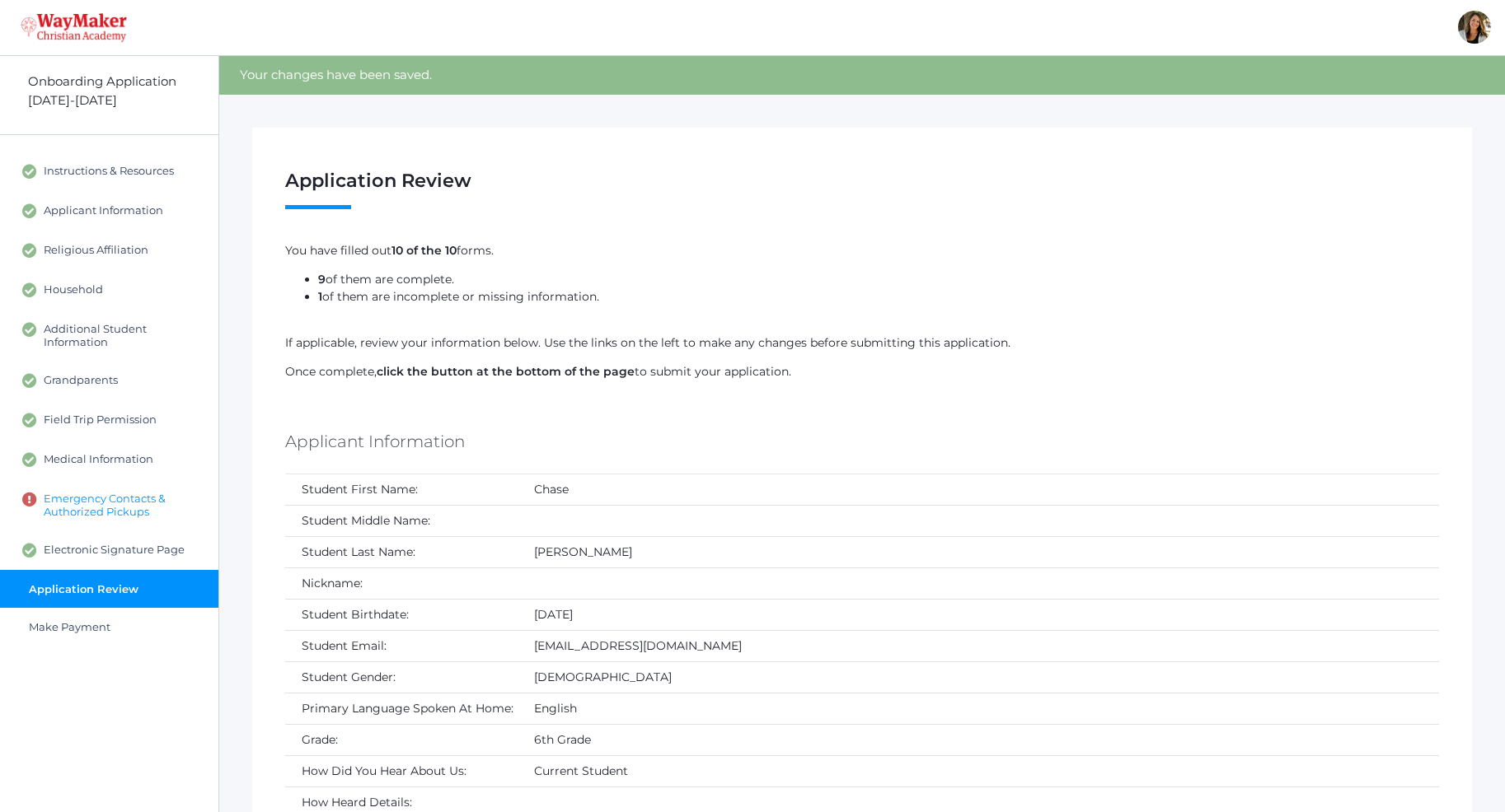
click at [140, 499] on span "Emergency Contacts & Authorized Pickups" at bounding box center [122, 504] width 158 height 26
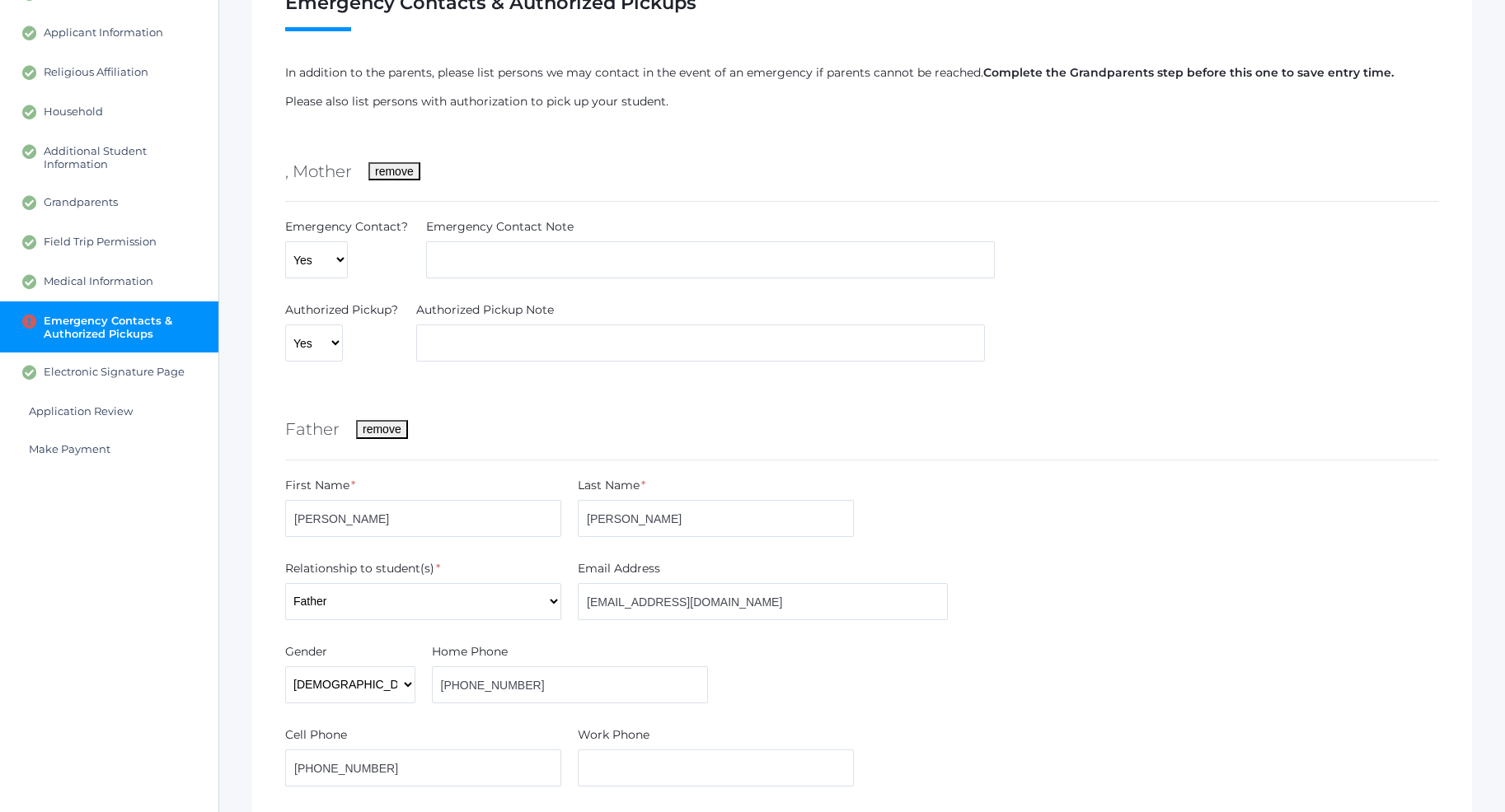
scroll to position [252, 0]
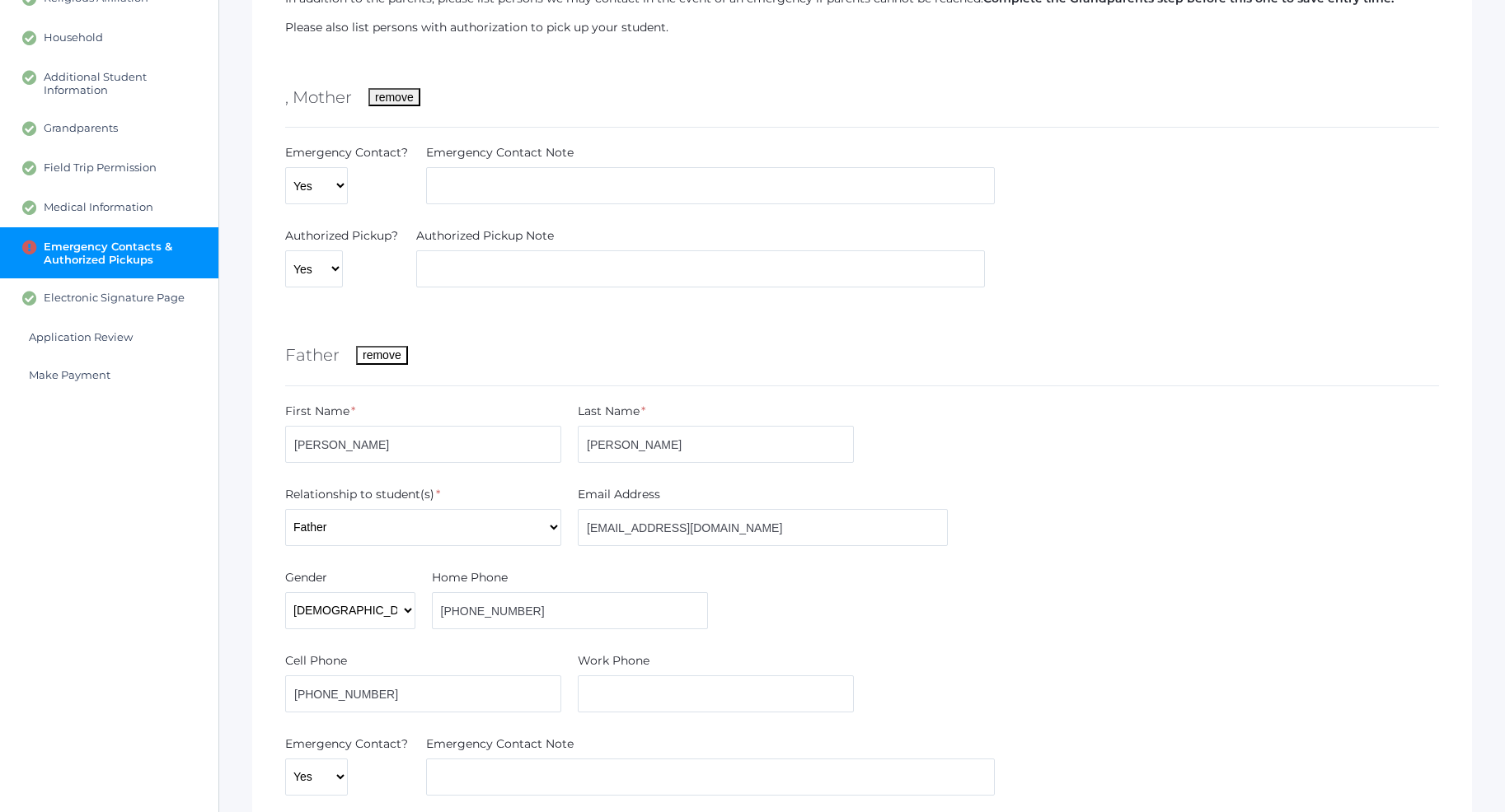
click at [385, 357] on button "remove" at bounding box center [382, 355] width 52 height 18
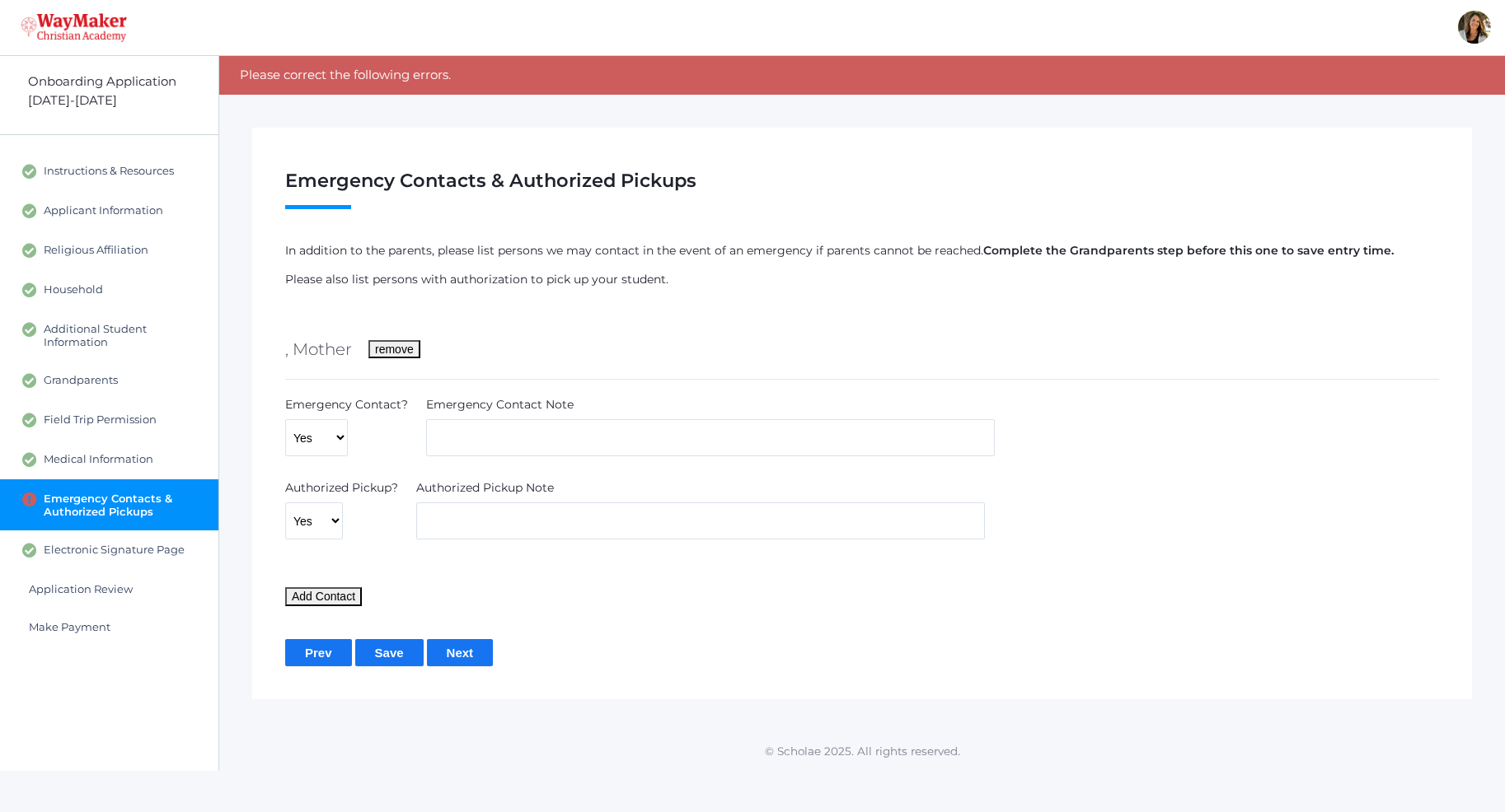
scroll to position [0, 0]
click at [454, 658] on input "Next" at bounding box center [460, 653] width 67 height 27
click at [405, 436] on div "Emergency Contact? Yes No Emergency Contact Note" at bounding box center [862, 430] width 1170 height 67
click at [405, 463] on div "Emergency Contact? Yes No Emergency Contact Note" at bounding box center [862, 430] width 1170 height 67
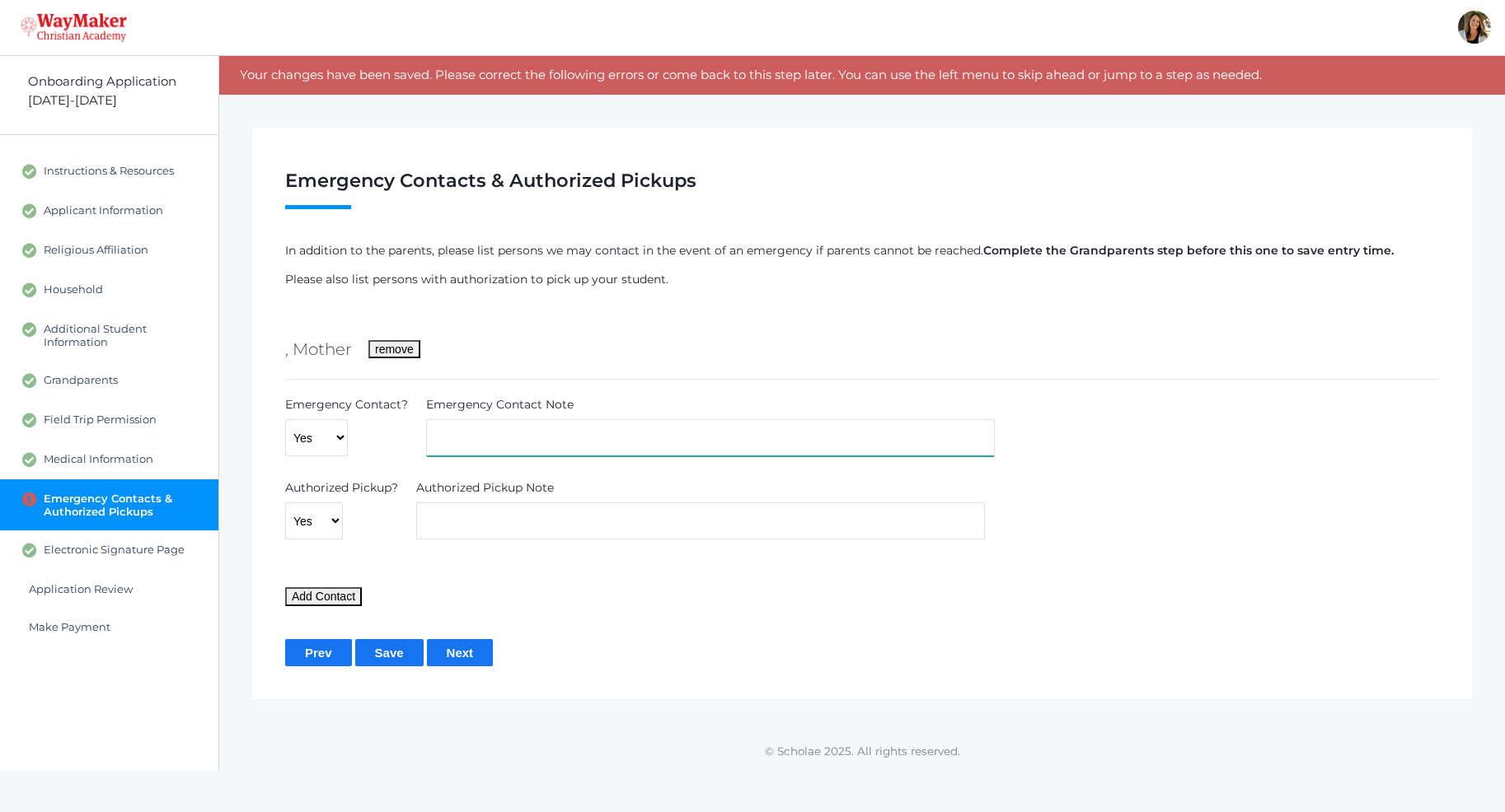
click at [465, 435] on input "text" at bounding box center [710, 437] width 568 height 37
type input "."
click at [455, 511] on input "text" at bounding box center [700, 520] width 568 height 37
type input "."
click at [470, 631] on form "In addition to the parents, please list persons we may contact in the event of …" at bounding box center [862, 454] width 1154 height 424
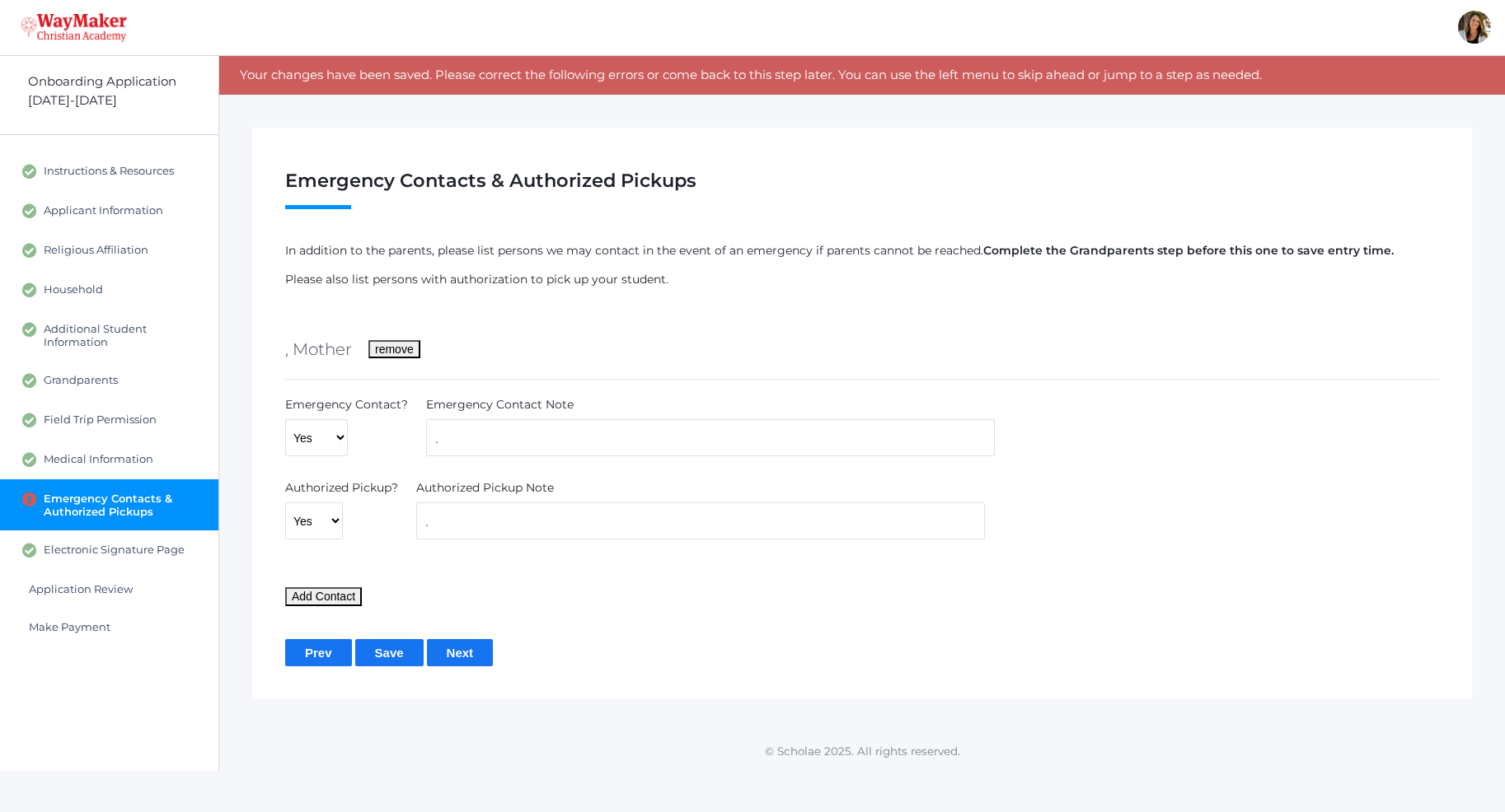
click at [466, 649] on input "Next" at bounding box center [460, 653] width 67 height 27
drag, startPoint x: 870, startPoint y: 254, endPoint x: 882, endPoint y: 254, distance: 12.0
click at [873, 254] on p "In addition to the parents, please list persons we may contact in the event of …" at bounding box center [862, 251] width 1154 height 18
click at [398, 350] on button "remove" at bounding box center [394, 349] width 52 height 18
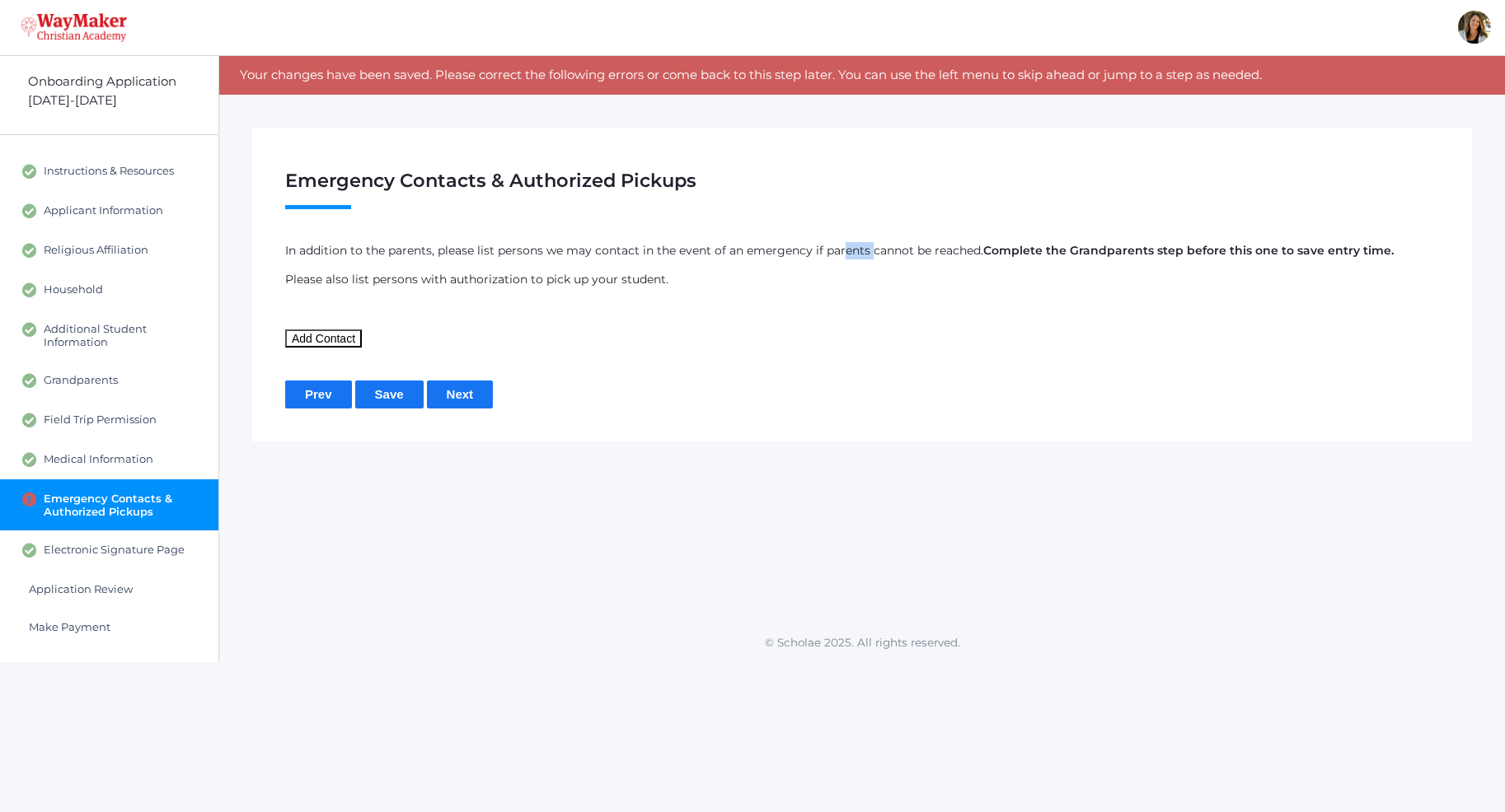
click at [333, 338] on button "Add Contact" at bounding box center [323, 339] width 76 height 18
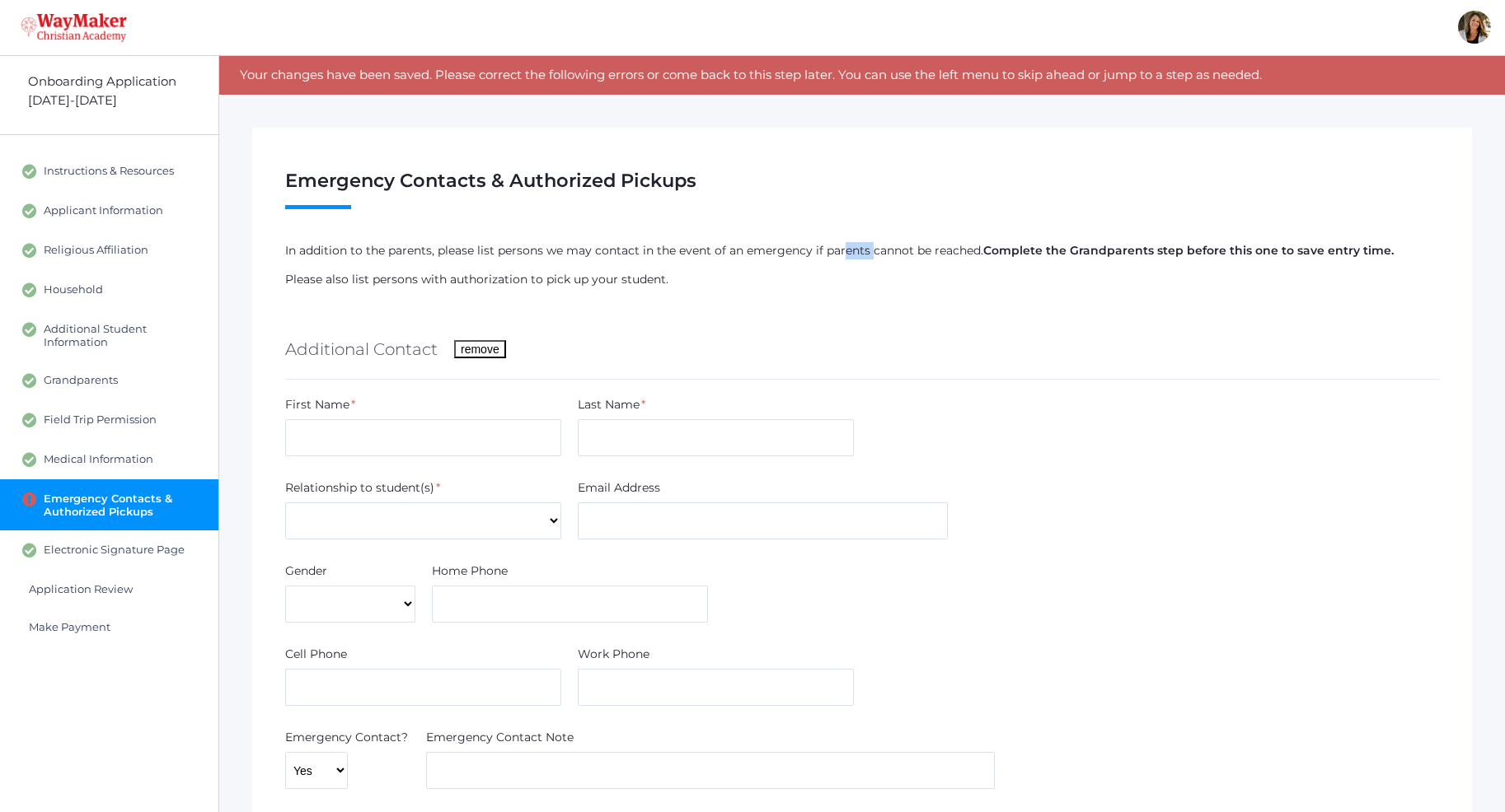
click at [461, 346] on button "remove" at bounding box center [480, 349] width 52 height 18
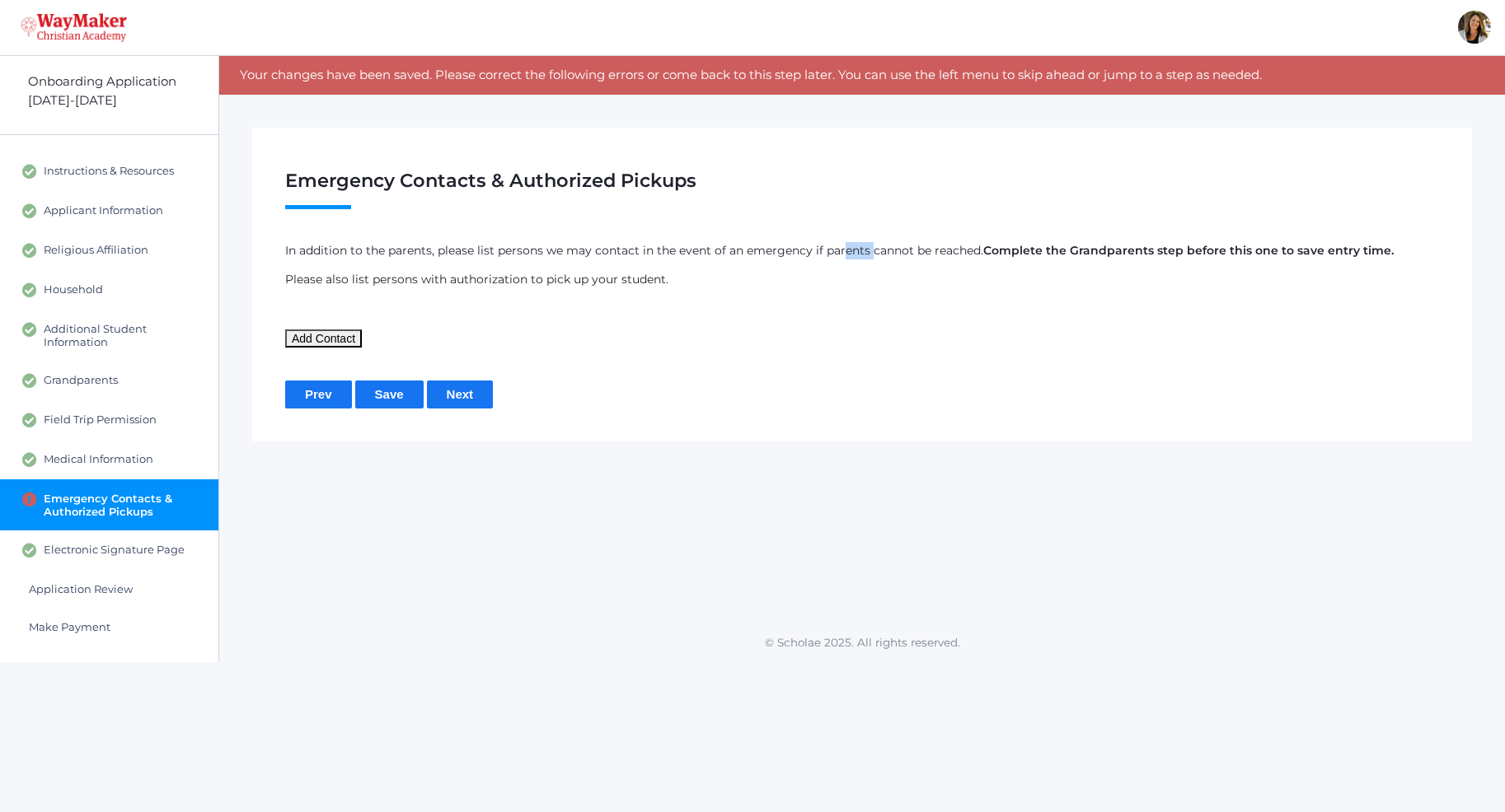
click at [450, 395] on input "Next" at bounding box center [460, 394] width 67 height 27
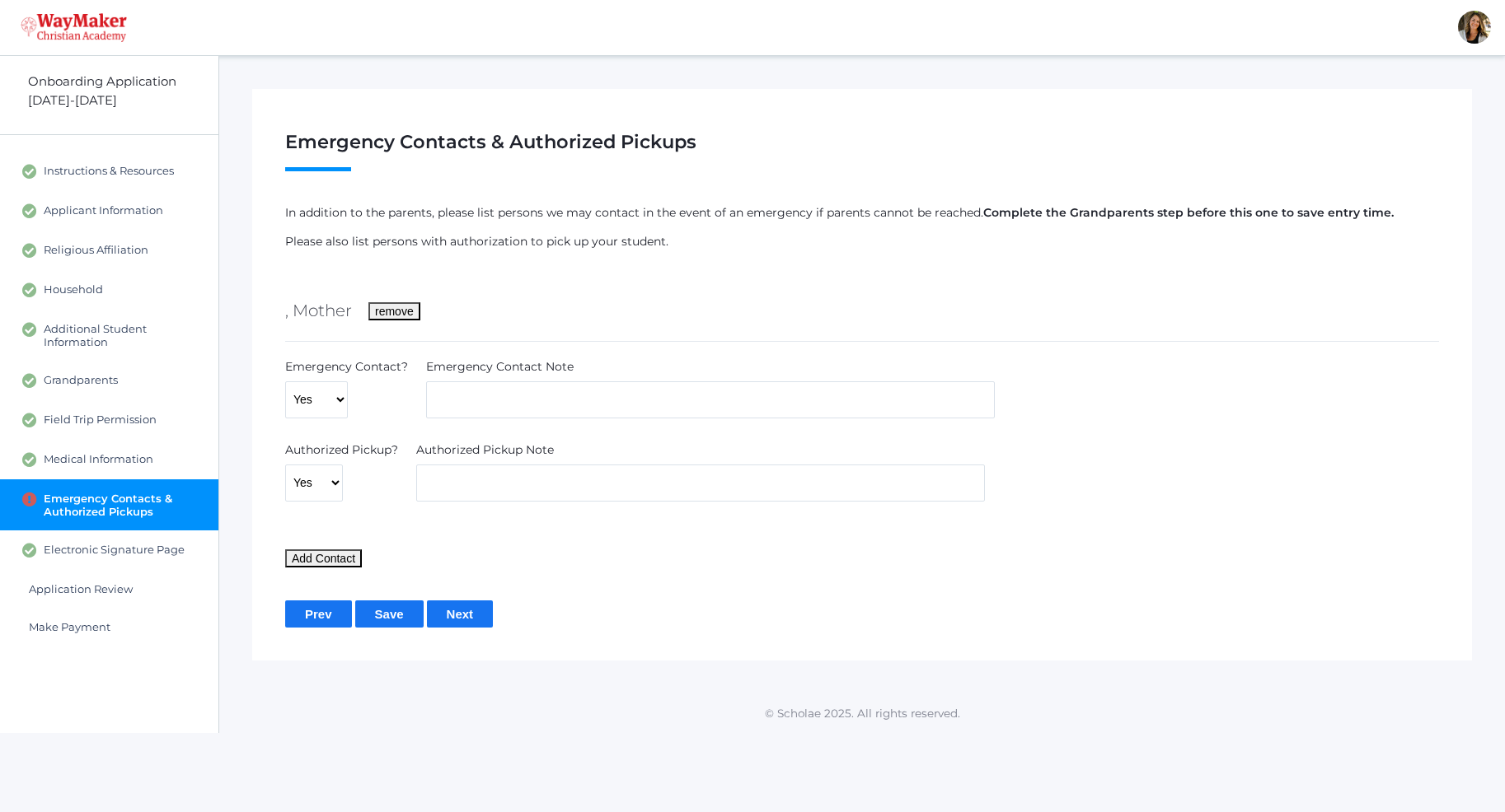
click at [464, 619] on input "Next" at bounding box center [460, 613] width 67 height 27
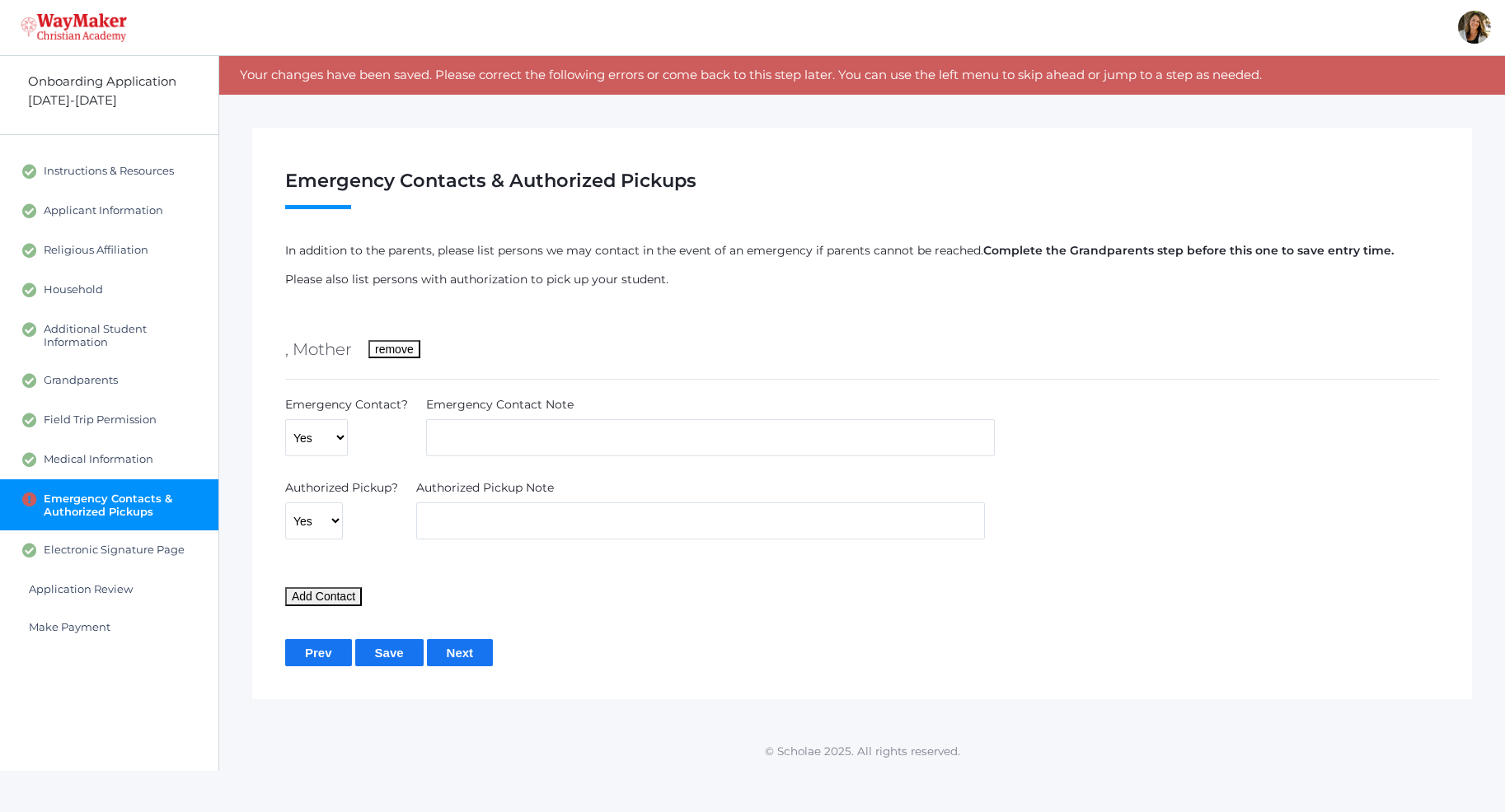
click at [397, 349] on button "remove" at bounding box center [394, 349] width 52 height 18
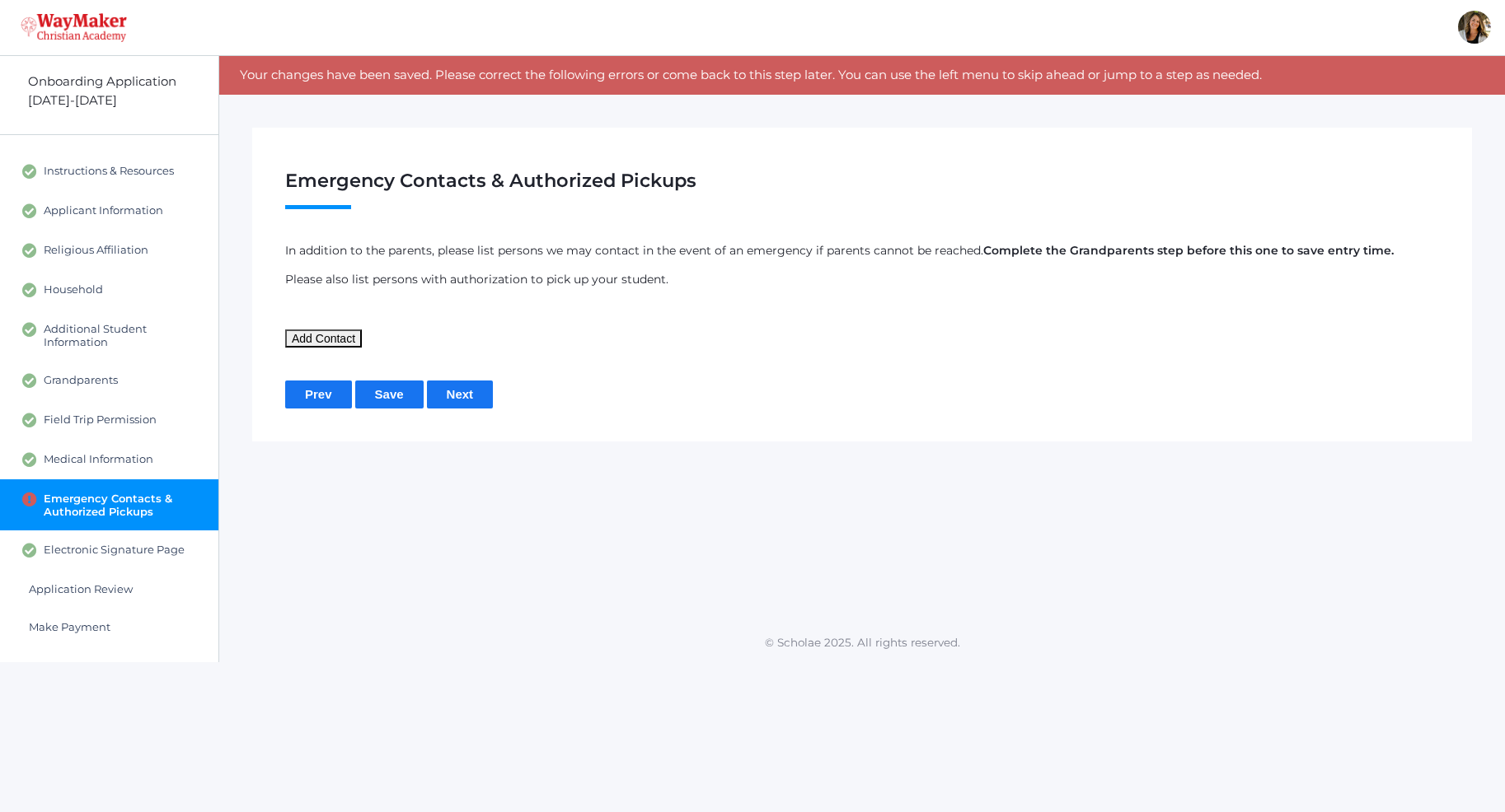
click at [394, 398] on input "Save" at bounding box center [390, 394] width 69 height 27
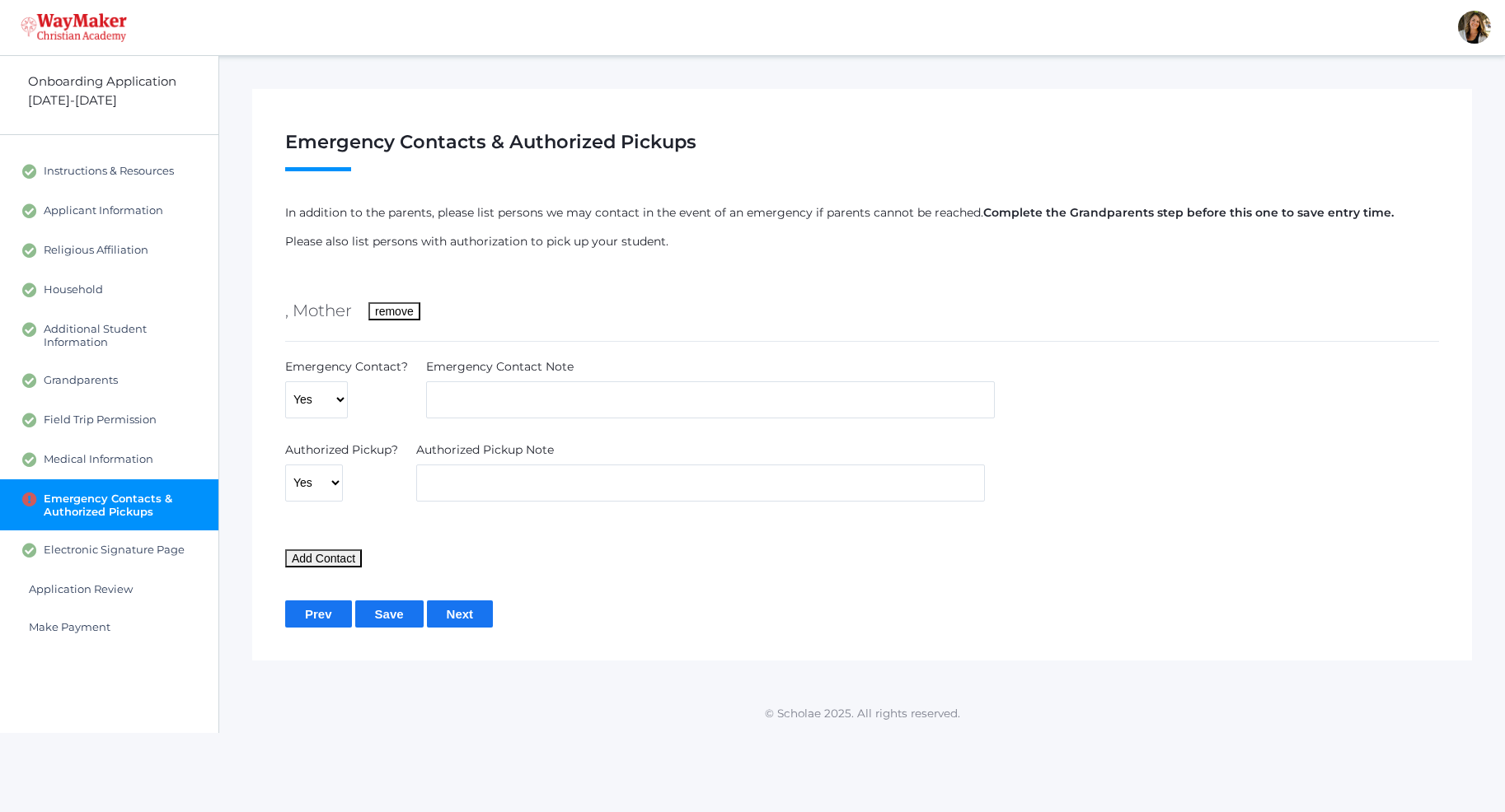
click at [388, 312] on button "remove" at bounding box center [394, 312] width 52 height 18
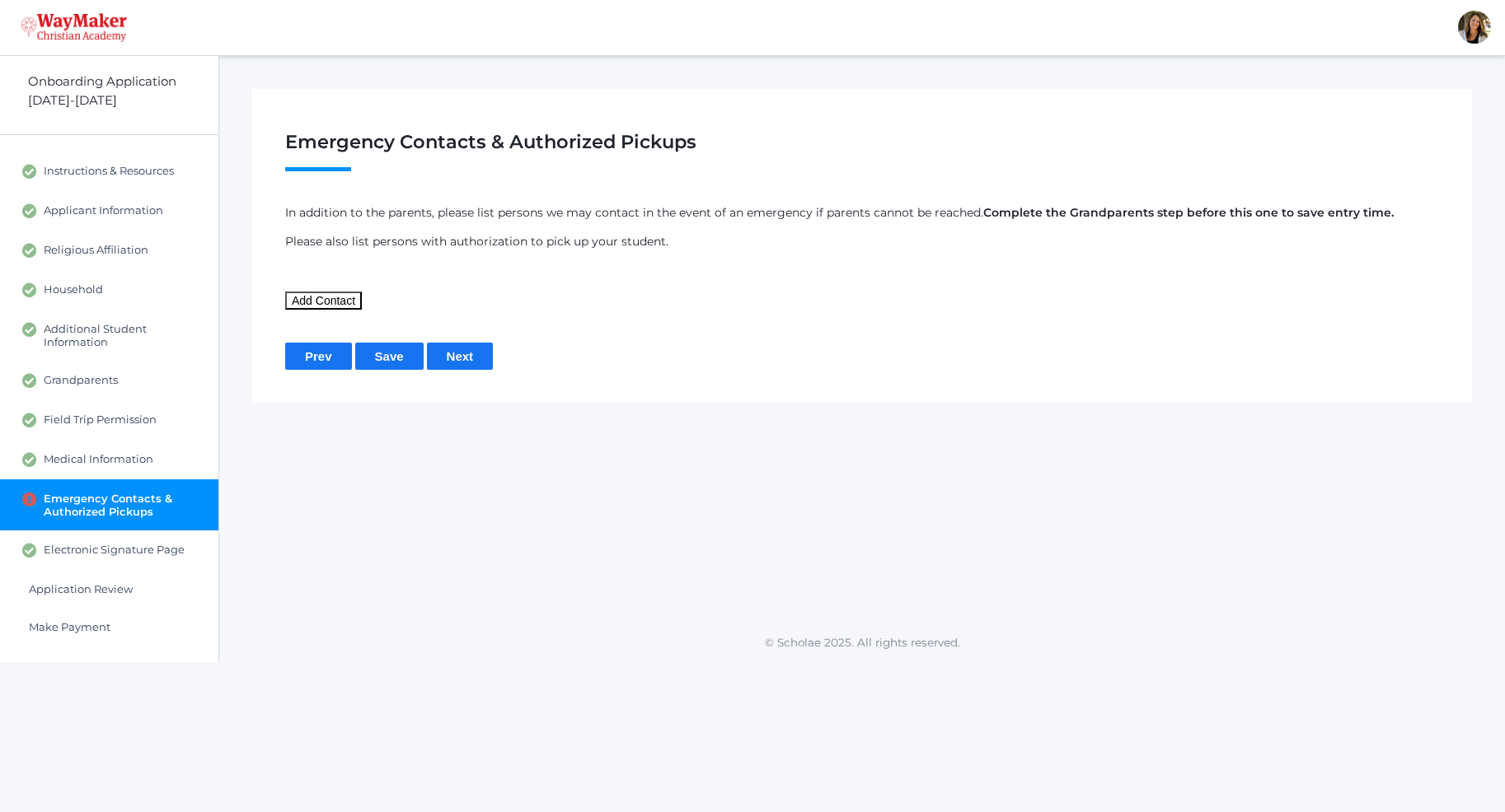
click at [327, 298] on button "Add Contact" at bounding box center [323, 301] width 76 height 18
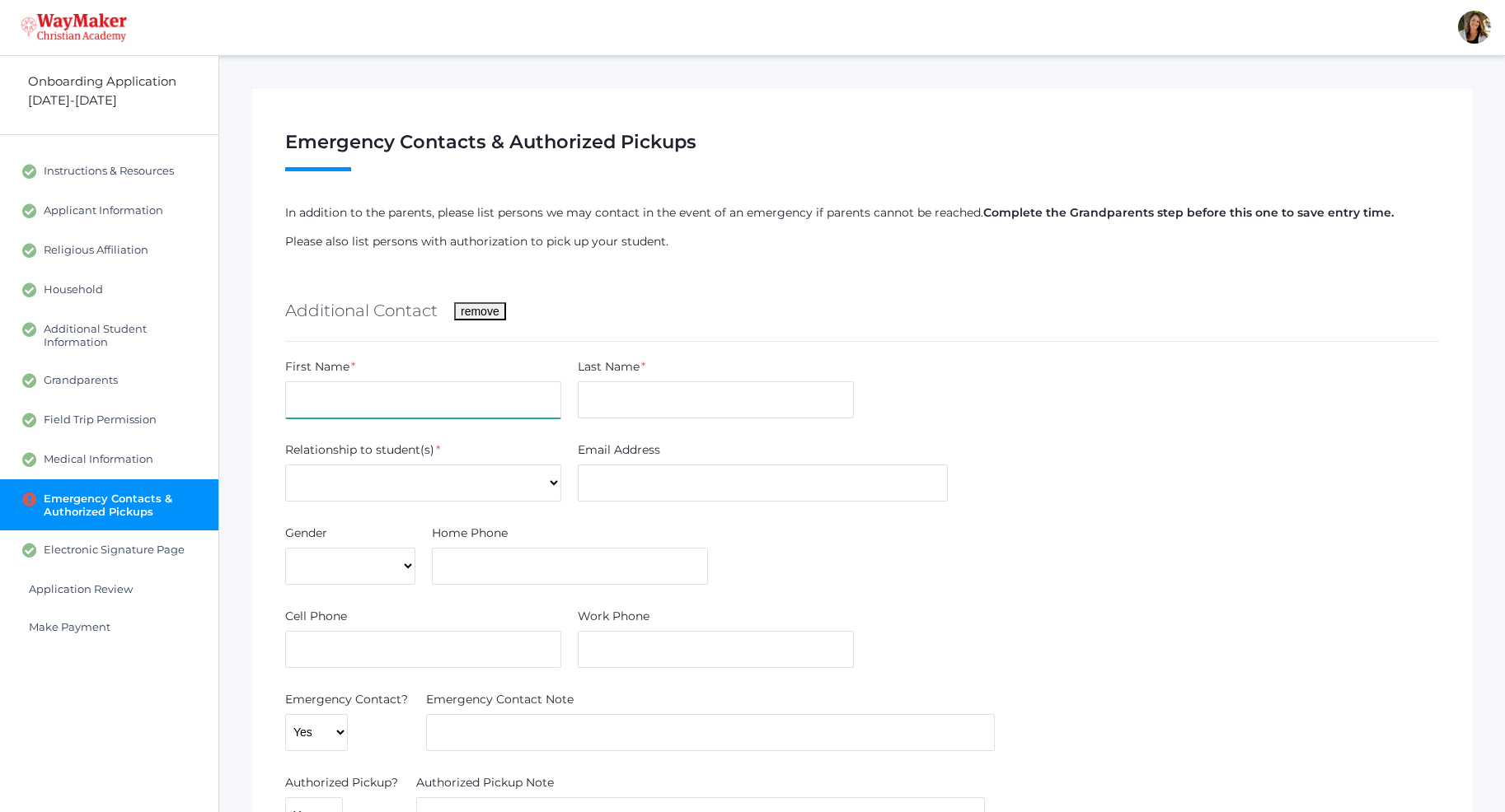
click at [388, 406] on input "text" at bounding box center [423, 400] width 276 height 37
type input "Alicia"
type input "Diederichs"
click at [285, 464] on select "Aunt Brother Father Friend Grandparent Guardian Mother Other Sister Step Father…" at bounding box center [423, 483] width 276 height 37
select select "Aunt"
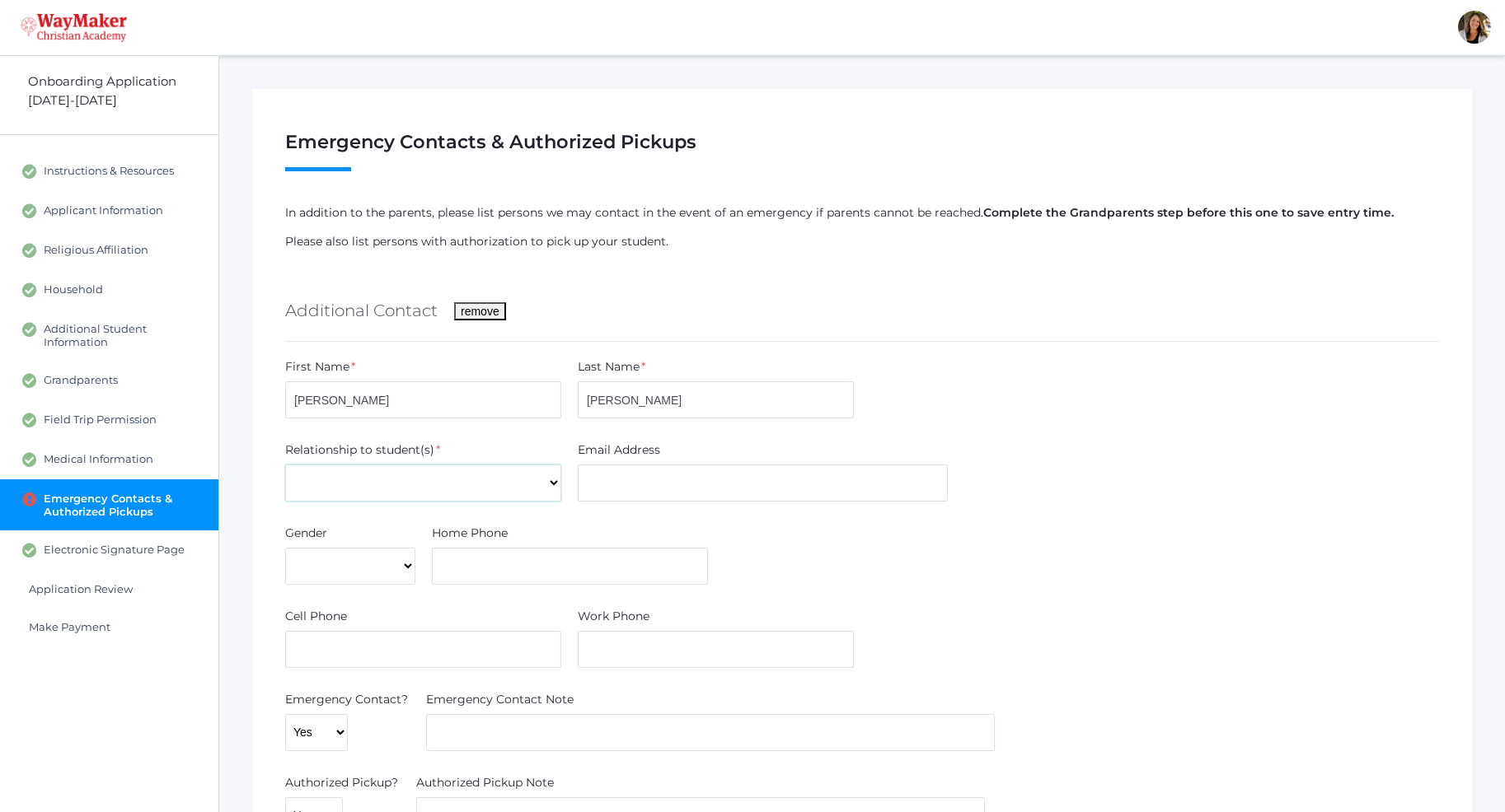
click option "Aunt" at bounding box center [0, 0] width 0 height 0
click at [602, 488] on input "text" at bounding box center [762, 483] width 370 height 37
type input "amaze52001@yahoo.com"
select select "Female"
click option "Female" at bounding box center [0, 0] width 0 height 0
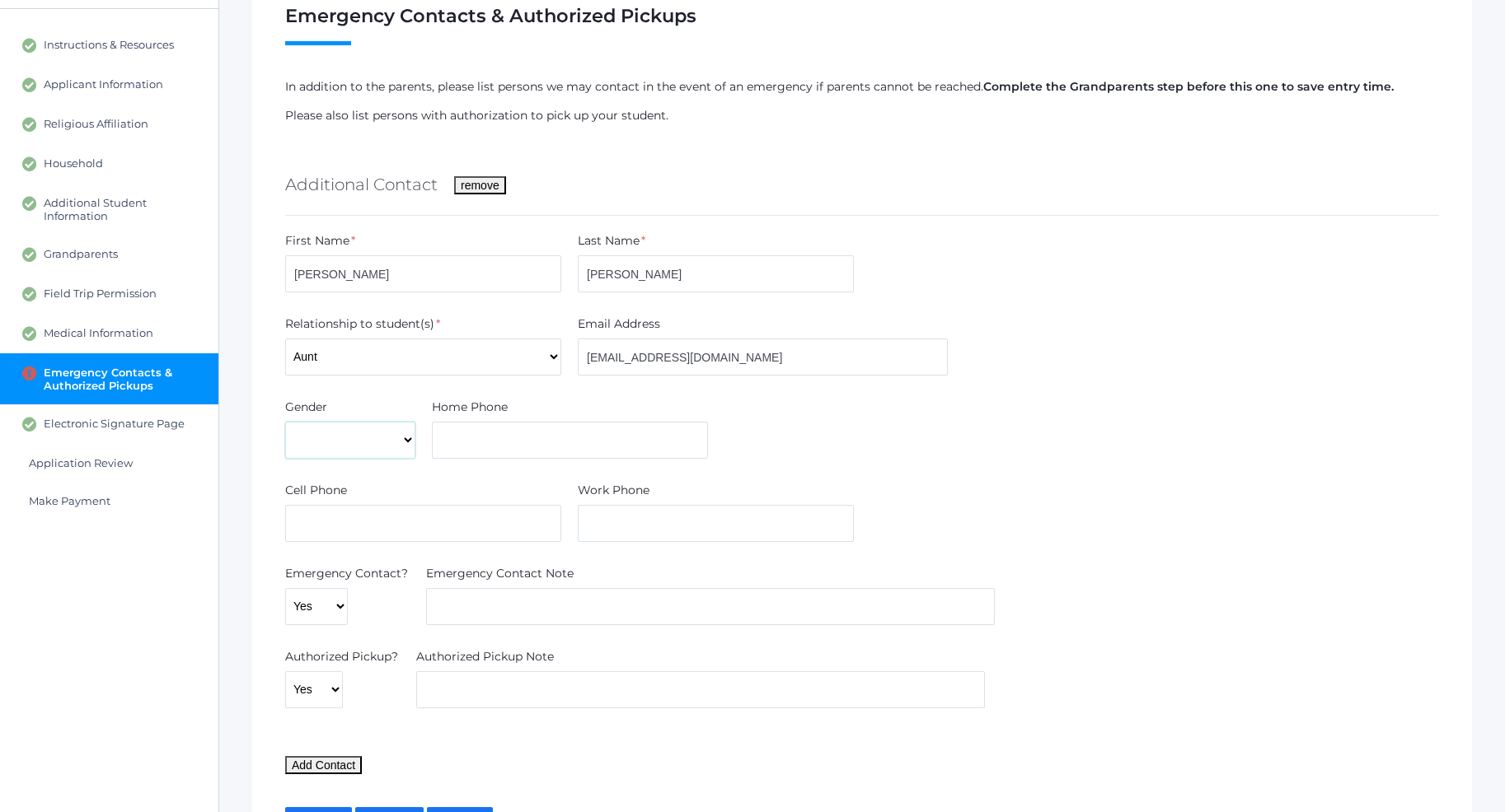
scroll to position [168, 0]
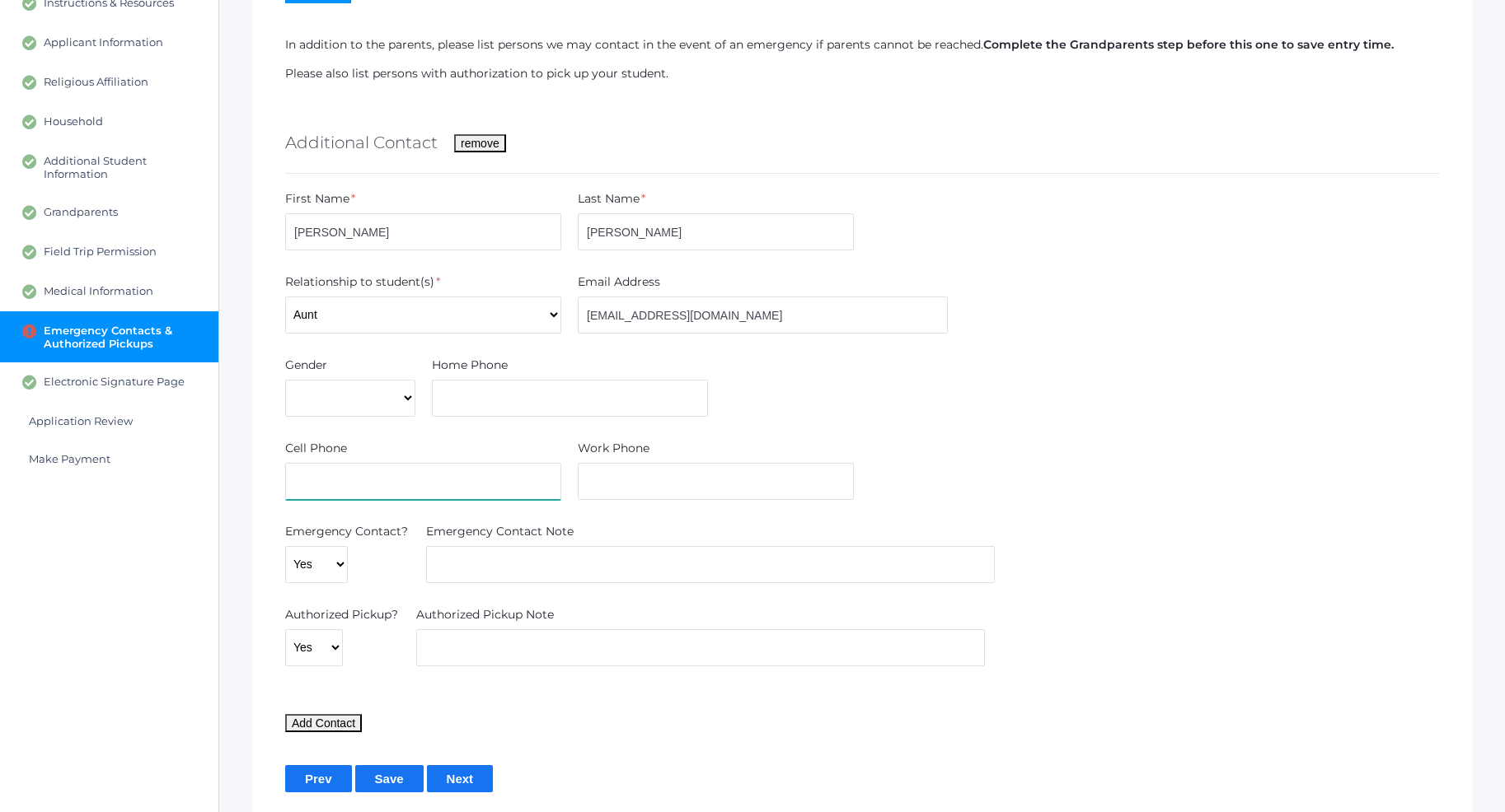
click at [338, 483] on input "text" at bounding box center [423, 481] width 276 height 37
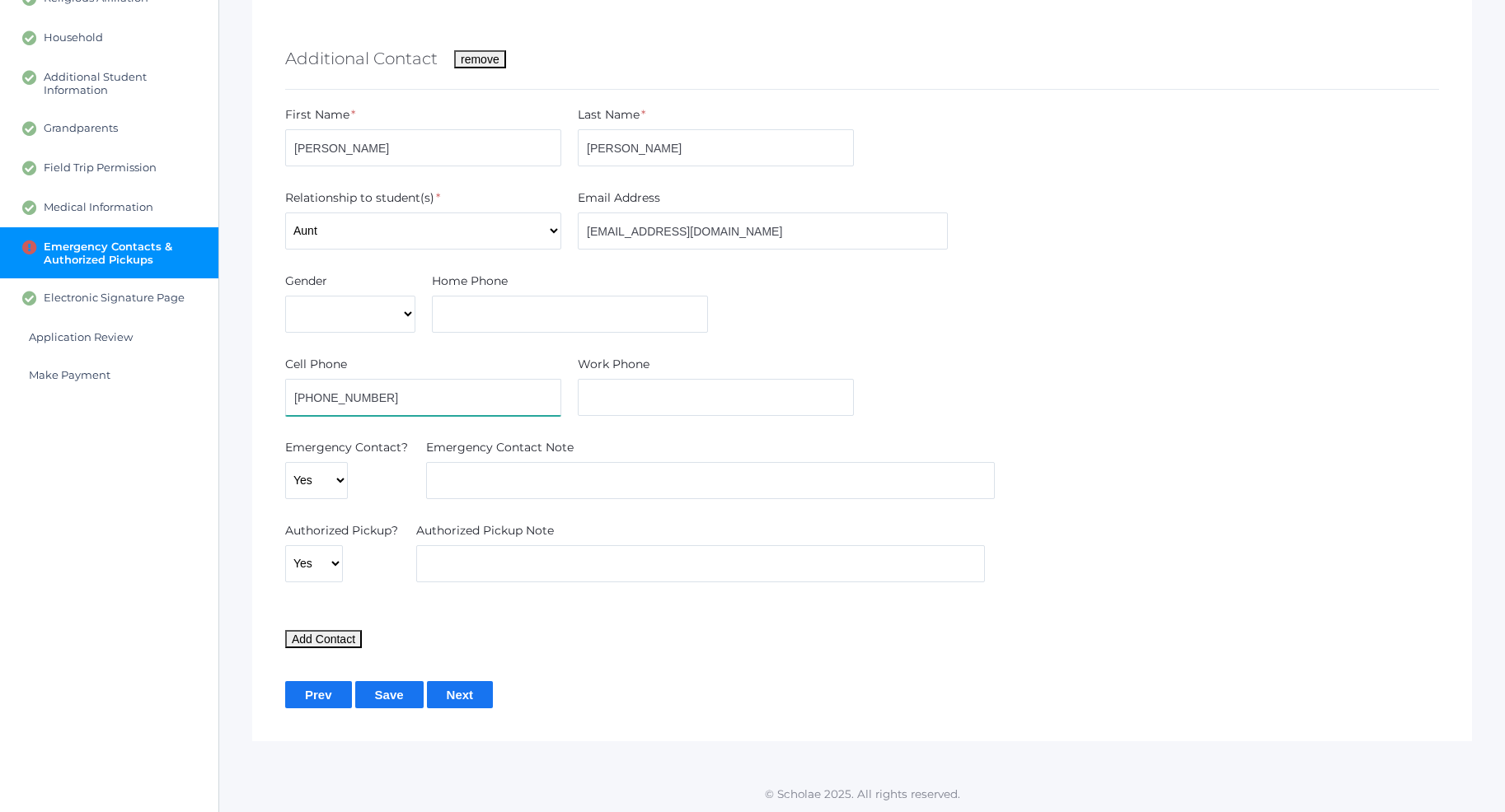
scroll to position [254, 0]
type input "951-398-8002"
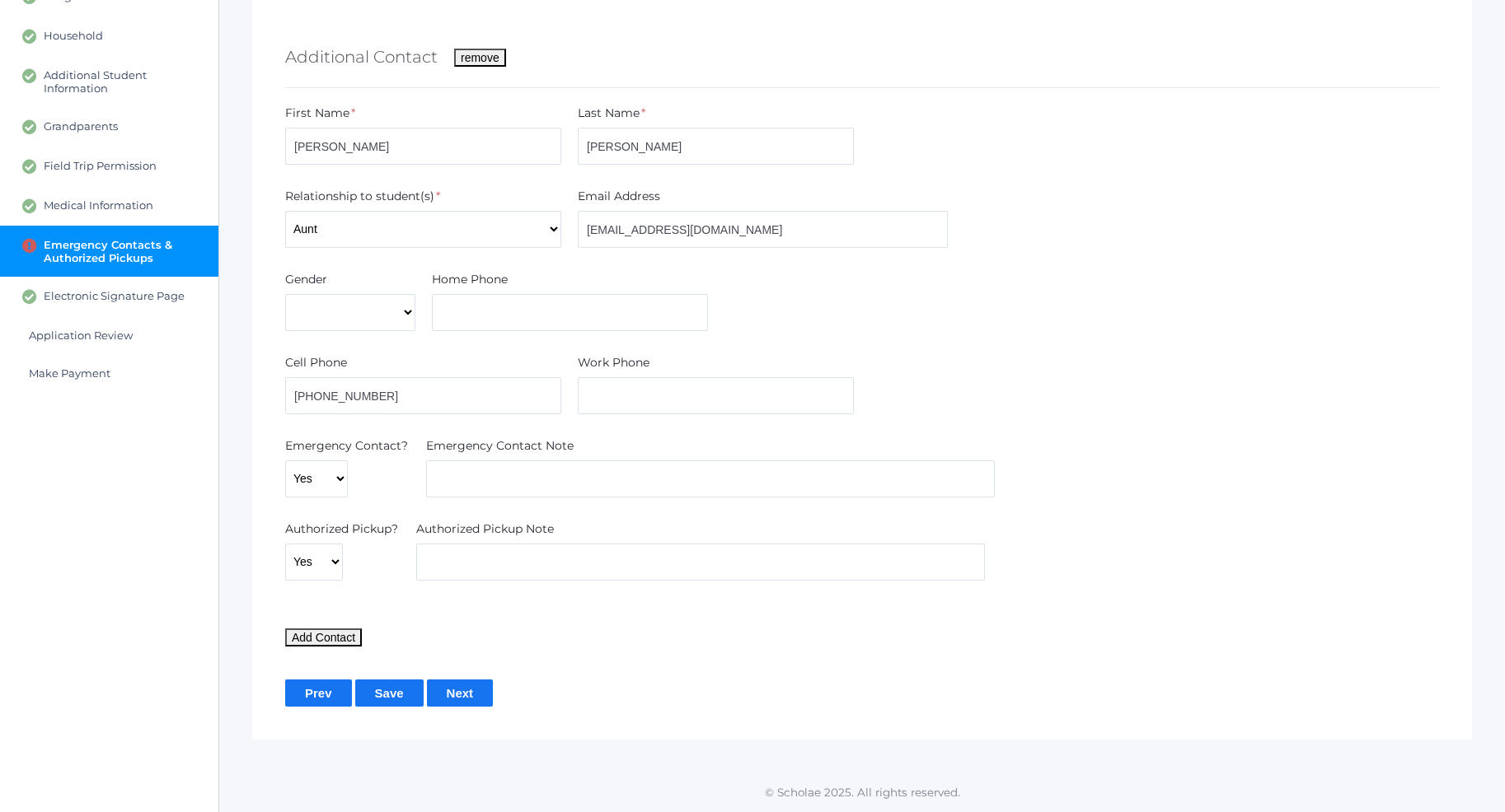
click at [466, 699] on input "Next" at bounding box center [460, 693] width 67 height 27
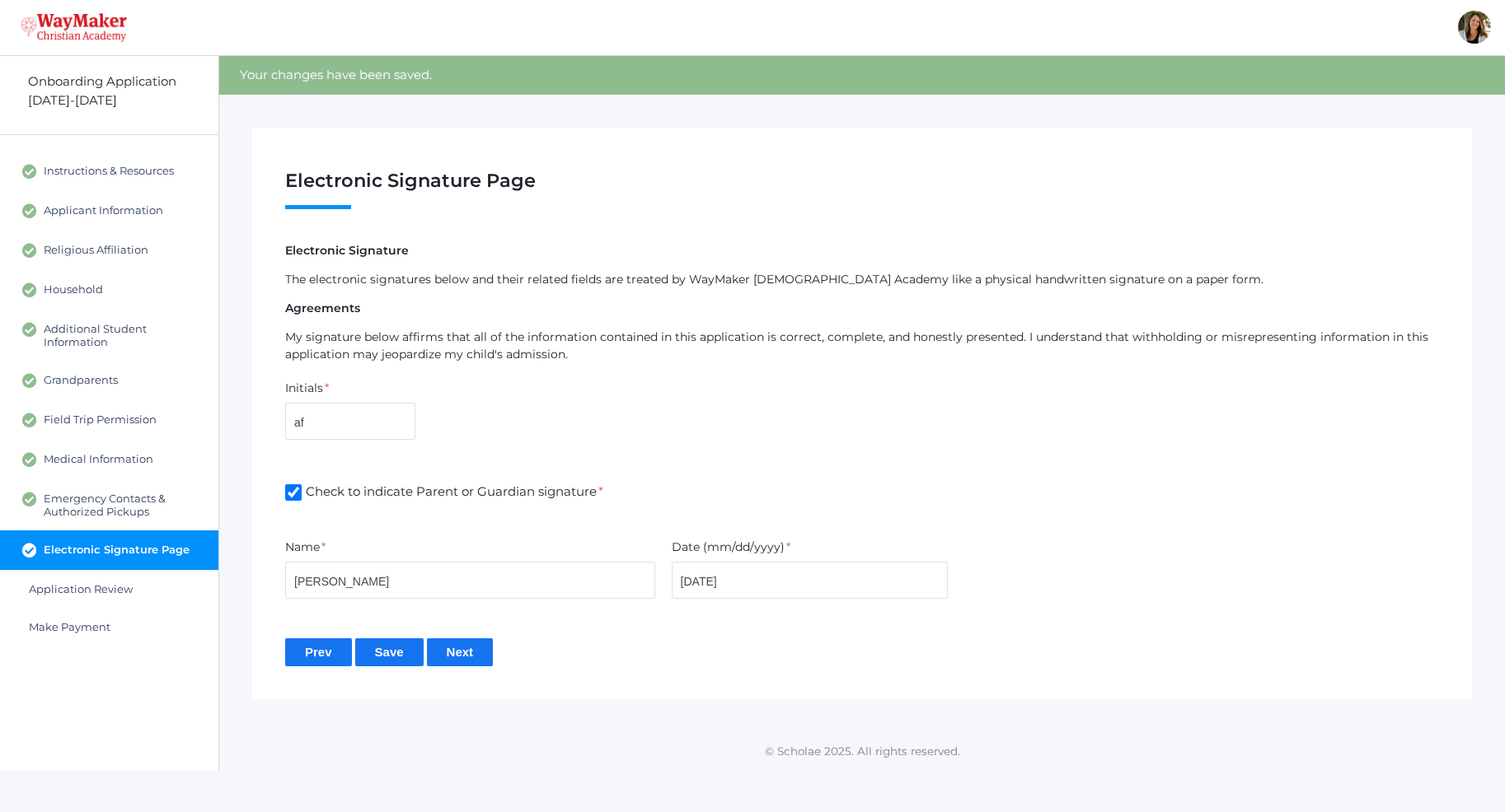
click at [472, 653] on input "Next" at bounding box center [460, 652] width 67 height 27
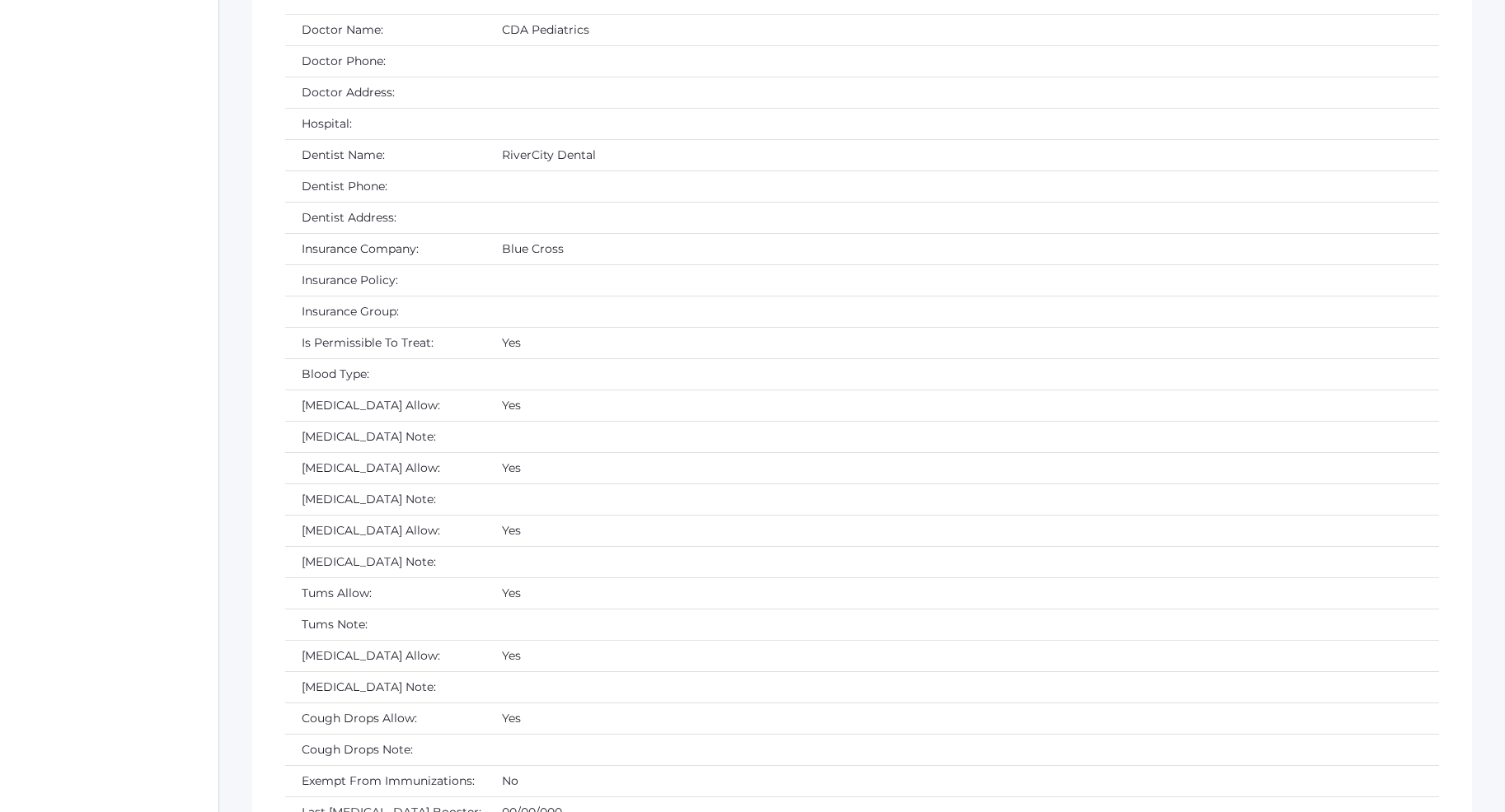
scroll to position [4617, 0]
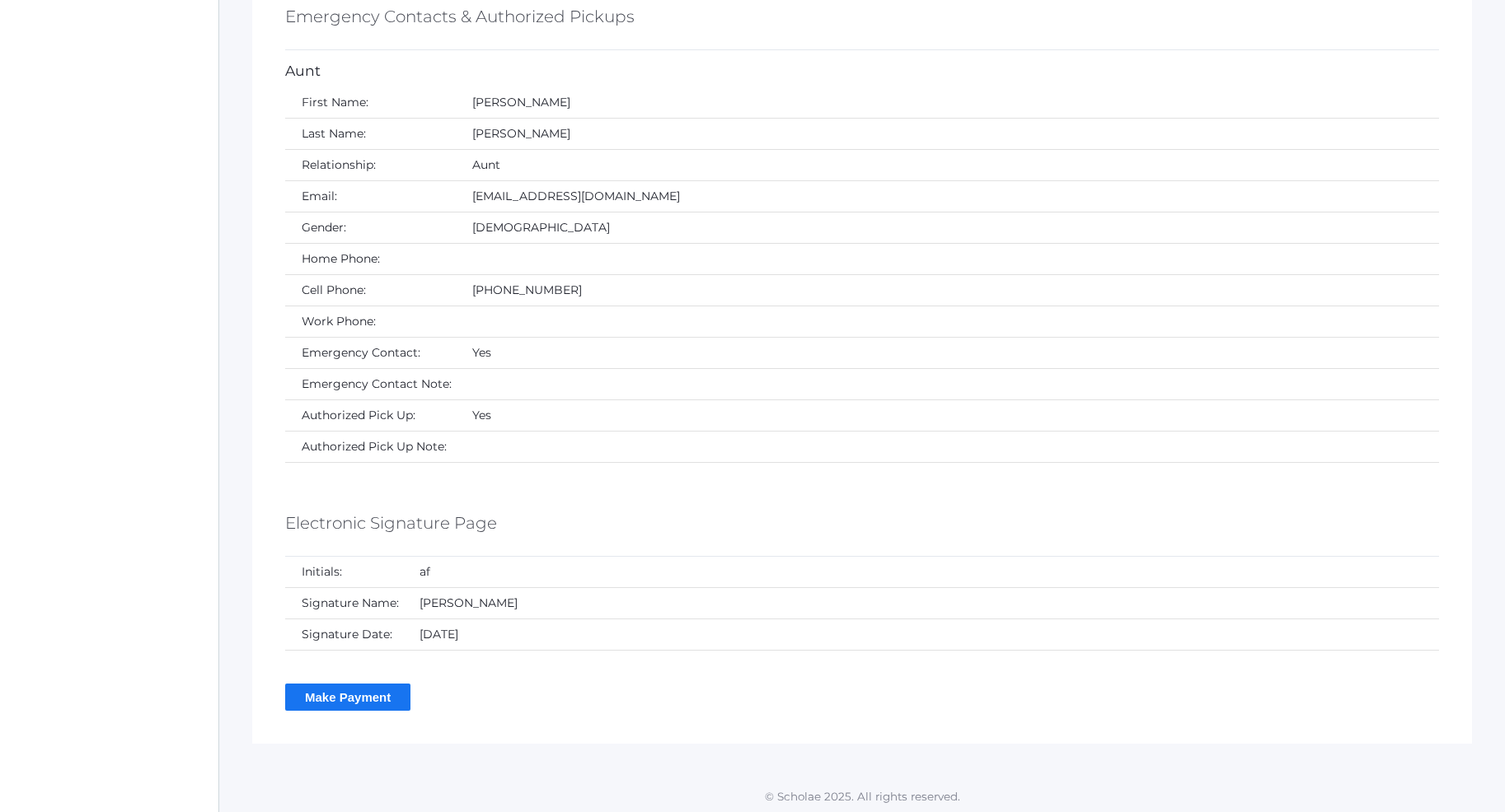
click at [393, 701] on input "Make Payment" at bounding box center [347, 697] width 125 height 27
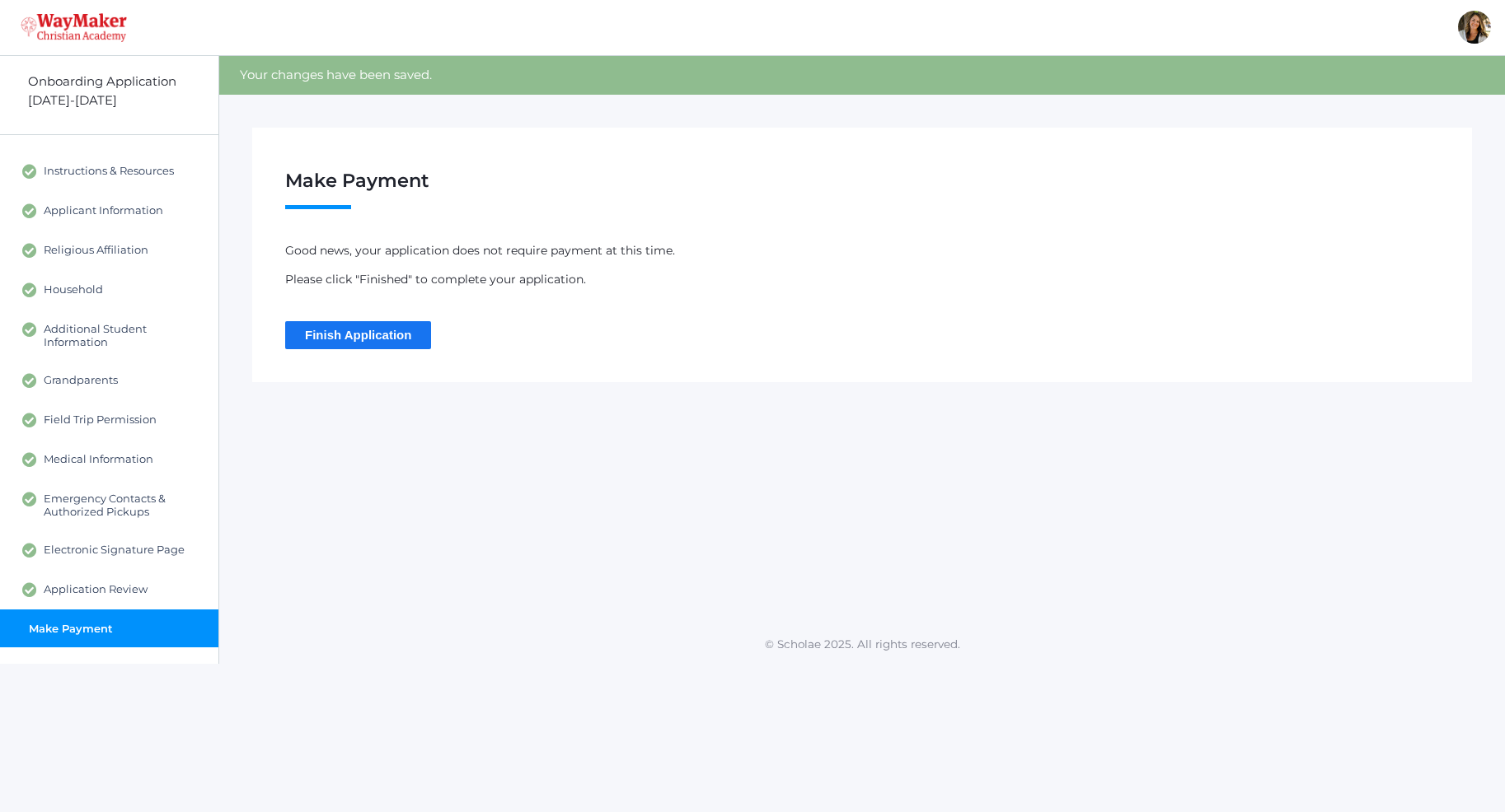
click at [349, 340] on input "Finish Application" at bounding box center [358, 334] width 146 height 27
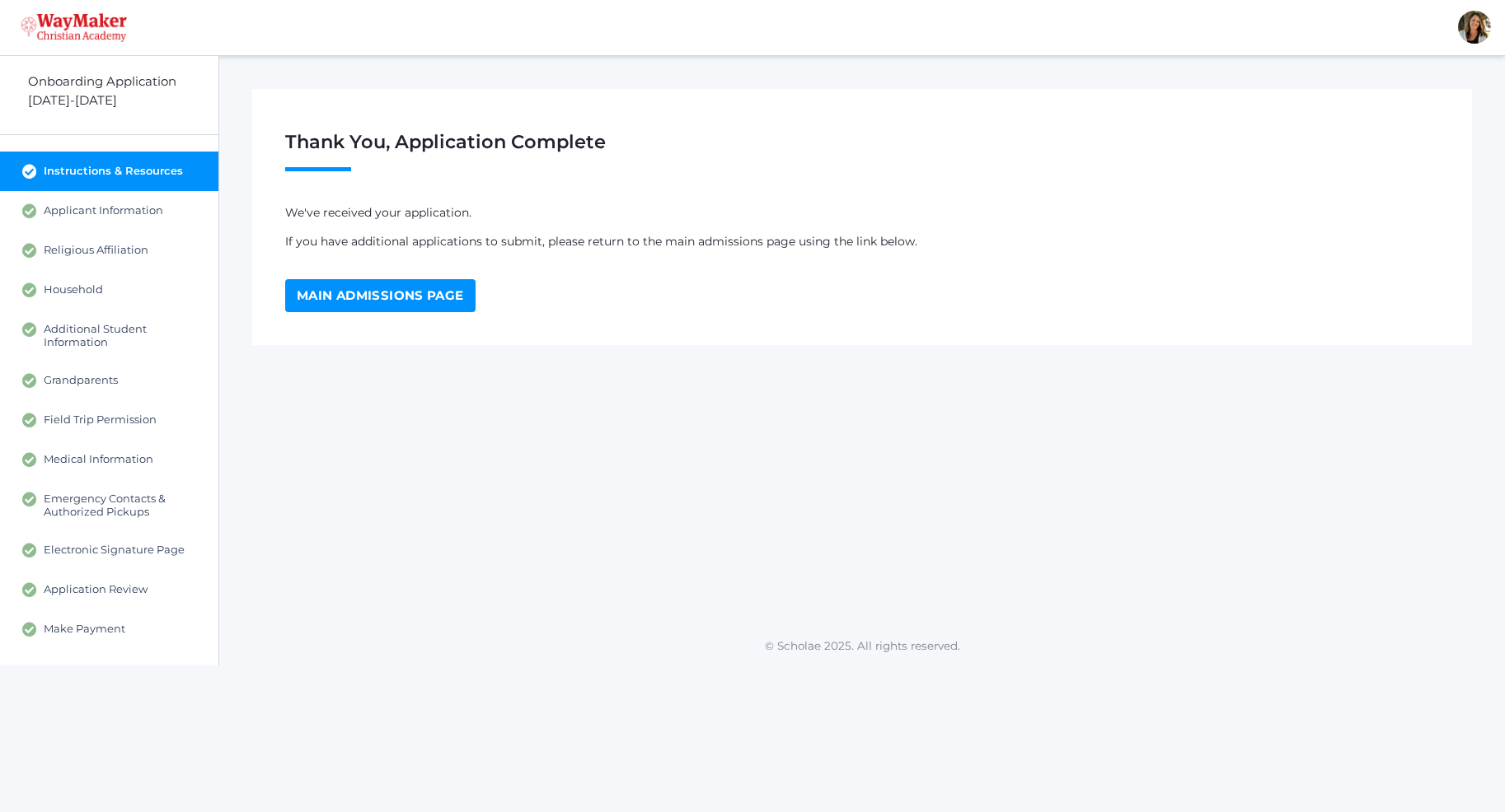
click at [387, 311] on link "Main Admissions Page" at bounding box center [380, 295] width 190 height 33
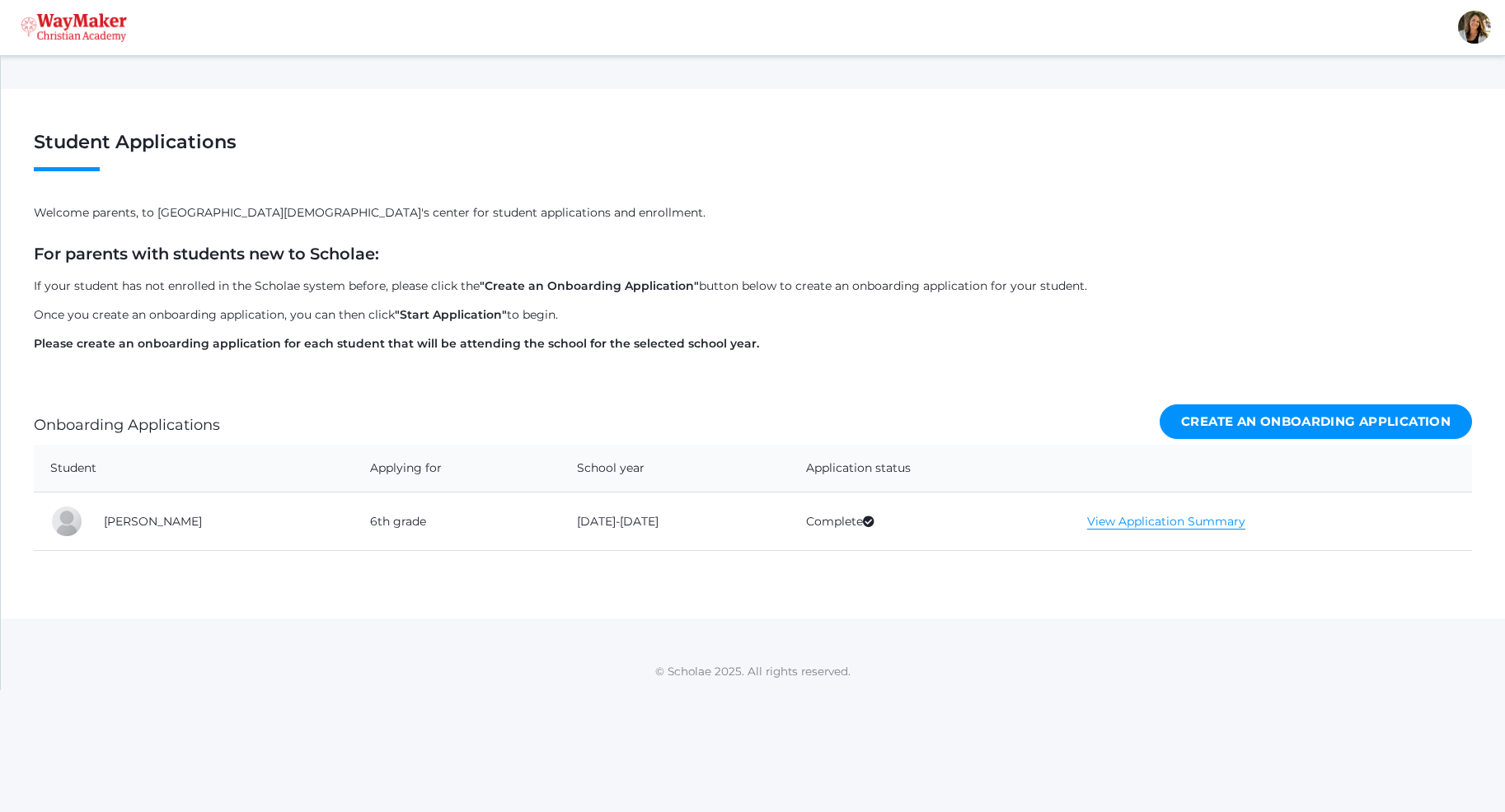
click at [1227, 421] on link "Create an Onboarding Application" at bounding box center [1316, 422] width 312 height 35
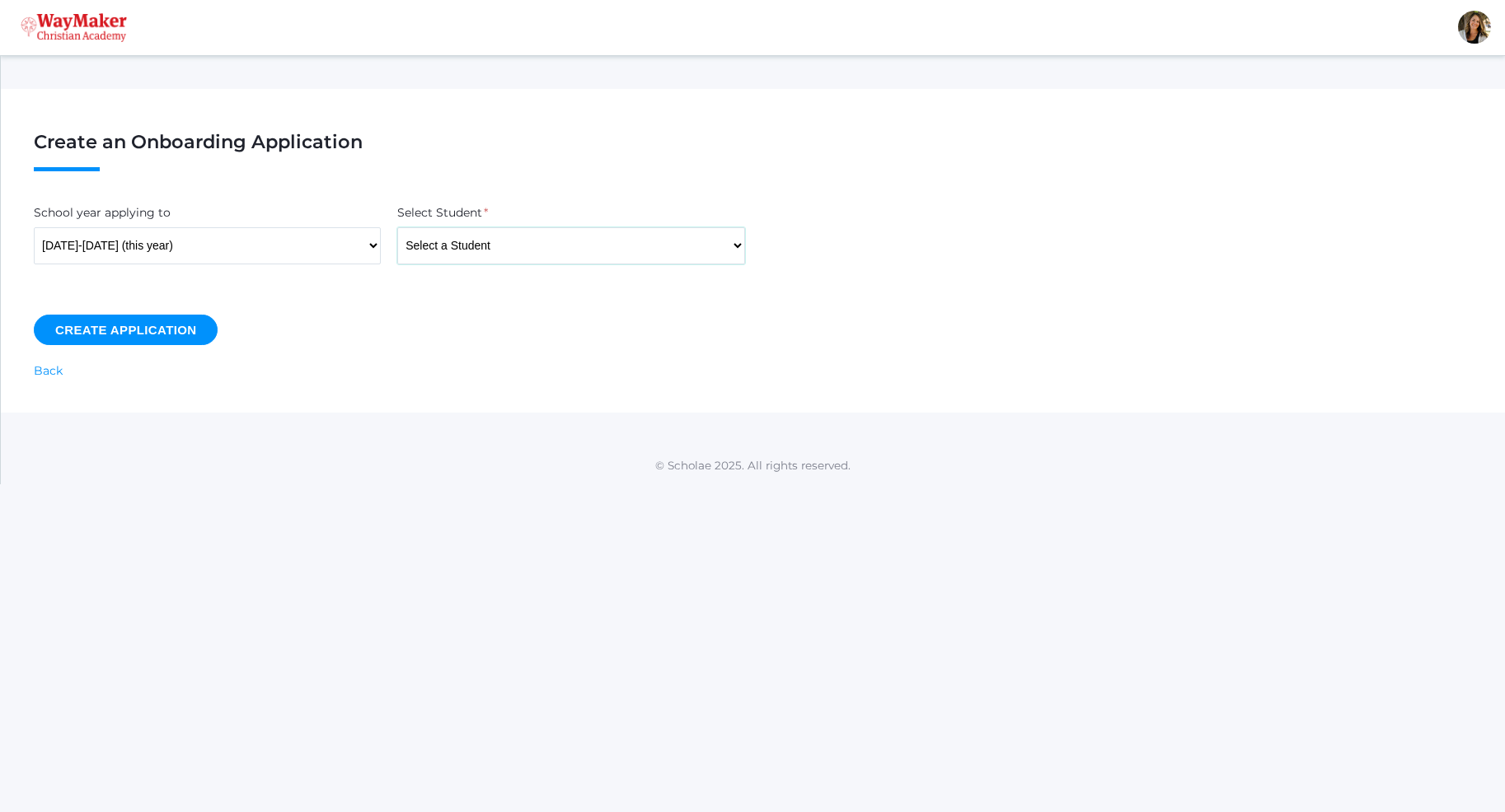
click at [397, 227] on select "Select a Student Backstrom, Abigail Baker, Claire Baker, Josey Bassett, Graham …" at bounding box center [571, 246] width 347 height 37
select select "4451"
click option "Farnes, Lincoln" at bounding box center [0, 0] width 0 height 0
click at [127, 328] on input "Create Application" at bounding box center [125, 329] width 184 height 30
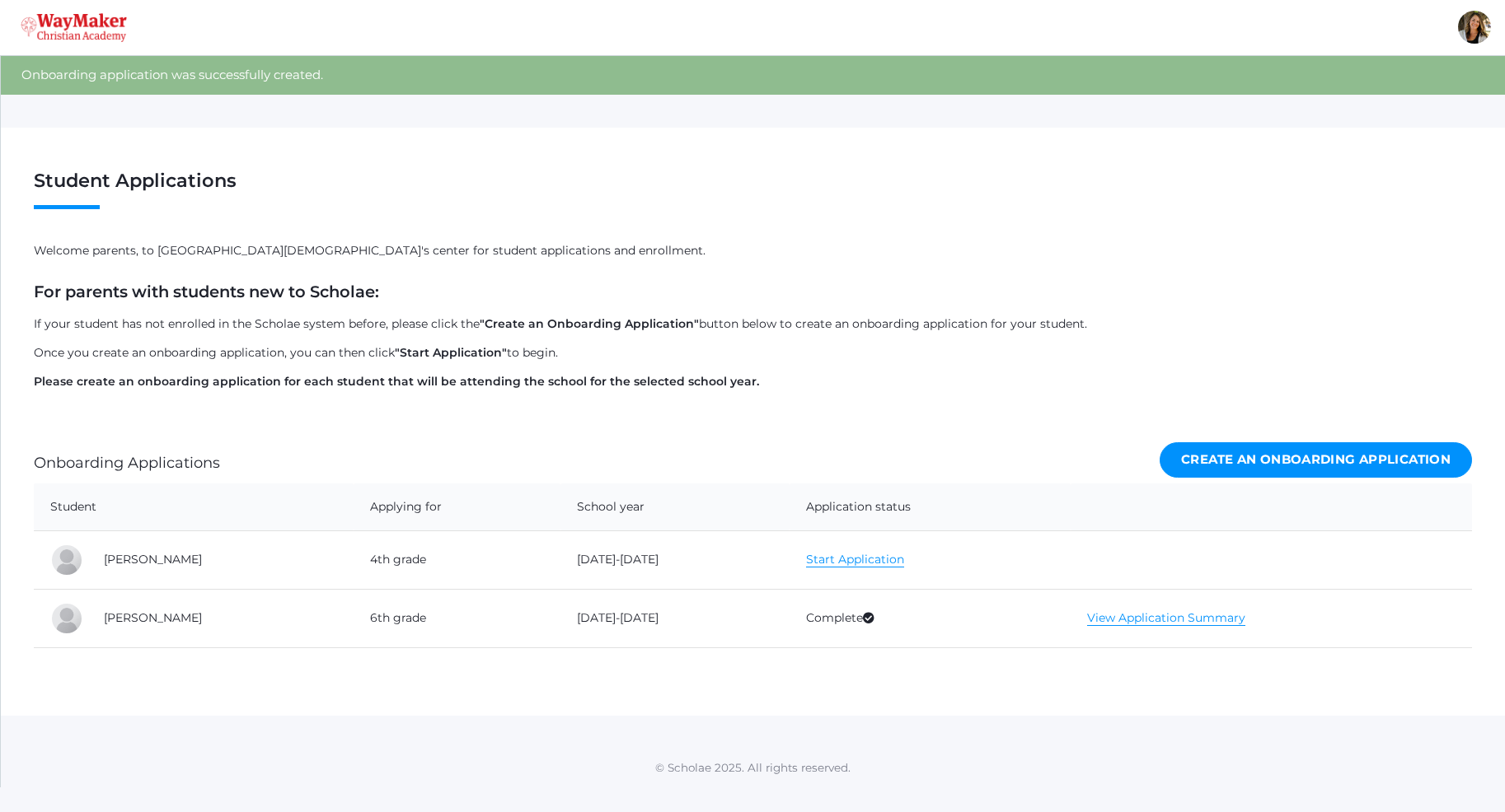
click at [812, 566] on link "Start Application" at bounding box center [854, 559] width 98 height 16
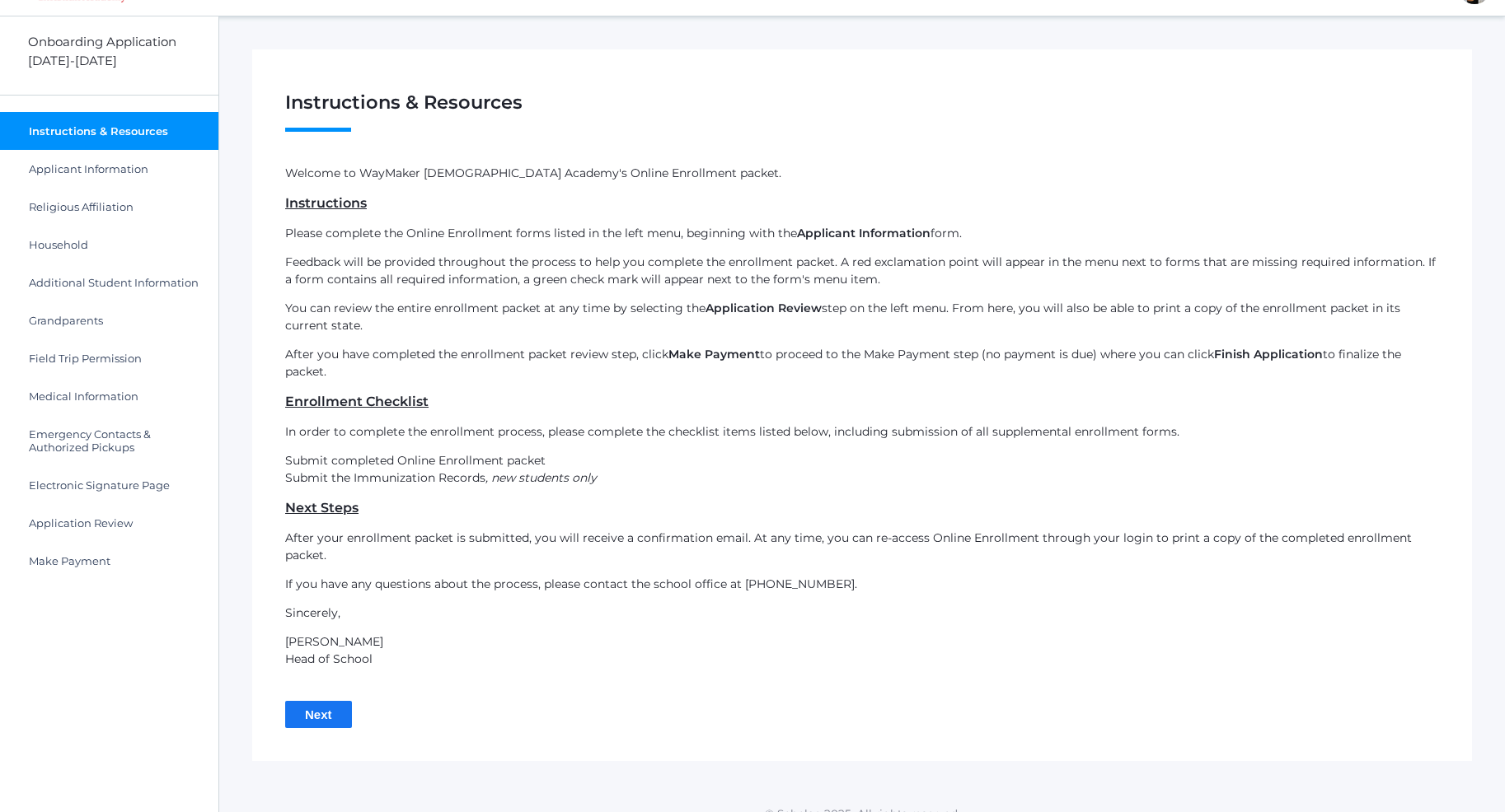
scroll to position [60, 0]
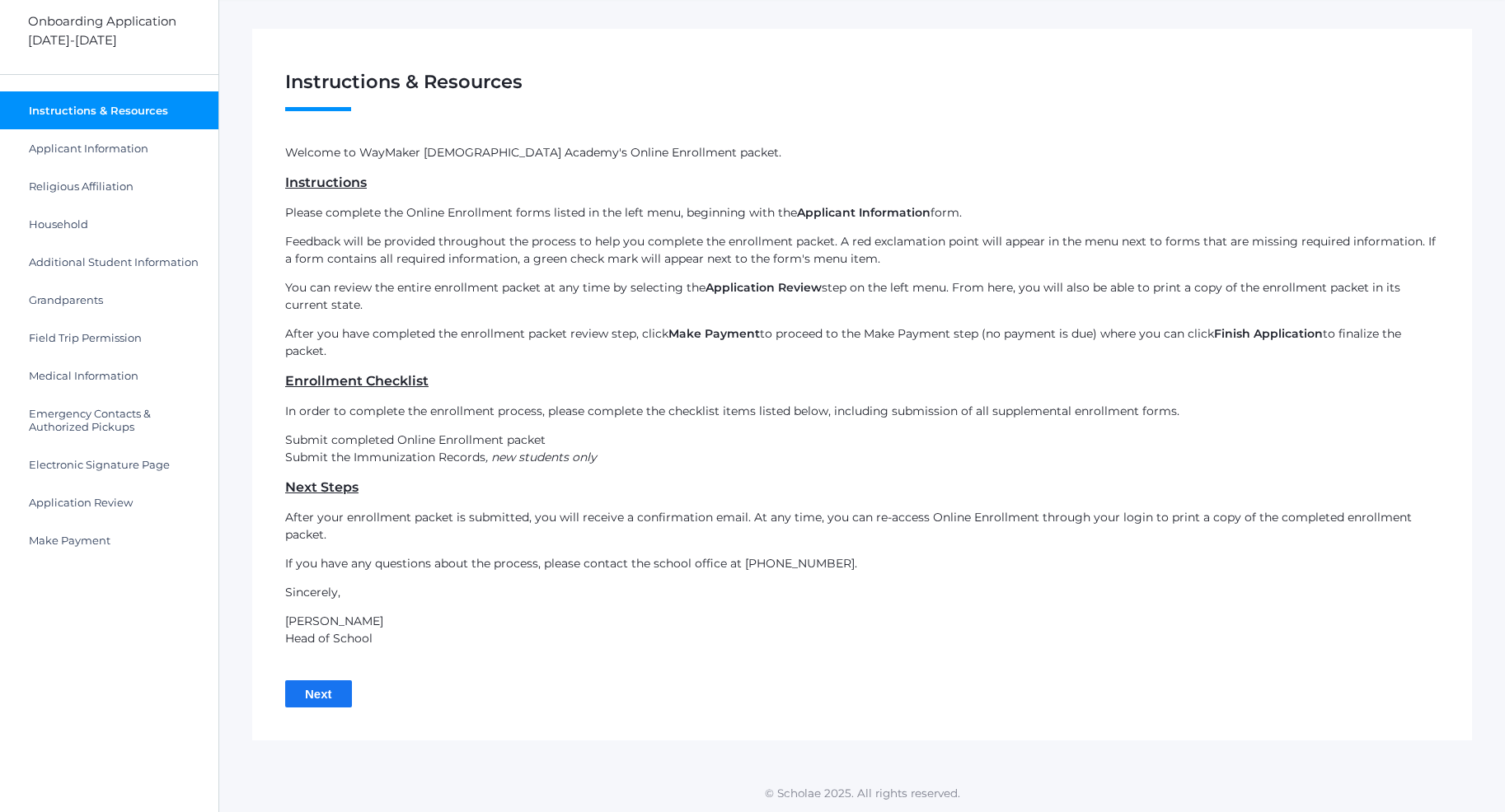
click at [322, 710] on div "Instructions & Resources Step 1 / 12 ( see hide steps) Lincoln [PERSON_NAME] 4t…" at bounding box center [862, 384] width 1220 height 711
click at [317, 692] on input "Next" at bounding box center [319, 694] width 67 height 27
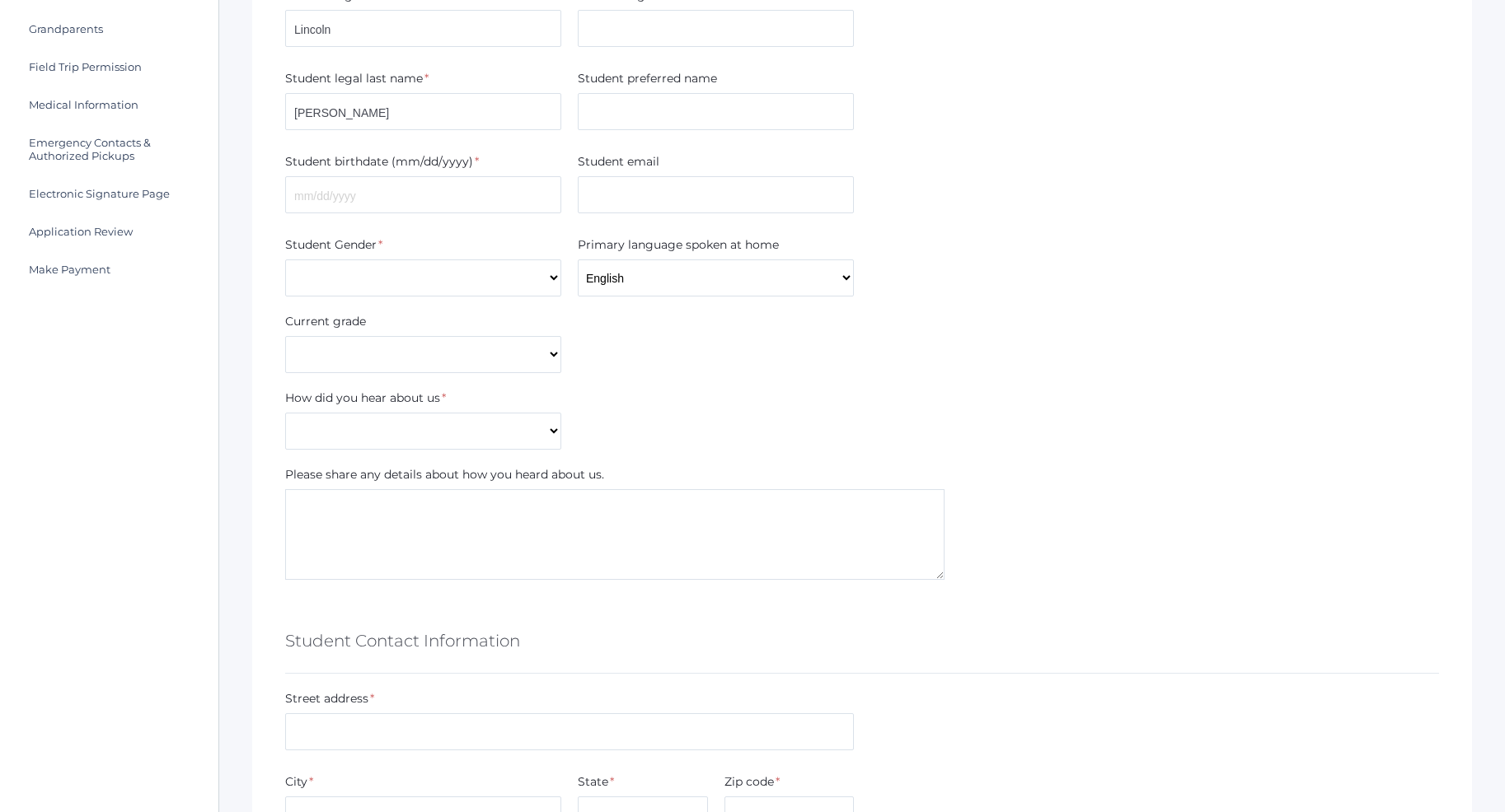
scroll to position [336, 0]
click at [382, 199] on input "text" at bounding box center [423, 191] width 276 height 37
type input "[DATE]"
click at [662, 201] on input "text" at bounding box center [715, 191] width 276 height 37
type input "amber"
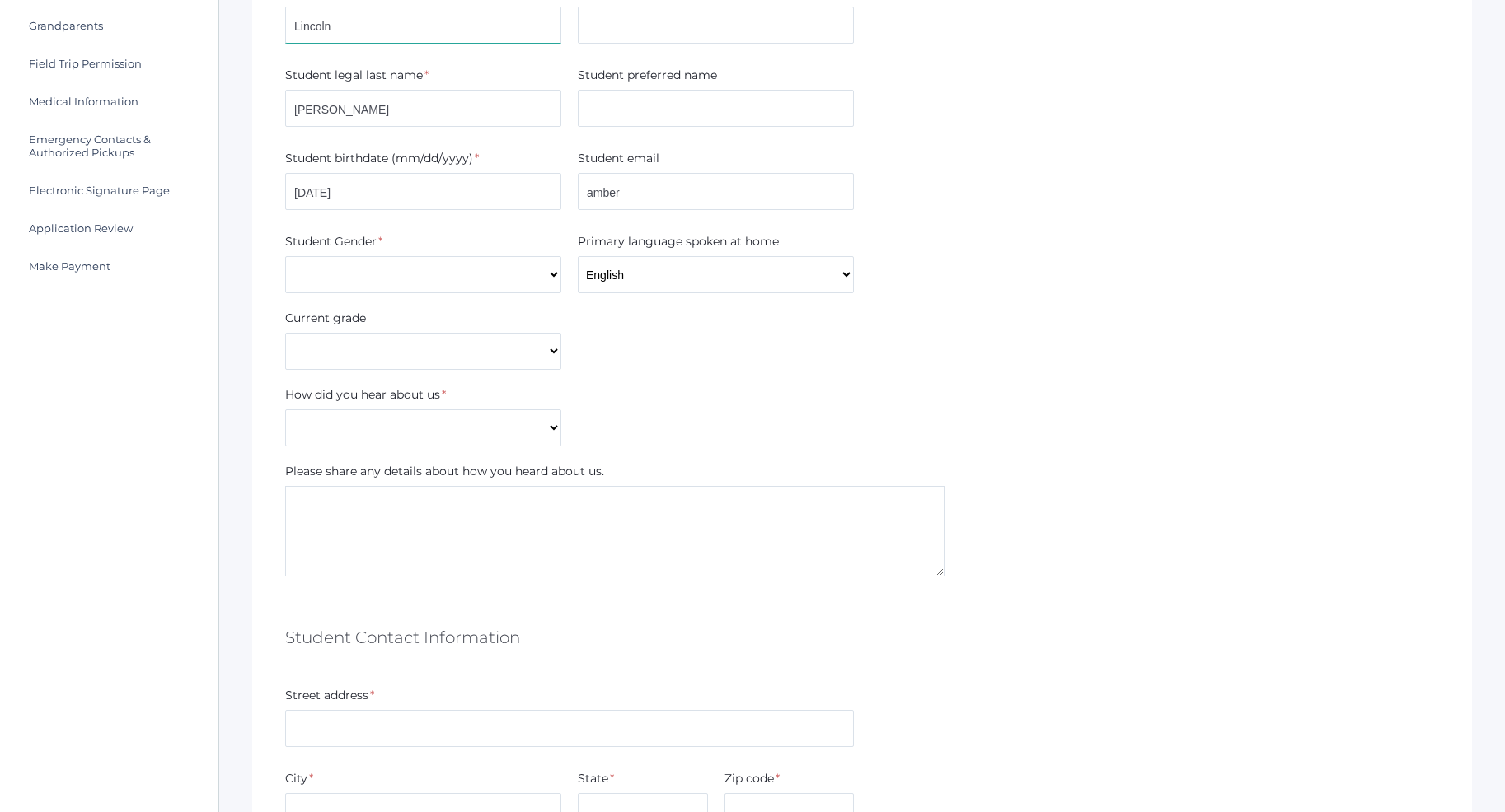
type input "Amber"
type input "[EMAIL_ADDRESS][DOMAIN_NAME]"
type input "[STREET_ADDRESS]"
type input "Post Falls"
type input "ID"
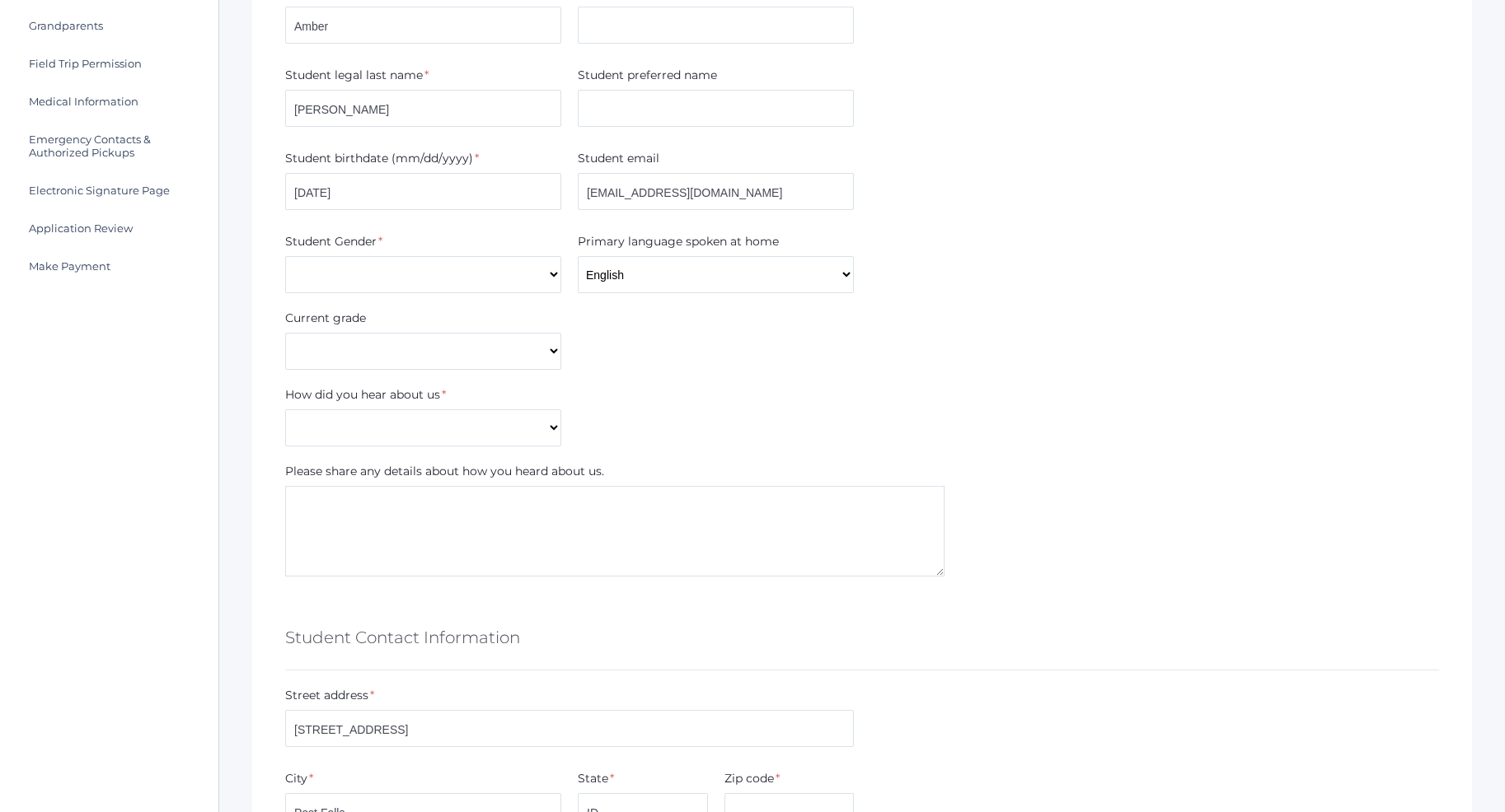
type input "83854"
type input "7202014468"
click at [285, 256] on select "Male Female" at bounding box center [423, 275] width 276 height 37
select select "Male"
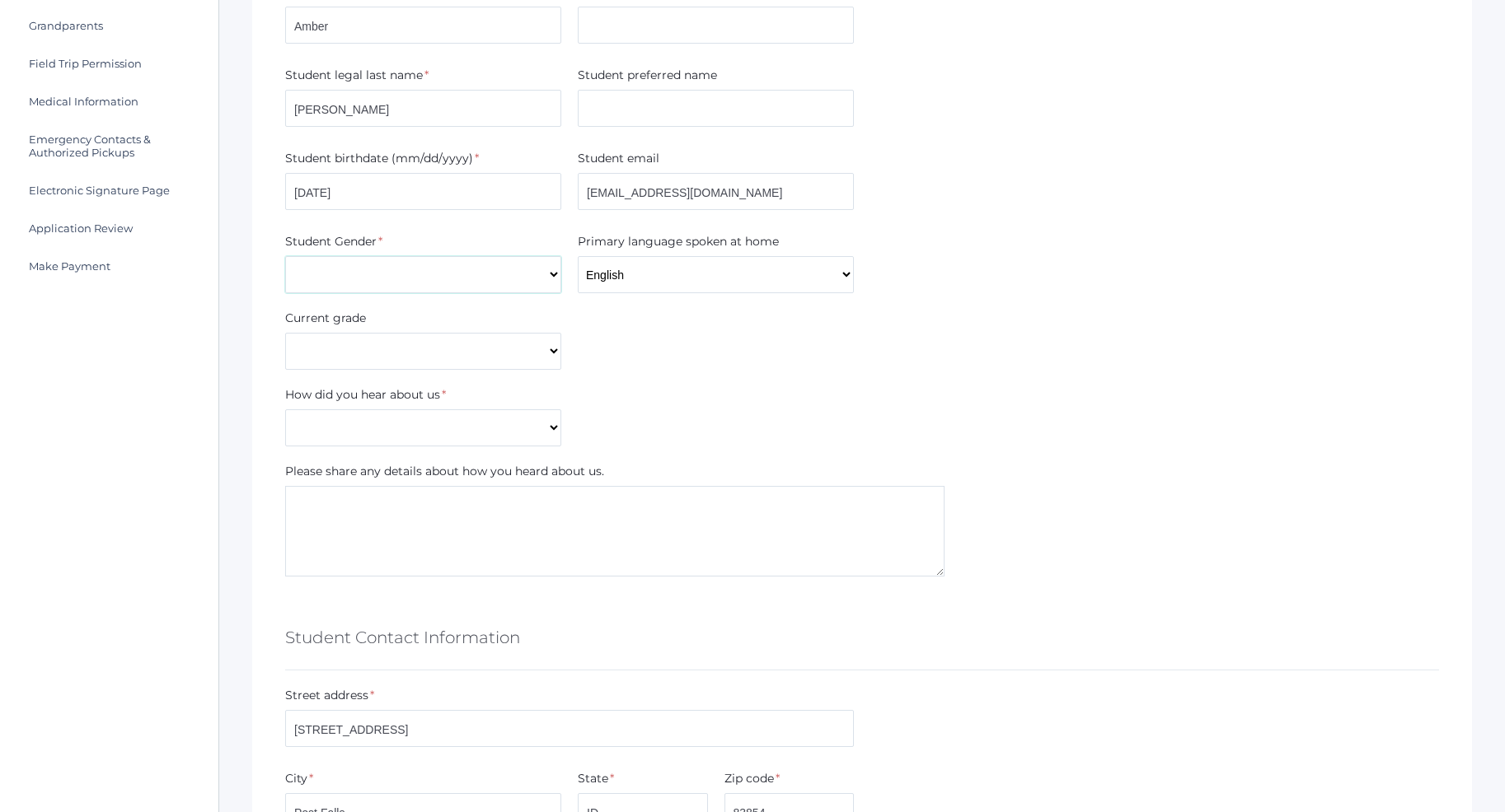
click option "Male" at bounding box center [0, 0] width 0 height 0
click at [371, 332] on div "Current grade" at bounding box center [423, 322] width 276 height 23
click at [285, 333] on select "Pre-K Kindergarten 1st Grade 2nd Grade 3rd Grade 4th Grade 5th Grade 6th Grade …" at bounding box center [423, 351] width 276 height 37
select select "4th Grade"
click option "4th Grade" at bounding box center [0, 0] width 0 height 0
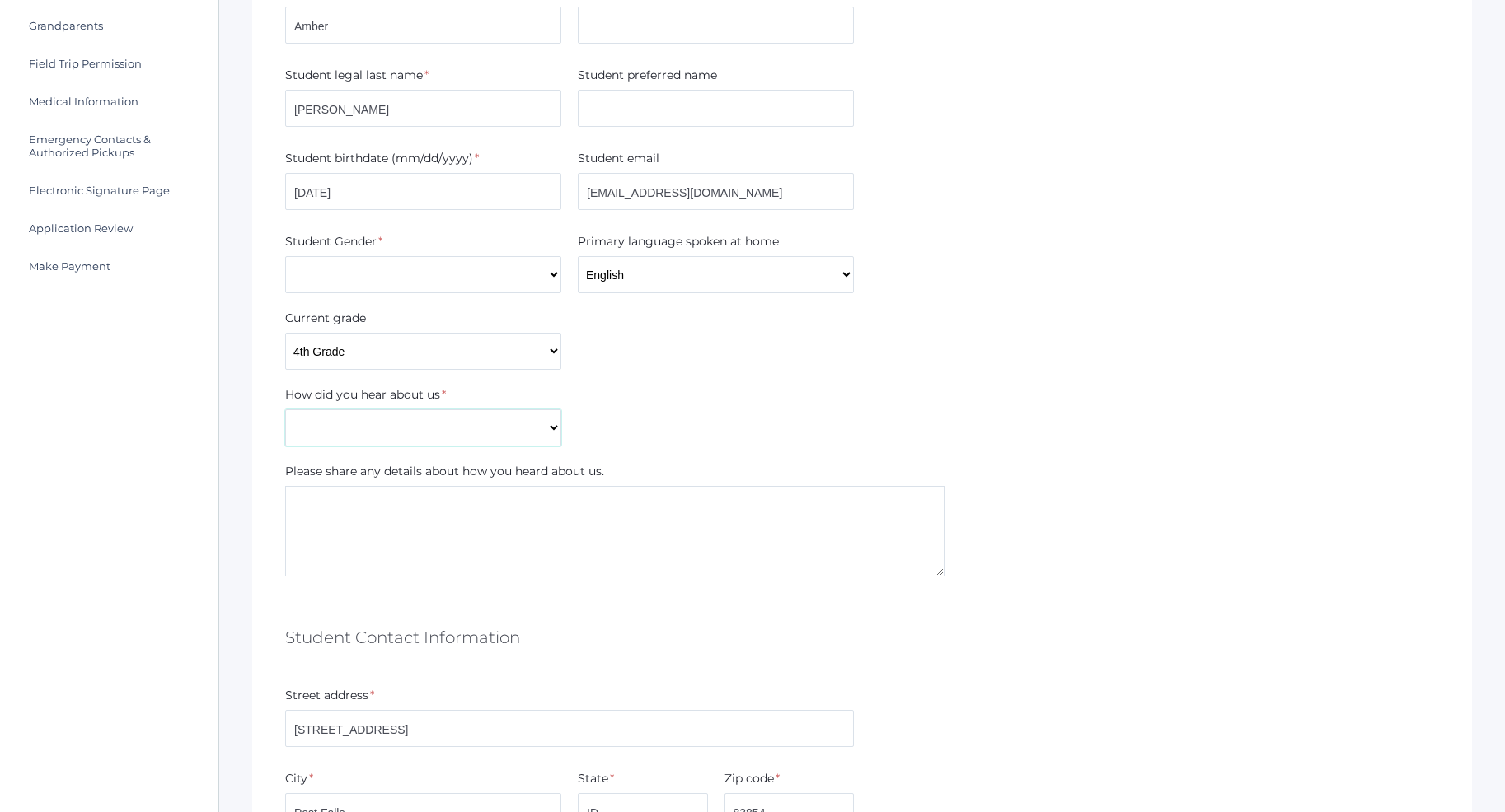
select select "Current Student"
click option "Current Student" at bounding box center [0, 0] width 0 height 0
click at [704, 443] on div "How did you hear about us * Current Student Sibling Drove by school Former pare…" at bounding box center [862, 416] width 1170 height 60
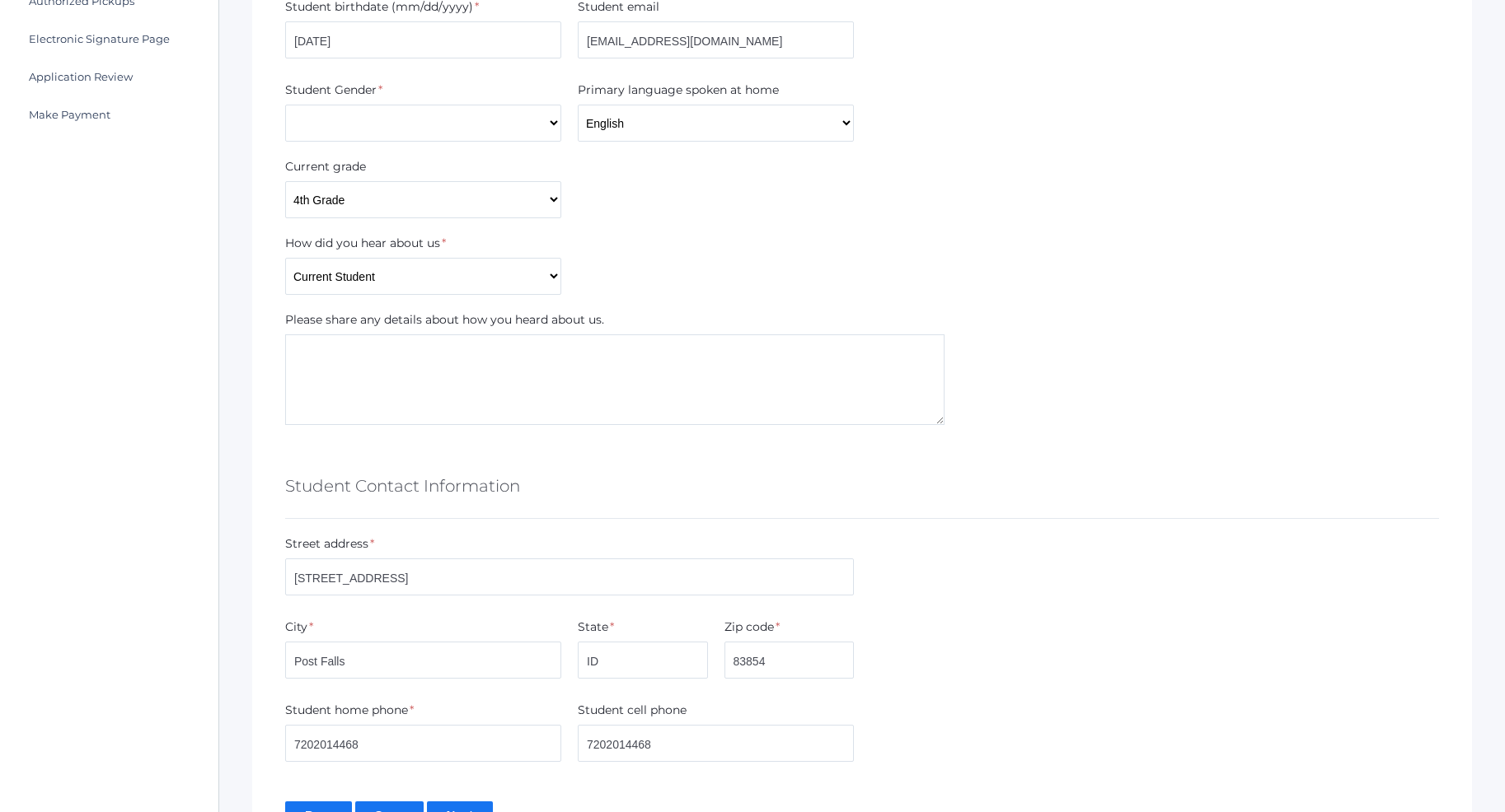
scroll to position [608, 0]
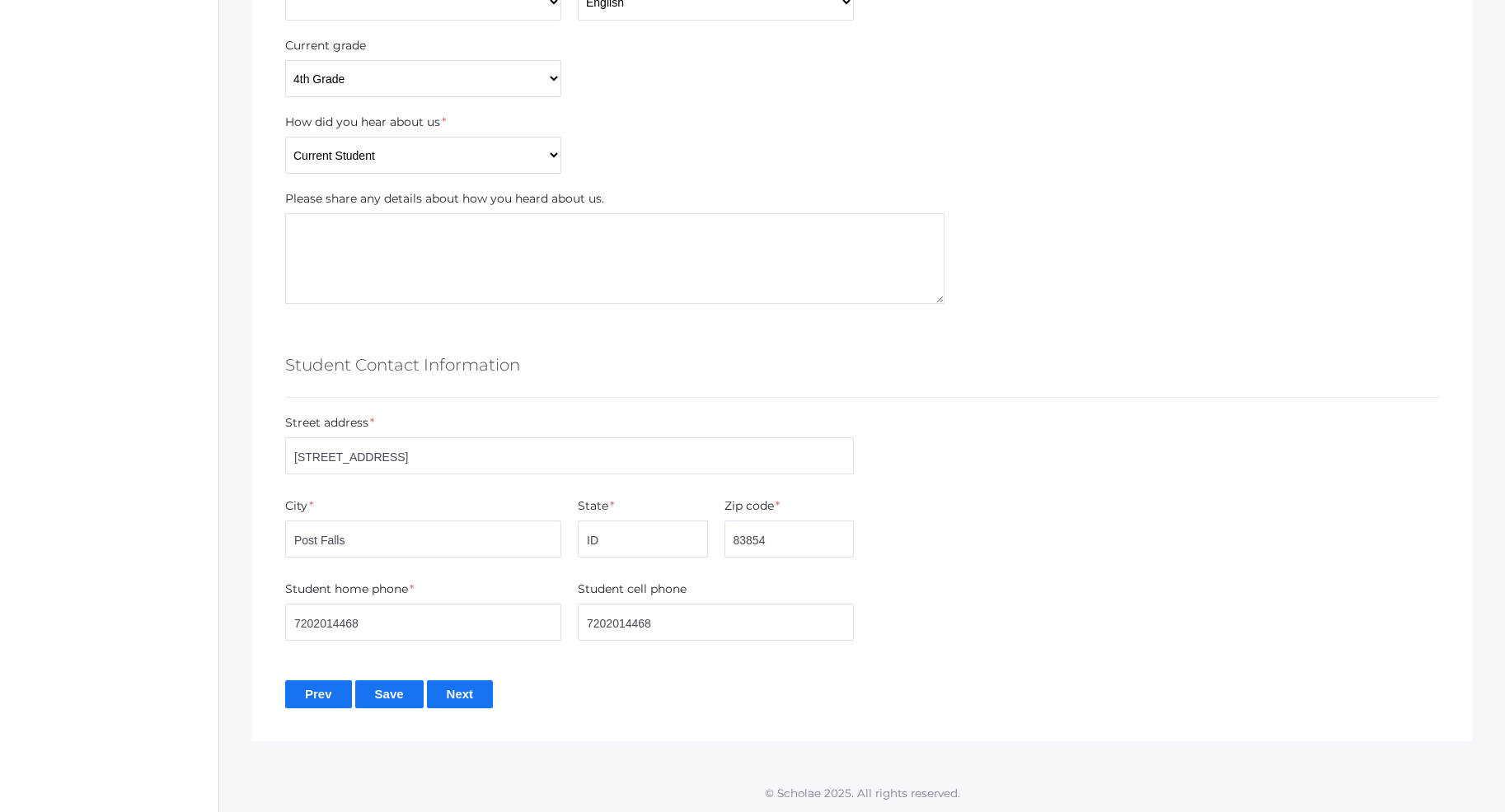
click at [462, 690] on input "Next" at bounding box center [460, 694] width 67 height 27
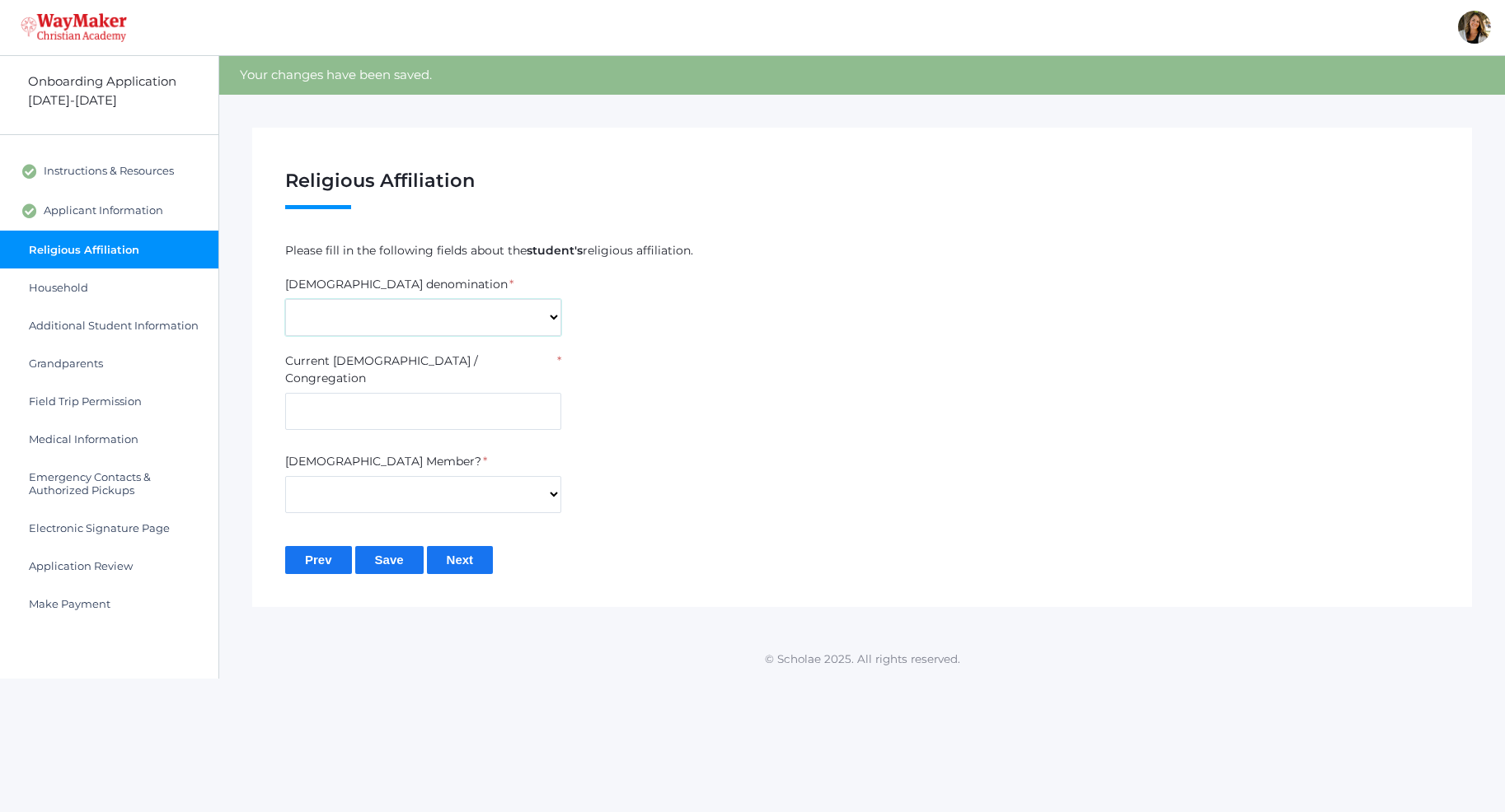
select select "Non-denominational"
click option "Non-denominational" at bounding box center [0, 0] width 0 height 0
click at [366, 396] on input "text" at bounding box center [423, 411] width 276 height 37
type input "Candlelight"
click at [285, 476] on select "Yes No" at bounding box center [423, 494] width 276 height 37
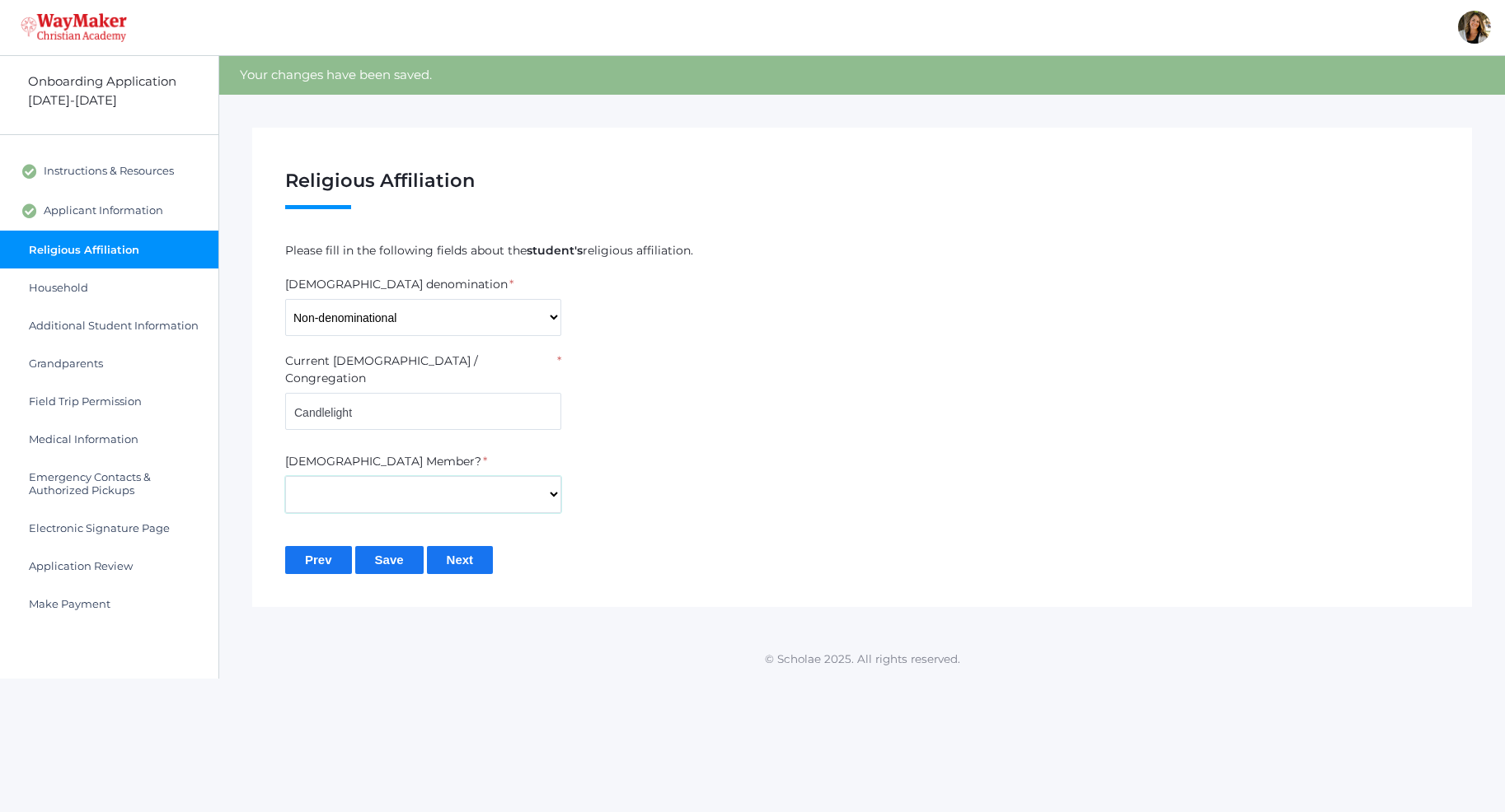
select select "Yes"
click option "Yes" at bounding box center [0, 0] width 0 height 0
click at [475, 546] on input "Next" at bounding box center [460, 560] width 67 height 27
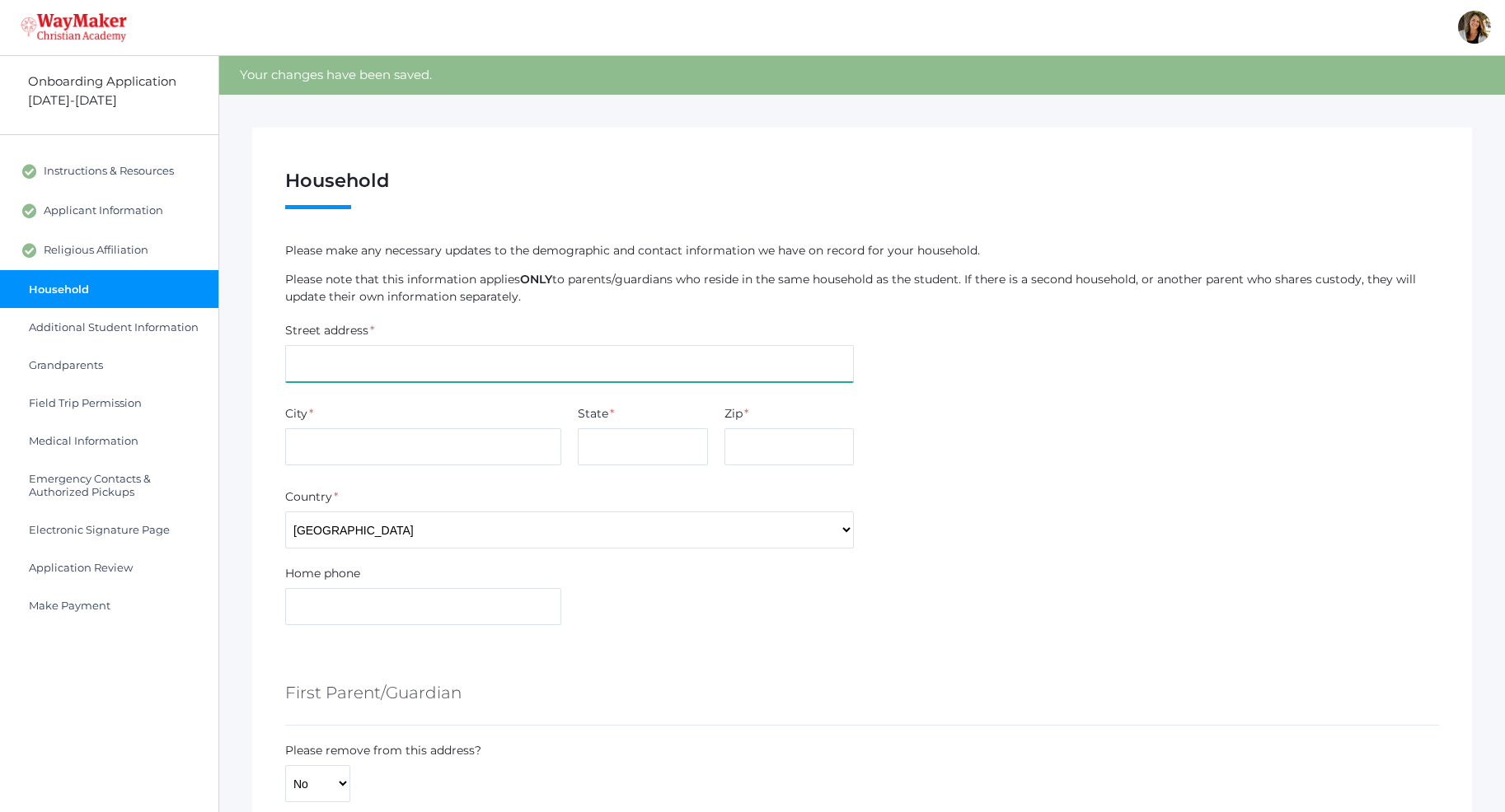
click at [355, 364] on input "text" at bounding box center [569, 364] width 568 height 37
type input "[STREET_ADDRESS]"
type input "Post Falls"
type input "ID"
type input "83854"
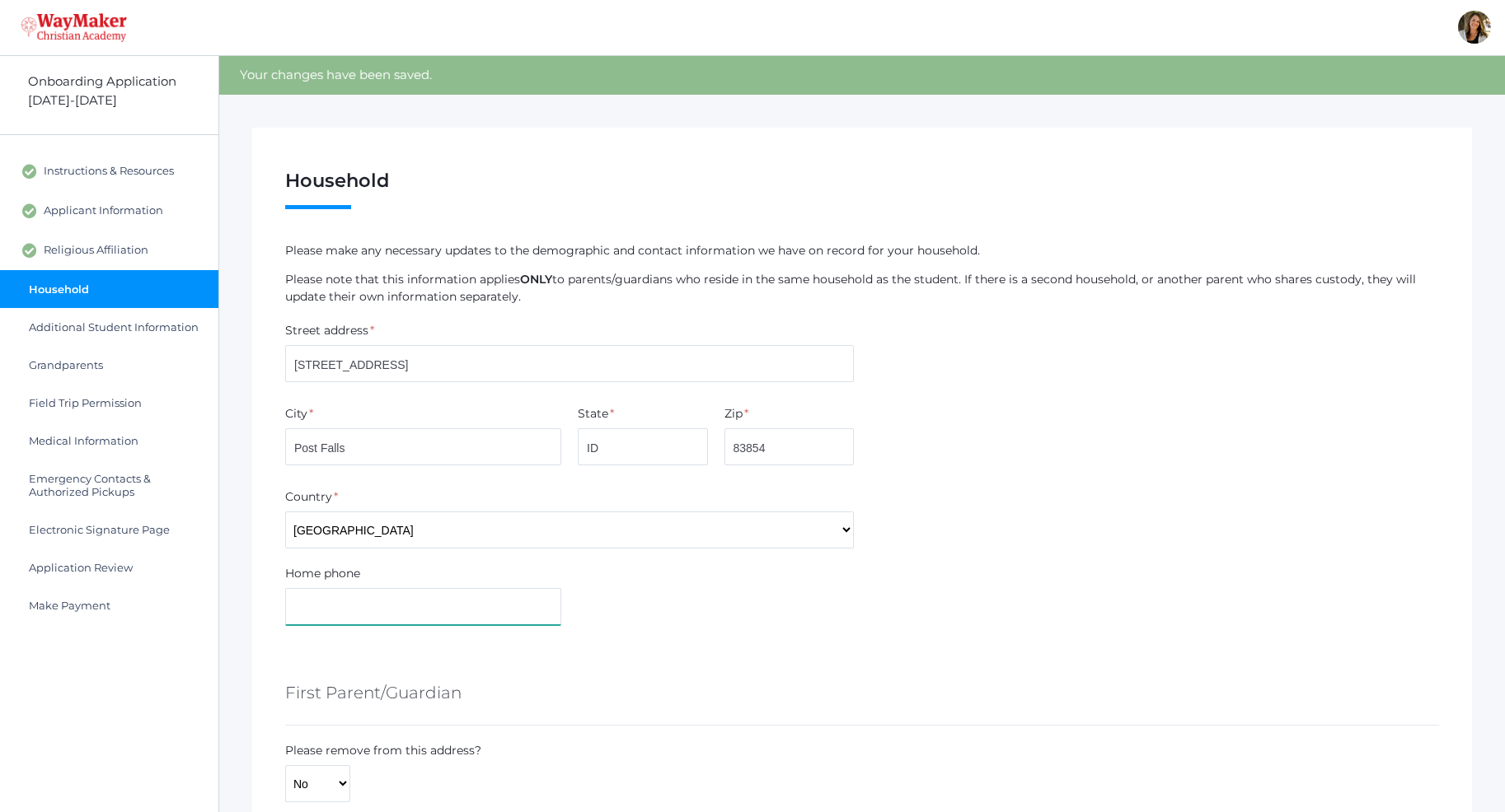
type input "7202014468"
type input "Amber"
type input "[PERSON_NAME]"
type input "[EMAIL_ADDRESS][DOMAIN_NAME]"
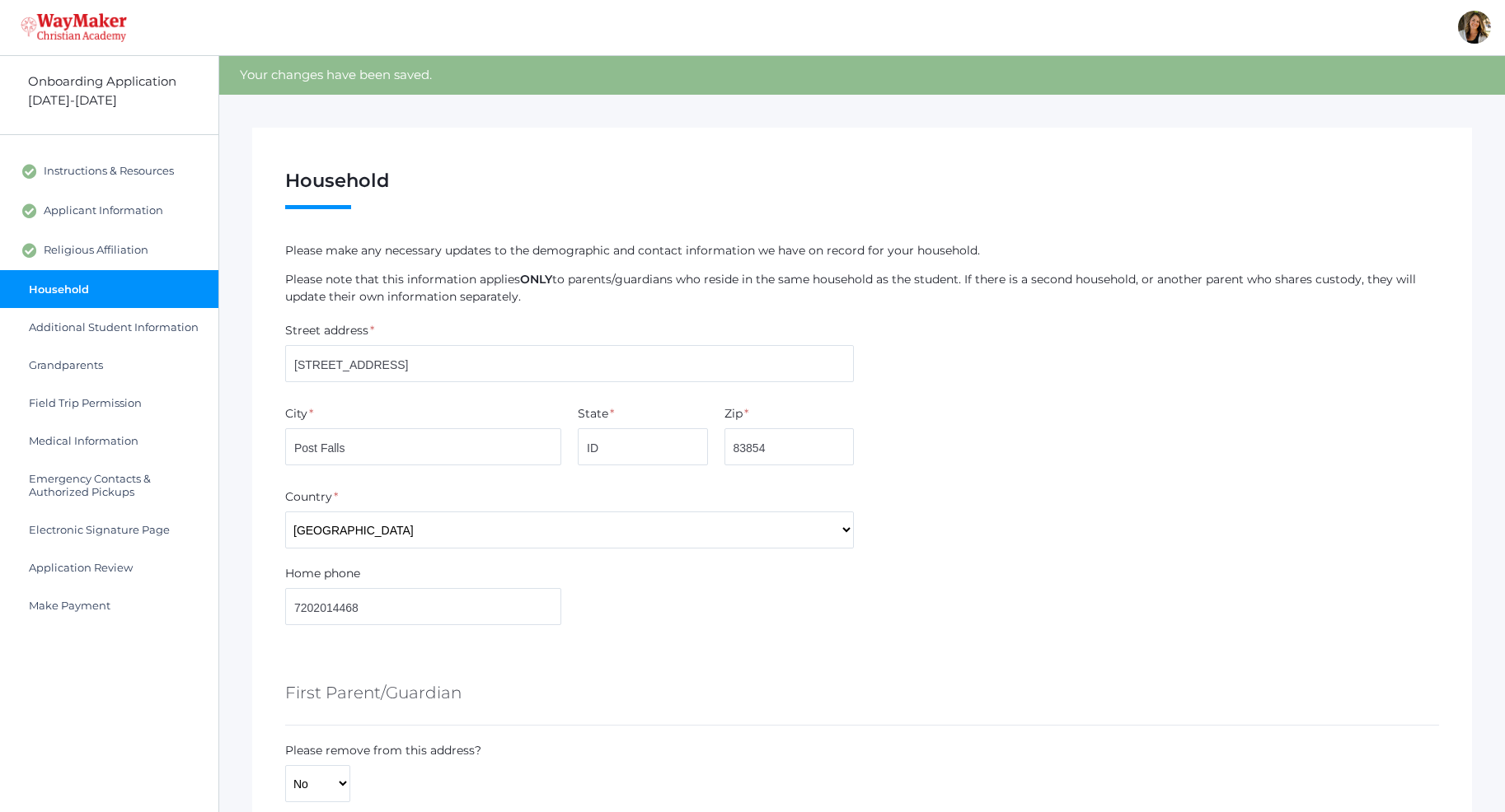
type input "720"
type input "201"
type input "4468"
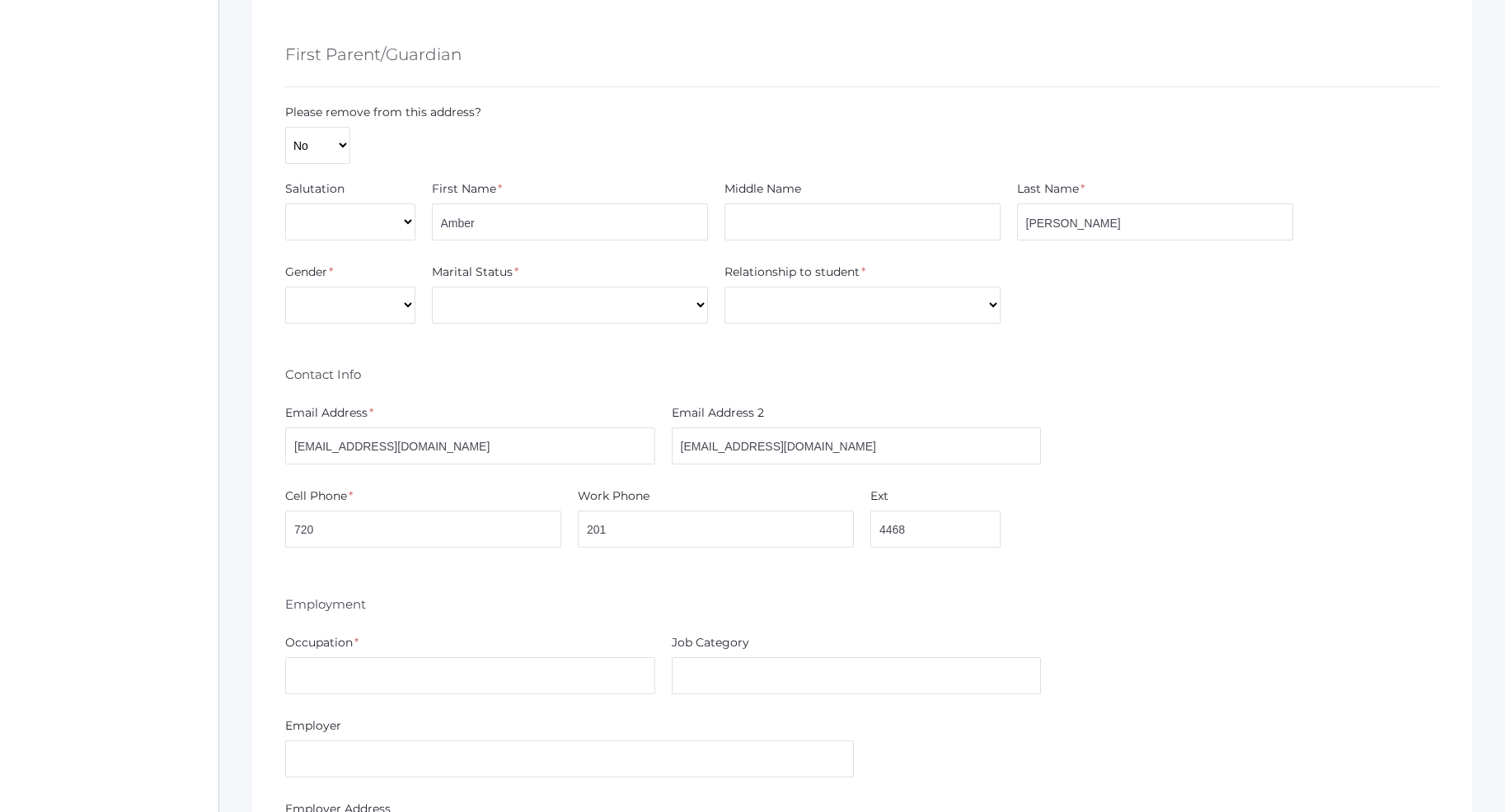
scroll to position [672, 0]
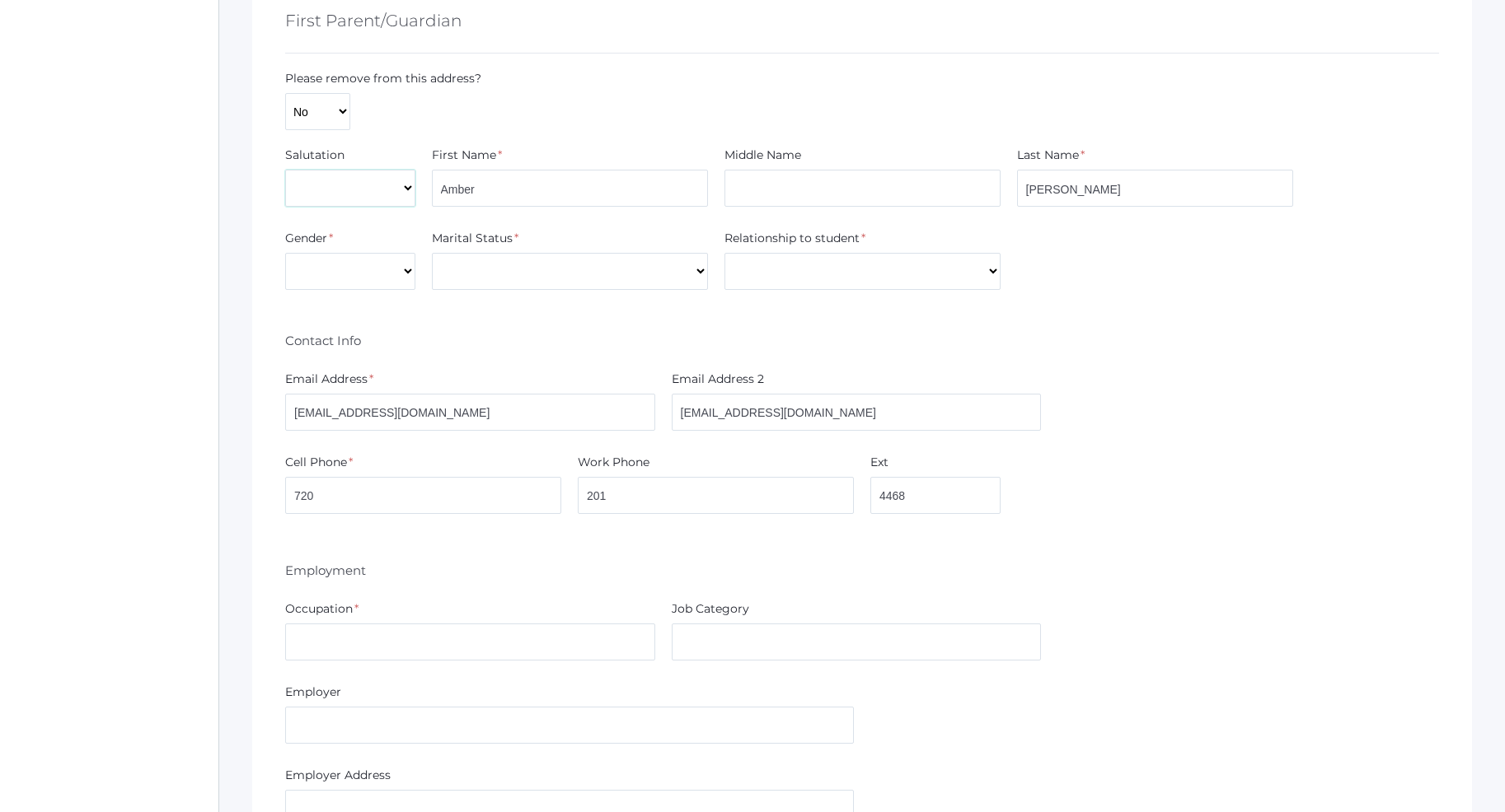
click at [285, 169] on select "Mr. Mrs. Miss Ms. Dr." at bounding box center [350, 188] width 130 height 37
select select "Mrs."
click option "Mrs." at bounding box center [0, 0] width 0 height 0
click at [285, 253] on select "Male Female" at bounding box center [350, 272] width 130 height 37
select select "[DEMOGRAPHIC_DATA]"
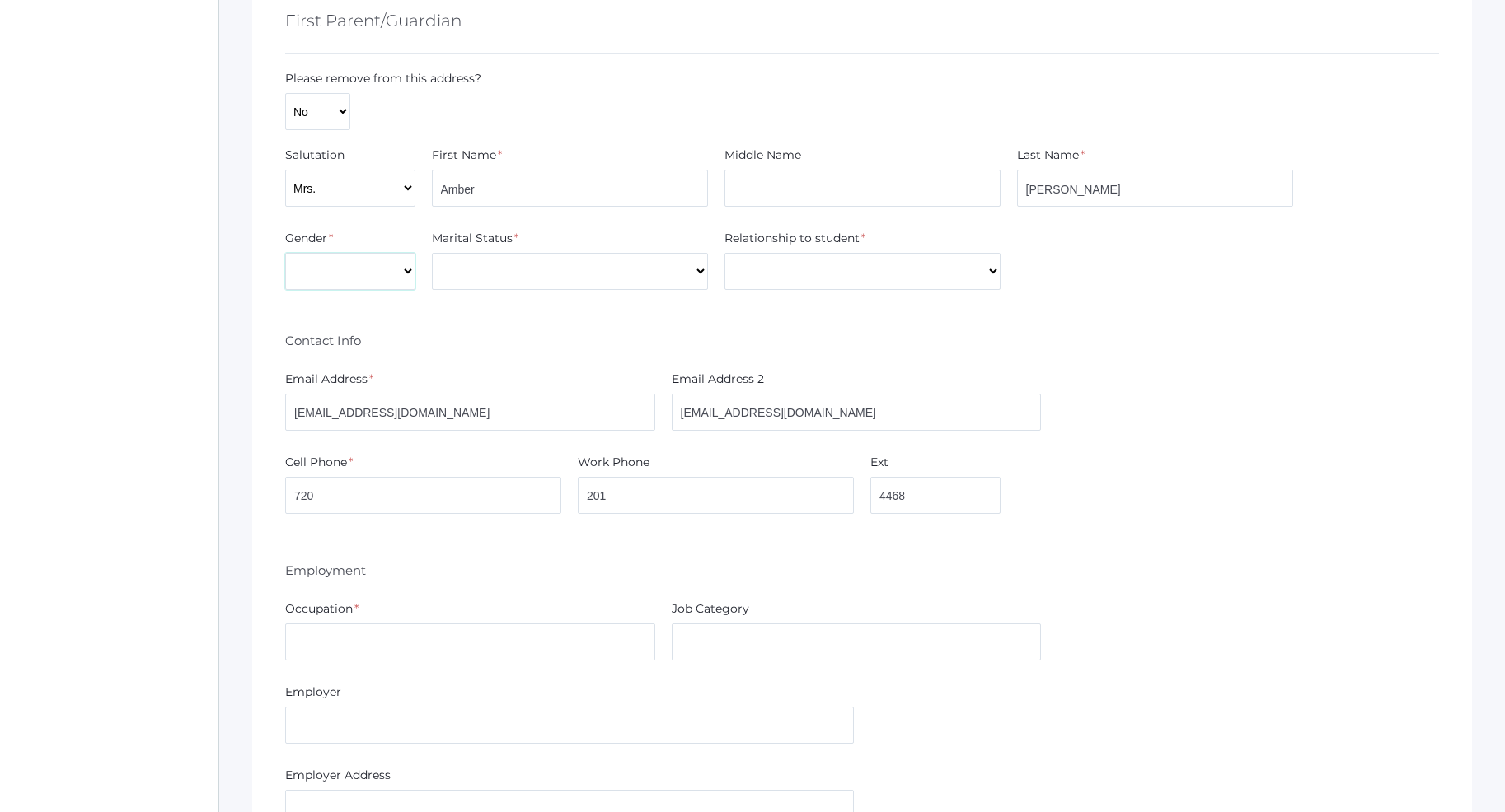
click option "Female" at bounding box center [0, 0] width 0 height 0
click at [432, 253] on select "Divorced Married Remarried Separated Single Widowed" at bounding box center [569, 272] width 276 height 37
select select "Married"
click option "Married" at bounding box center [0, 0] width 0 height 0
click at [724, 253] on select "Aunt Brother Father Friend Grandparent Guardian Mother Other Sister Step Father…" at bounding box center [862, 272] width 276 height 37
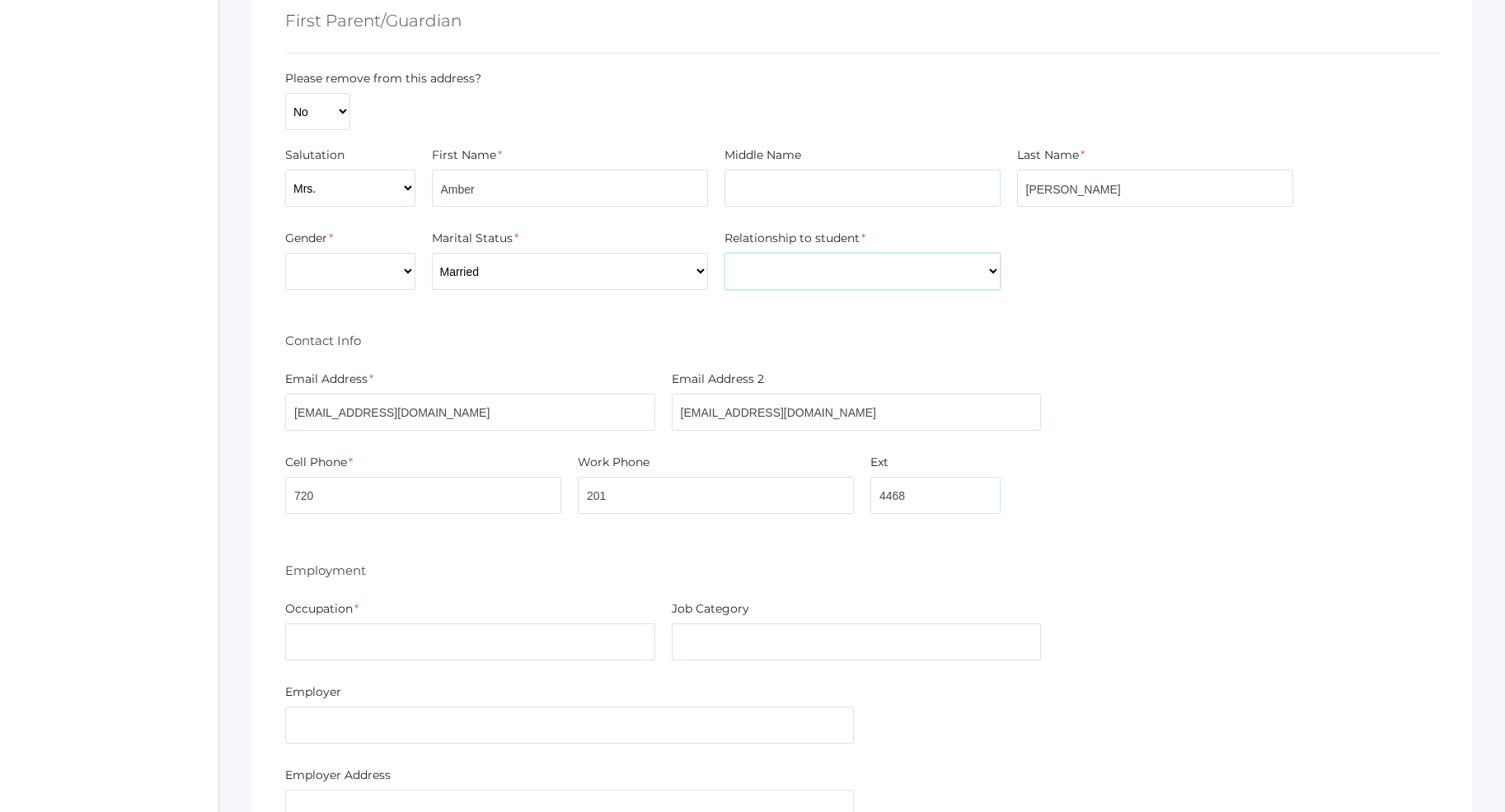
select select "Mother"
click option "Mother" at bounding box center [0, 0] width 0 height 0
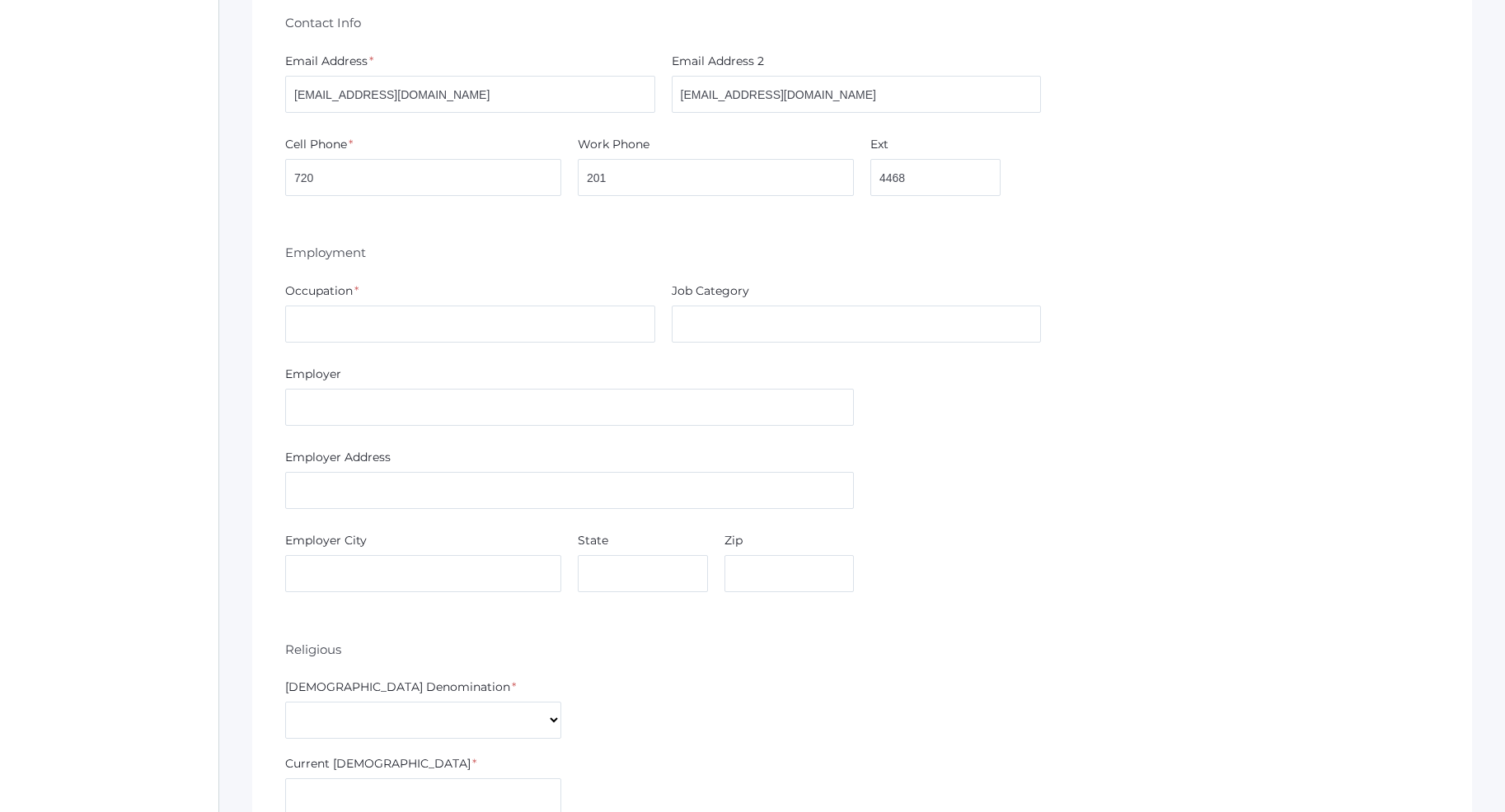
scroll to position [1008, 0]
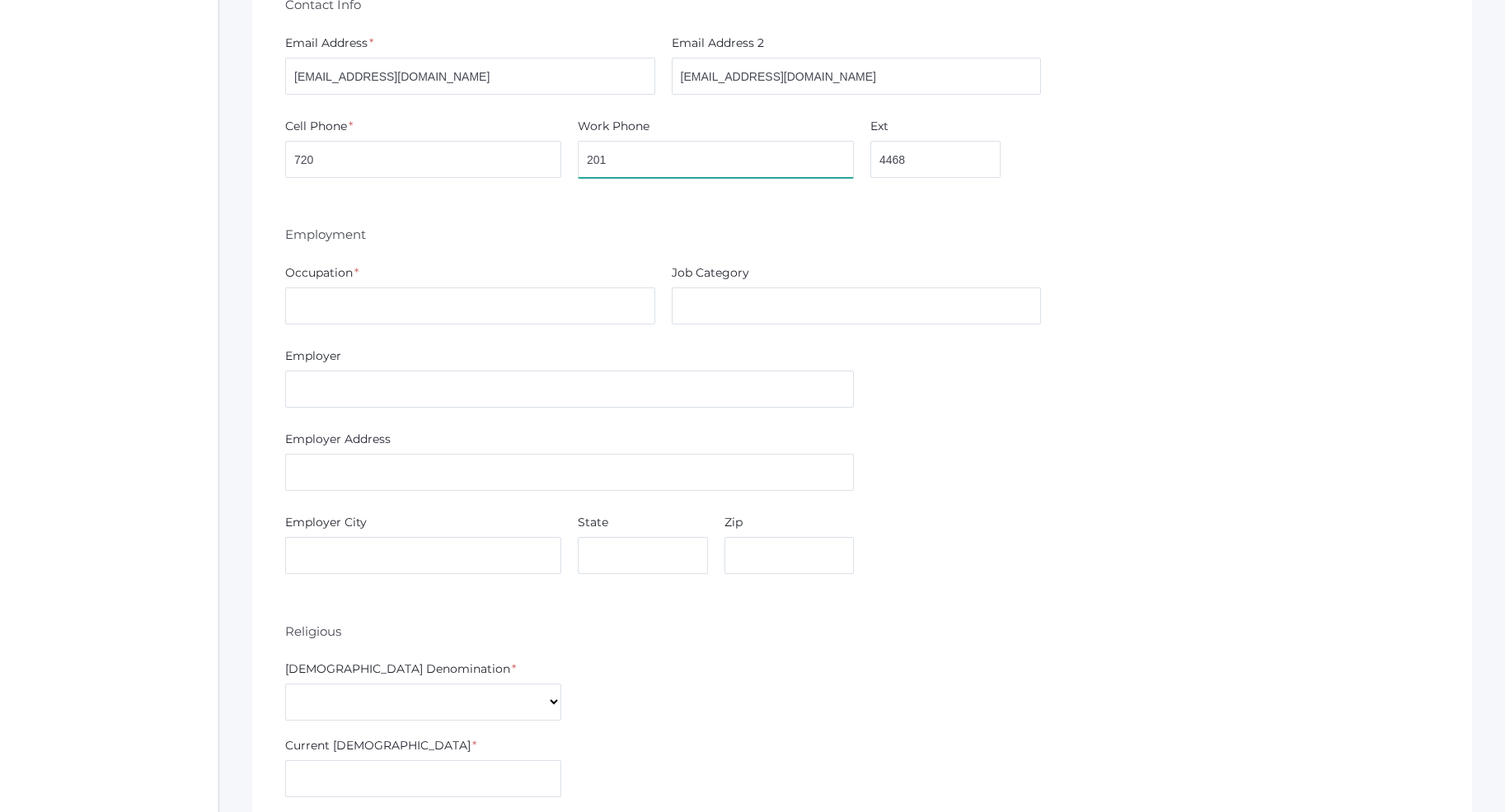
drag, startPoint x: 630, startPoint y: 160, endPoint x: 603, endPoint y: 177, distance: 31.9
click at [578, 165] on input "201" at bounding box center [715, 159] width 276 height 37
drag, startPoint x: 916, startPoint y: 154, endPoint x: 783, endPoint y: 168, distance: 133.7
click at [870, 163] on input "4468" at bounding box center [935, 159] width 130 height 37
click at [437, 167] on input "720" at bounding box center [423, 159] width 276 height 37
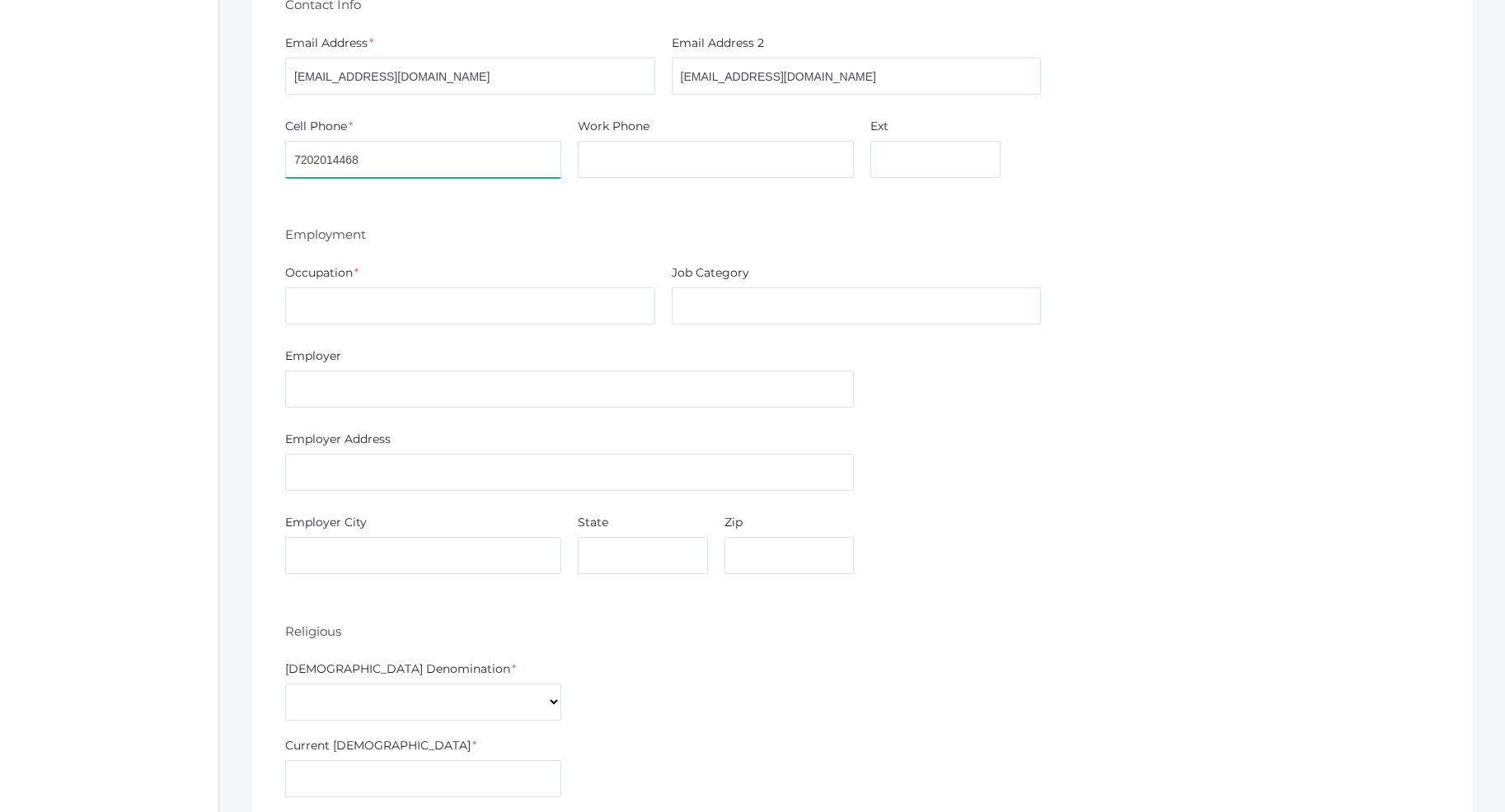
type input "7202014468"
click at [406, 307] on input "text" at bounding box center [470, 306] width 370 height 37
type input "Teacher"
click at [380, 368] on div "Employer" at bounding box center [569, 359] width 568 height 23
click at [388, 396] on input "text" at bounding box center [569, 389] width 568 height 37
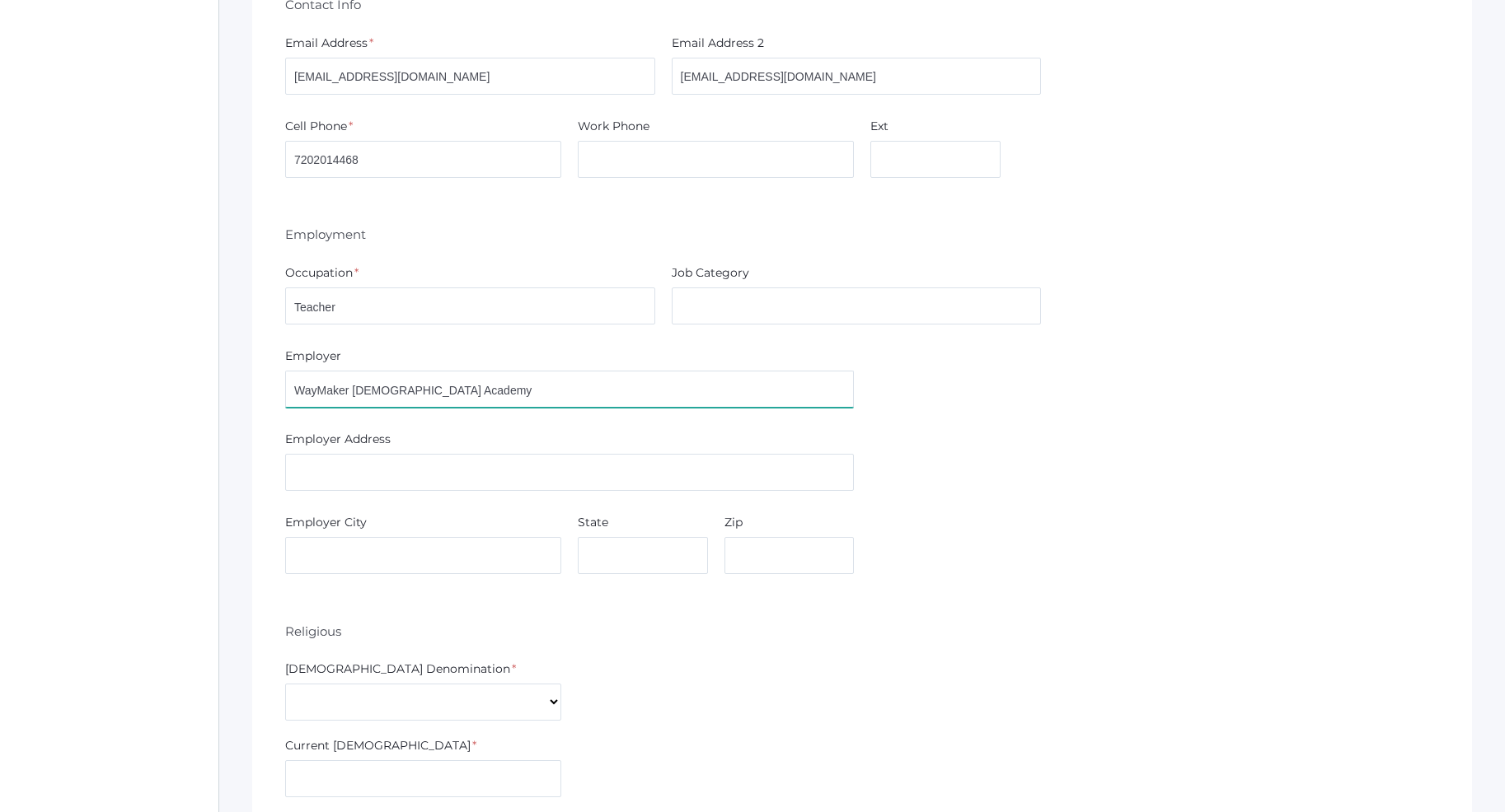
type input "WayMaker [DEMOGRAPHIC_DATA] Academy"
click at [355, 477] on input "text" at bounding box center [569, 473] width 568 height 37
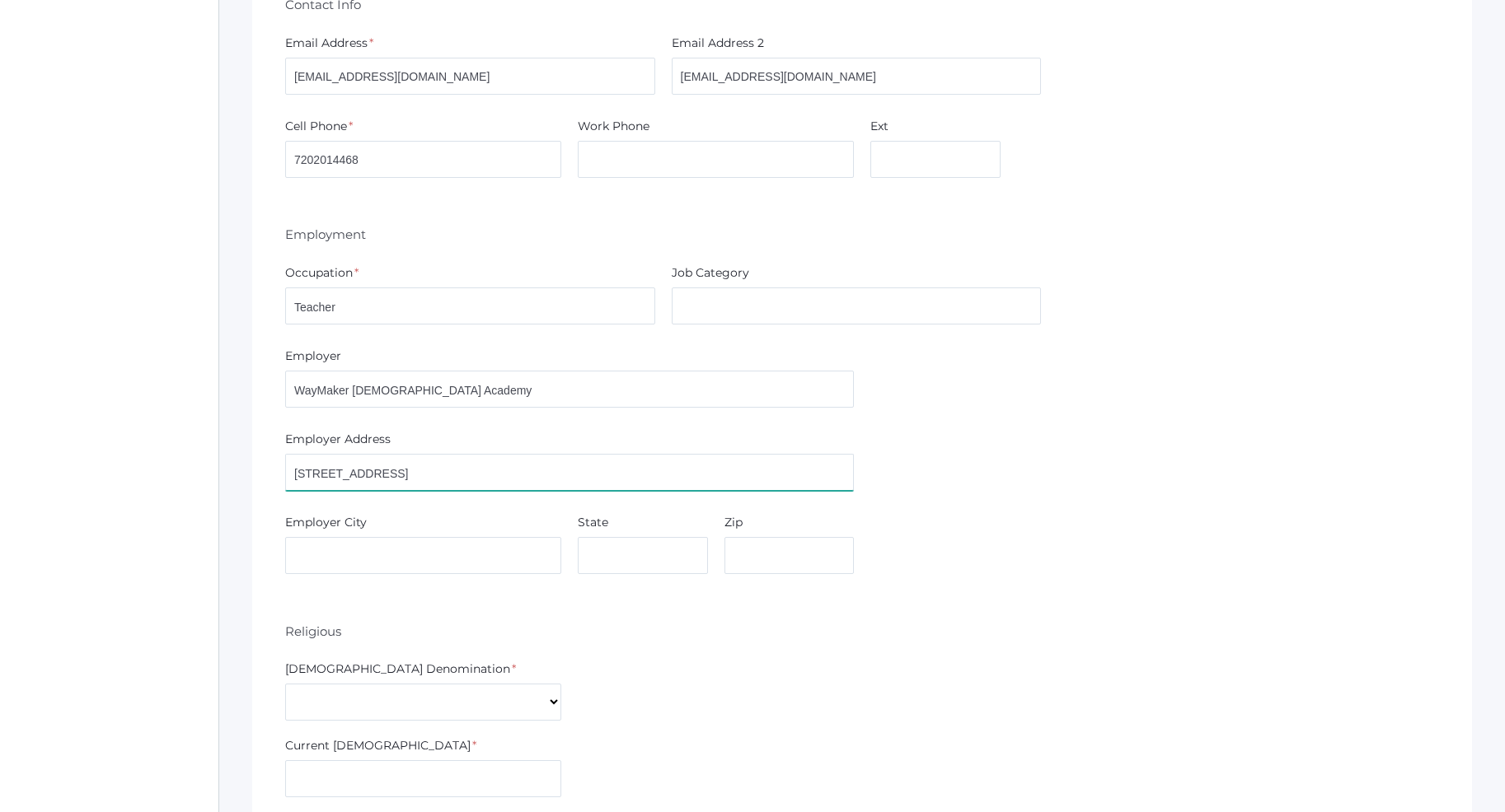
type input "1165 W Ironwood Dr."
click at [308, 557] on input "text" at bounding box center [423, 556] width 276 height 37
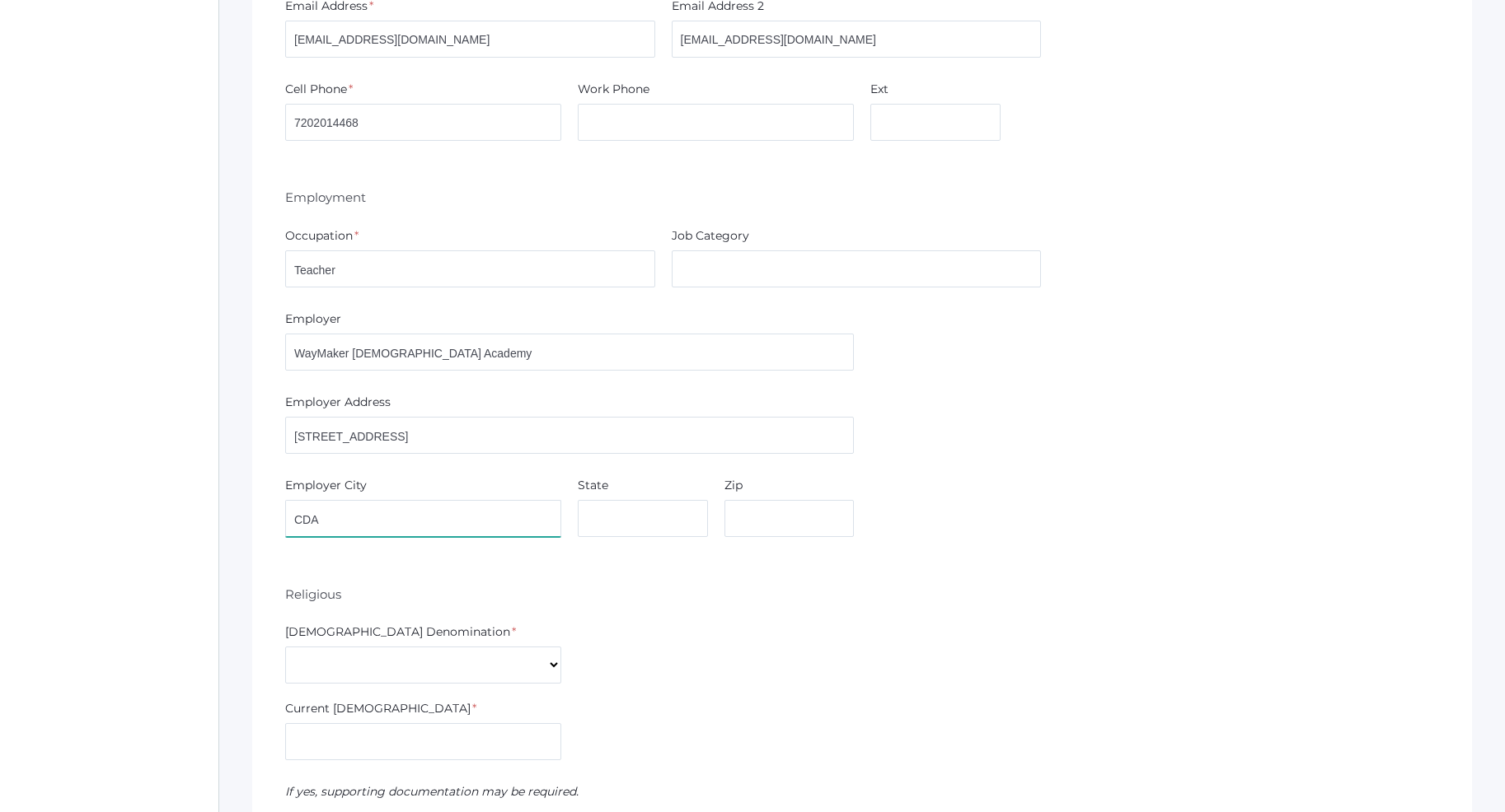
scroll to position [1344, 0]
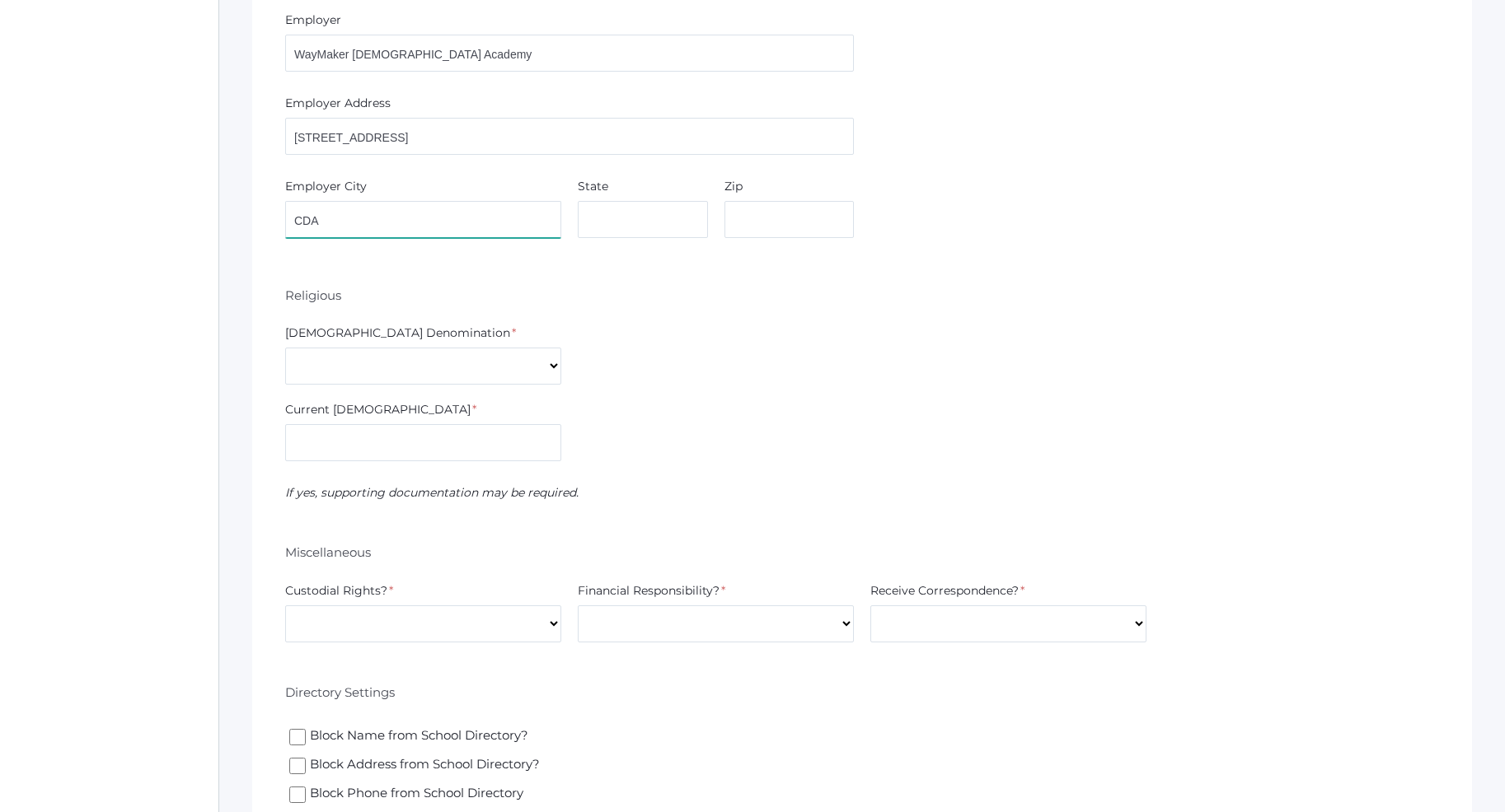
type input "CDA"
click at [285, 348] on select "7th Day Adventist Assembly of God Baptist Catholic Christian Church of Christ E…" at bounding box center [423, 366] width 276 height 37
select select "Non-denominational"
click option "Non-denominational" at bounding box center [0, 0] width 0 height 0
click at [340, 447] on input "text" at bounding box center [423, 442] width 276 height 37
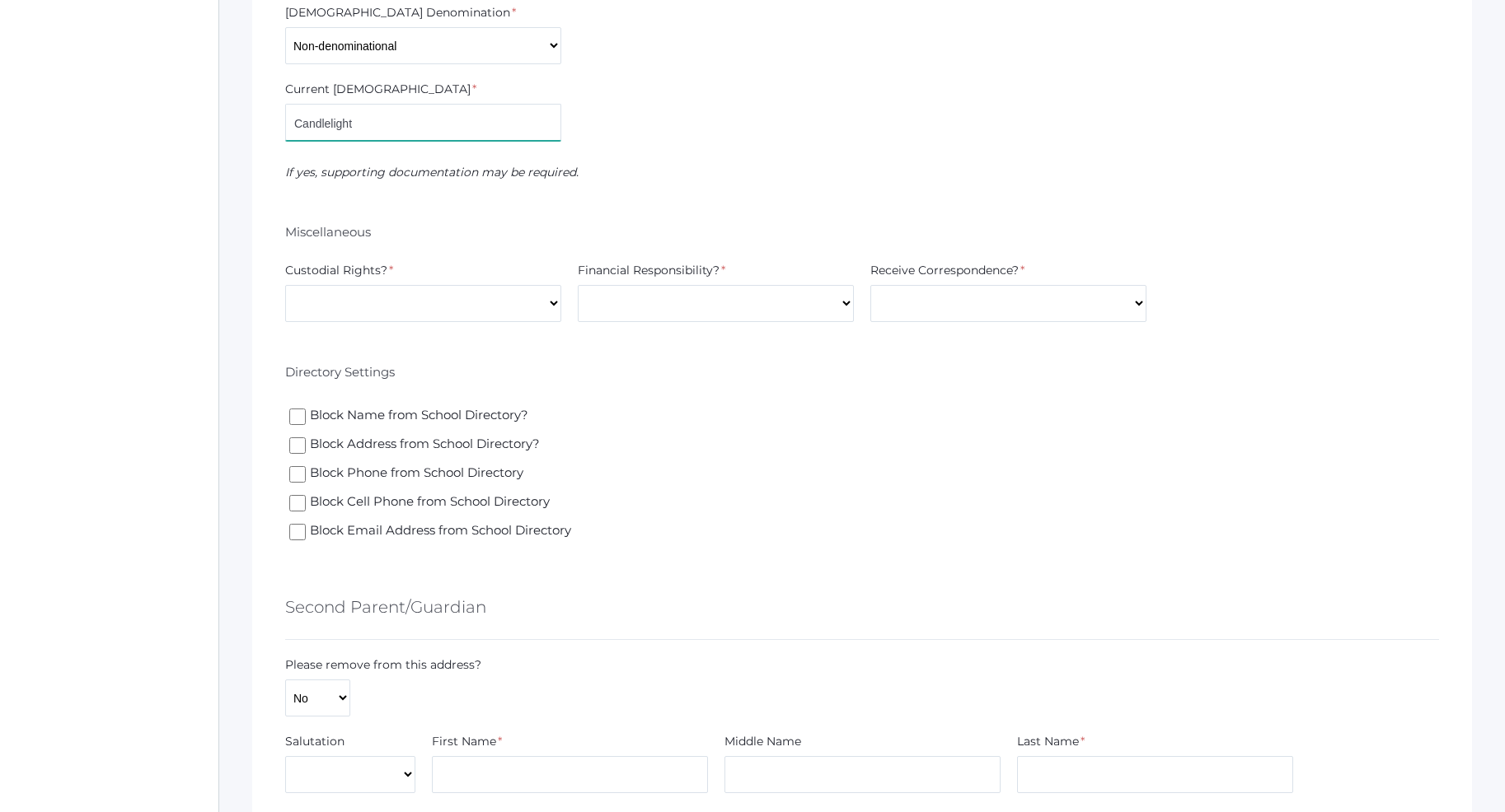
scroll to position [1680, 0]
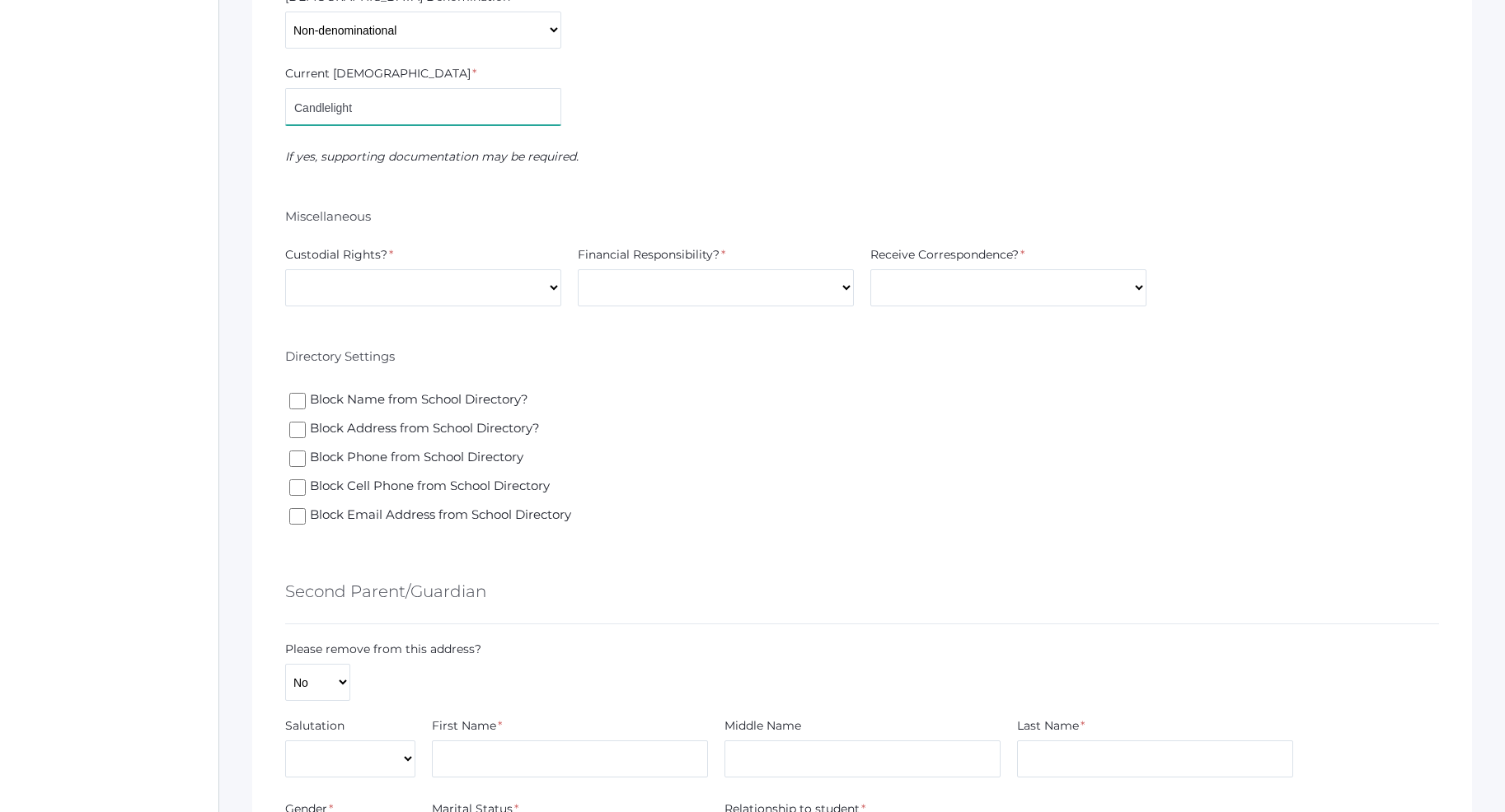
type input "Candlelight"
click at [285, 269] on select "Yes No" at bounding box center [423, 287] width 276 height 37
select select "Yes"
click option "Yes" at bounding box center [0, 0] width 0 height 0
click at [578, 269] on select "Yes No" at bounding box center [715, 287] width 276 height 37
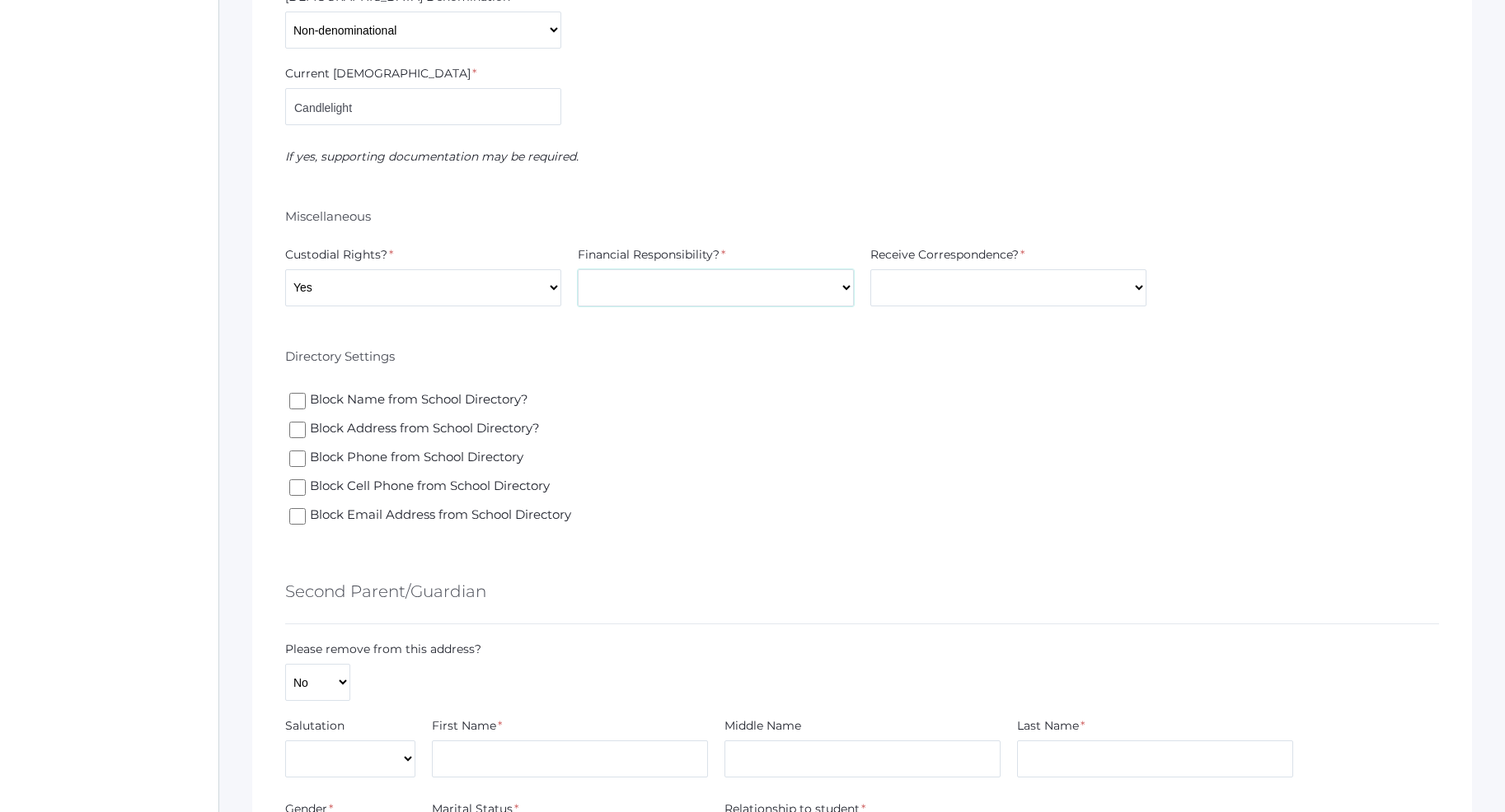
select select "Yes"
click option "Yes" at bounding box center [0, 0] width 0 height 0
click at [870, 269] on select "Yes No" at bounding box center [1008, 287] width 276 height 37
select select "Yes"
click option "Yes" at bounding box center [0, 0] width 0 height 0
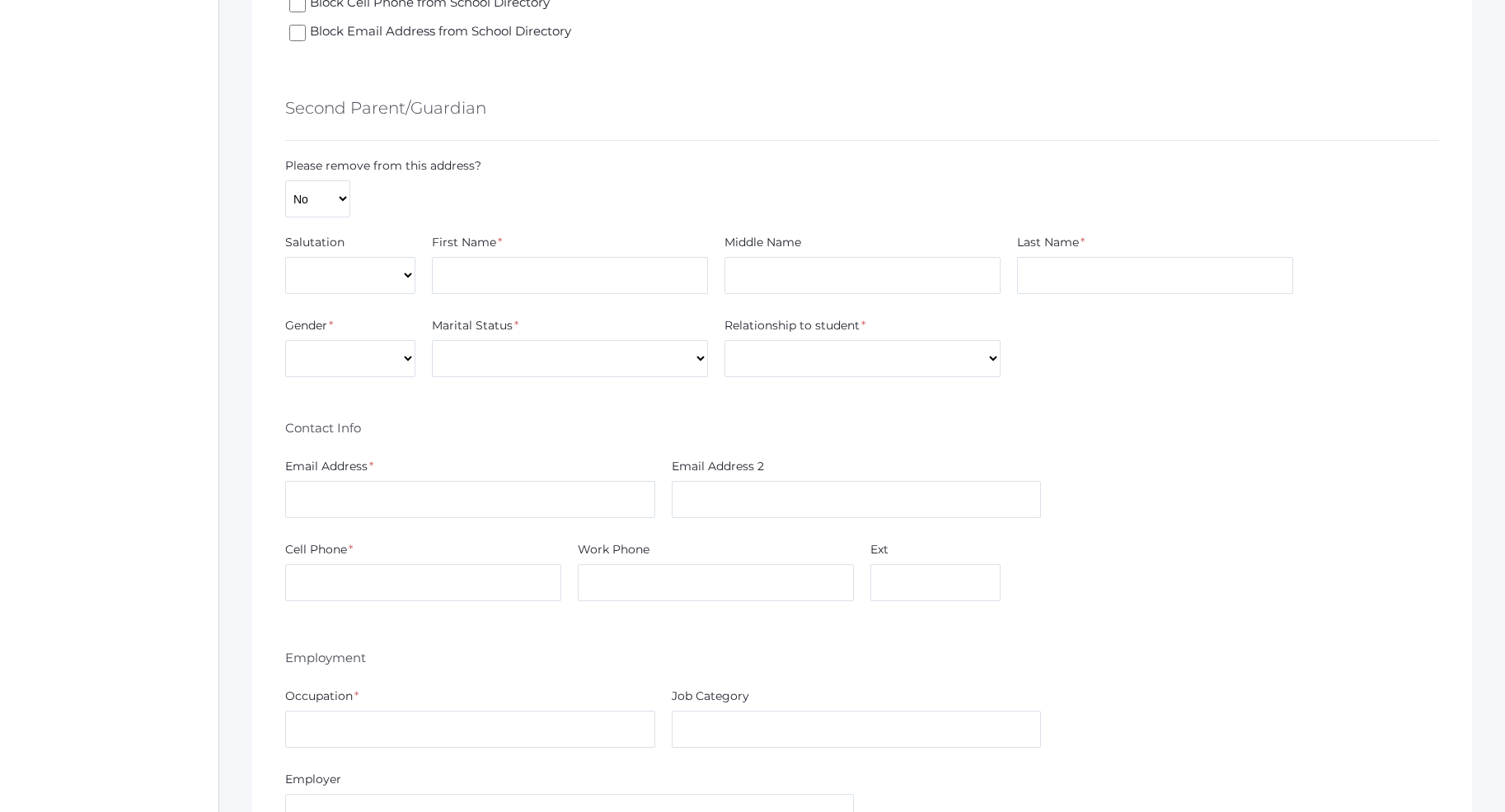
scroll to position [2184, 0]
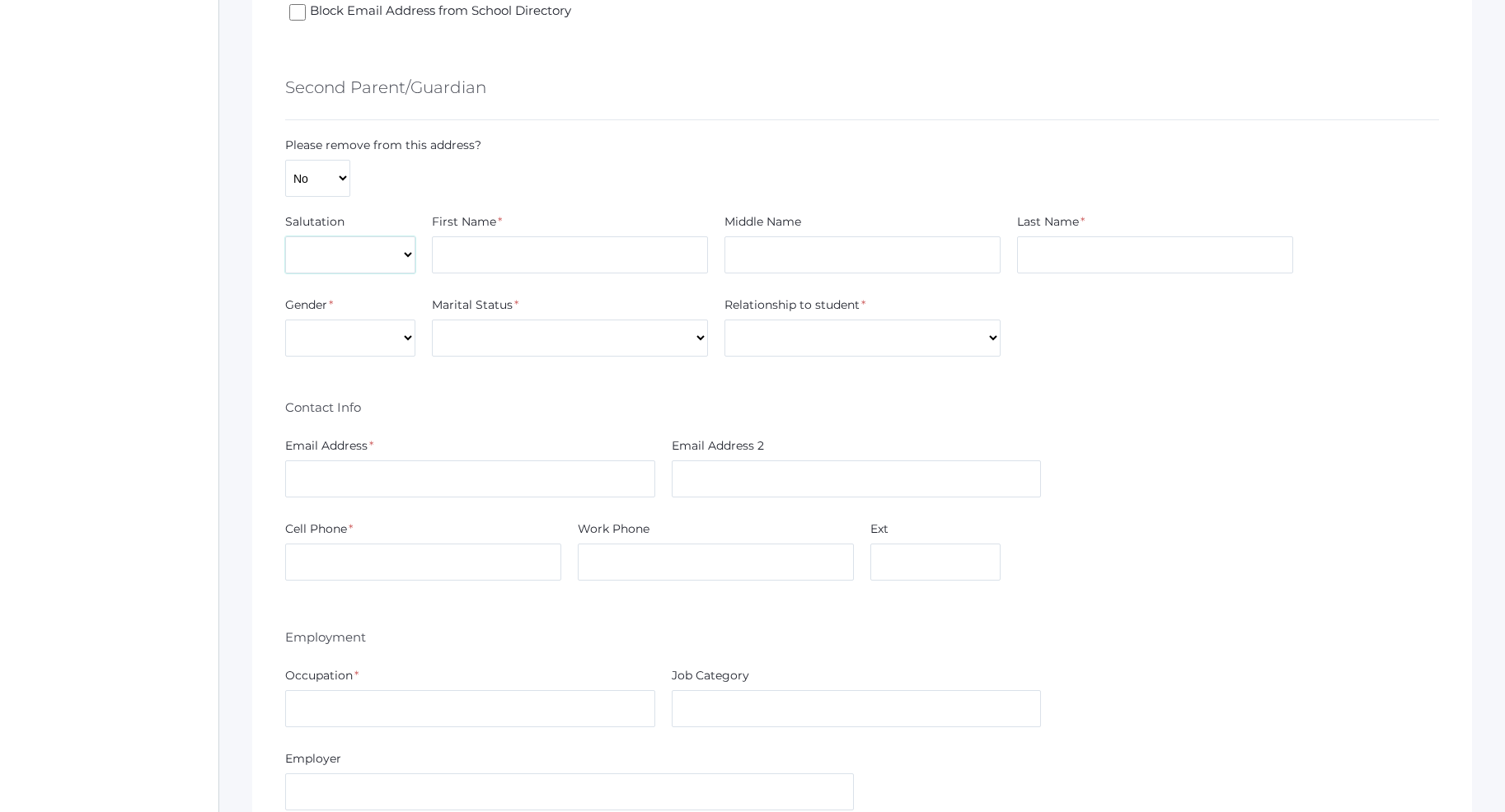
click at [285, 236] on select "Mr. Mrs. Miss Ms. Dr." at bounding box center [350, 255] width 130 height 37
select select "Mr."
click option "Mr." at bounding box center [0, 0] width 0 height 0
click at [501, 253] on input "text" at bounding box center [569, 255] width 276 height 37
type input "tyler"
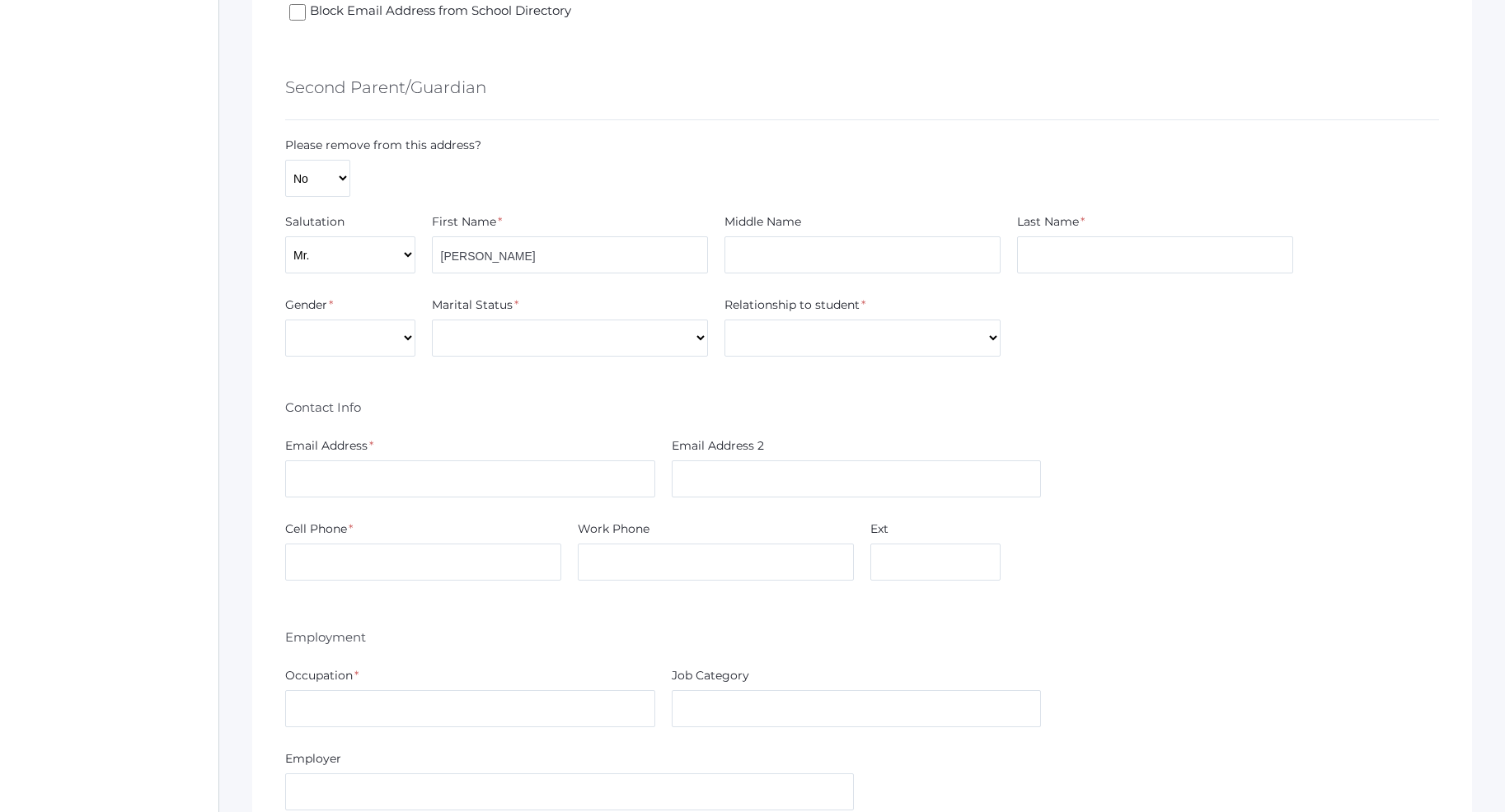
select select "[DEMOGRAPHIC_DATA]"
click option "[DEMOGRAPHIC_DATA]" at bounding box center [0, 0] width 0 height 0
select select "Married"
click option "Married" at bounding box center [0, 0] width 0 height 0
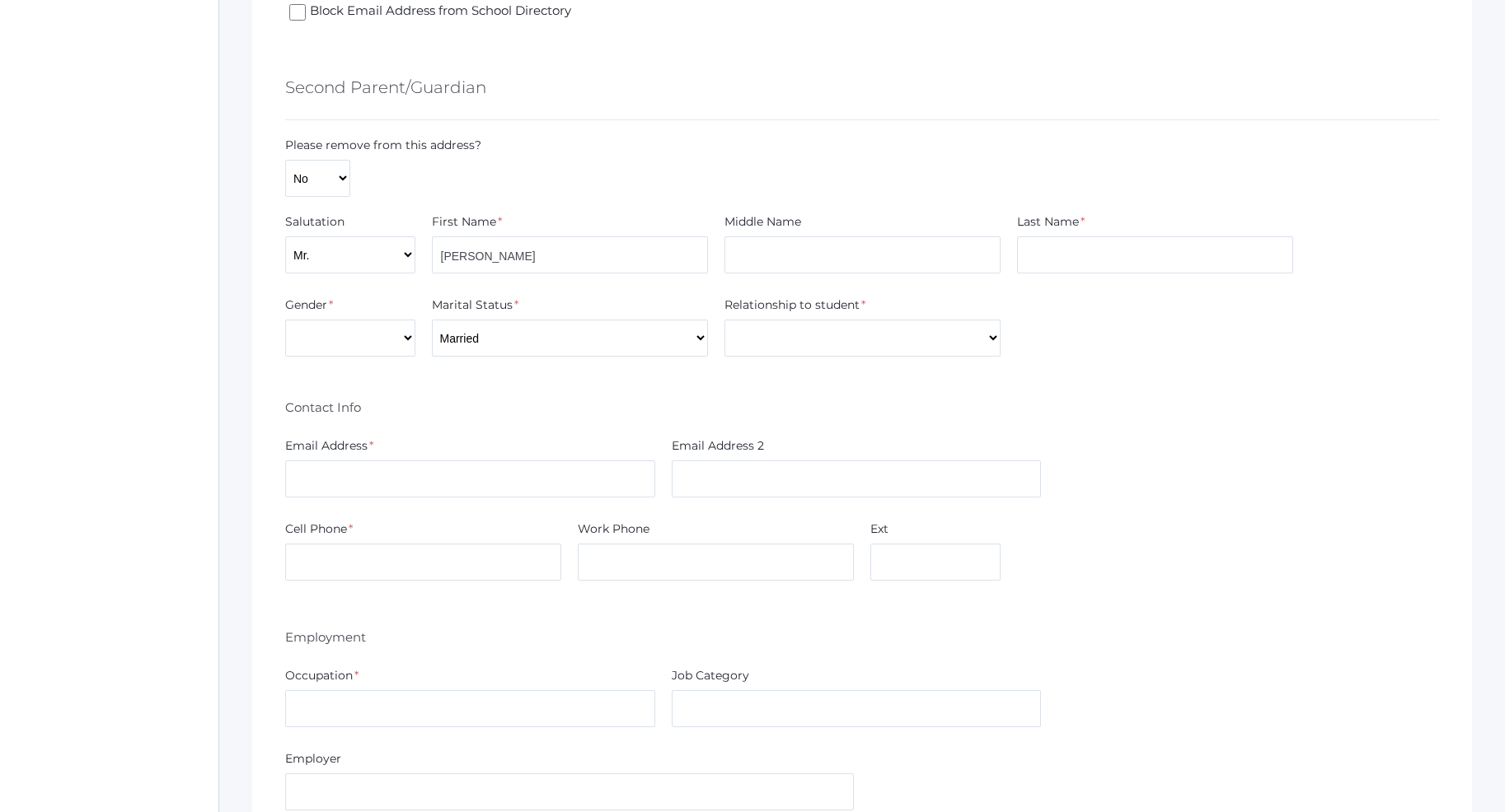
click at [831, 318] on div "Relationship to student *" at bounding box center [862, 308] width 276 height 23
click at [724, 319] on select "Aunt Brother Father Friend Grandparent Guardian Mother Other Sister Step Father…" at bounding box center [862, 338] width 276 height 37
select select "Father"
click option "Father" at bounding box center [0, 0] width 0 height 0
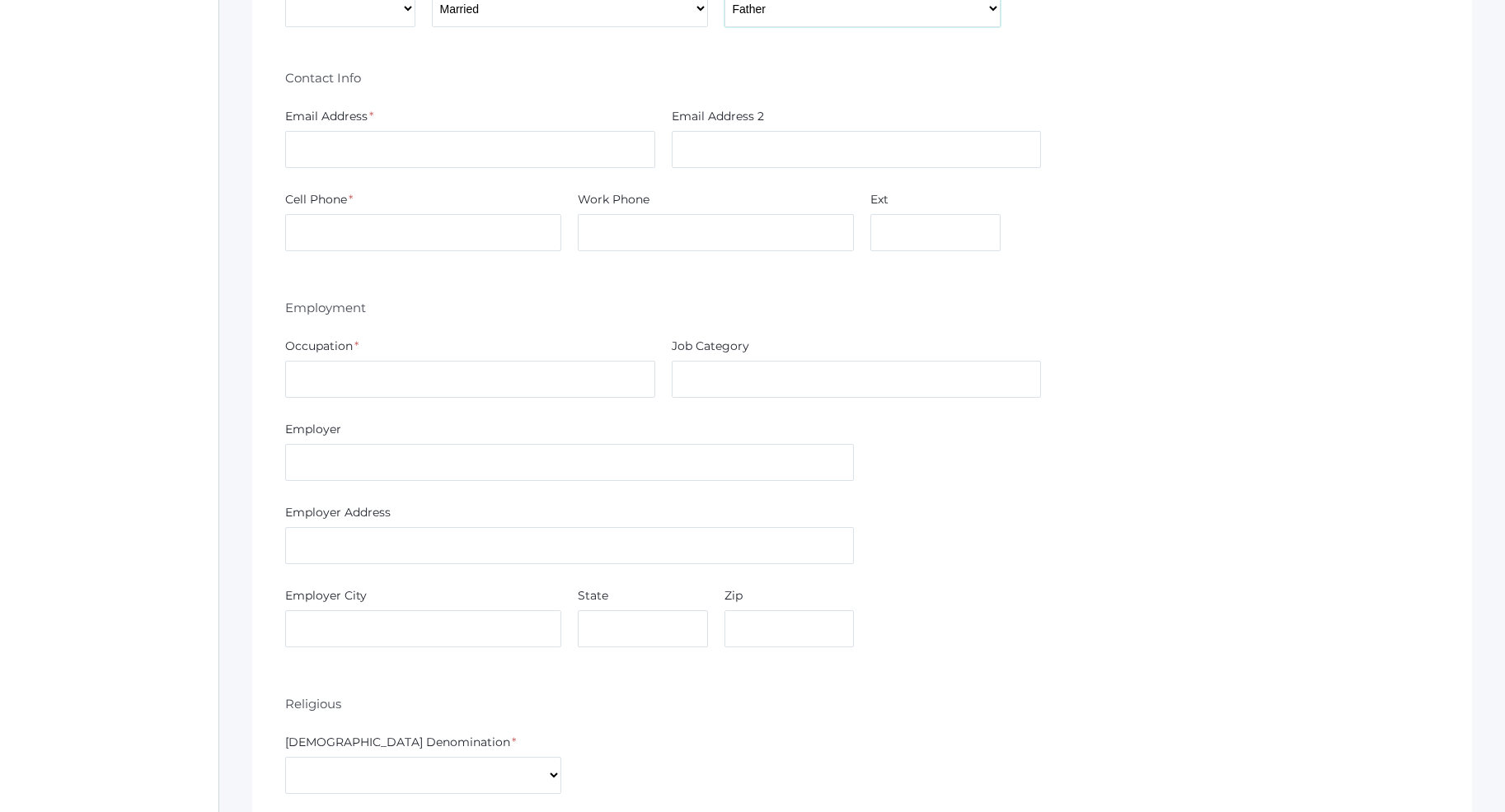
scroll to position [2520, 0]
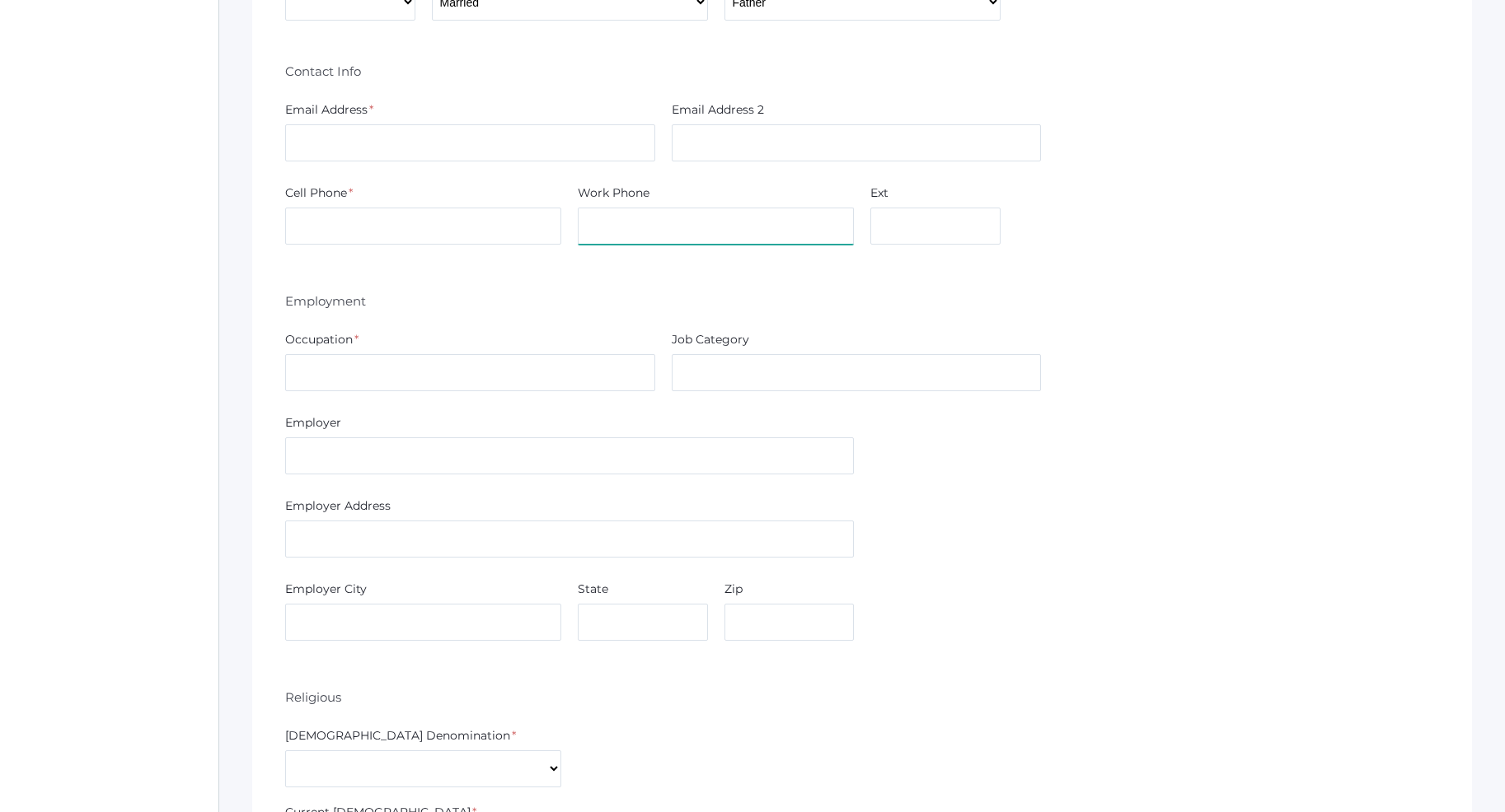
drag, startPoint x: 629, startPoint y: 230, endPoint x: 523, endPoint y: 235, distance: 106.1
click at [523, 235] on div "Cell Phone * Work Phone Ext" at bounding box center [862, 218] width 1170 height 67
drag, startPoint x: 937, startPoint y: 232, endPoint x: 833, endPoint y: 229, distance: 104.0
click at [833, 228] on div "Cell Phone * Work Phone Ext" at bounding box center [862, 218] width 1170 height 67
drag, startPoint x: 935, startPoint y: 232, endPoint x: 728, endPoint y: 215, distance: 207.7
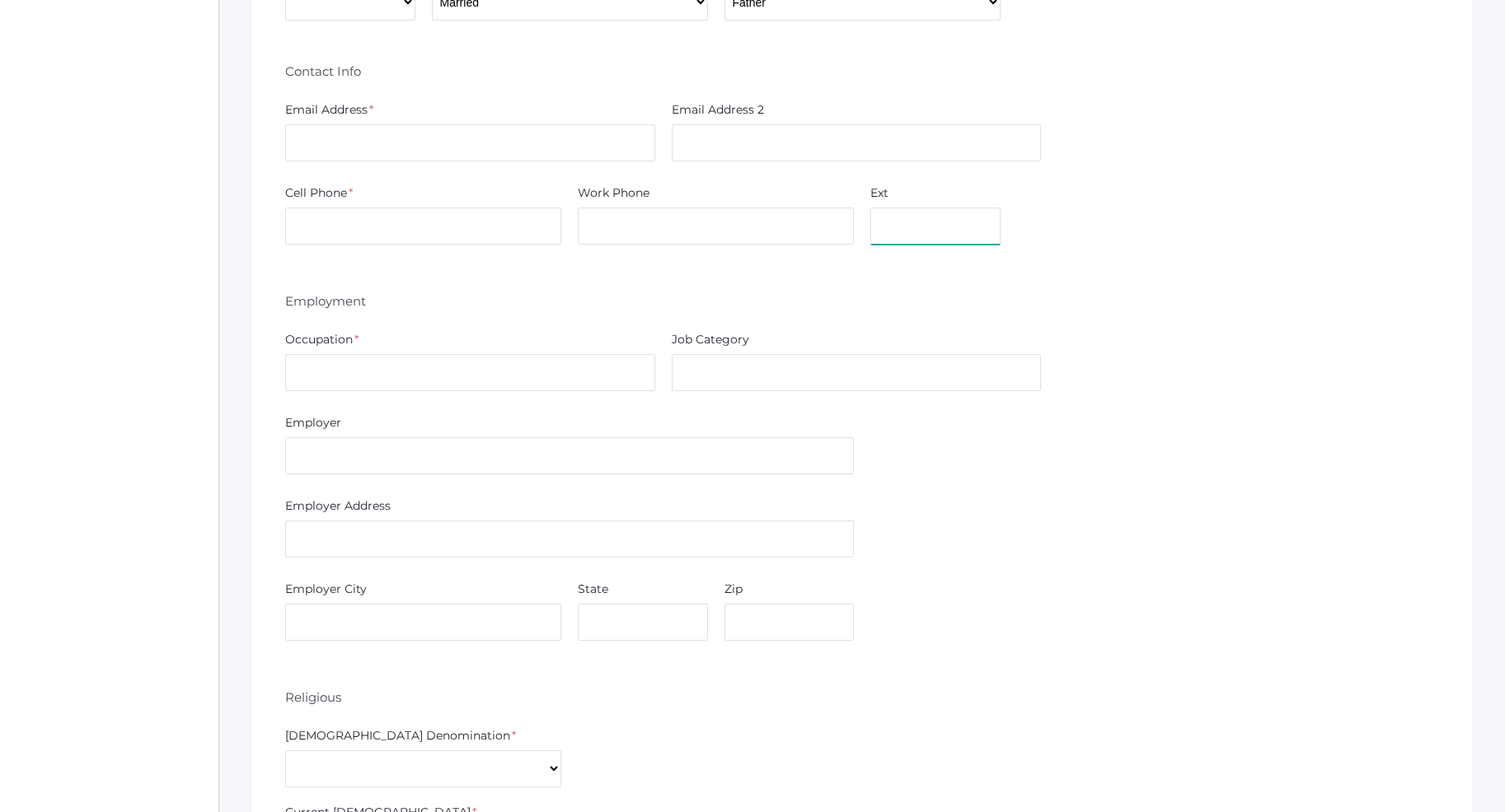
click at [728, 215] on div "Cell Phone * Work Phone Ext" at bounding box center [862, 218] width 1170 height 67
click at [933, 238] on input "text" at bounding box center [935, 226] width 130 height 37
click at [907, 220] on input "text" at bounding box center [935, 226] width 130 height 37
click at [905, 221] on input "text" at bounding box center [935, 226] width 130 height 37
click at [908, 221] on input "text" at bounding box center [935, 226] width 130 height 37
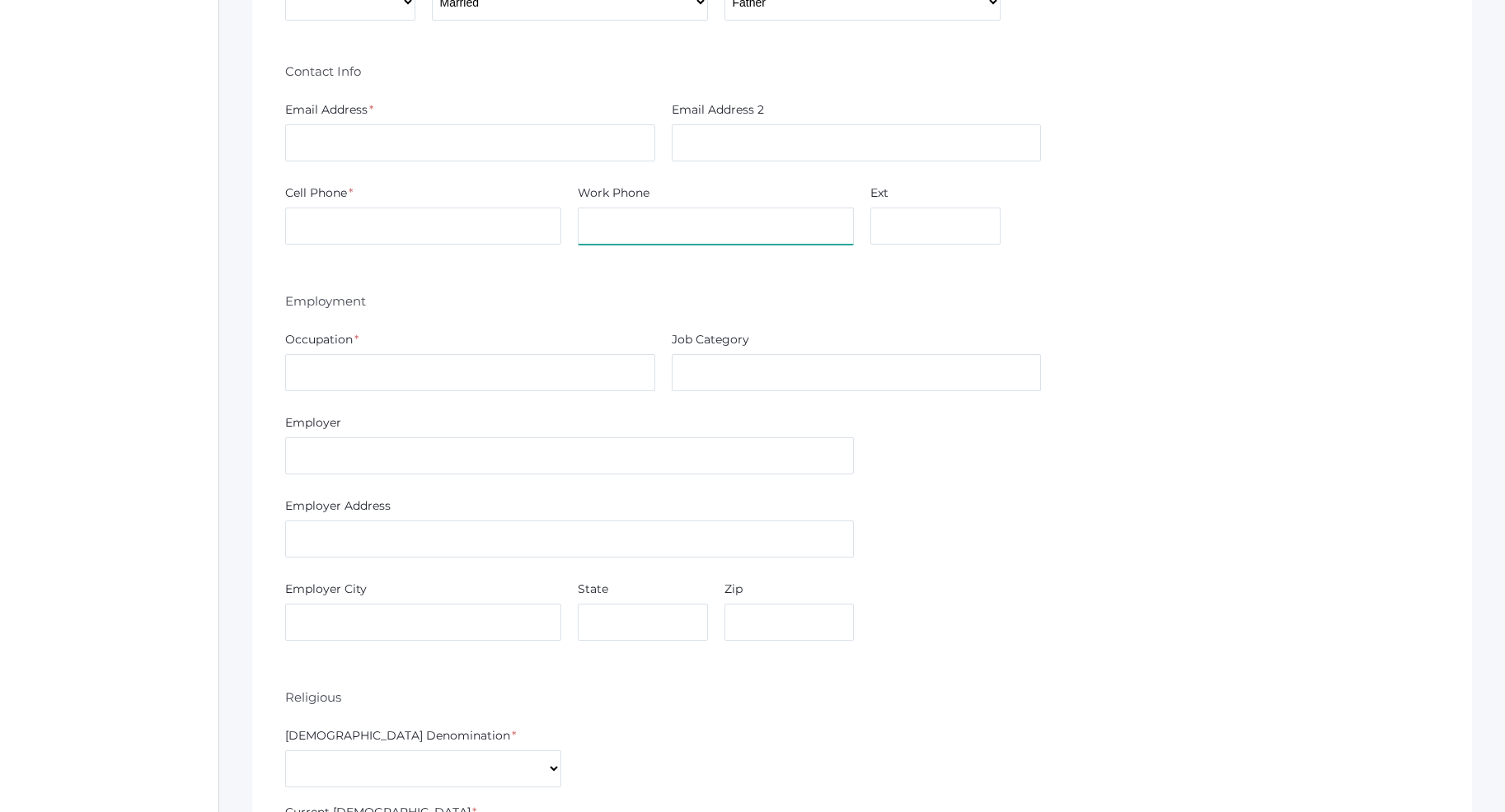
click at [637, 226] on input "text" at bounding box center [715, 226] width 276 height 37
click at [604, 226] on input "text" at bounding box center [715, 226] width 276 height 37
click at [606, 226] on input "text" at bounding box center [715, 226] width 276 height 37
click at [558, 220] on div "Cell Phone * Work Phone Ext" at bounding box center [862, 218] width 1170 height 67
click at [532, 225] on input "text" at bounding box center [423, 226] width 276 height 37
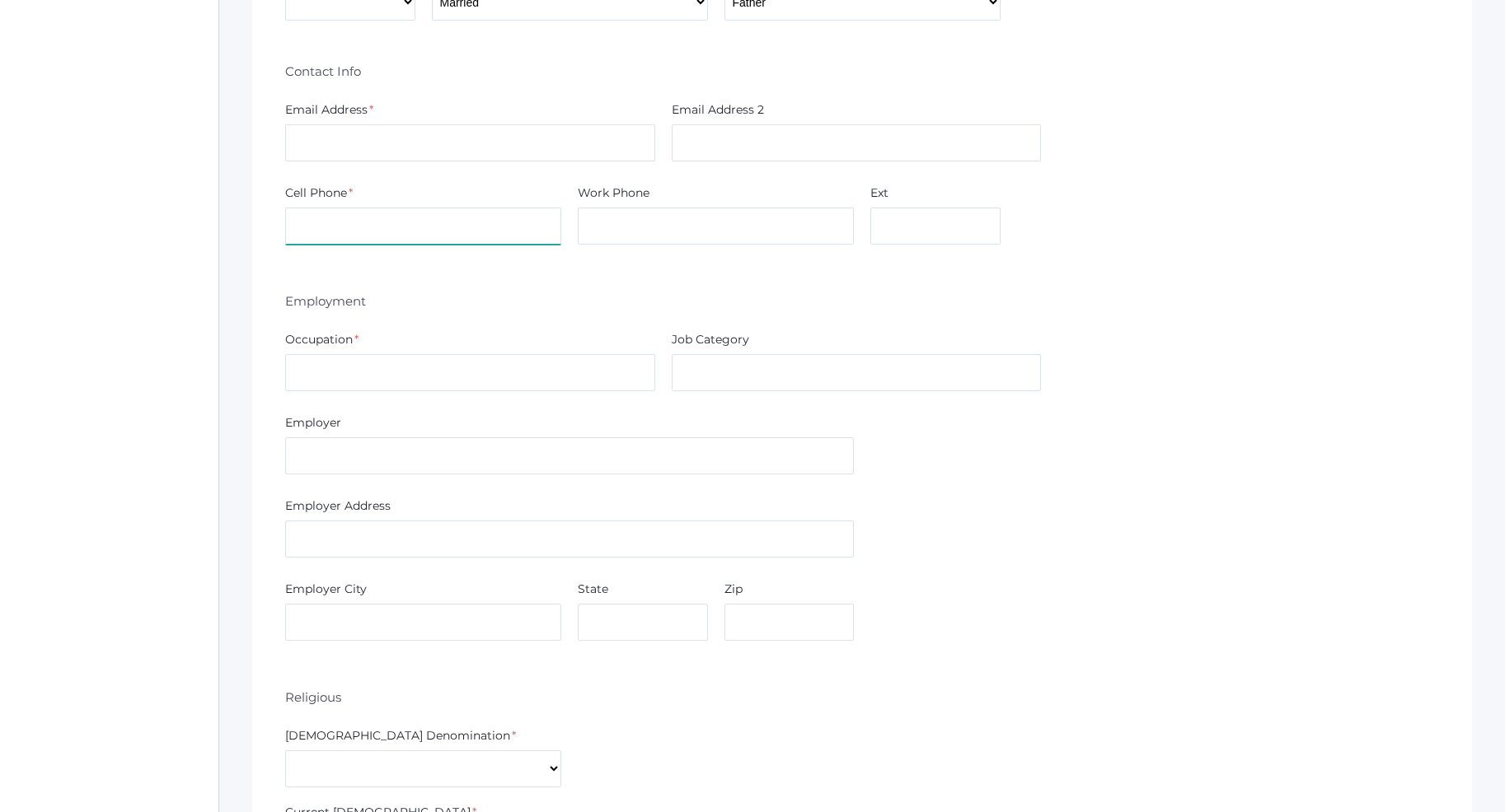
click at [314, 225] on input "text" at bounding box center [423, 226] width 276 height 37
click at [615, 281] on div "Gender * Male Female Marital Status * Divorced Married Remarried Separated Sing…" at bounding box center [862, 615] width 1154 height 1309
click at [406, 235] on input "text" at bounding box center [423, 226] width 276 height 37
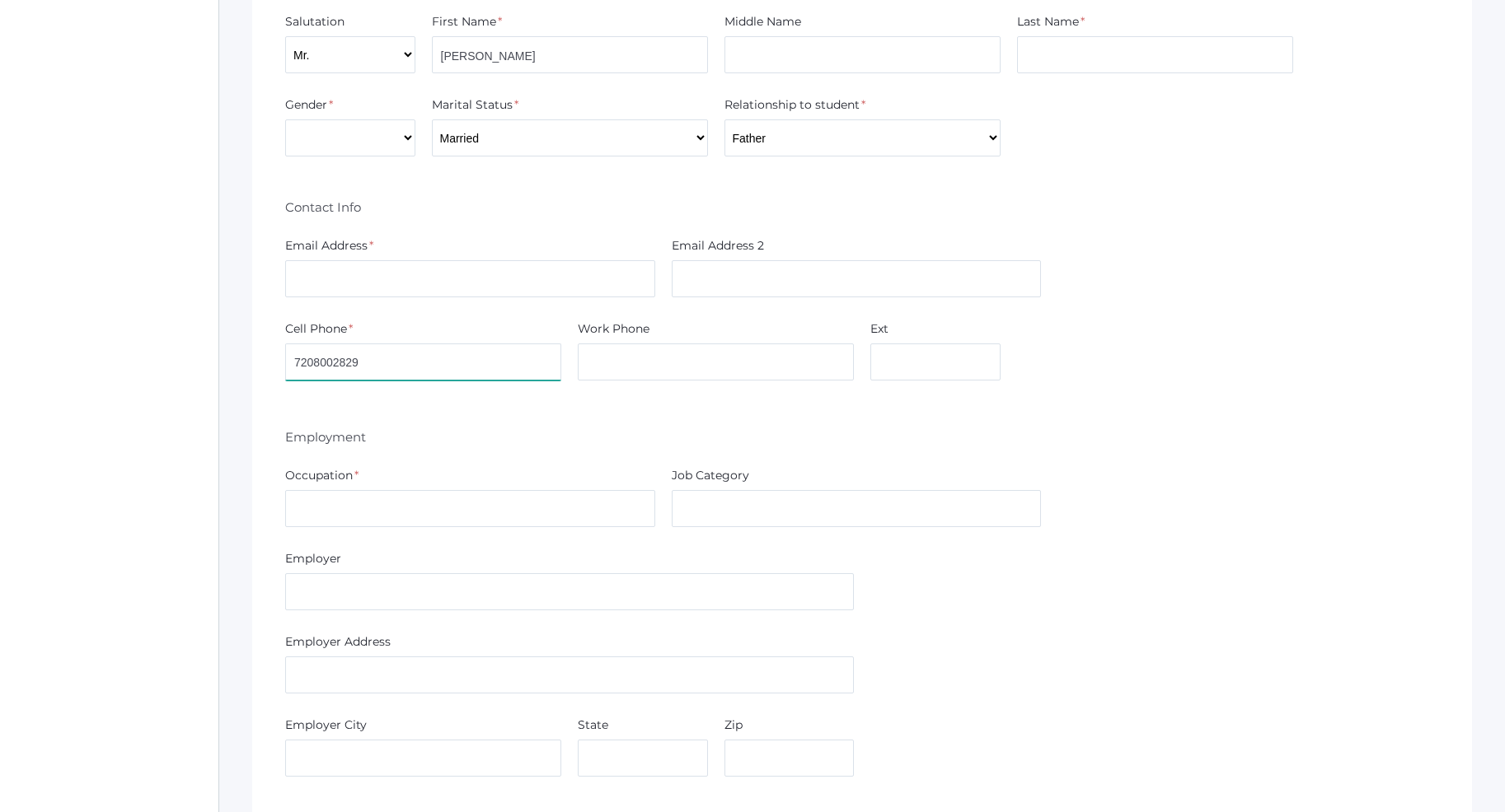
scroll to position [2268, 0]
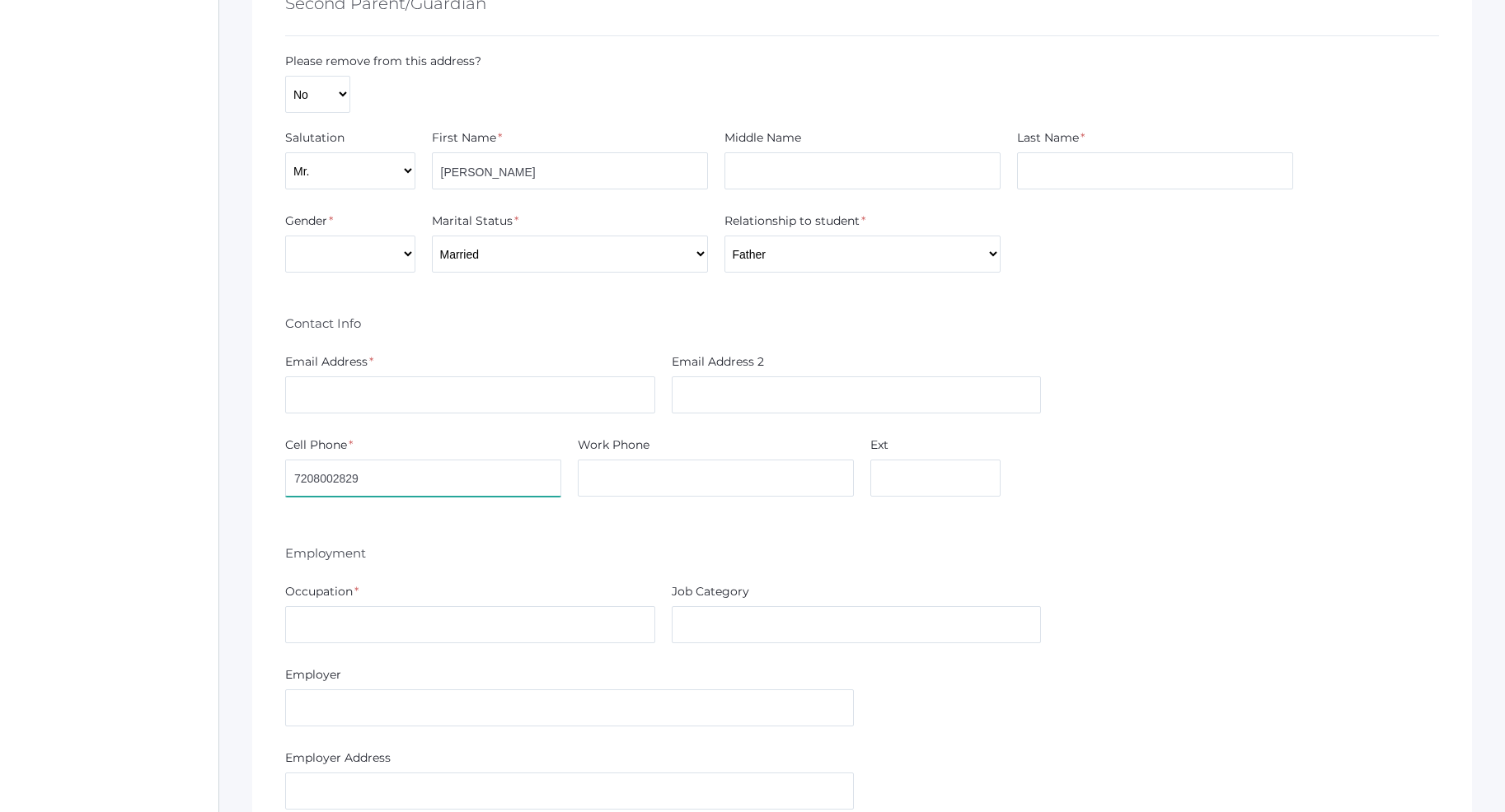
type input "7208002829"
click at [430, 401] on input "text" at bounding box center [470, 395] width 370 height 37
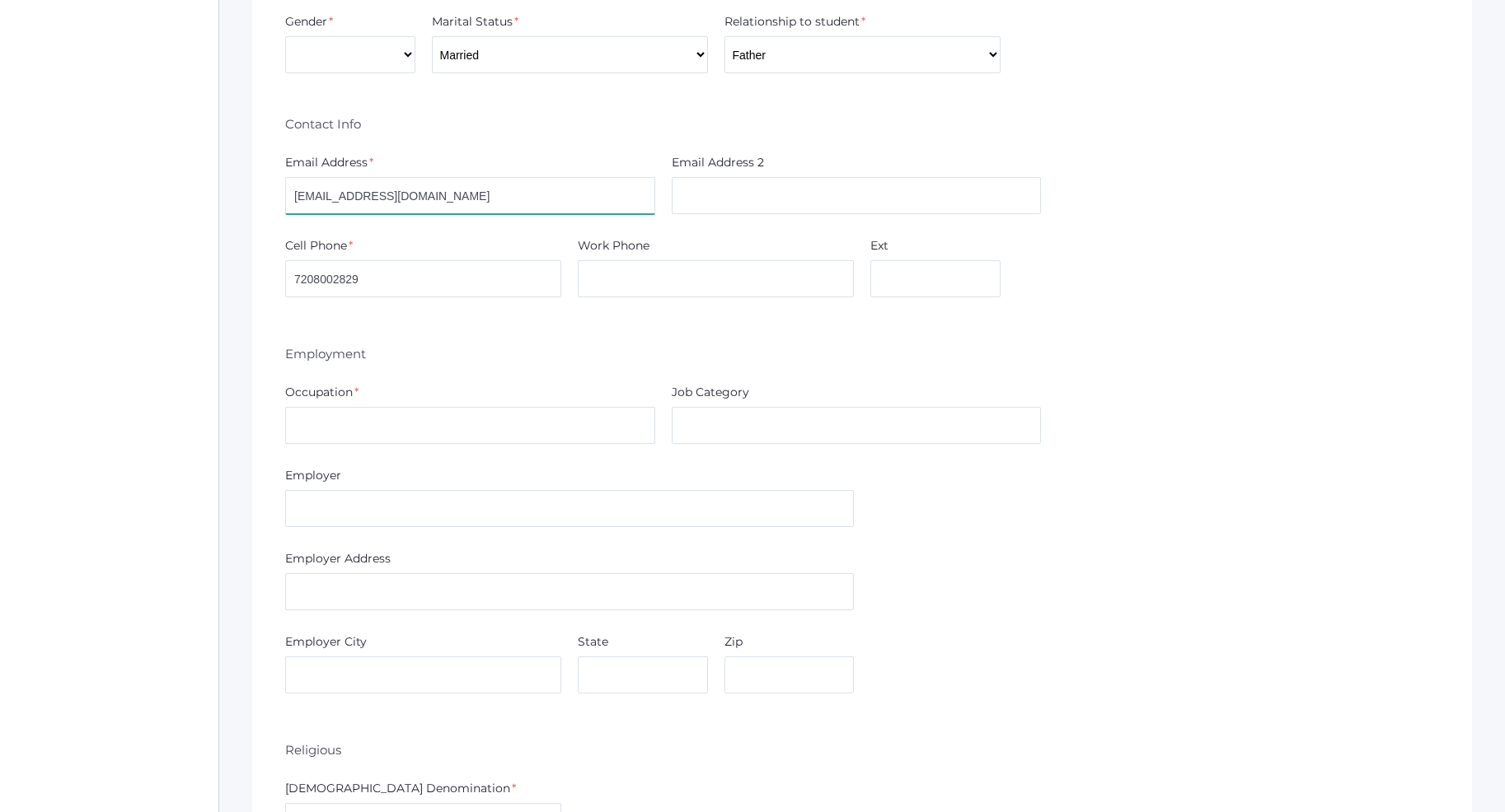
scroll to position [2520, 0]
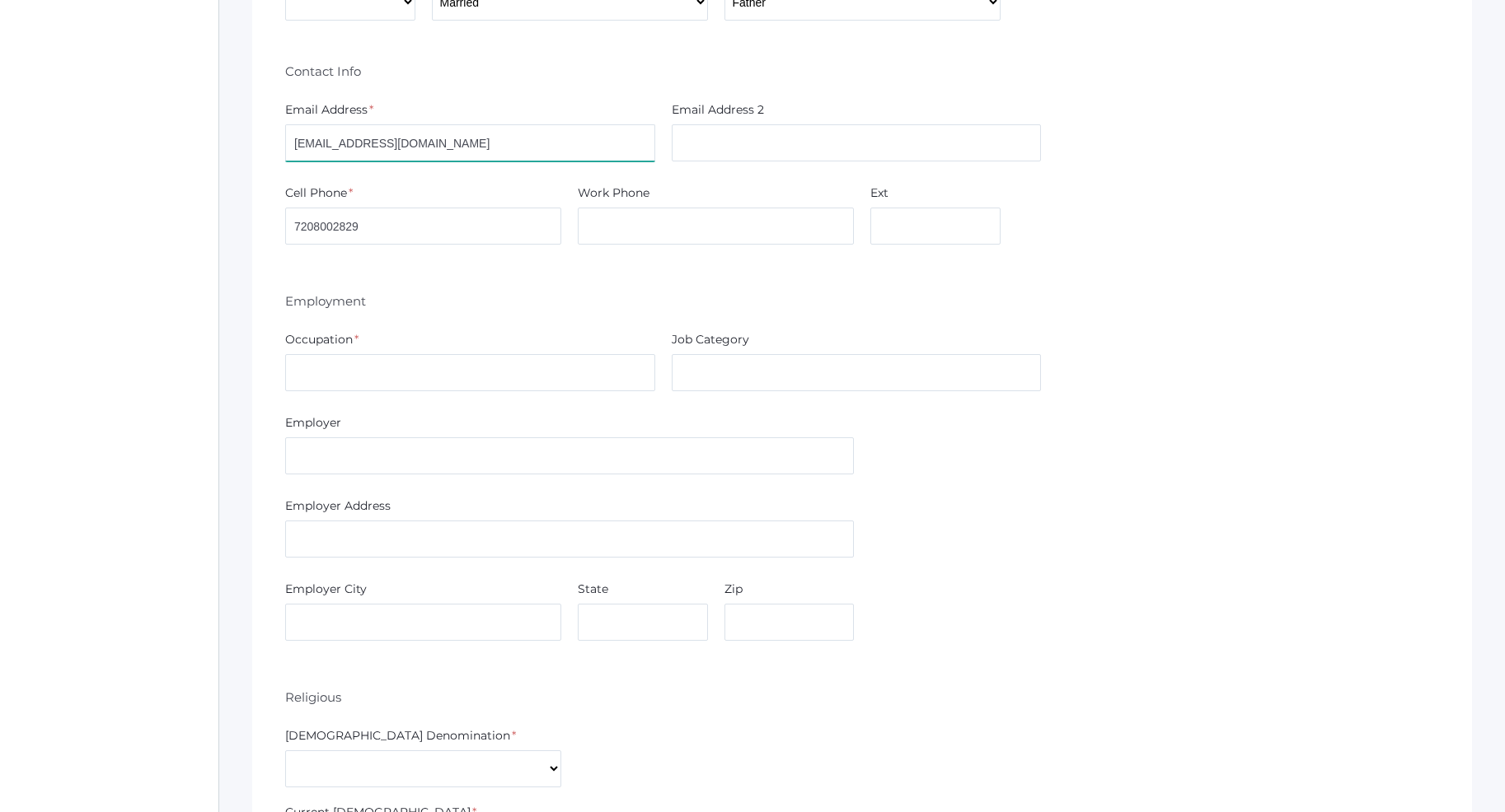
type input "tdfarnes@gmail.com"
click at [368, 369] on input "text" at bounding box center [470, 373] width 370 height 37
type input "Pro Shop"
click at [330, 468] on input "text" at bounding box center [569, 456] width 568 height 37
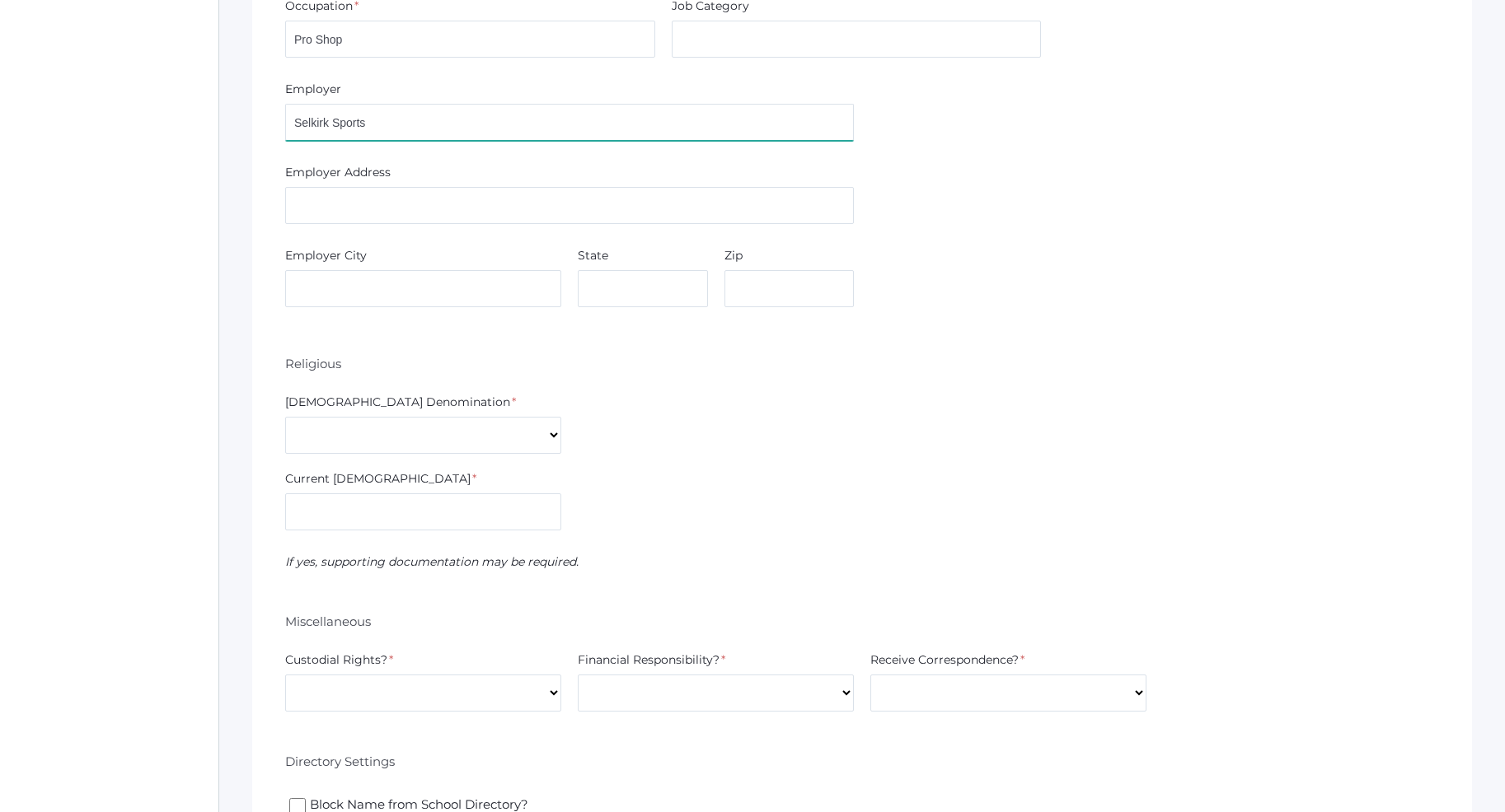
scroll to position [2856, 0]
type input "Selkirk Sports"
select select "Non-denominational"
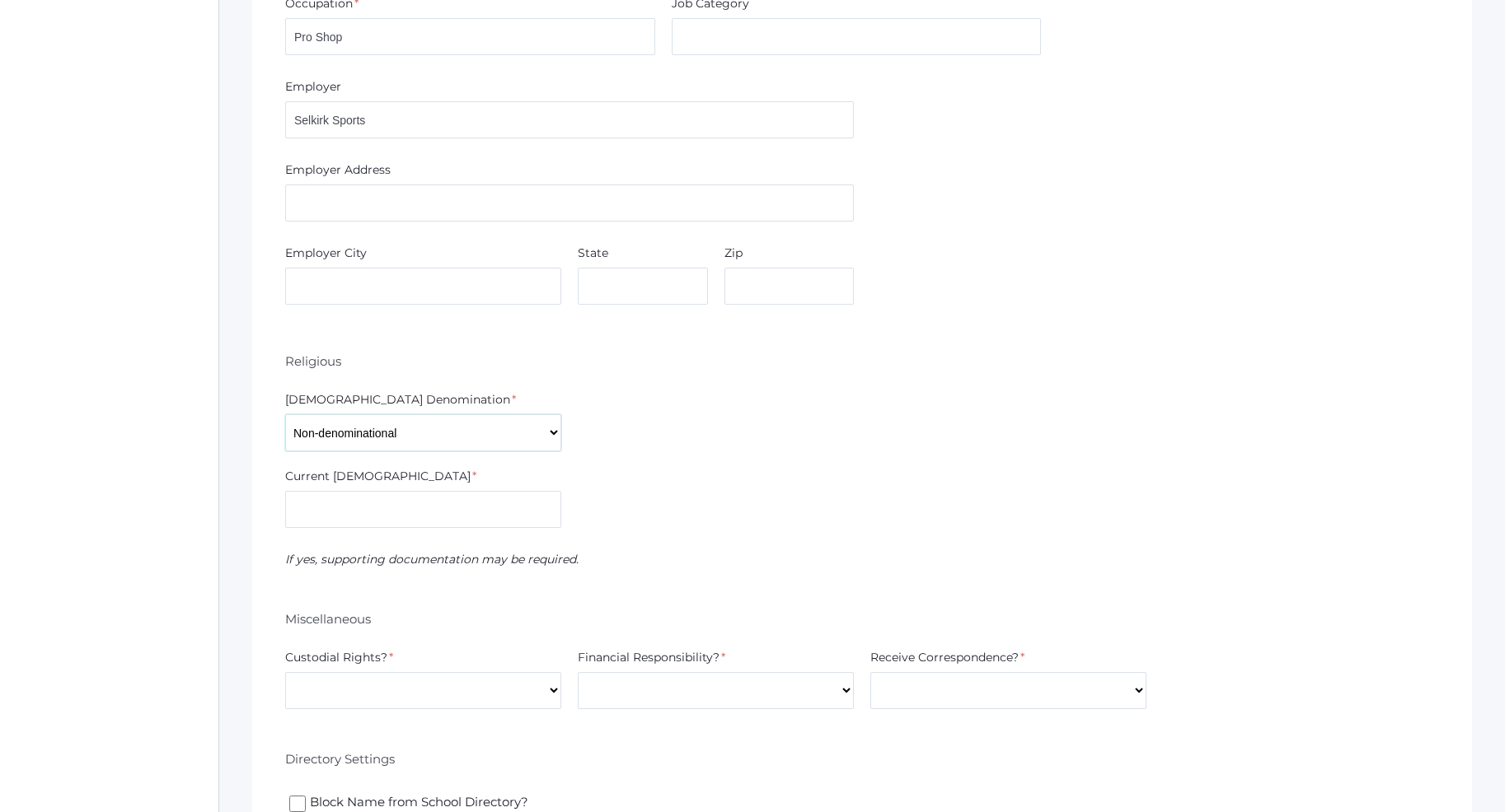
click option "Non-denominational" at bounding box center [0, 0] width 0 height 0
click at [355, 503] on input "text" at bounding box center [423, 509] width 276 height 37
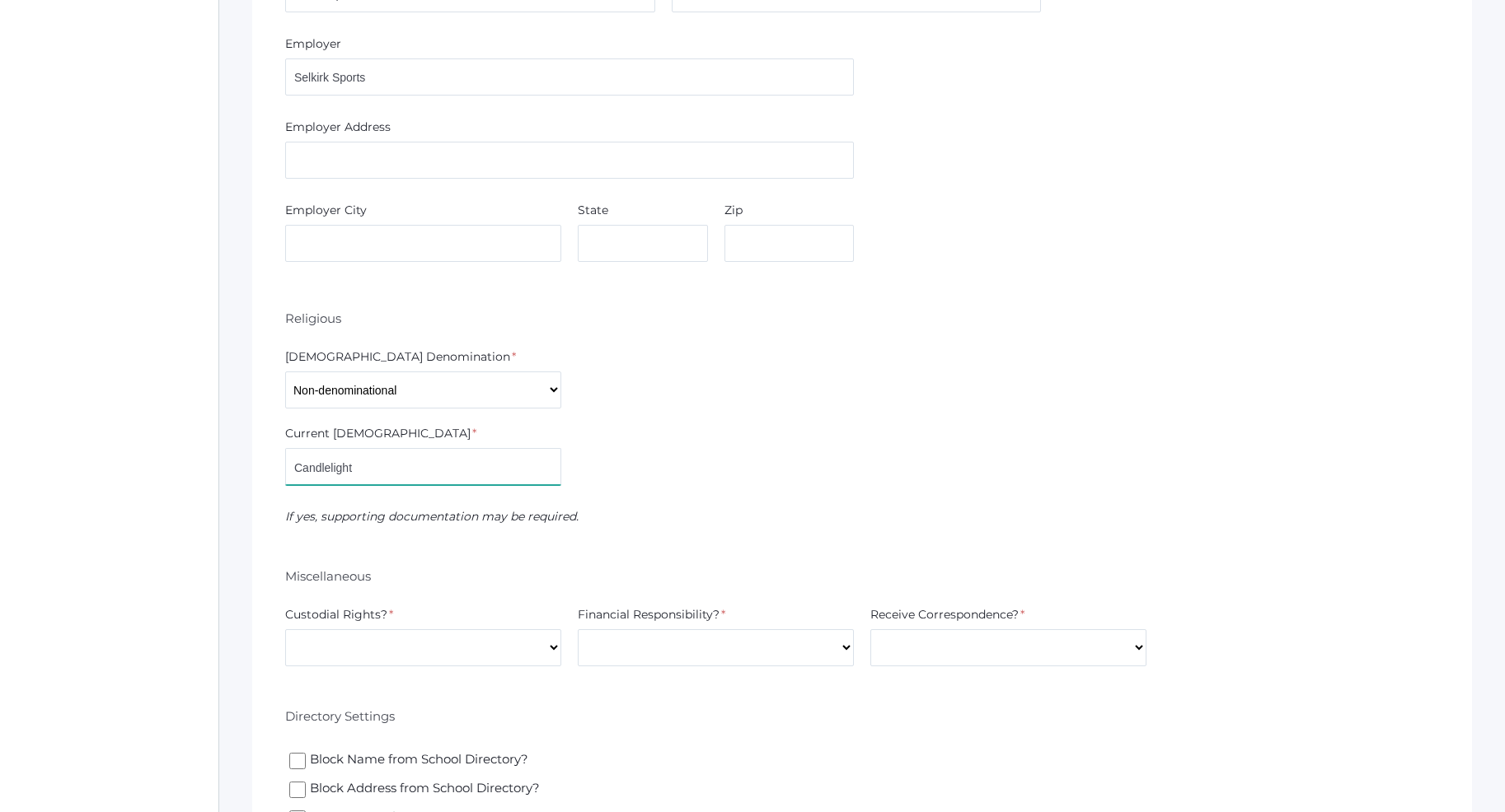
scroll to position [3142, 0]
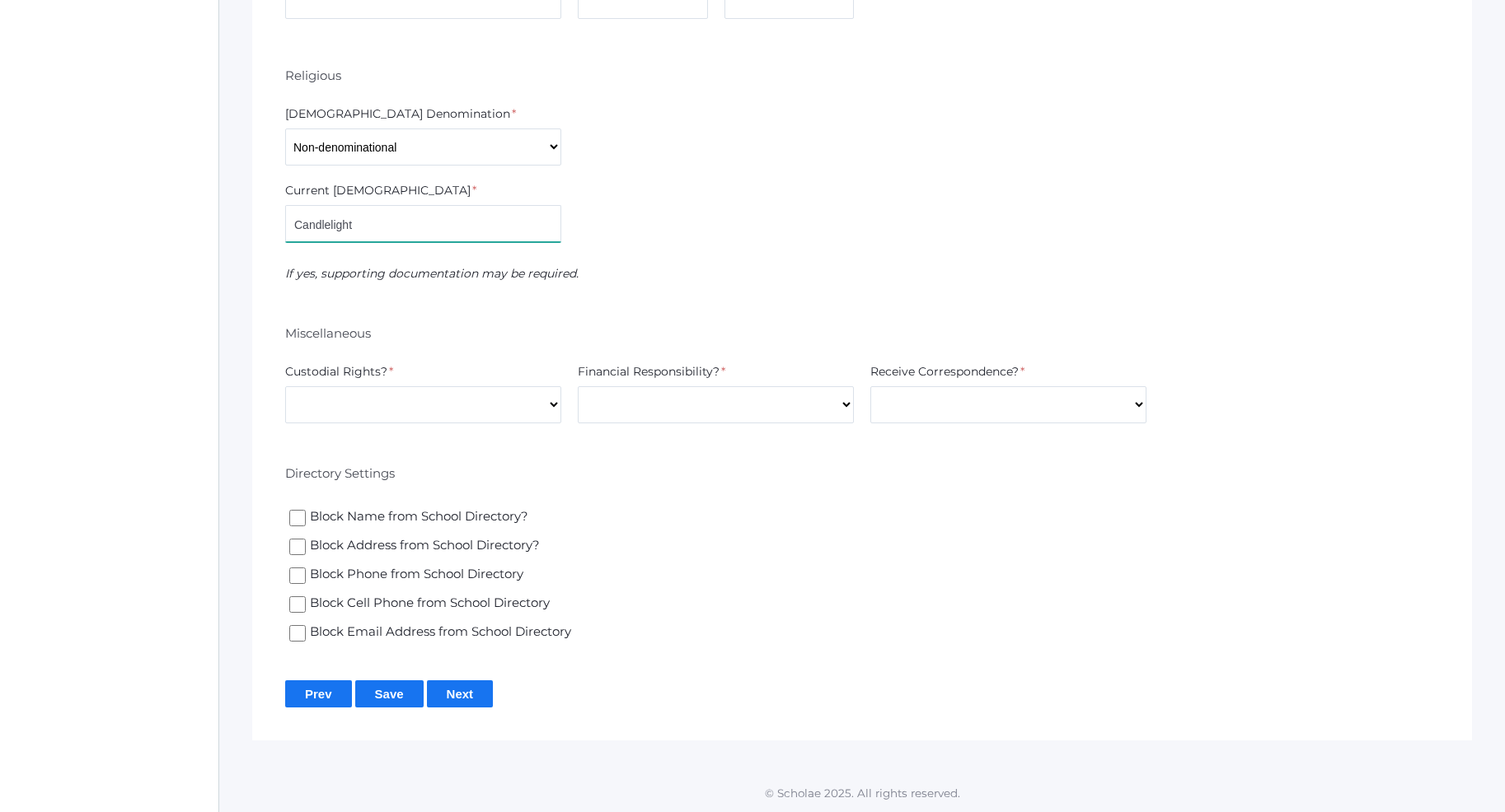
type input "Candlelight"
click at [285, 386] on select "Yes No" at bounding box center [423, 405] width 276 height 37
select select "Yes"
click option "Yes" at bounding box center [0, 0] width 0 height 0
click at [578, 386] on select "Yes No" at bounding box center [715, 405] width 276 height 37
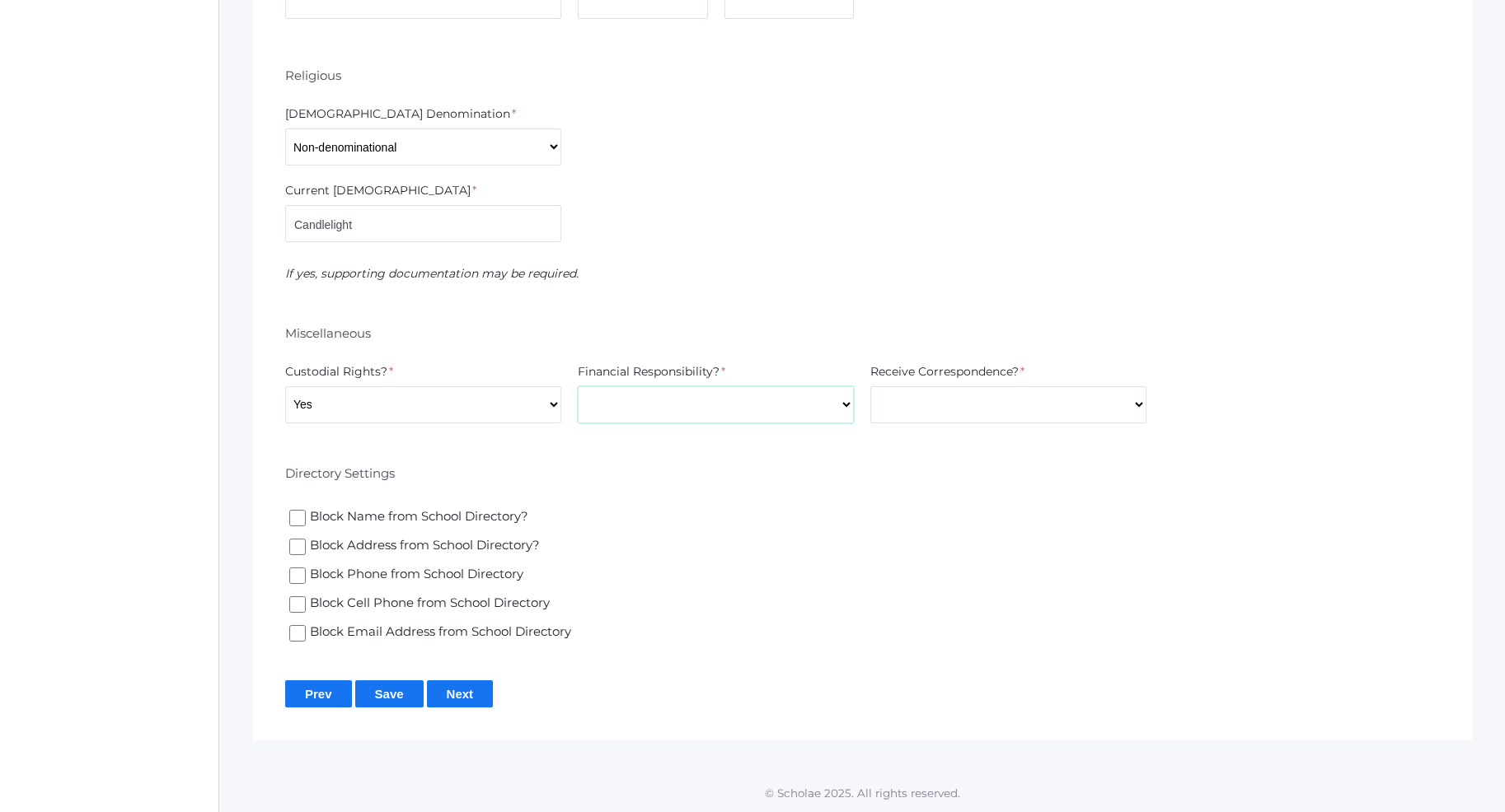
select select "Yes"
click option "Yes" at bounding box center [0, 0] width 0 height 0
click at [870, 386] on select "Yes No" at bounding box center [1008, 405] width 276 height 37
select select "Yes"
click option "Yes" at bounding box center [0, 0] width 0 height 0
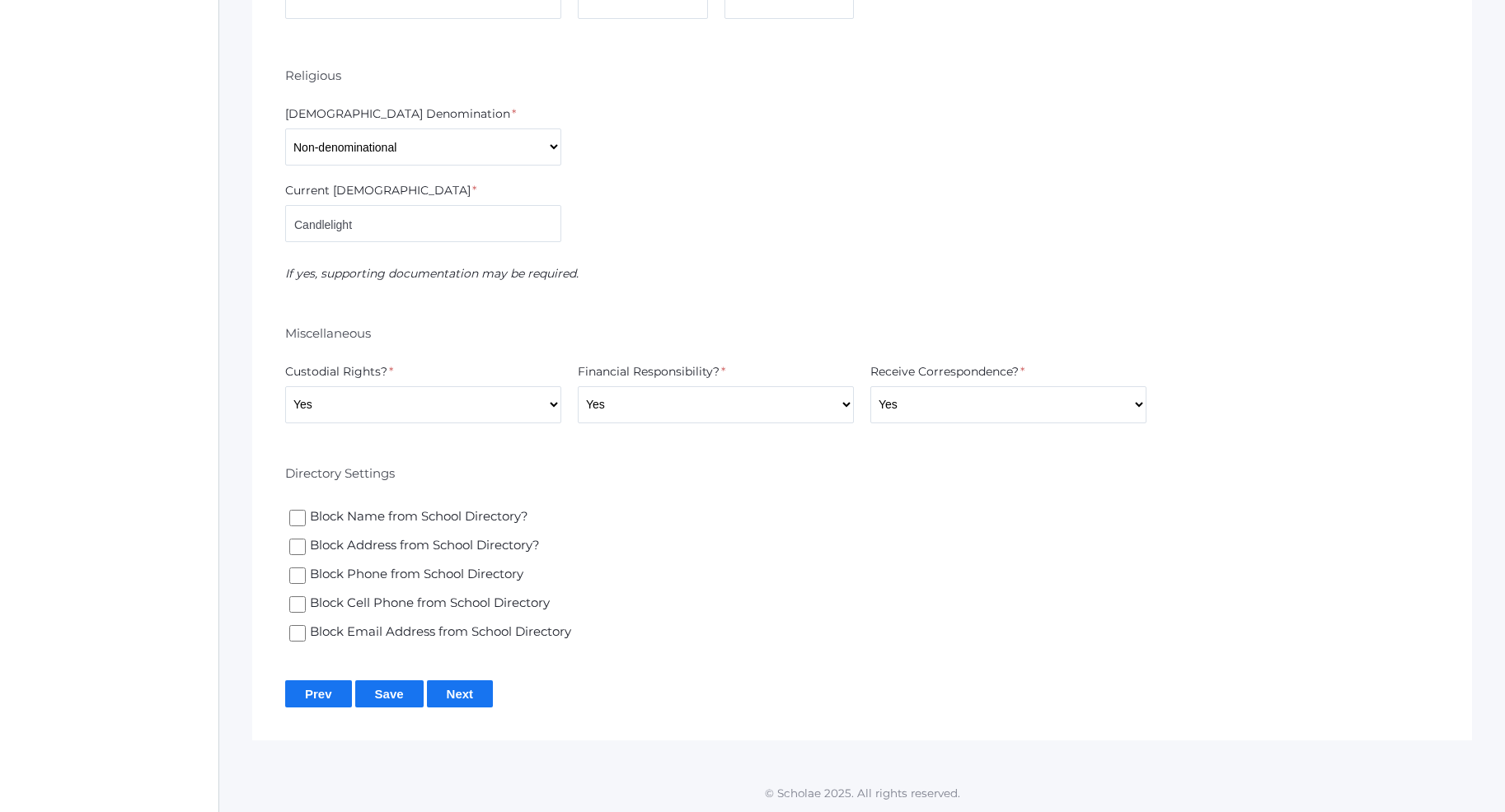
click at [299, 633] on input "Block Email Address from School Directory" at bounding box center [298, 634] width 17 height 17
checkbox input "true"
click at [456, 697] on input "Next" at bounding box center [460, 694] width 67 height 27
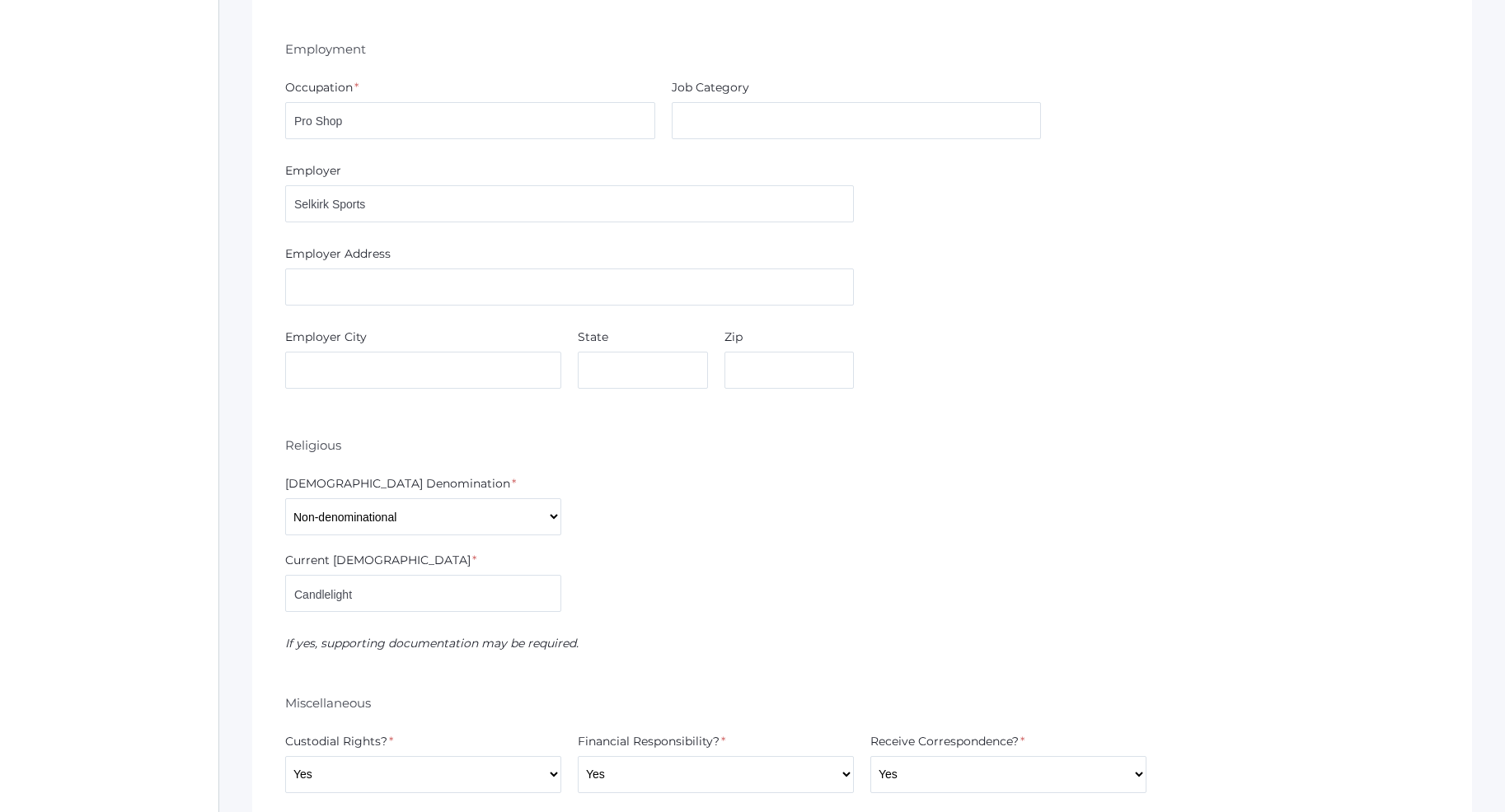
scroll to position [3142, 0]
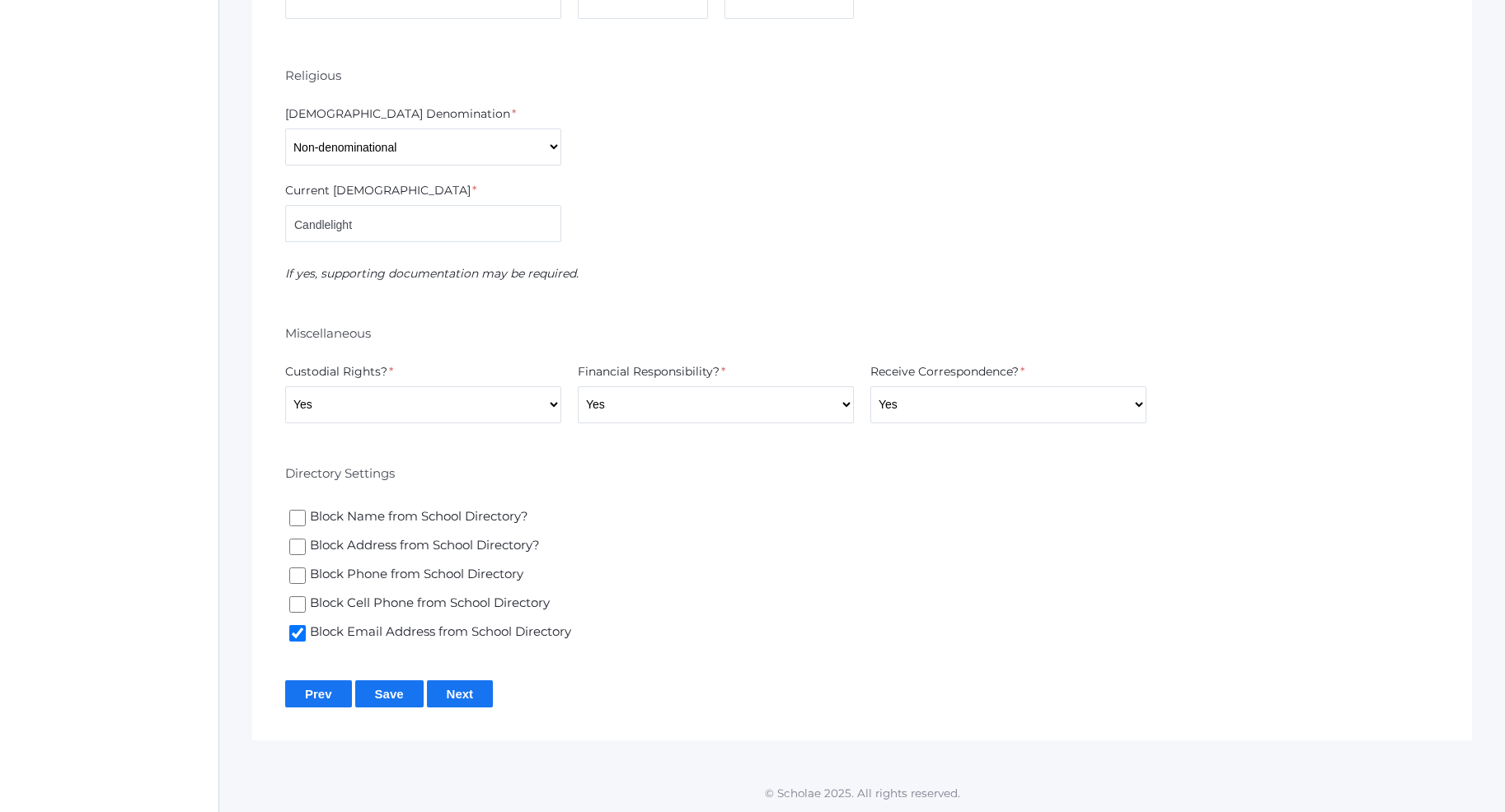
click at [453, 692] on input "Next" at bounding box center [460, 694] width 67 height 27
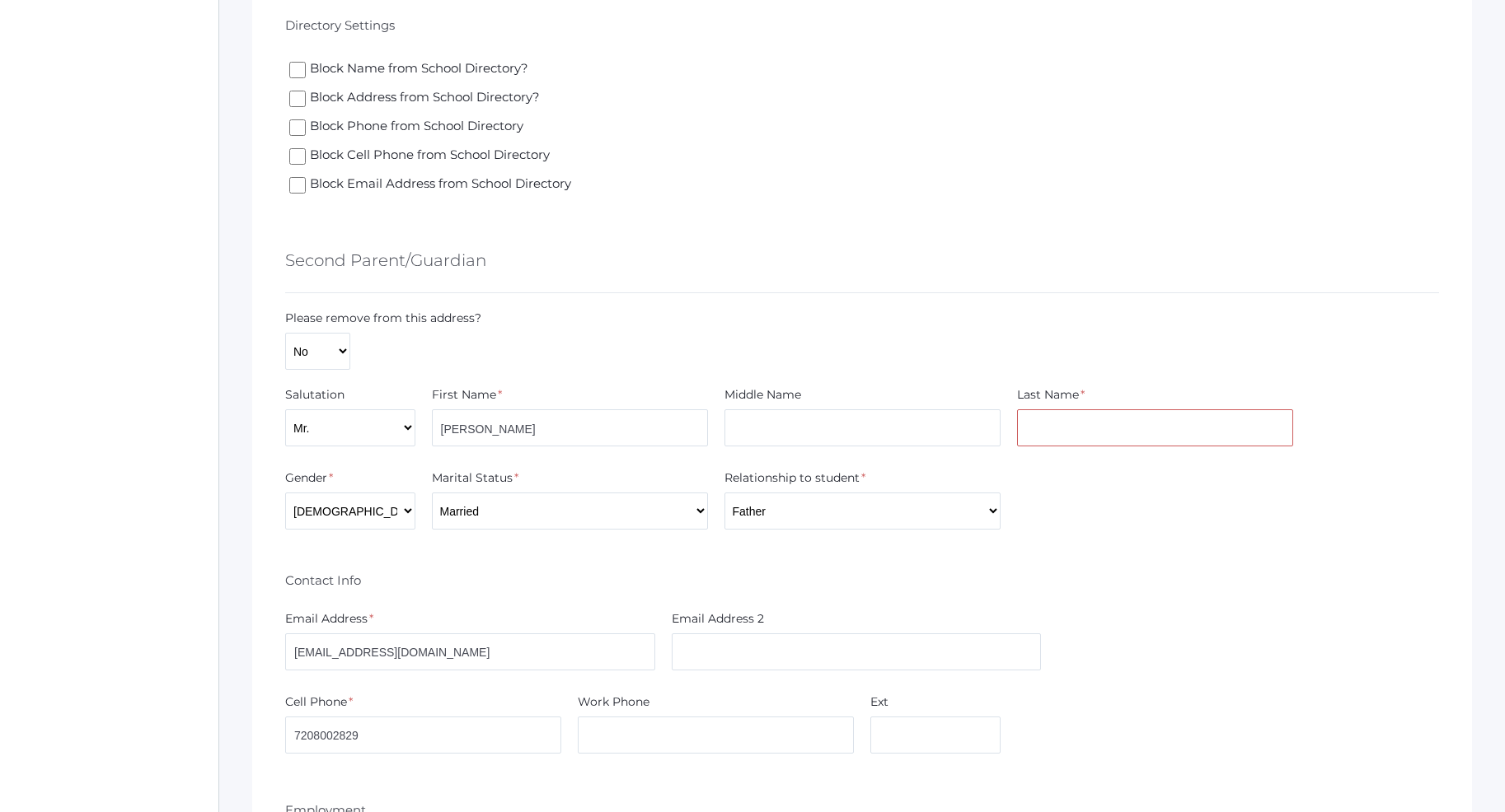
scroll to position [2016, 0]
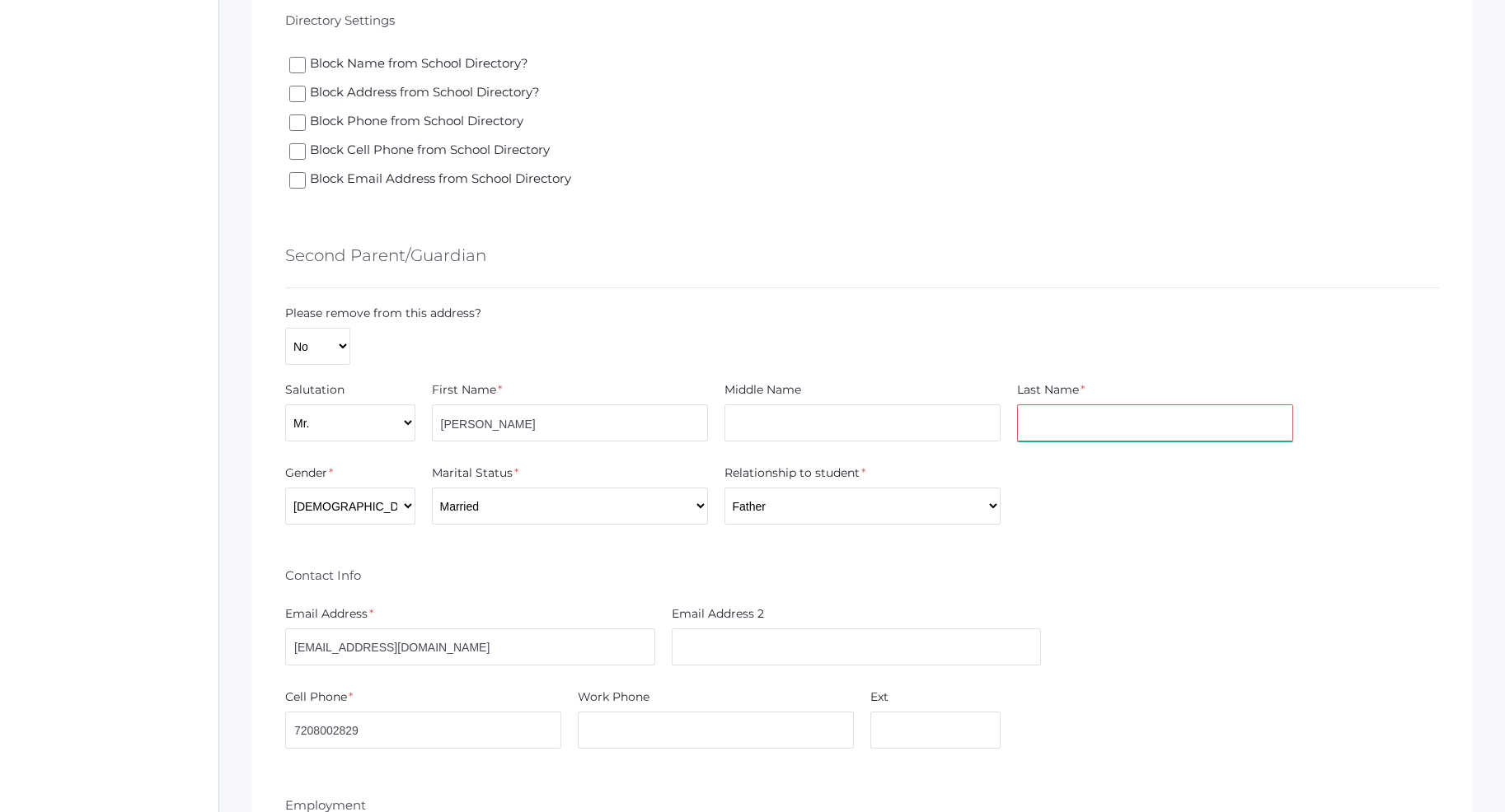
click at [1240, 422] on input "text" at bounding box center [1155, 423] width 276 height 37
type input "[PERSON_NAME]"
click at [1173, 238] on div "Second Parent/Guardian" at bounding box center [862, 257] width 1154 height 61
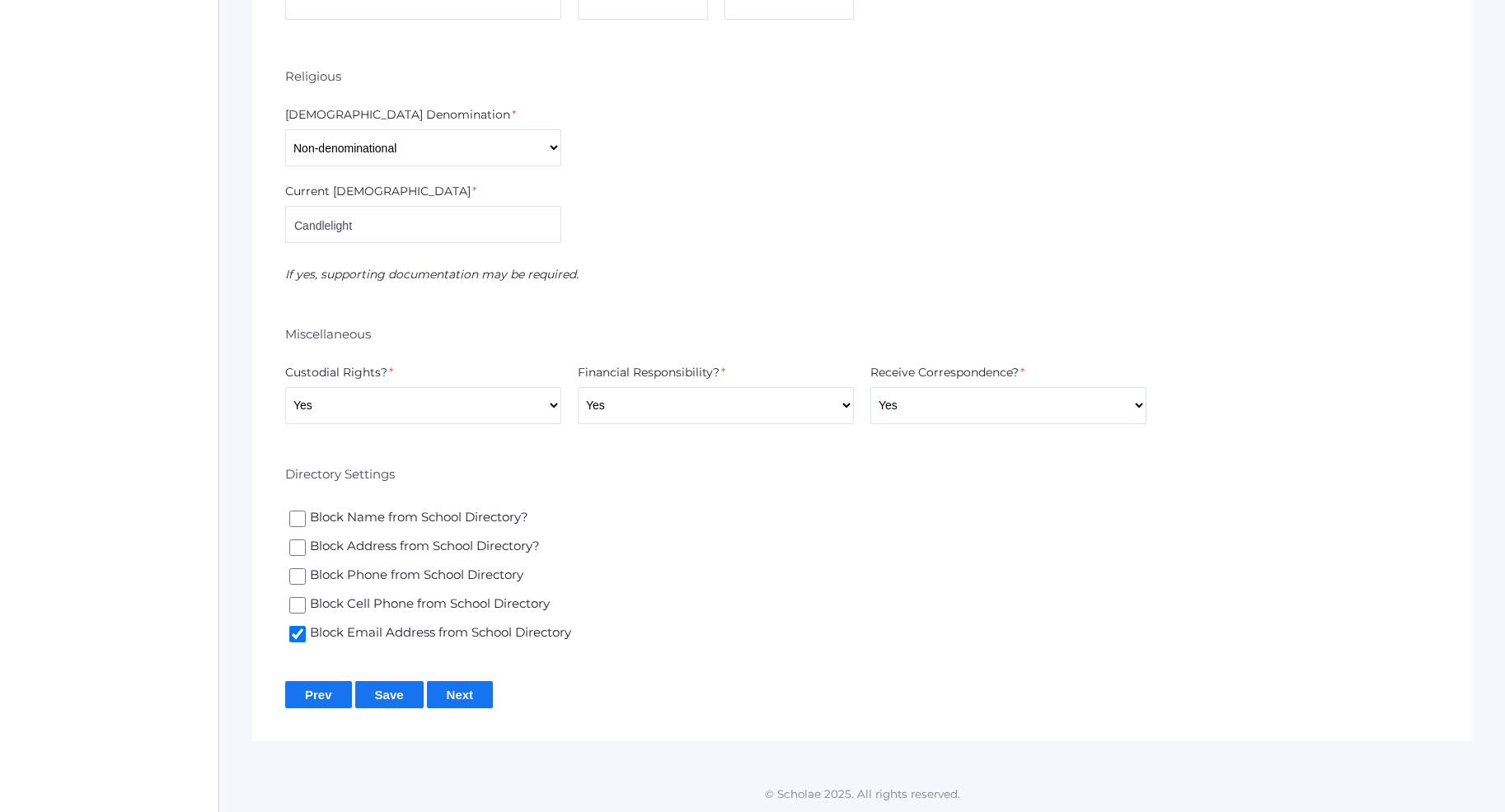
scroll to position [3142, 0]
click at [470, 702] on input "Next" at bounding box center [460, 694] width 67 height 27
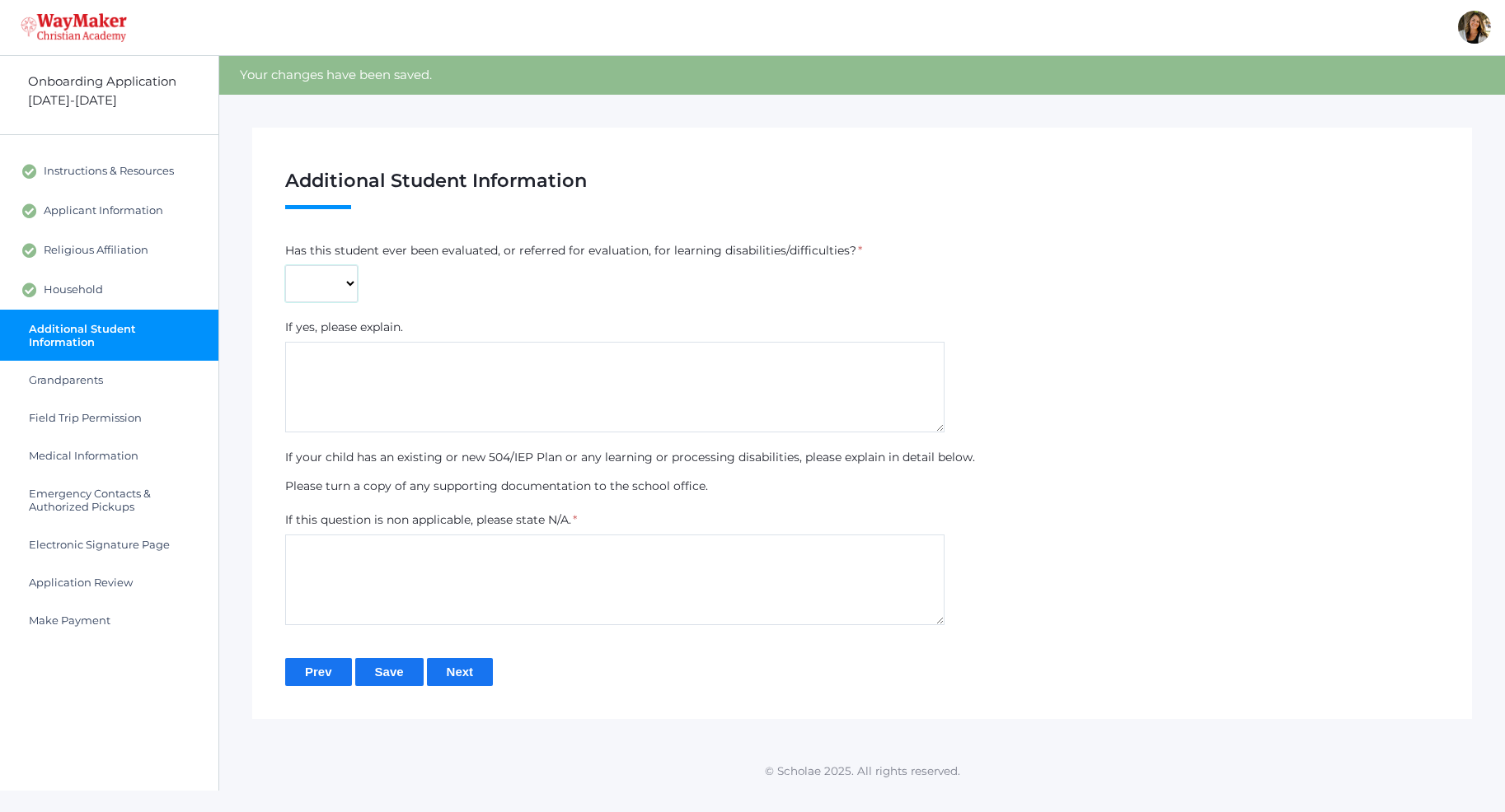
click at [285, 265] on select "Yes No" at bounding box center [321, 283] width 72 height 37
select select "No"
click option "No" at bounding box center [0, 0] width 0 height 0
click at [379, 584] on textarea at bounding box center [615, 580] width 659 height 91
type textarea "N/A"
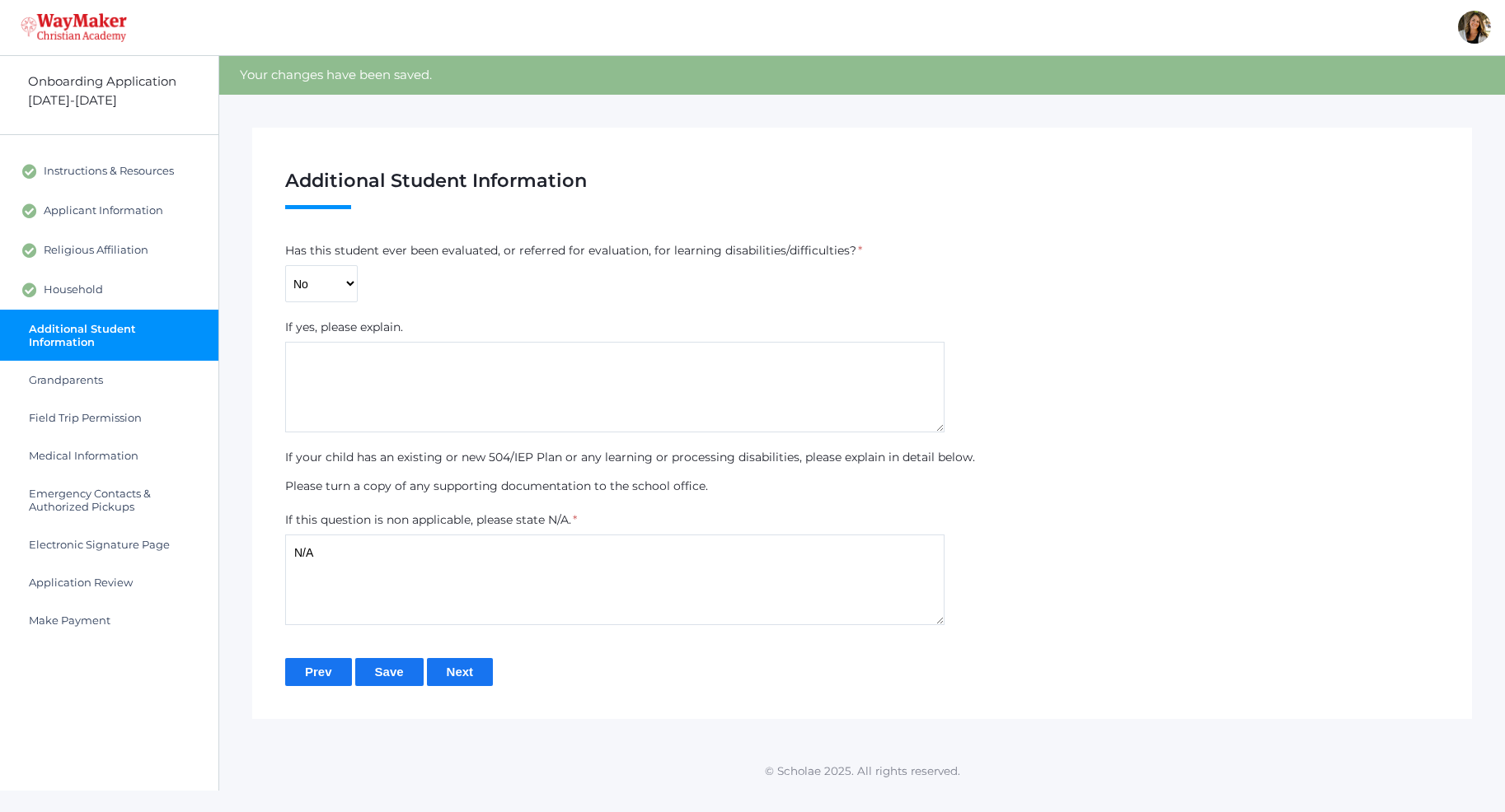
click at [450, 673] on input "Next" at bounding box center [460, 671] width 67 height 27
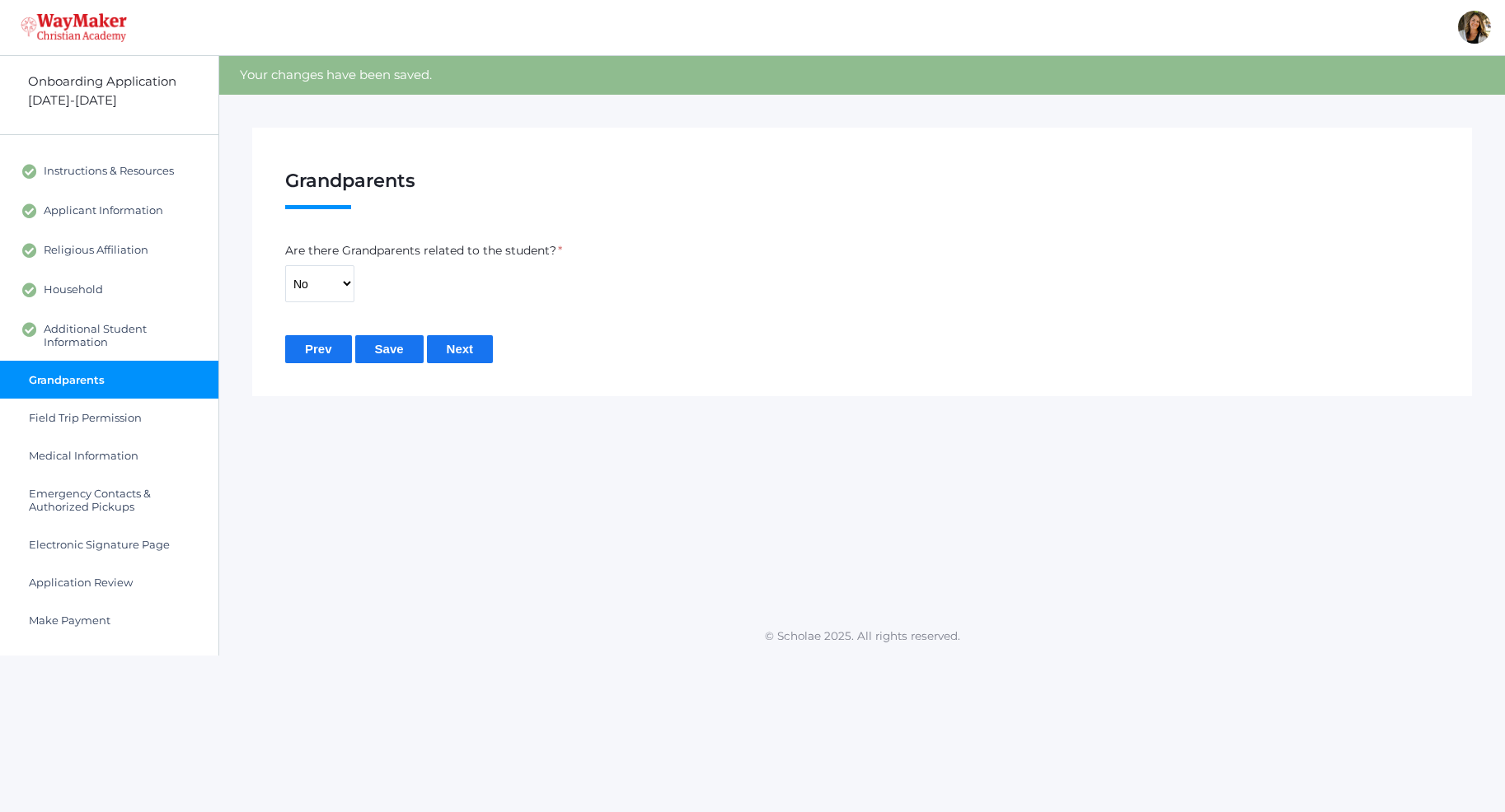
drag, startPoint x: 440, startPoint y: 355, endPoint x: 436, endPoint y: 362, distance: 8.1
click at [441, 355] on input "Next" at bounding box center [460, 349] width 67 height 27
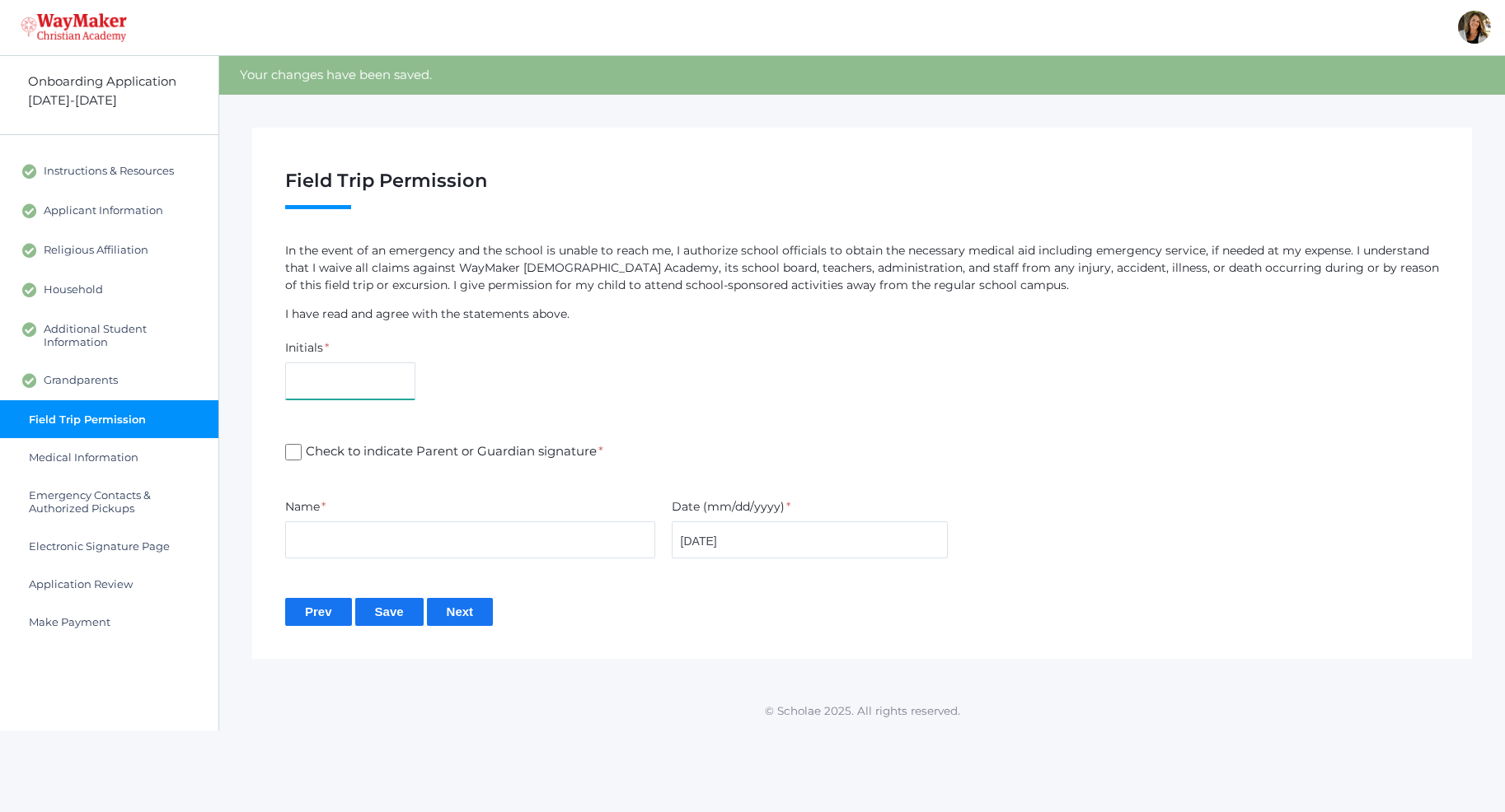
click at [401, 393] on input "text" at bounding box center [350, 380] width 130 height 37
type input "af"
click at [292, 453] on input "Check to indicate Parent or Guardian signature *" at bounding box center [293, 453] width 17 height 17
checkbox input "true"
click at [340, 536] on input "text" at bounding box center [470, 540] width 370 height 37
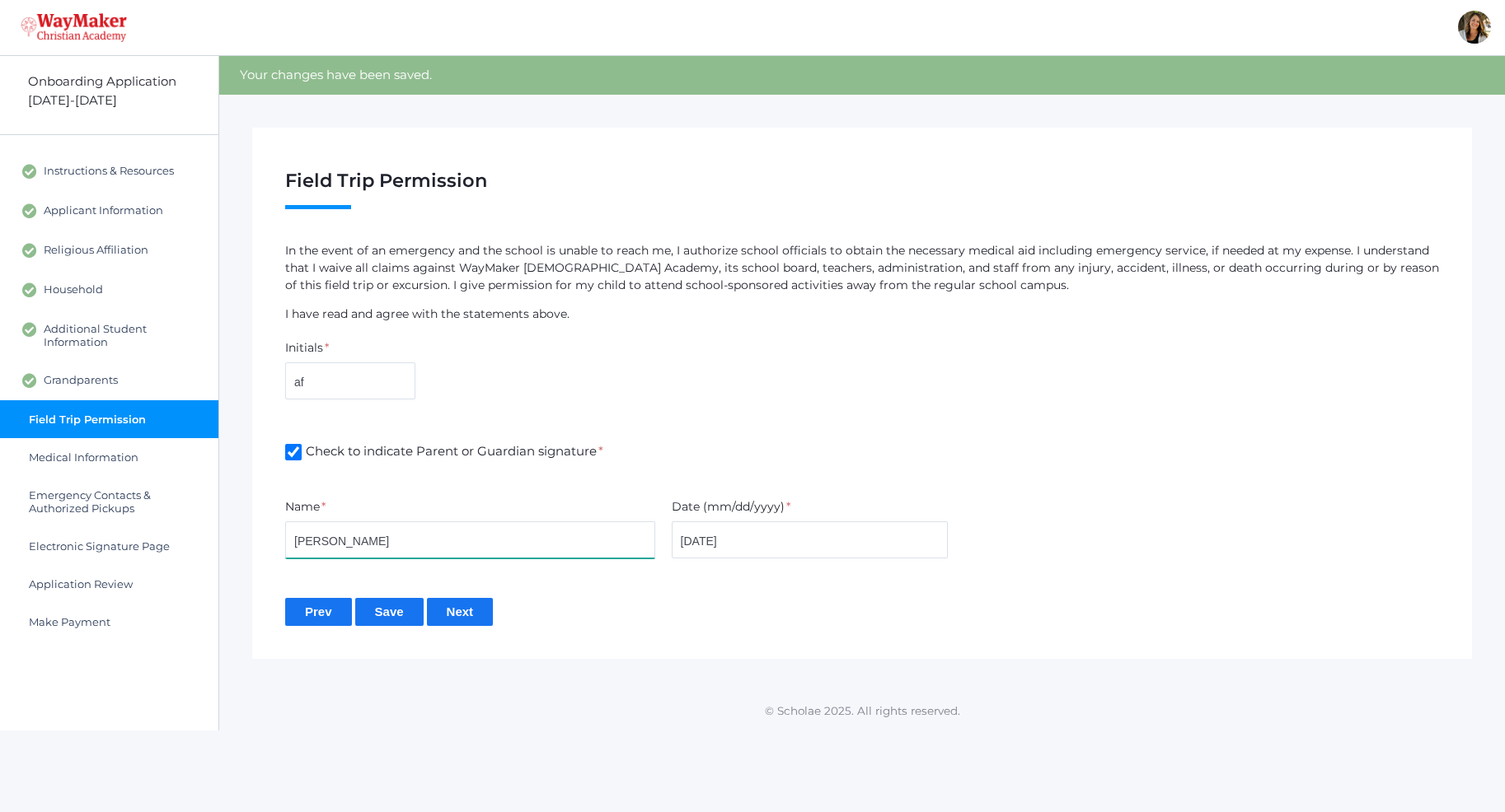
type input "[PERSON_NAME]"
click at [464, 613] on input "Next" at bounding box center [460, 612] width 67 height 27
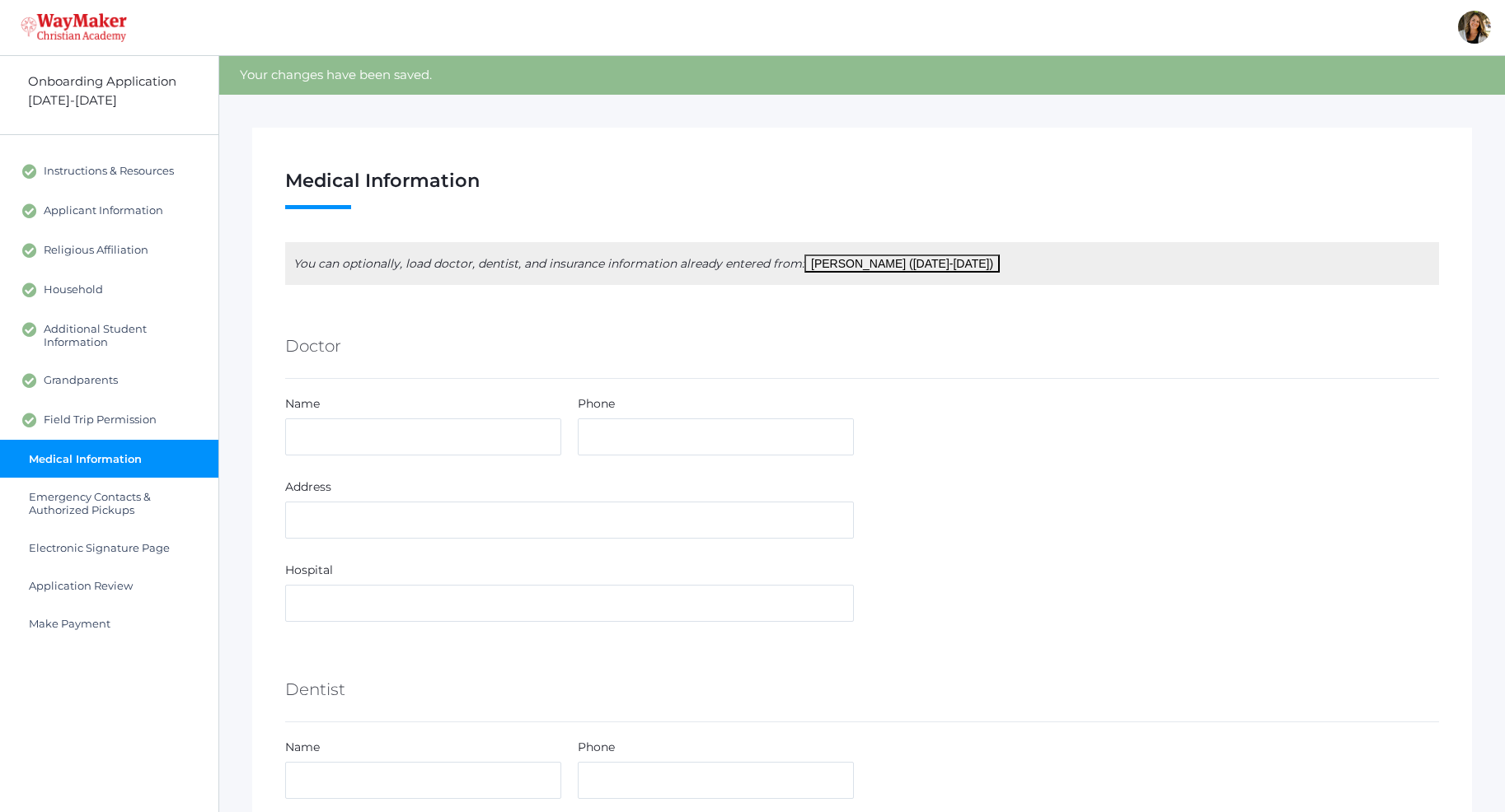
click at [338, 412] on div "Name" at bounding box center [423, 407] width 276 height 23
click at [349, 446] on input "text" at bounding box center [423, 437] width 276 height 37
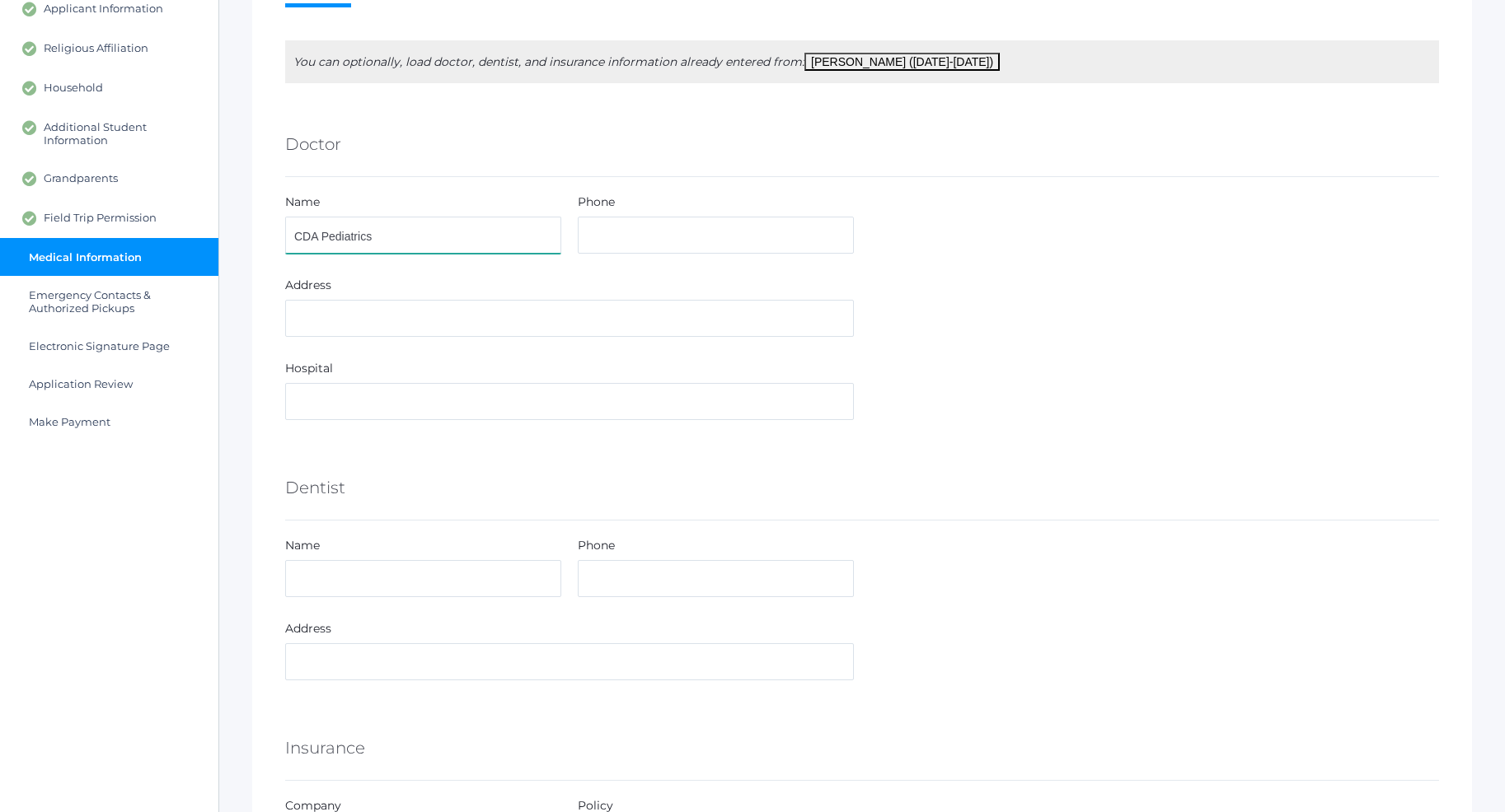
scroll to position [252, 0]
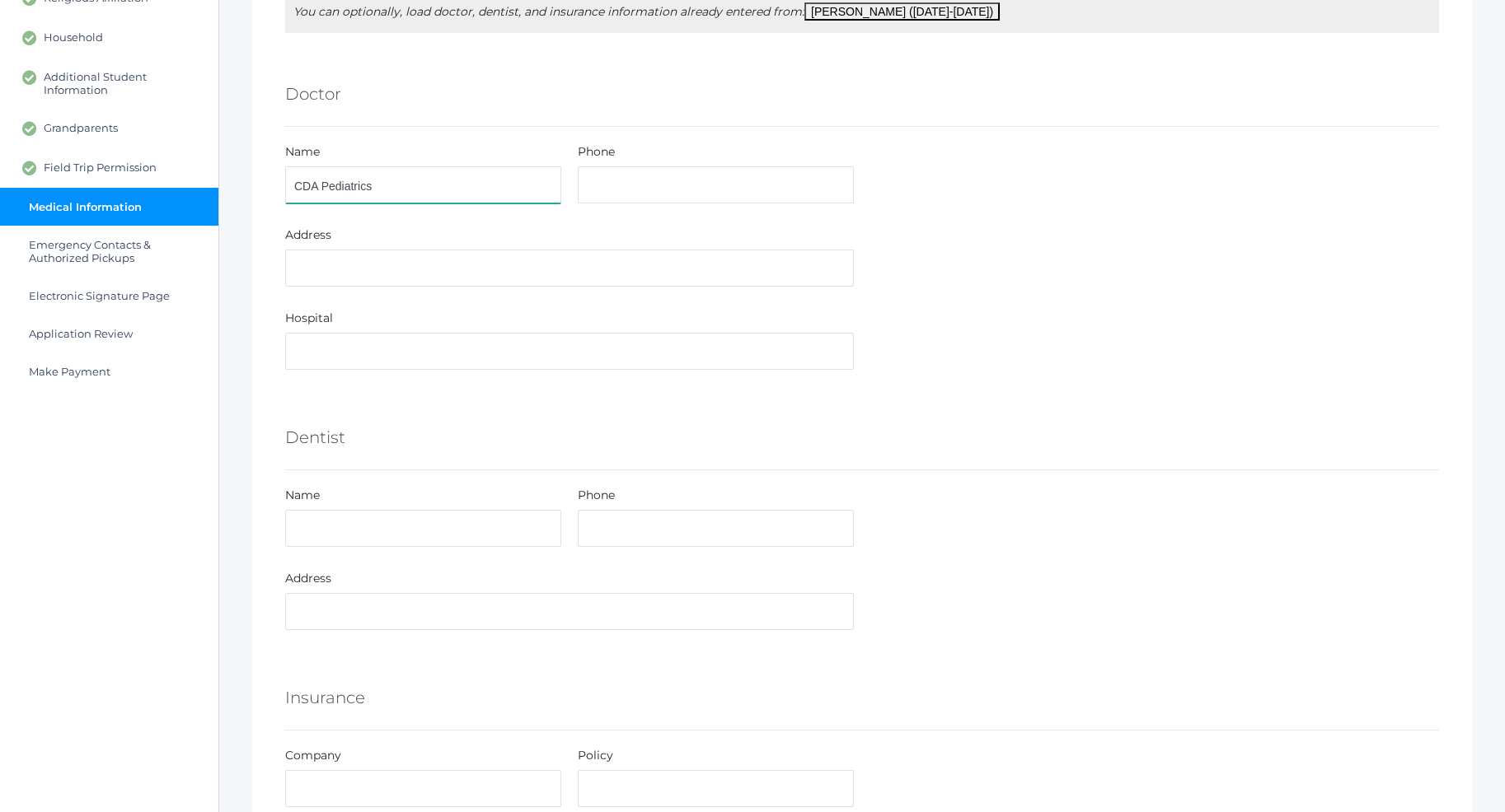
type input "CDA Pediatrics"
click at [358, 520] on input "text" at bounding box center [423, 528] width 276 height 37
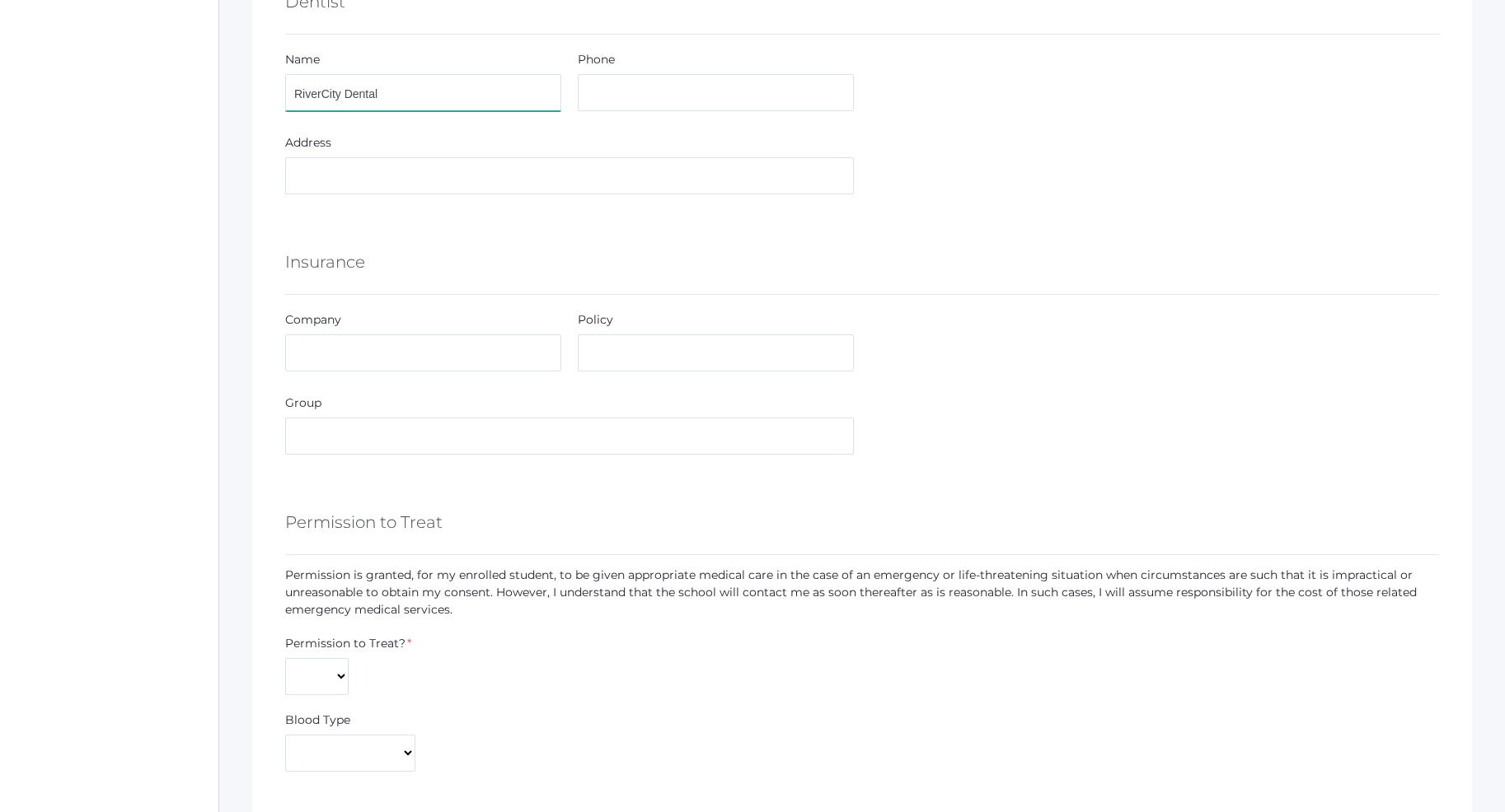
scroll to position [756, 0]
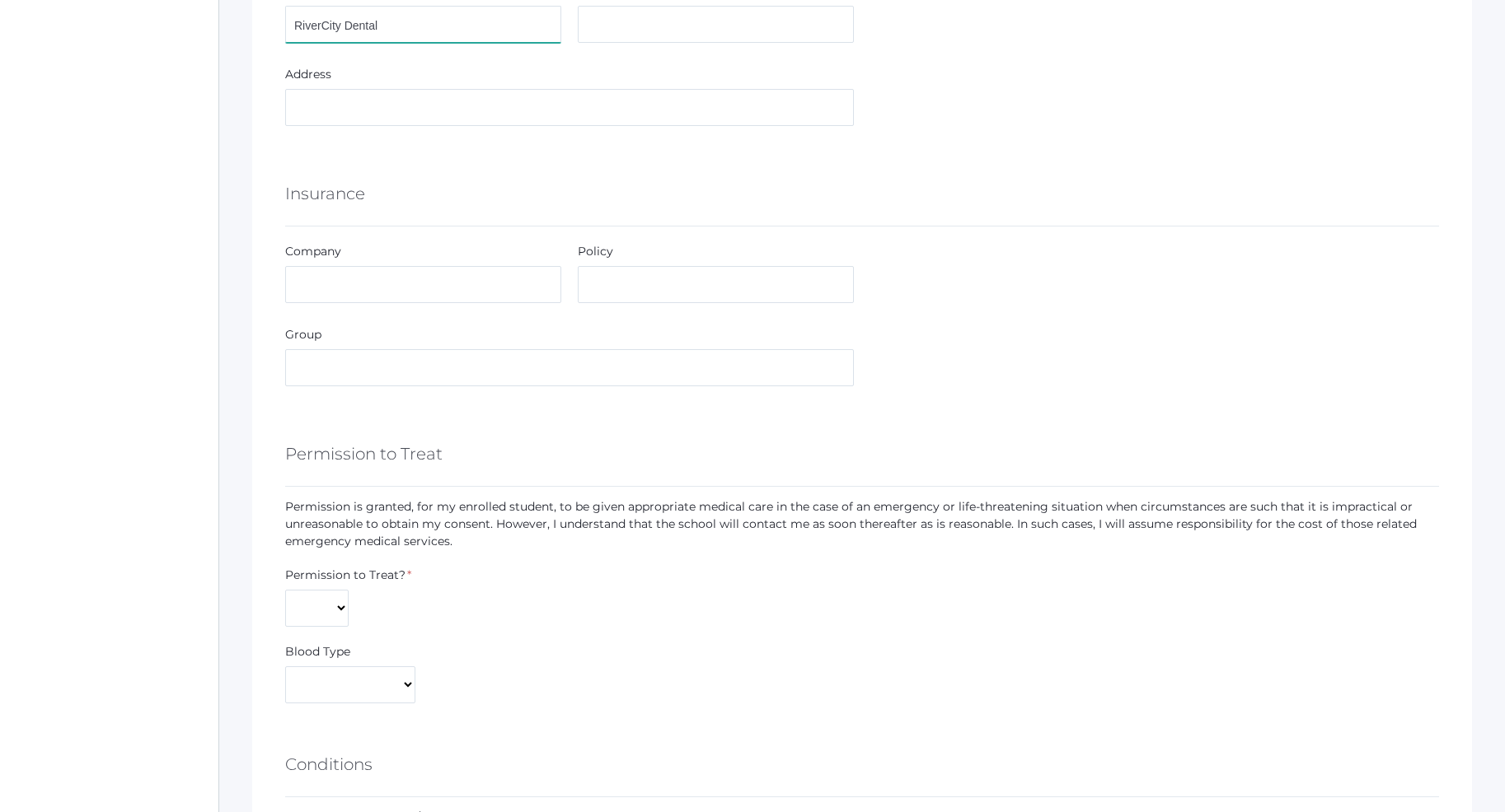
type input "RiverCity Dental"
click at [351, 283] on input "text" at bounding box center [423, 284] width 276 height 37
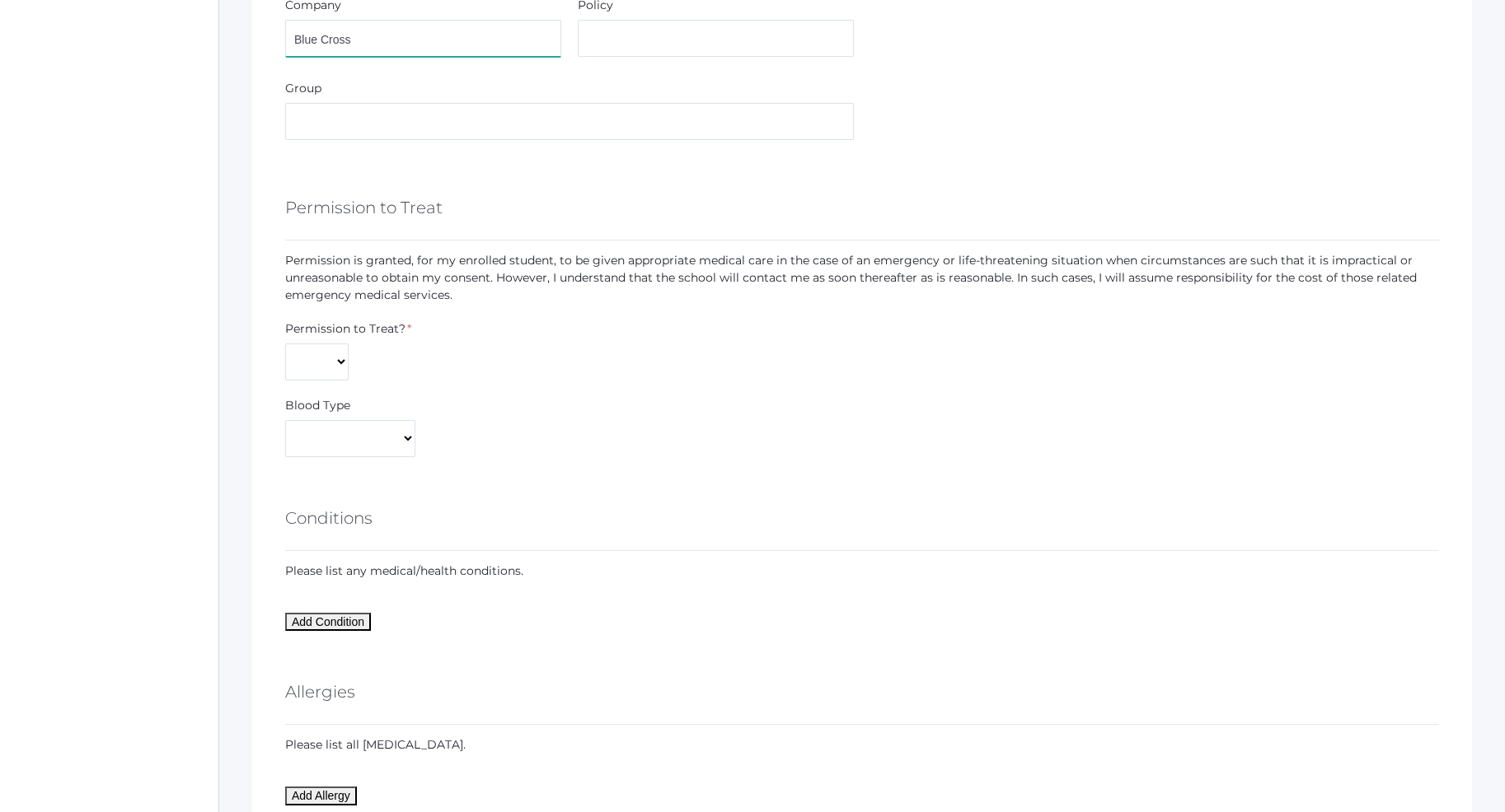
scroll to position [1008, 0]
type input "Blue Cross"
select select "Yes"
click option "Yes" at bounding box center [0, 0] width 0 height 0
click at [285, 414] on select "A+ A- AB+ AB- B+ B- O+ O-" at bounding box center [350, 432] width 130 height 37
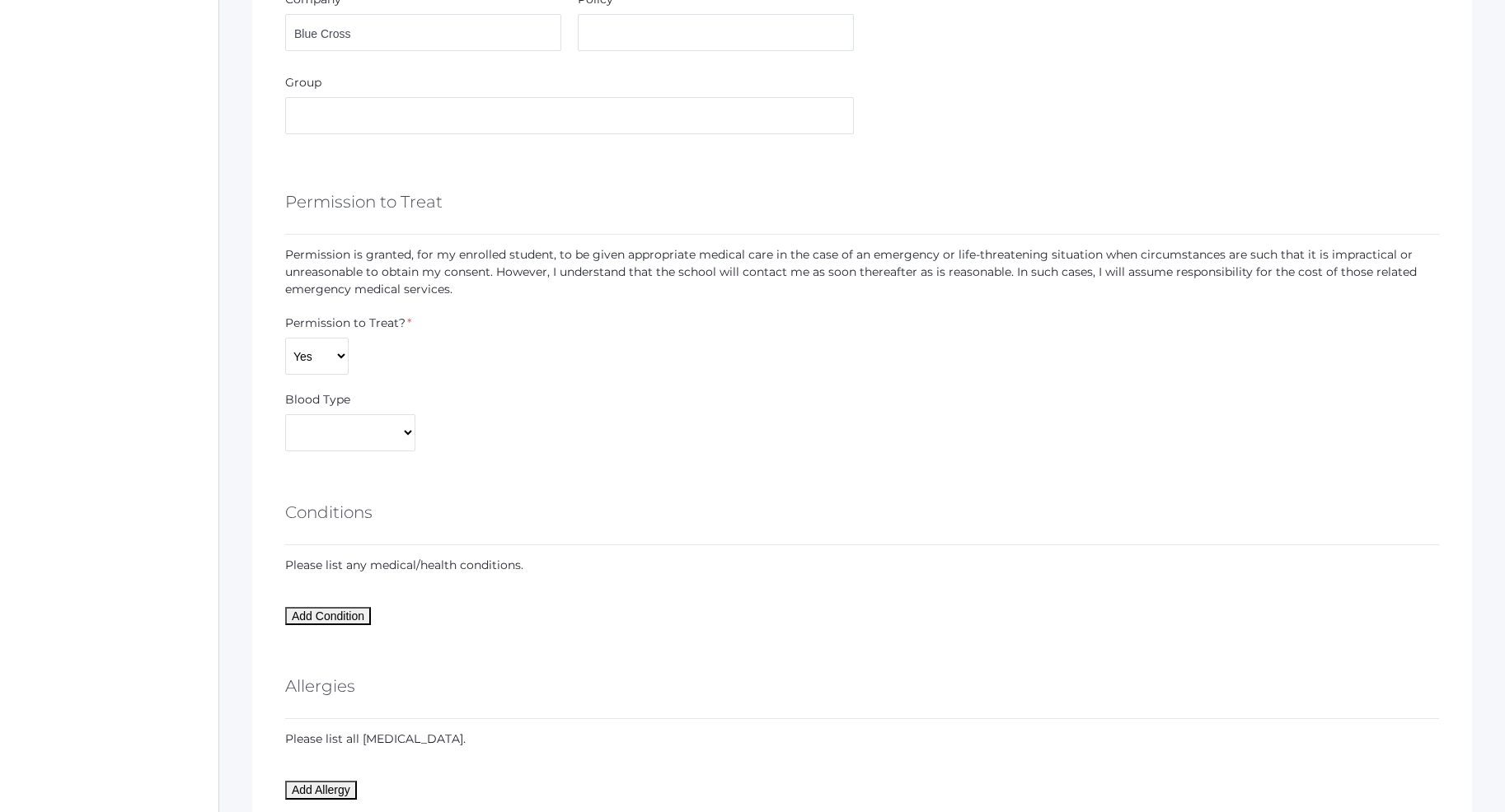
click at [543, 479] on form "You can optionally, load doctor, dentist, and insurance information already ent…" at bounding box center [862, 588] width 1154 height 2708
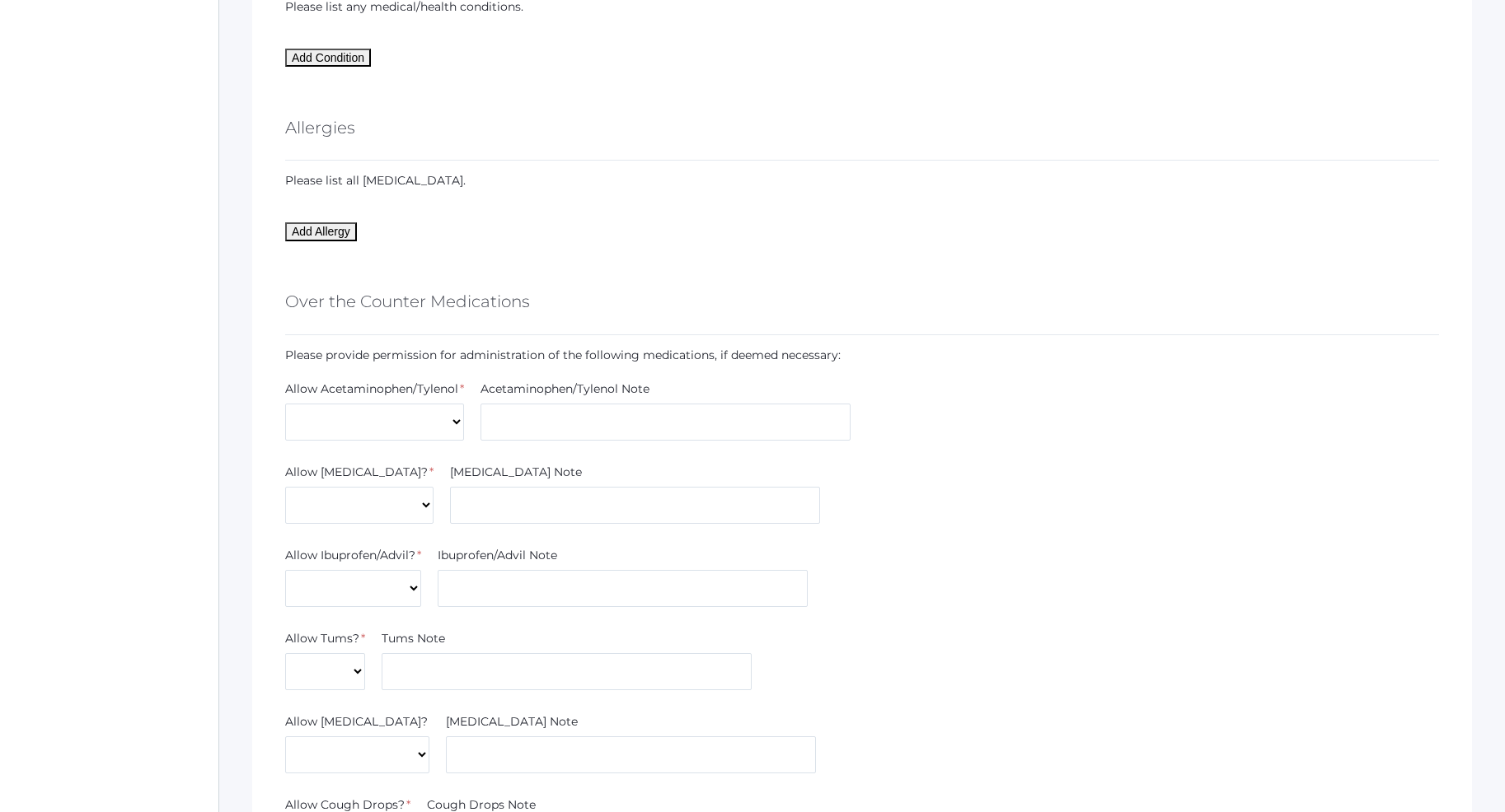
scroll to position [1596, 0]
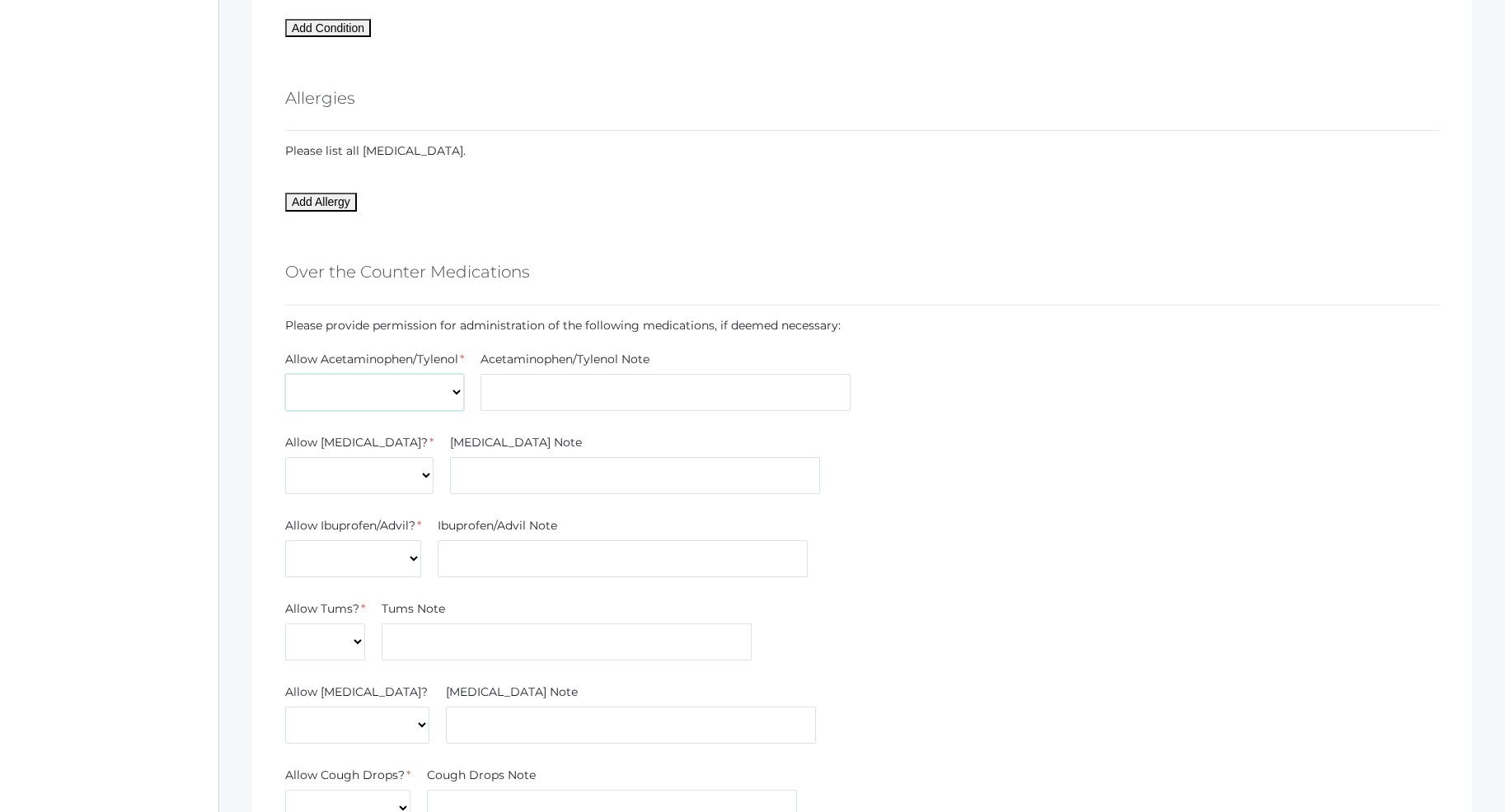
select select "Yes"
click option "Yes" at bounding box center [0, 0] width 0 height 0
select select "Yes"
click option "Yes" at bounding box center [0, 0] width 0 height 0
click at [285, 540] on select "Yes No" at bounding box center [353, 559] width 136 height 37
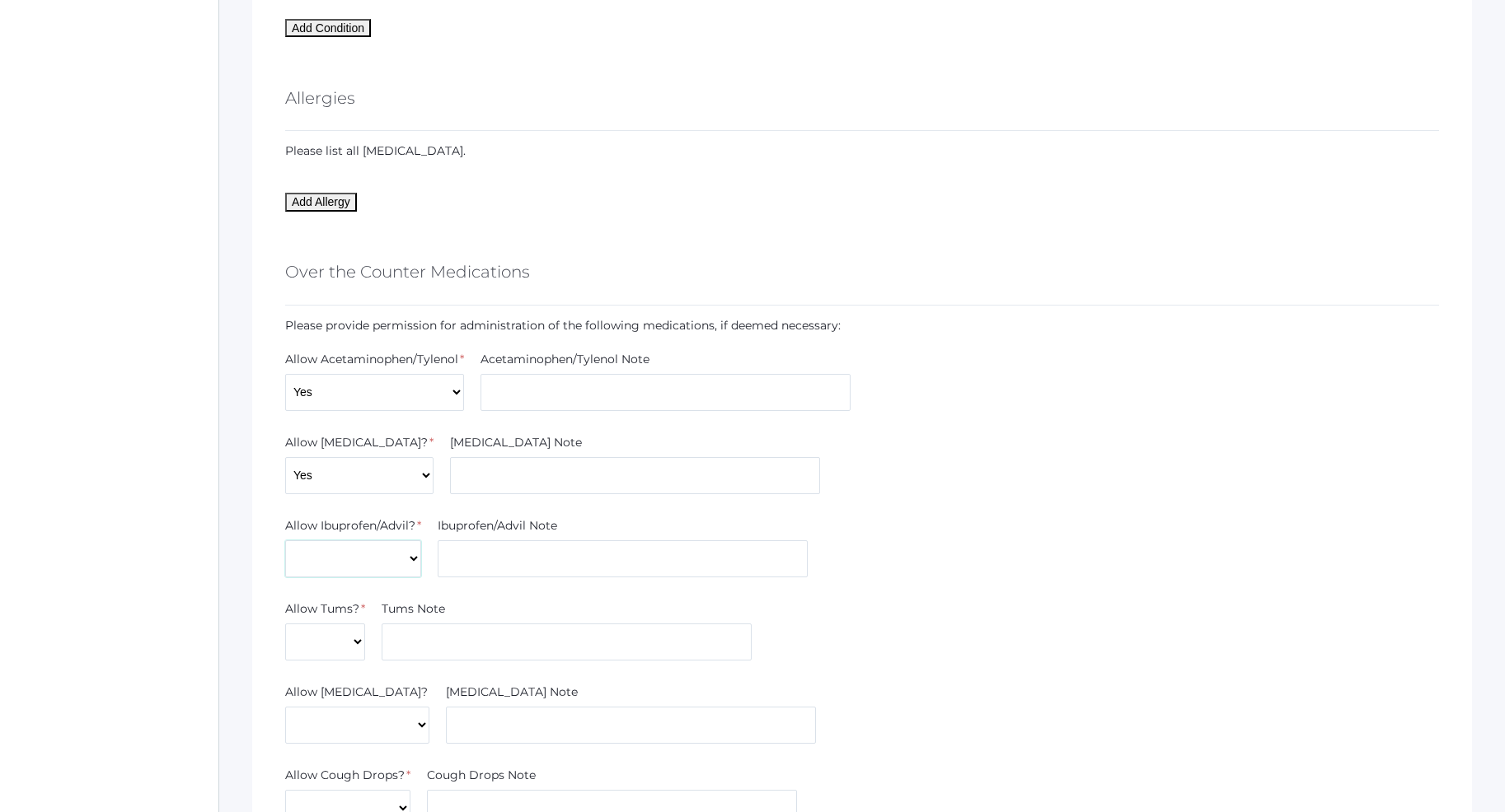
select select "Yes"
click option "Yes" at bounding box center [0, 0] width 0 height 0
click at [285, 623] on select "Yes No" at bounding box center [324, 642] width 80 height 37
select select "Yes"
click option "Yes" at bounding box center [0, 0] width 0 height 0
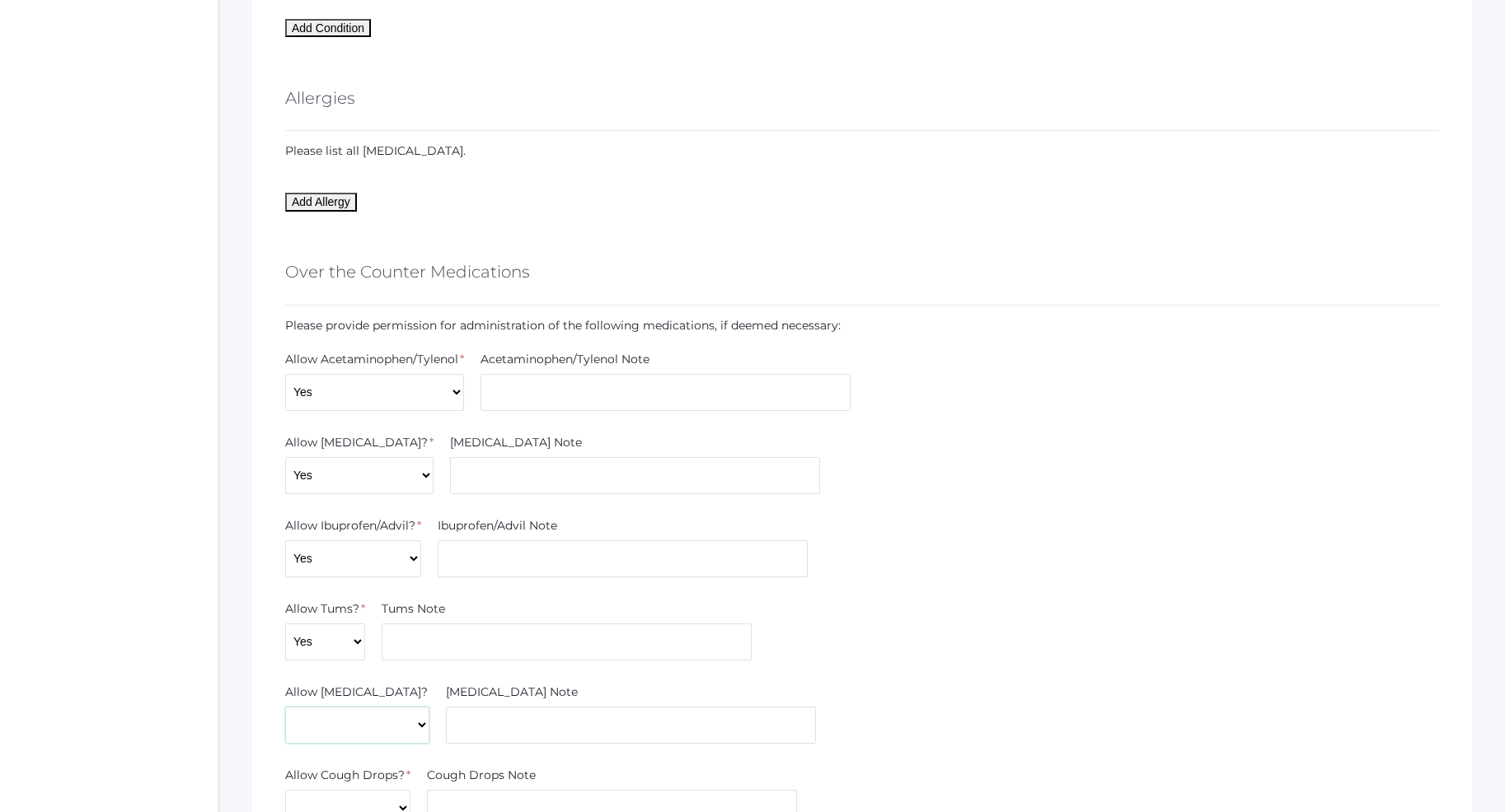
click at [285, 706] on select "Yes No" at bounding box center [357, 725] width 144 height 37
select select "Yes"
click option "Yes" at bounding box center [0, 0] width 0 height 0
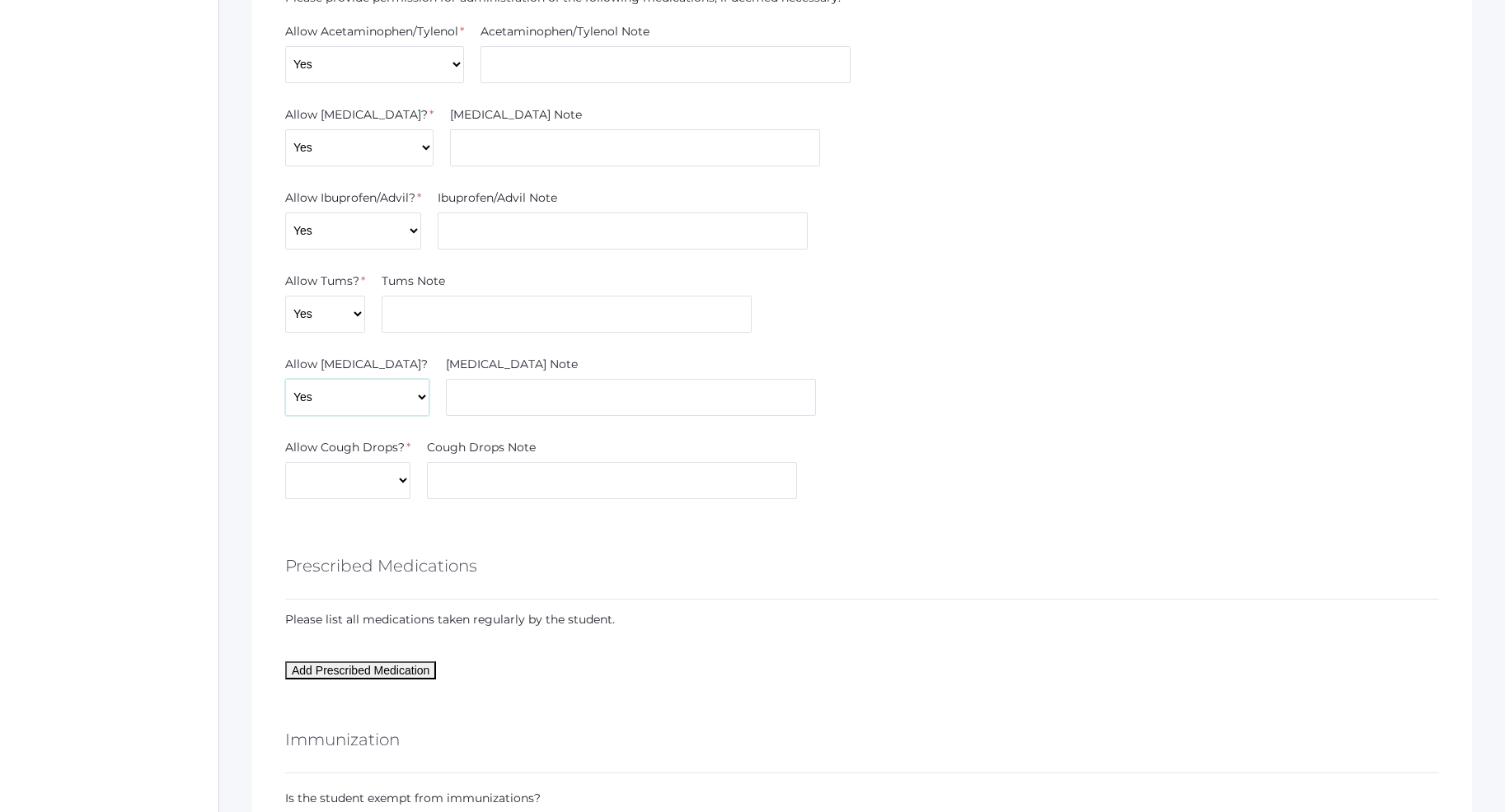
scroll to position [1932, 0]
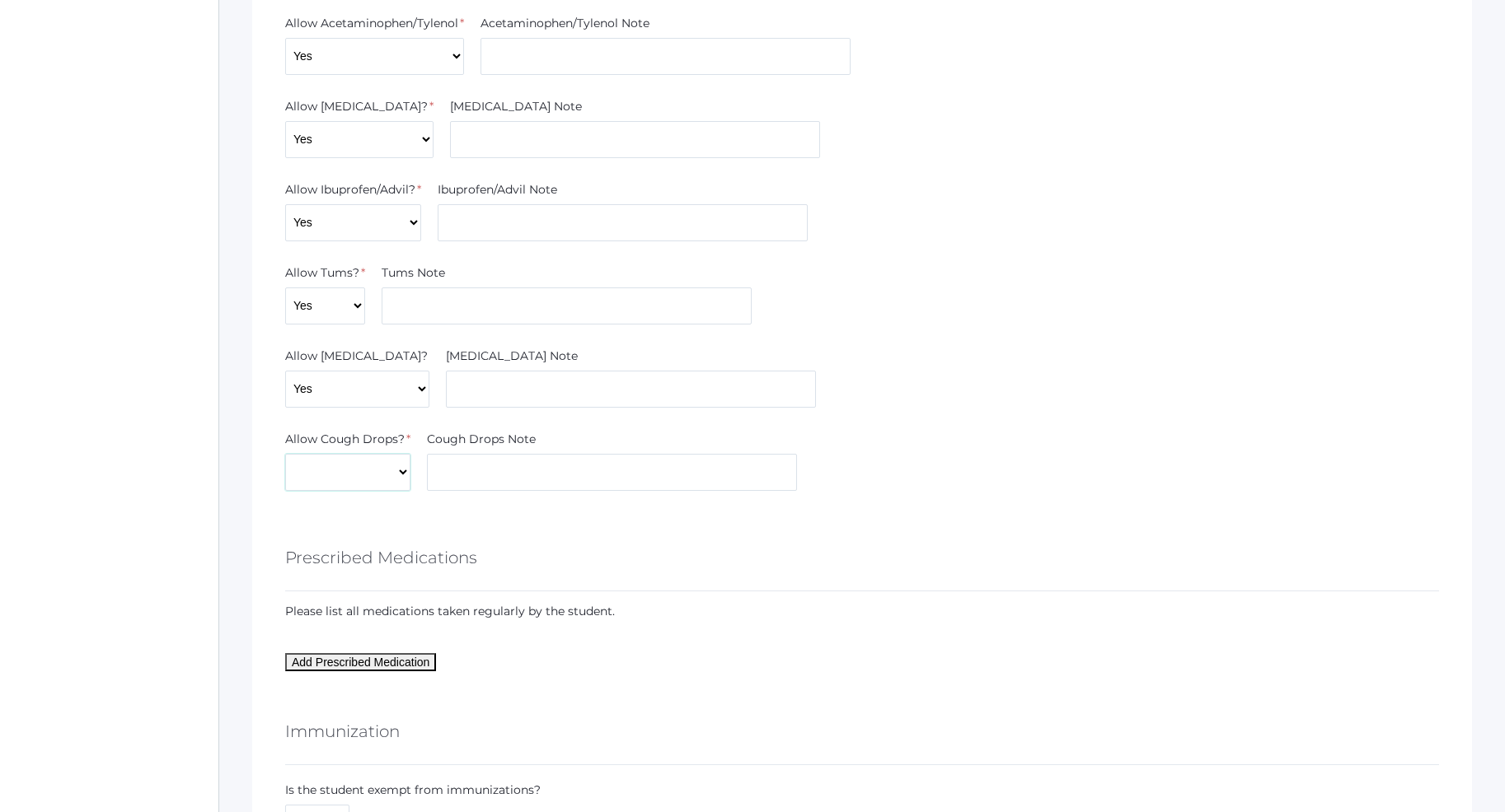
click at [285, 454] on select "Yes No" at bounding box center [347, 473] width 125 height 37
select select "Yes"
click option "Yes" at bounding box center [0, 0] width 0 height 0
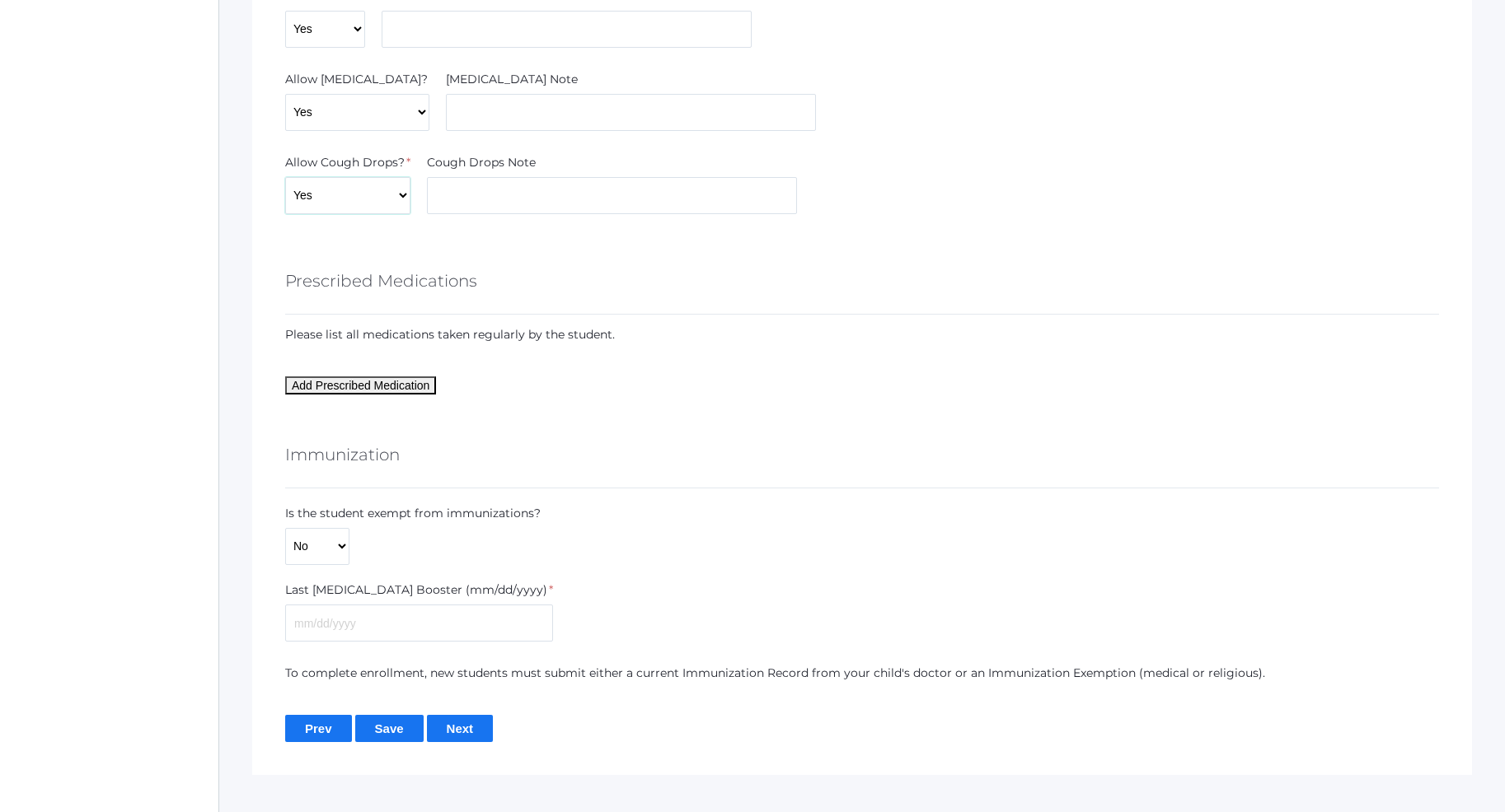
scroll to position [2240, 0]
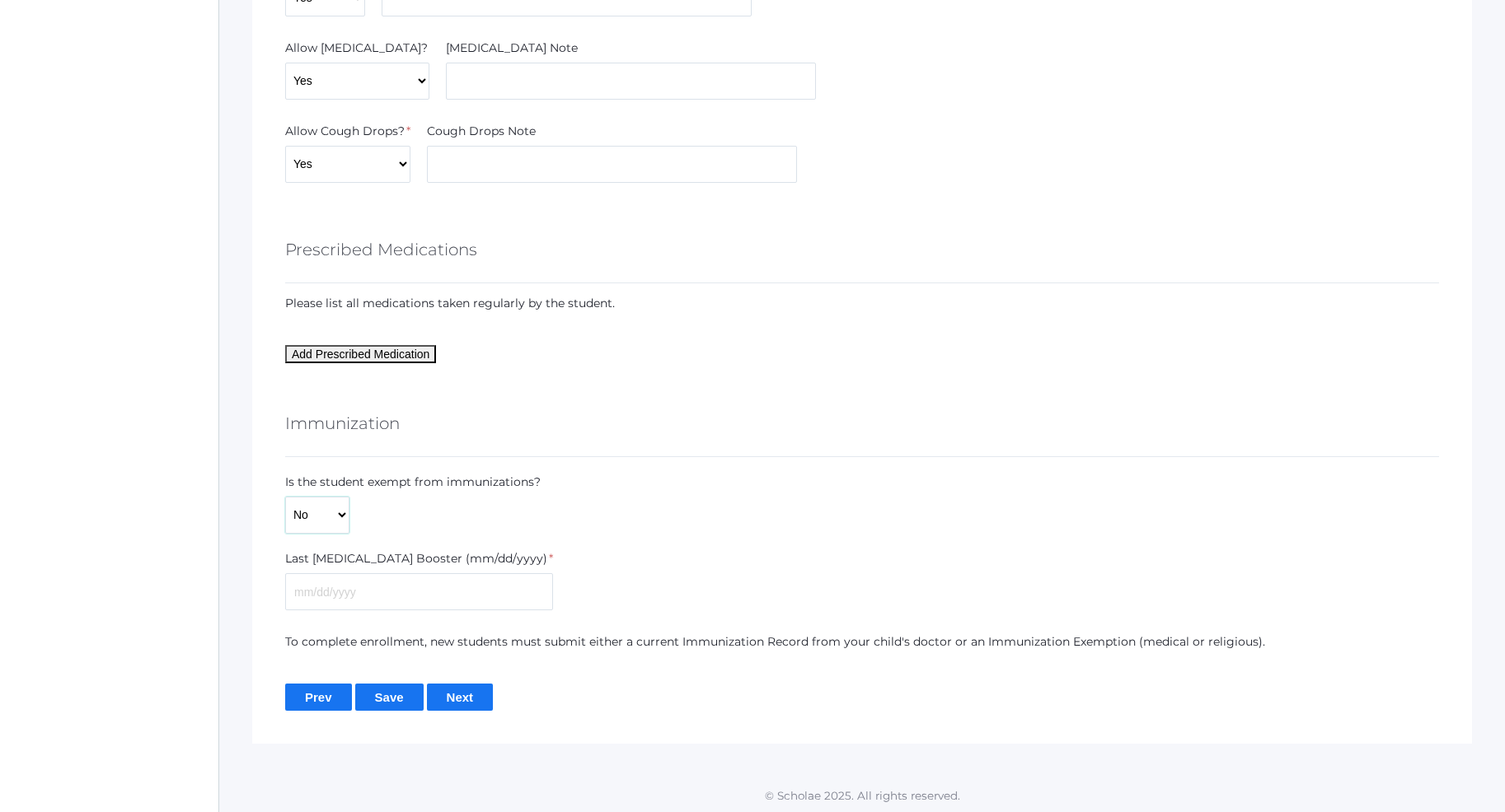
click at [285, 497] on select "Yes No" at bounding box center [317, 515] width 65 height 37
click option "No" at bounding box center [0, 0] width 0 height 0
click at [399, 591] on input "text" at bounding box center [418, 592] width 267 height 37
type input "09/01/2020"
click at [470, 701] on input "Next" at bounding box center [460, 697] width 67 height 27
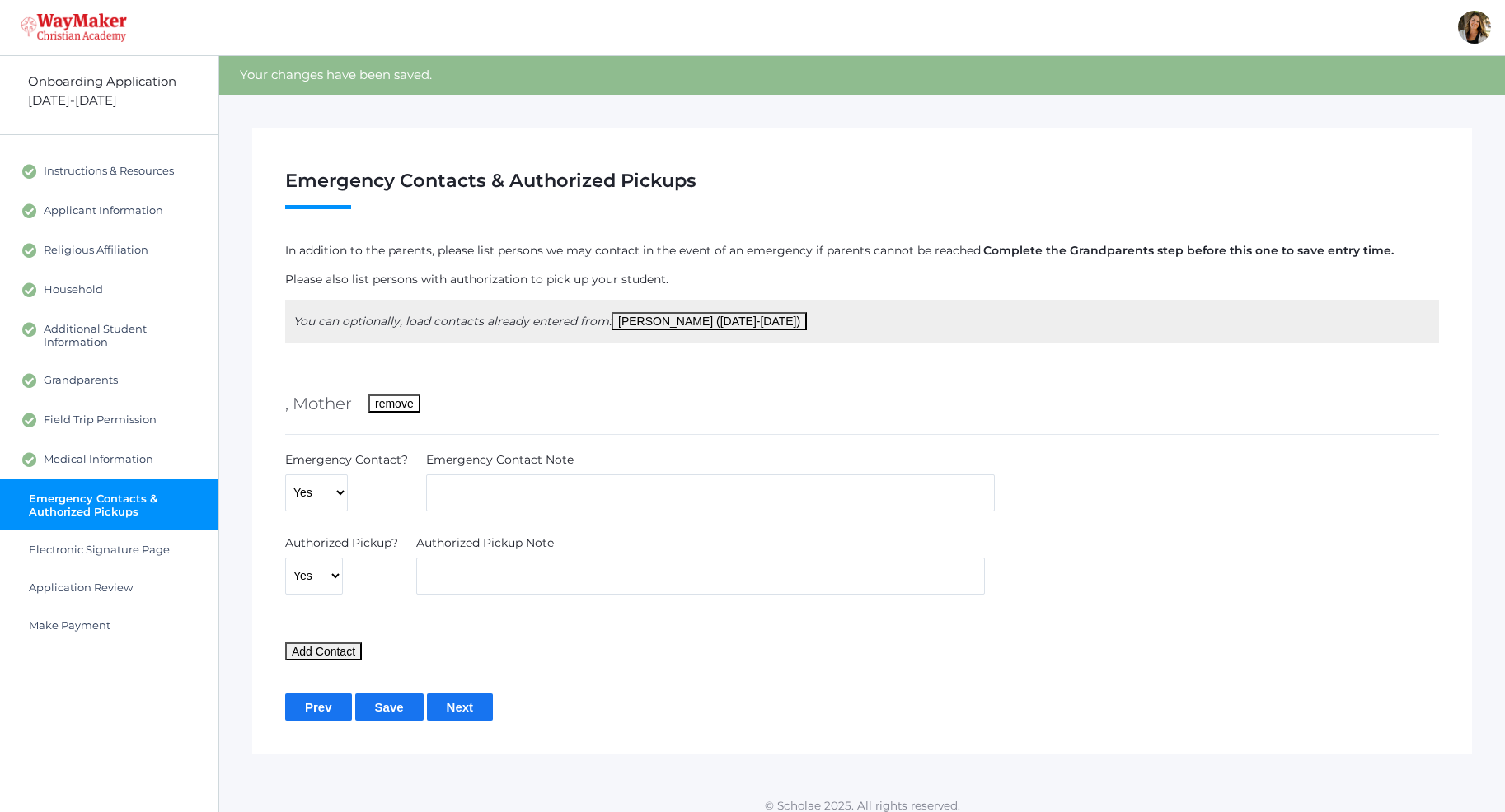
click at [390, 409] on button "remove" at bounding box center [394, 404] width 52 height 18
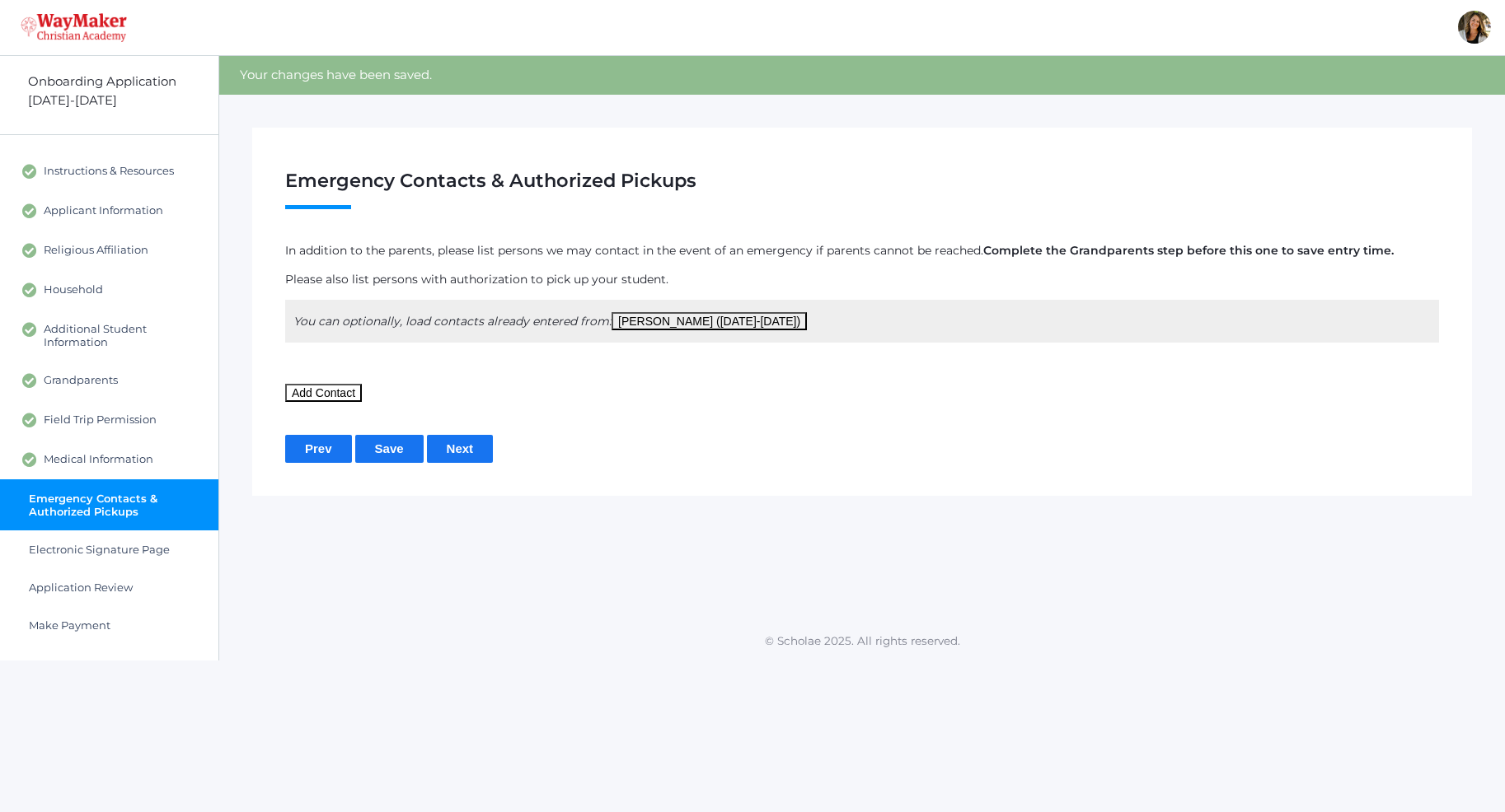
click at [315, 393] on button "Add Contact" at bounding box center [323, 393] width 76 height 18
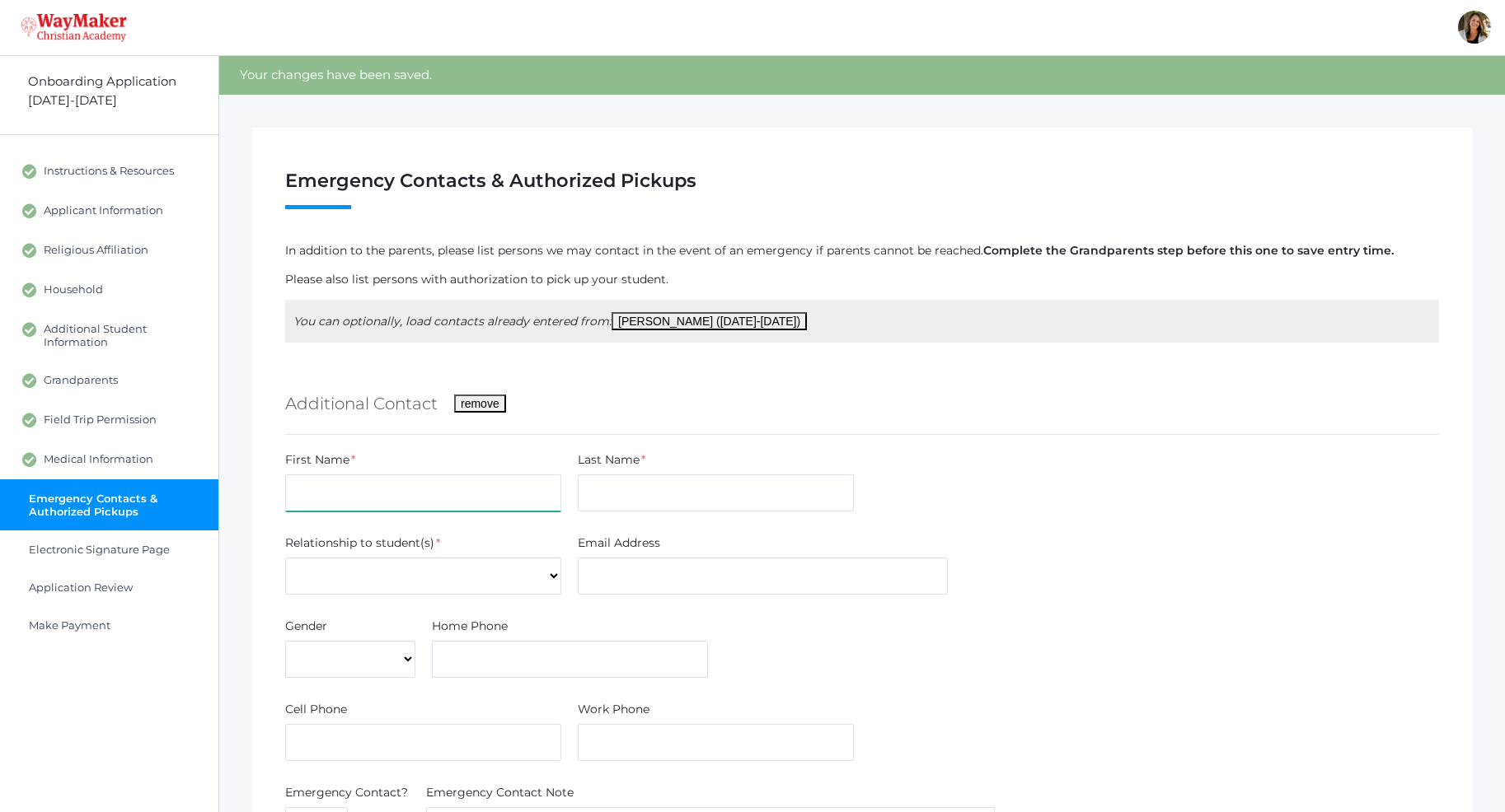
click at [379, 494] on input "text" at bounding box center [423, 493] width 276 height 37
type input "[PERSON_NAME]"
click at [285, 557] on select "Aunt Brother Father Friend Grandparent Guardian Mother Other Sister Step Father…" at bounding box center [423, 576] width 276 height 37
select select "Aunt"
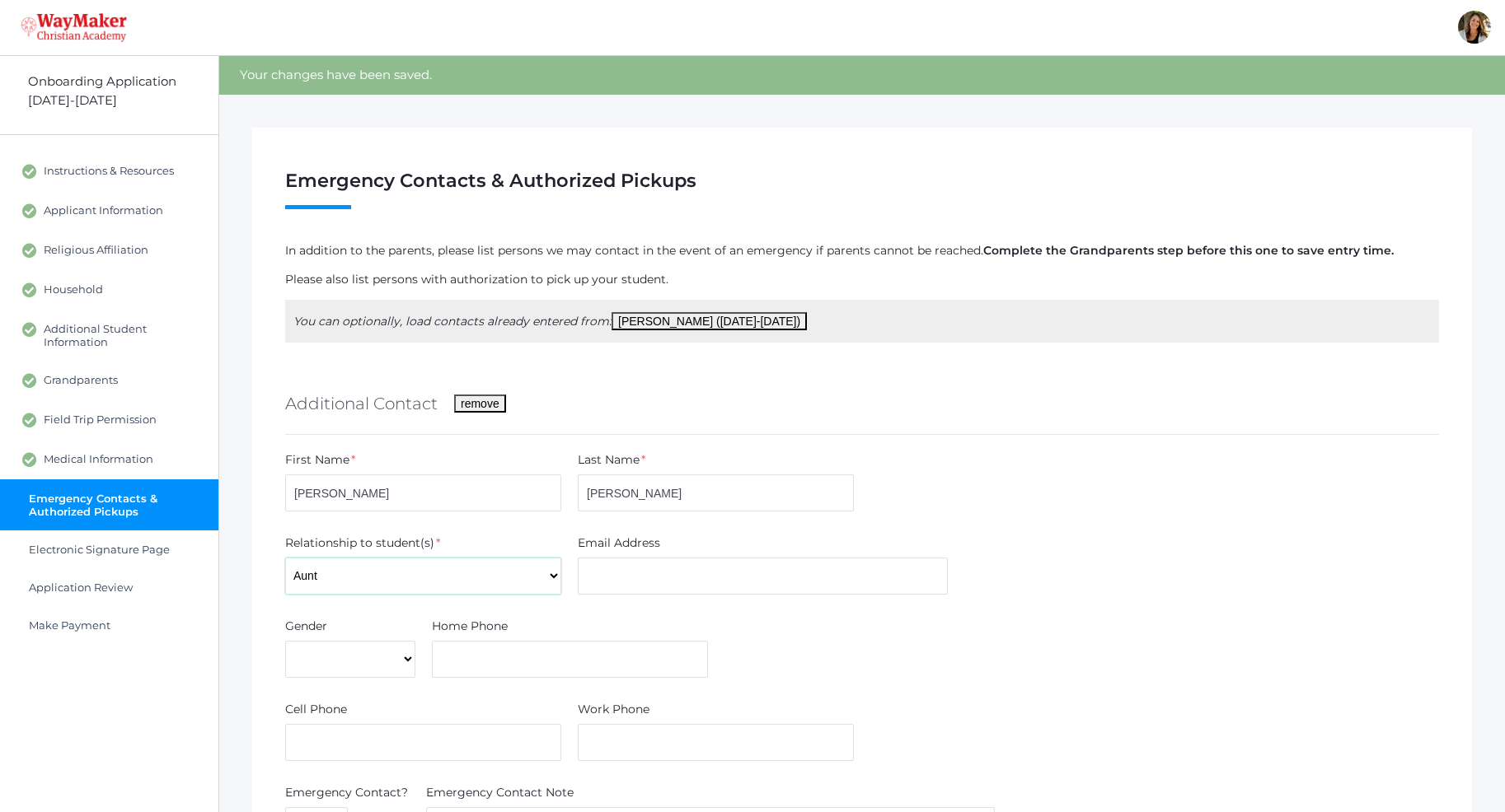
click option "Aunt" at bounding box center [0, 0] width 0 height 0
click at [612, 572] on input "text" at bounding box center [762, 576] width 370 height 37
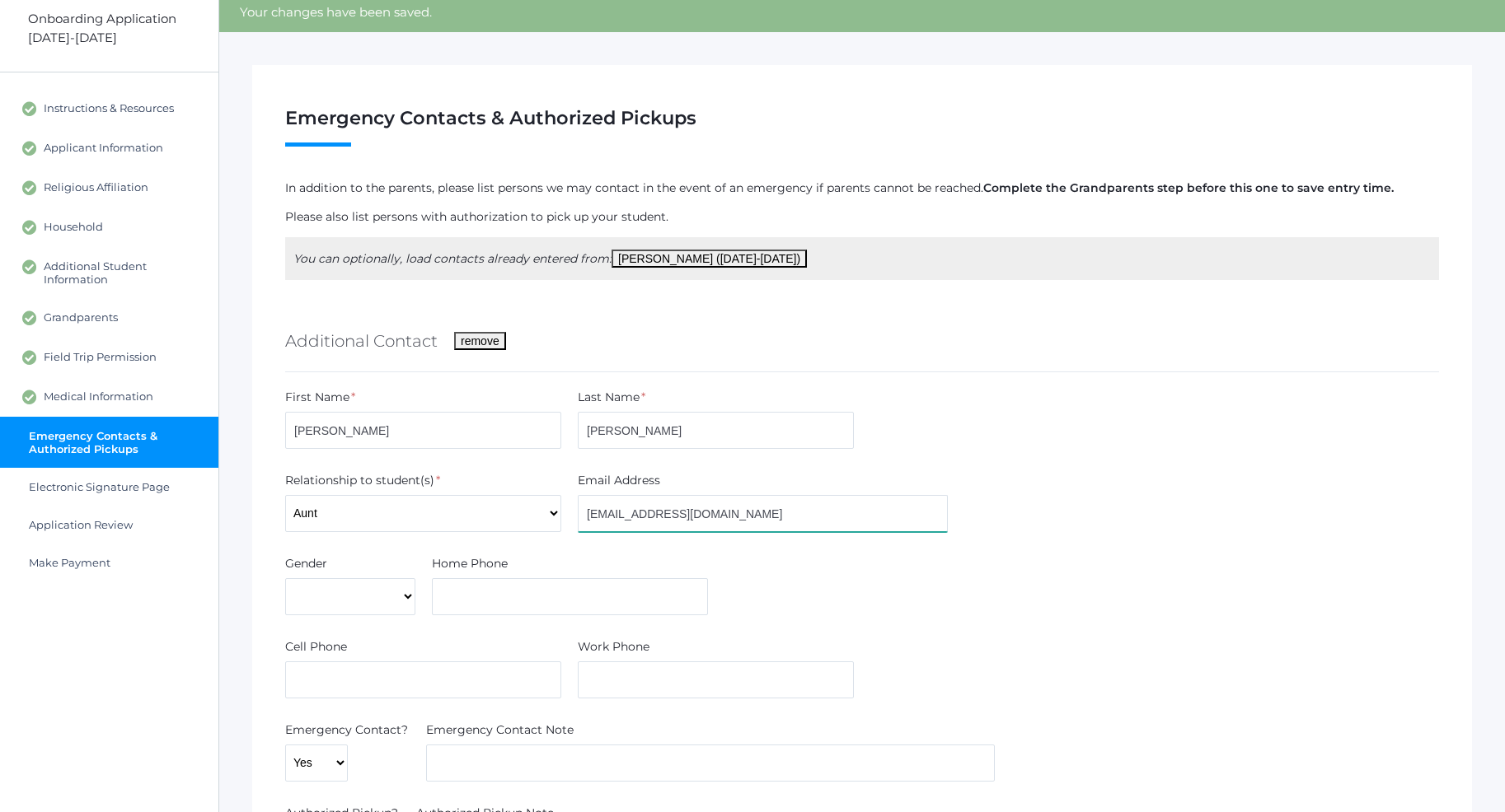
scroll to position [252, 0]
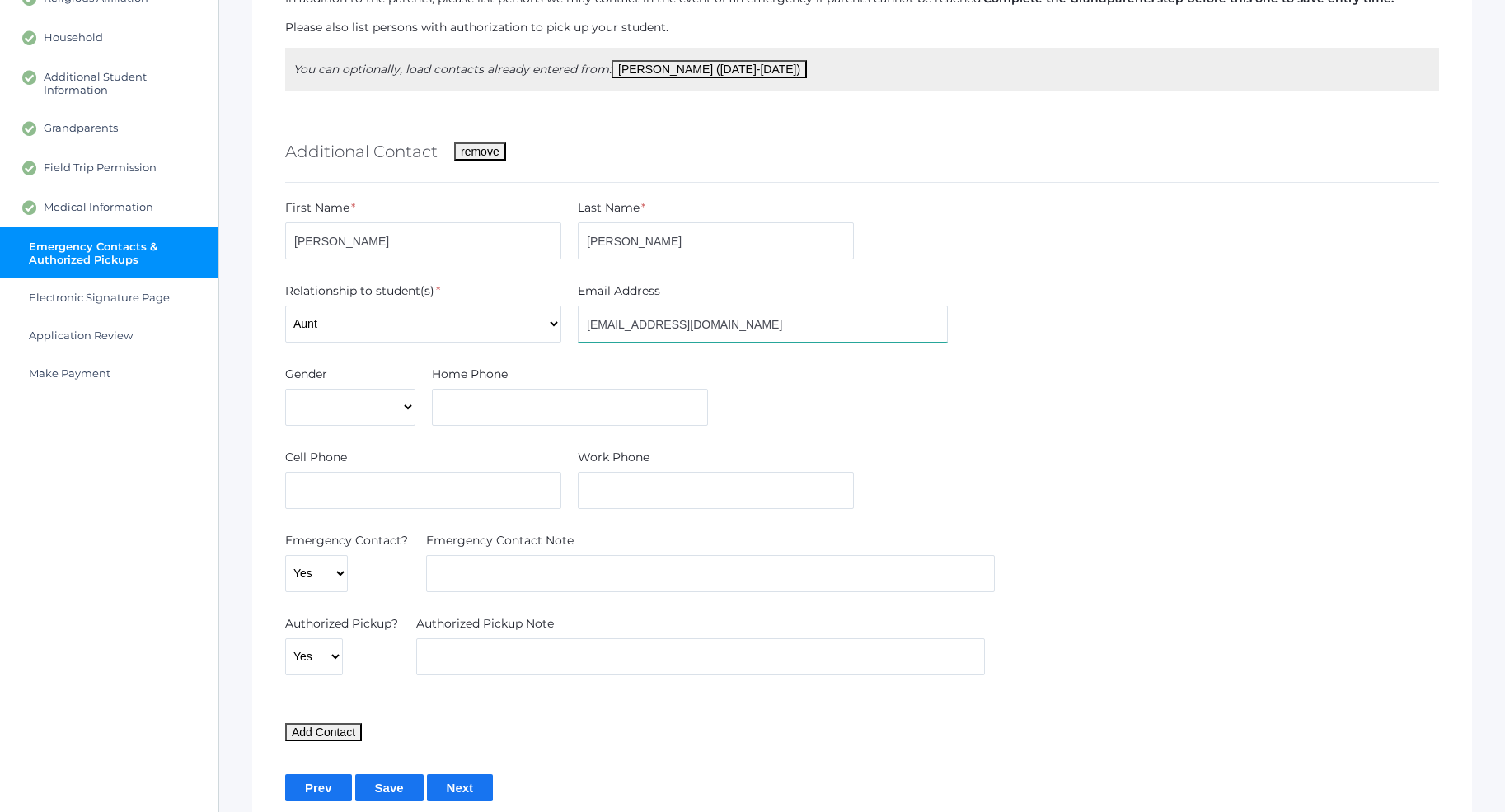
type input "[EMAIL_ADDRESS][DOMAIN_NAME]"
click at [285, 389] on select "[DEMOGRAPHIC_DATA] [DEMOGRAPHIC_DATA]" at bounding box center [350, 407] width 130 height 37
select select "[DEMOGRAPHIC_DATA]"
click option "[DEMOGRAPHIC_DATA]" at bounding box center [0, 0] width 0 height 0
click at [444, 409] on input "text" at bounding box center [569, 407] width 276 height 37
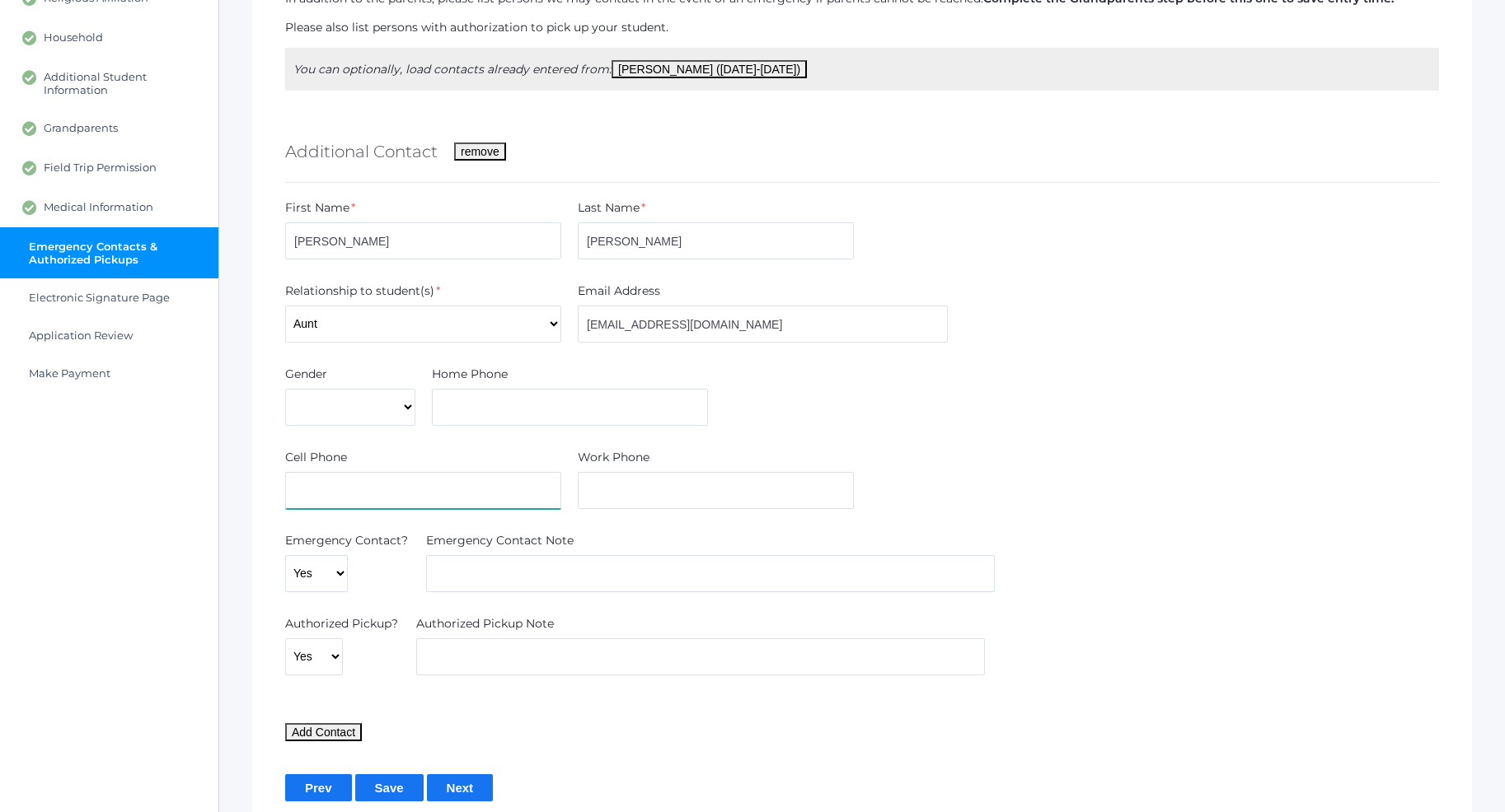
click at [420, 496] on input "text" at bounding box center [423, 490] width 276 height 37
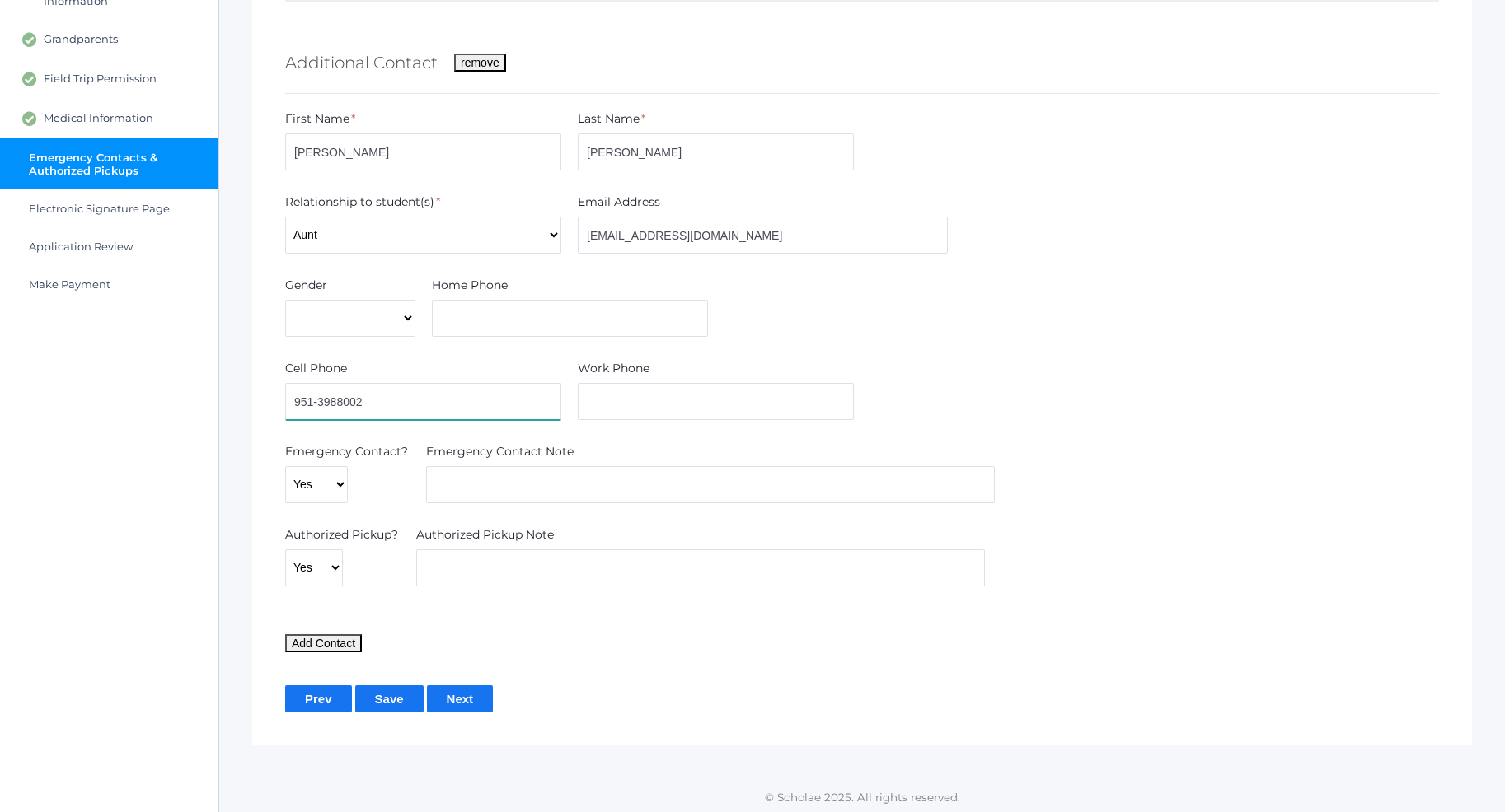
scroll to position [346, 0]
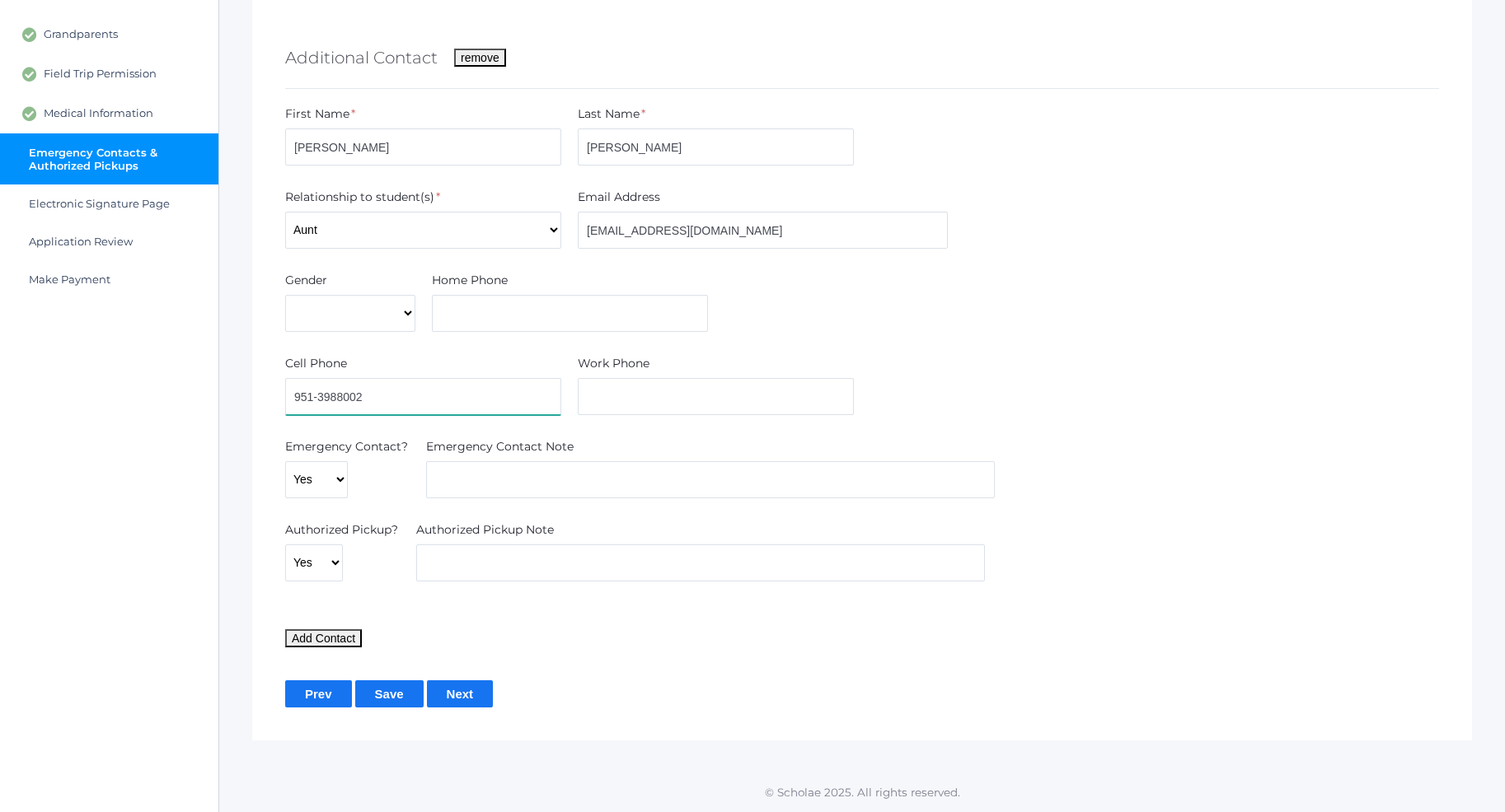
type input "951-3988002"
click at [449, 686] on input "Next" at bounding box center [460, 694] width 67 height 27
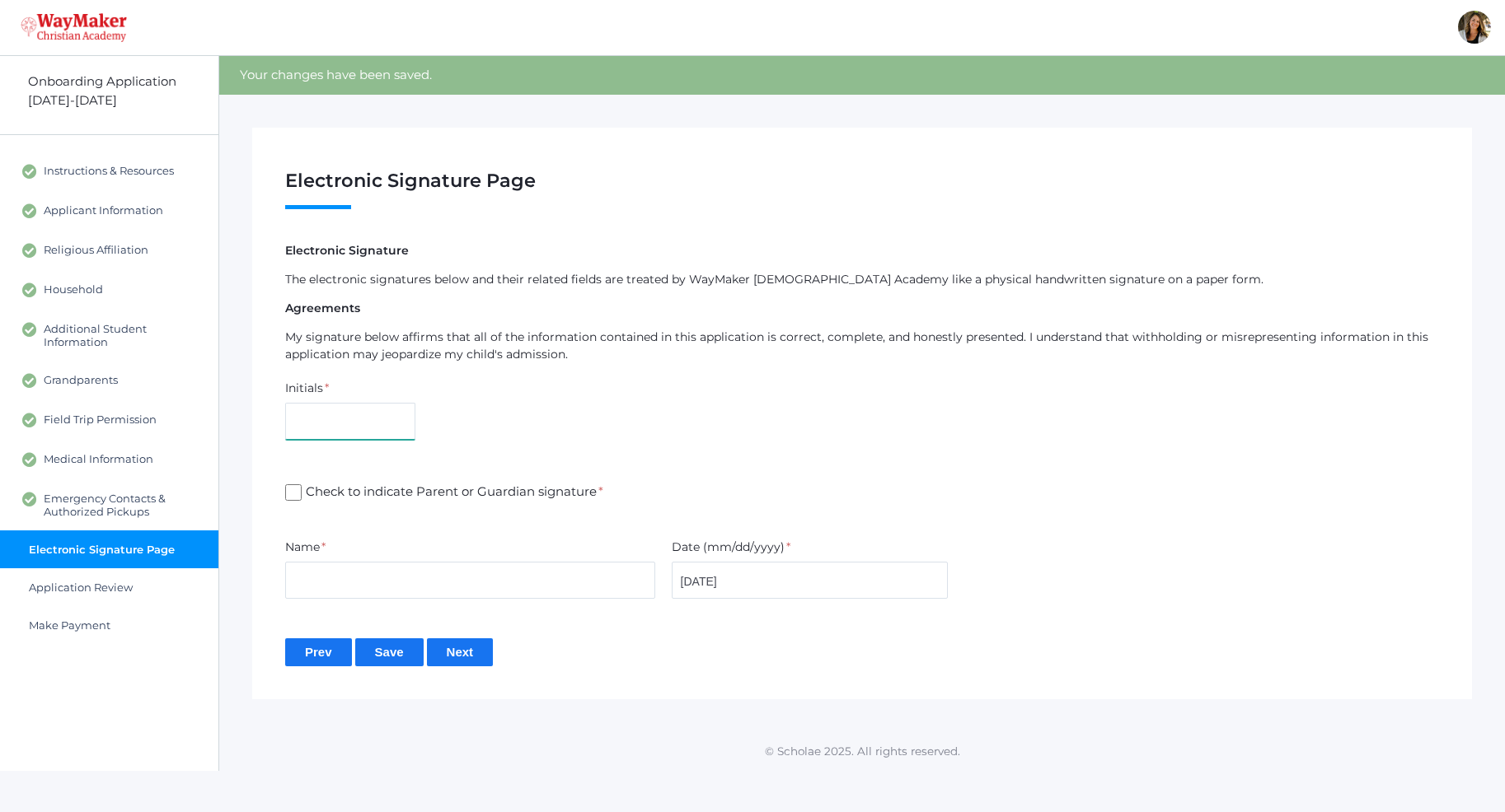
click at [337, 414] on input "text" at bounding box center [350, 422] width 130 height 37
type input "af"
click at [298, 489] on input "Check to indicate Parent or Guardian signature *" at bounding box center [293, 493] width 17 height 17
checkbox input "true"
click at [366, 597] on input "text" at bounding box center [470, 580] width 370 height 37
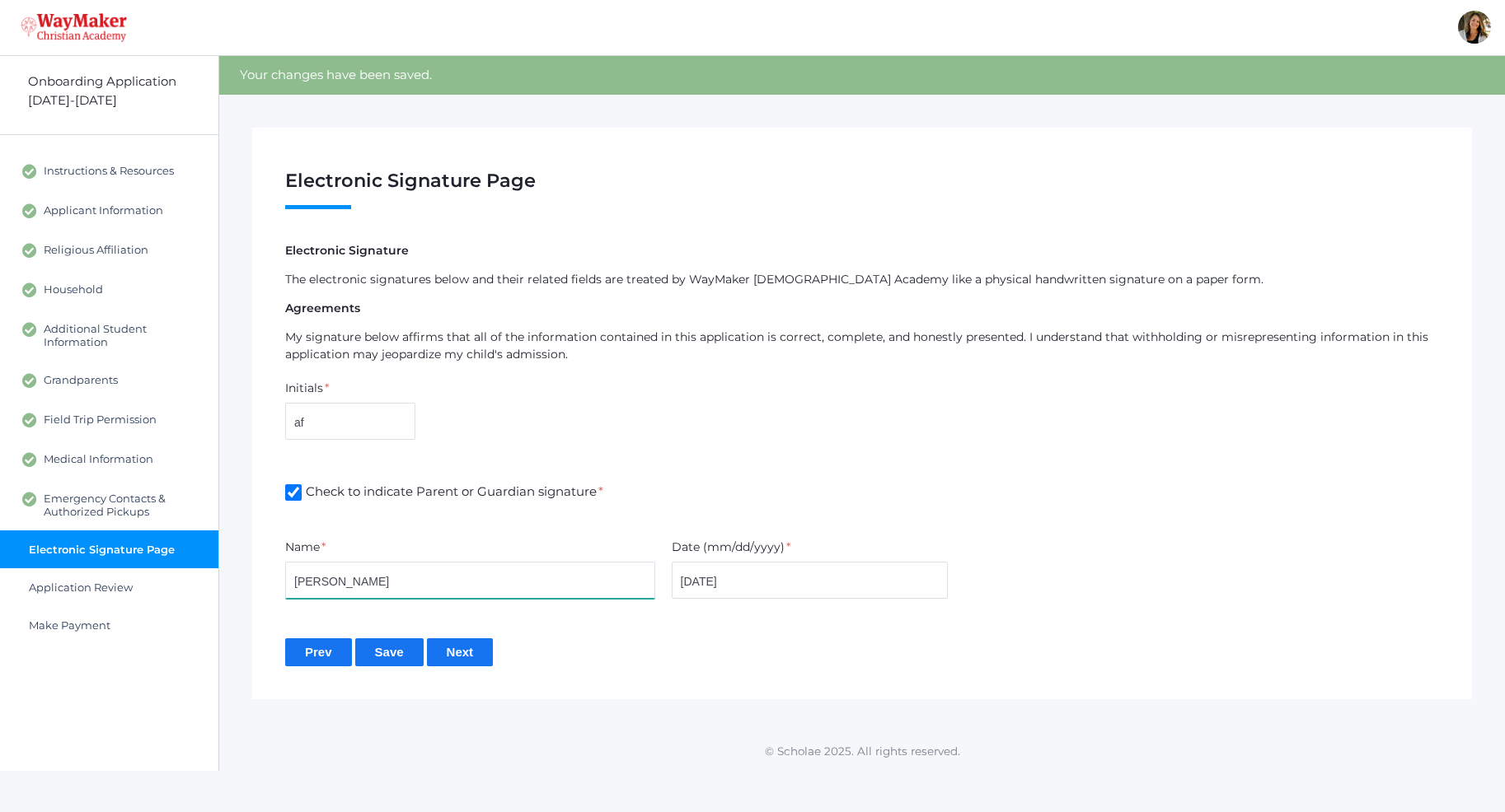
type input "[PERSON_NAME]"
click at [459, 665] on input "Next" at bounding box center [460, 652] width 67 height 27
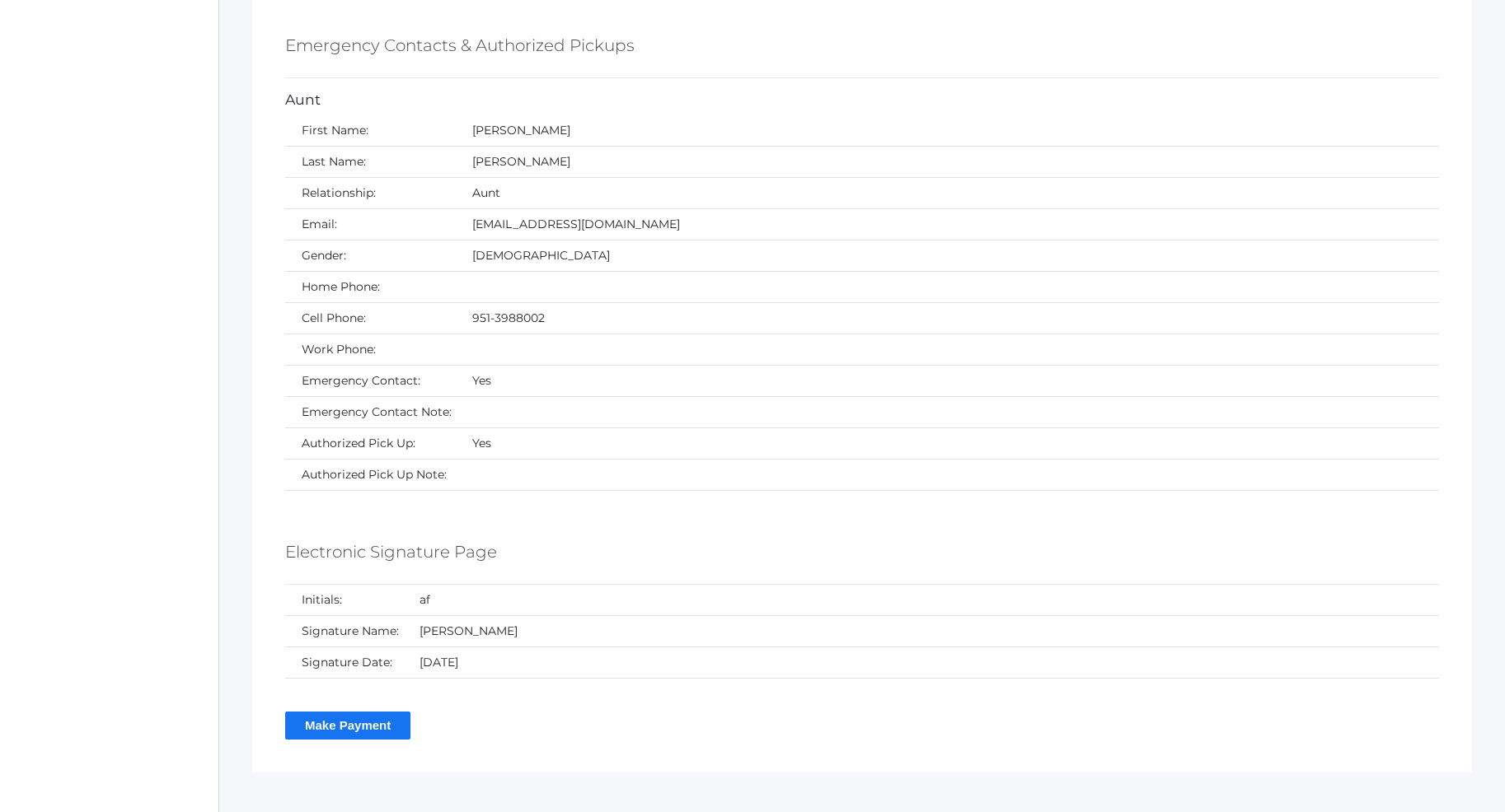
scroll to position [5370, 0]
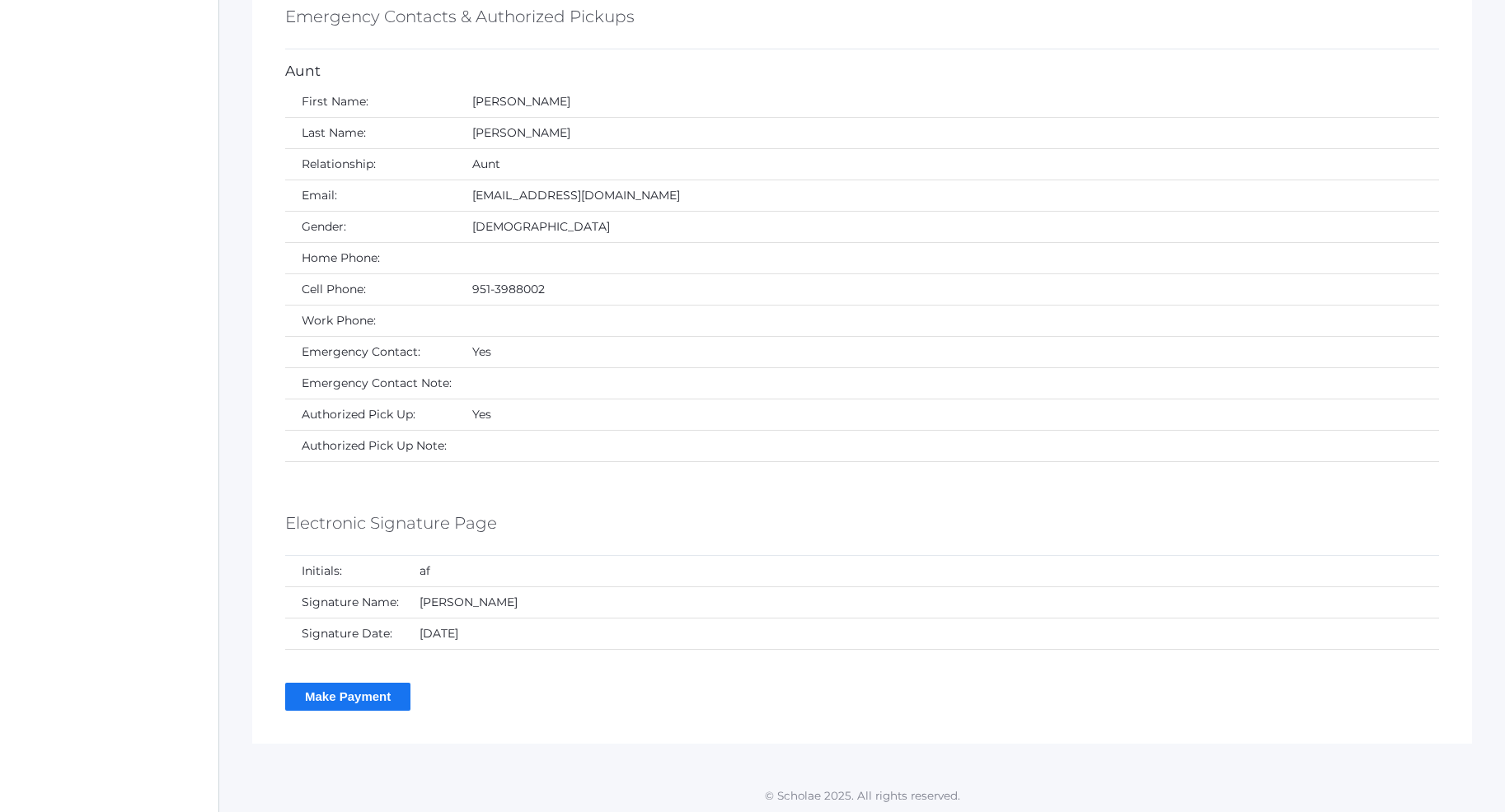
click at [380, 705] on input "Make Payment" at bounding box center [347, 696] width 125 height 27
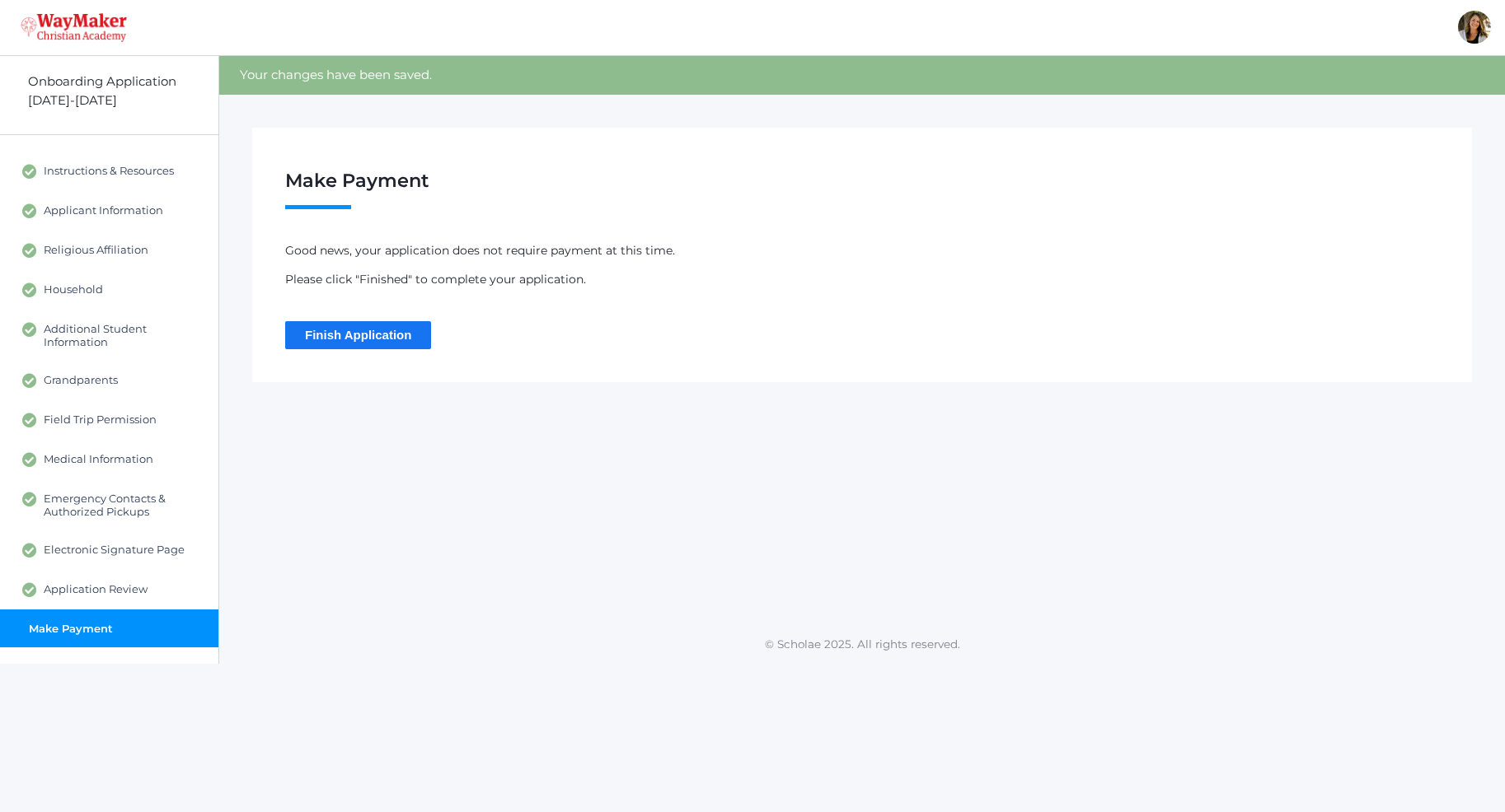
click at [362, 341] on input "Finish Application" at bounding box center [358, 334] width 146 height 27
